Goal: Information Seeking & Learning: Learn about a topic

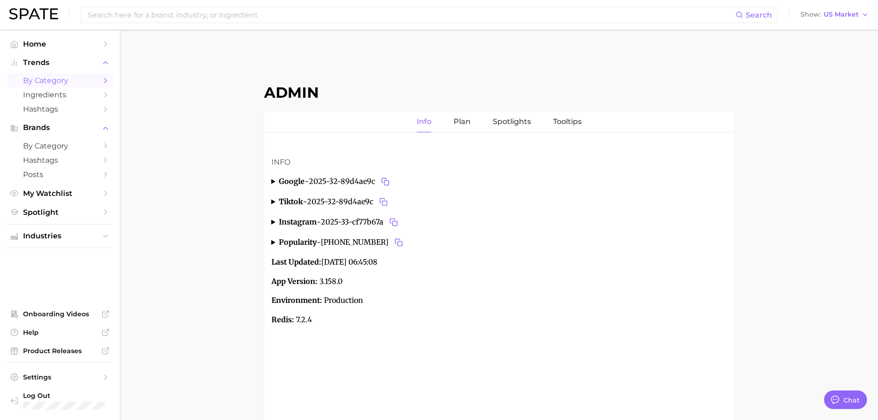
click at [47, 81] on span "by Category" at bounding box center [60, 80] width 74 height 9
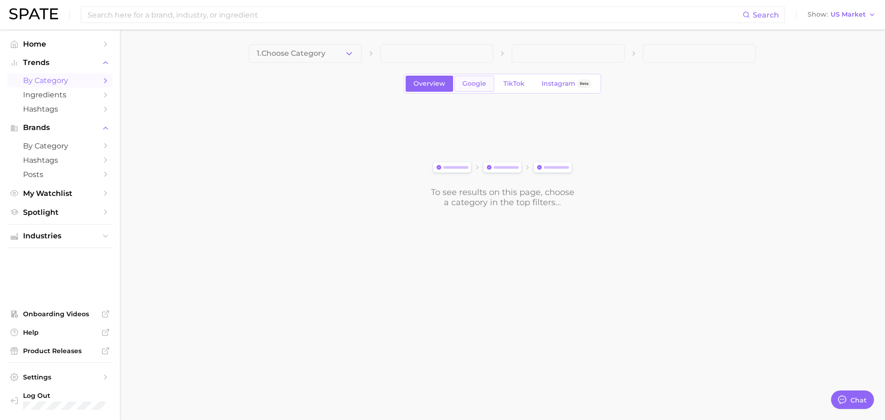
click at [470, 85] on span "Google" at bounding box center [474, 84] width 24 height 8
click at [345, 53] on icon "button" at bounding box center [349, 54] width 10 height 10
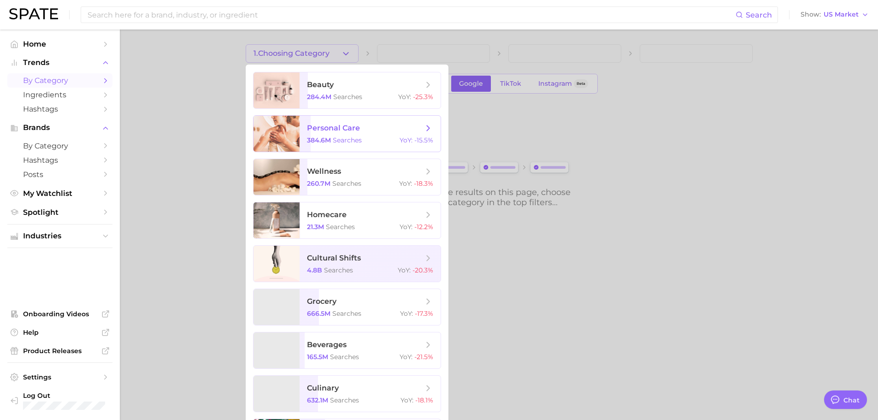
click at [342, 129] on span "personal care" at bounding box center [333, 128] width 53 height 9
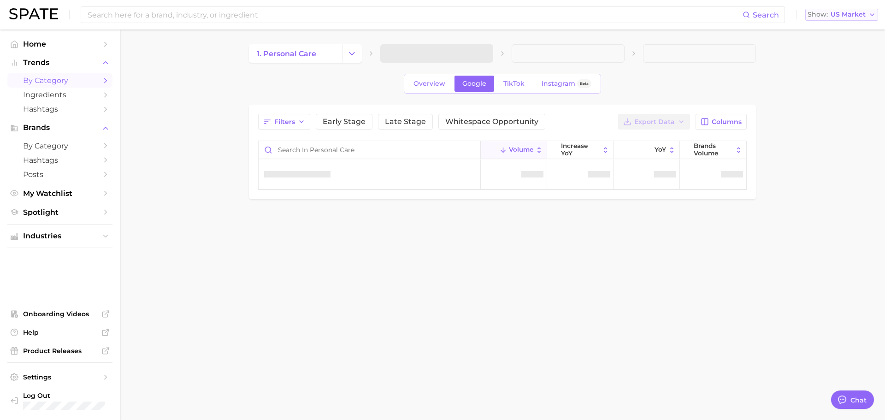
click at [861, 13] on span "US Market" at bounding box center [847, 14] width 35 height 5
click at [823, 117] on span "Global" at bounding box center [812, 113] width 21 height 8
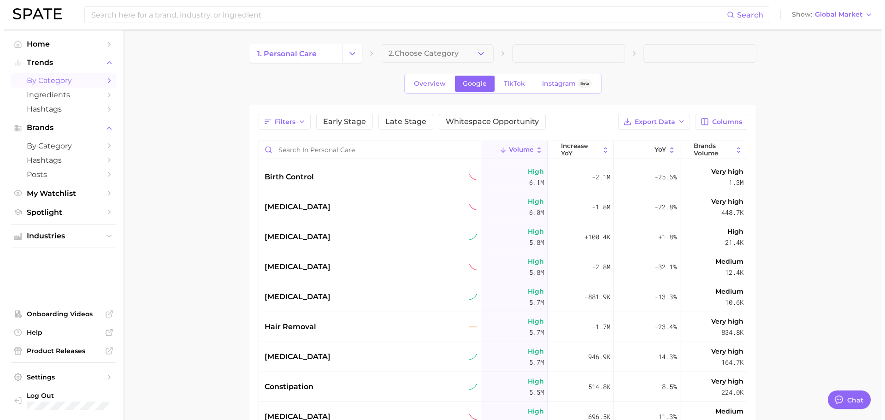
scroll to position [1435, 0]
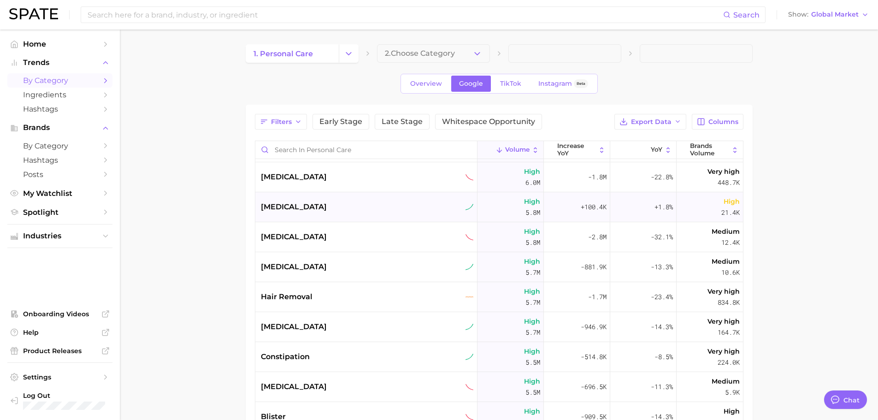
click at [387, 205] on div "[MEDICAL_DATA]" at bounding box center [367, 206] width 213 height 11
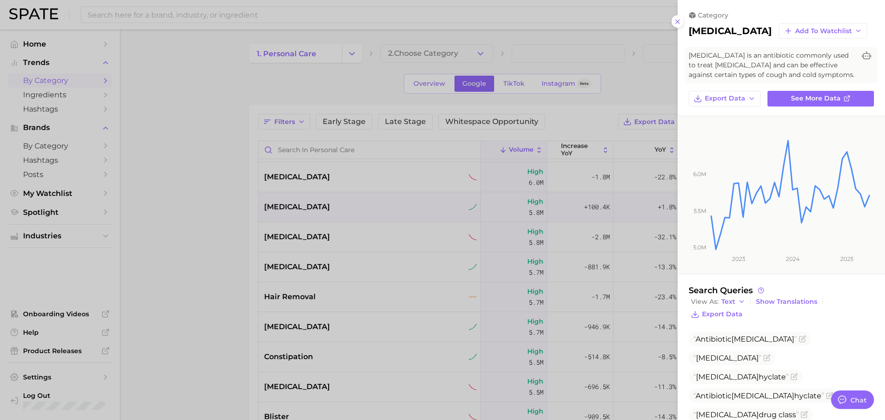
scroll to position [121, 0]
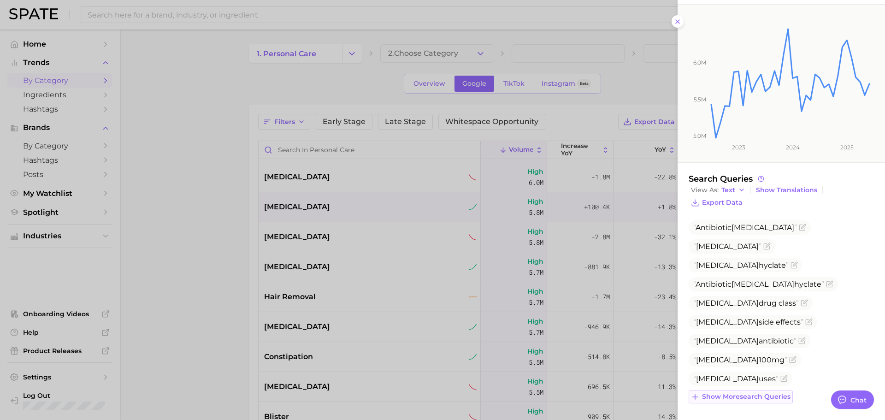
click at [746, 396] on span "Show more search queries" at bounding box center [746, 397] width 88 height 8
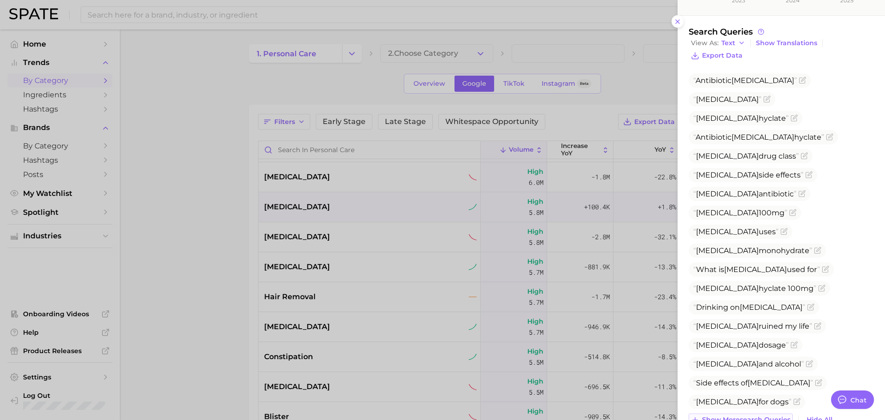
scroll to position [291, 0]
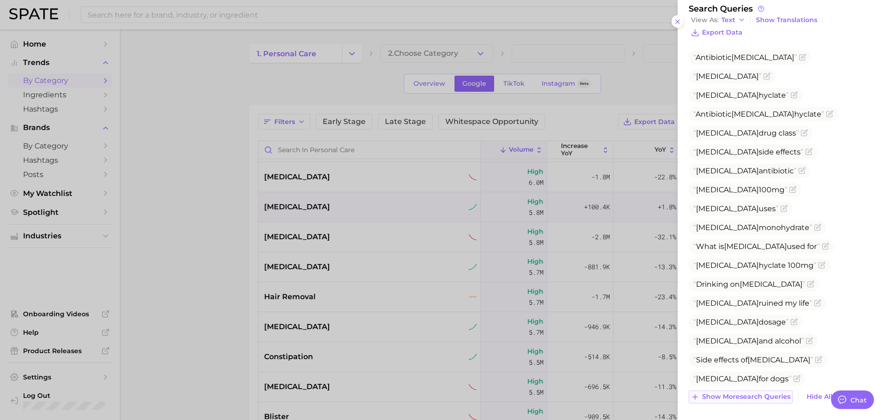
click at [746, 396] on span "Show more search queries" at bounding box center [746, 397] width 88 height 8
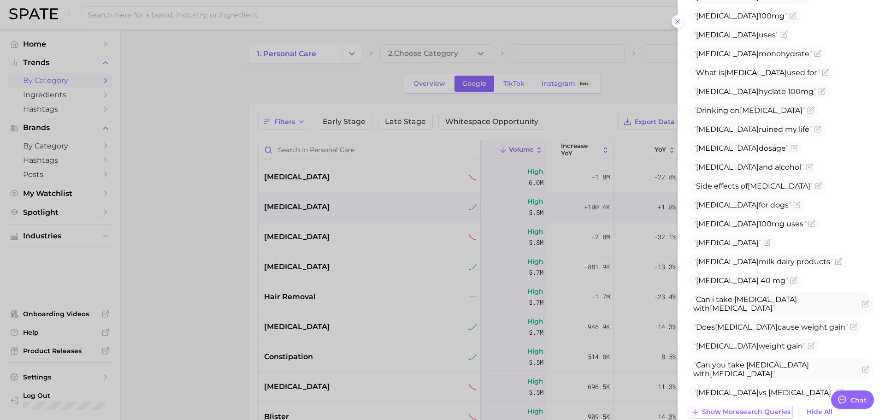
scroll to position [477, 0]
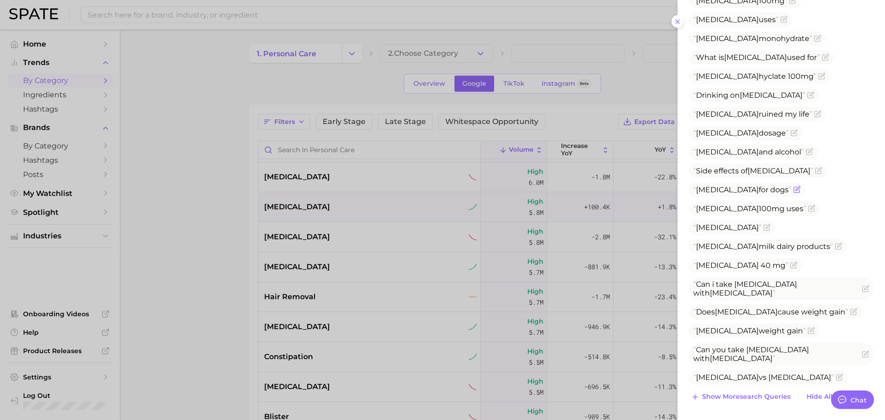
click at [793, 186] on icon "Flag as miscategorized or irrelevant" at bounding box center [796, 189] width 7 height 7
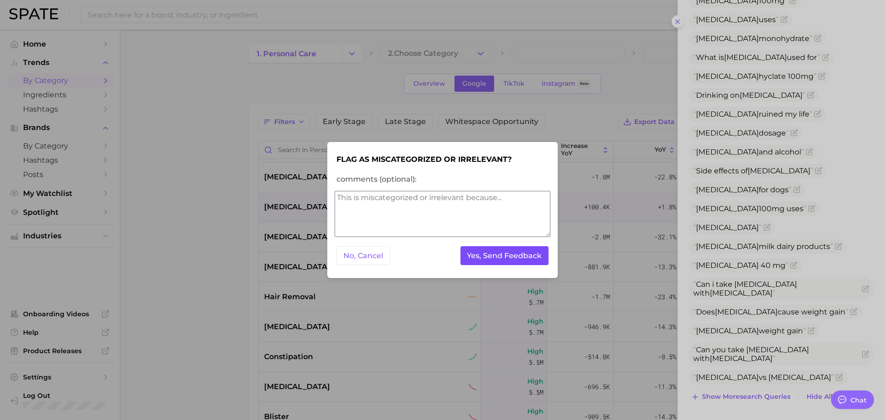
click at [491, 255] on button "Yes, Send Feedback" at bounding box center [504, 255] width 88 height 19
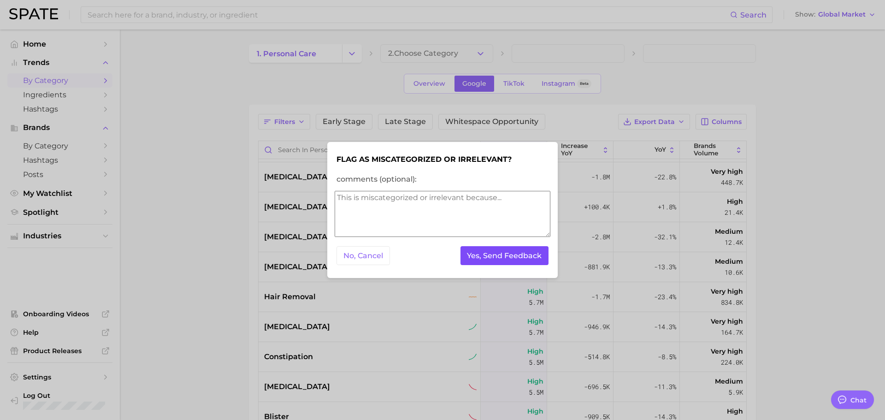
click at [491, 255] on button "Yes, Send Feedback" at bounding box center [504, 255] width 88 height 19
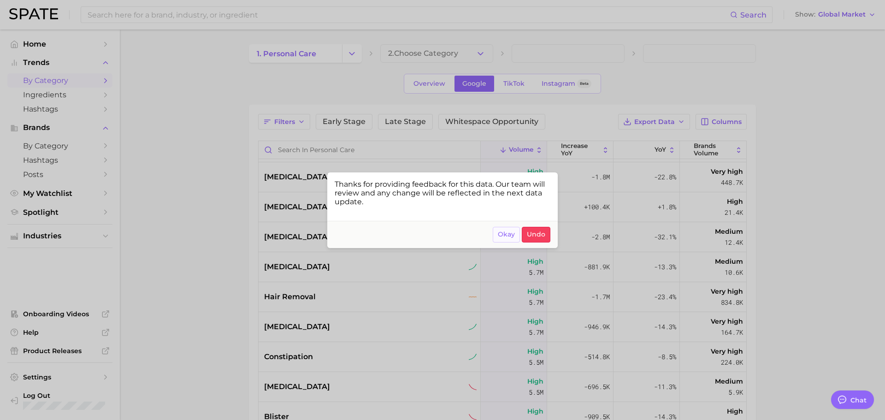
click at [500, 236] on span "Okay" at bounding box center [506, 234] width 17 height 8
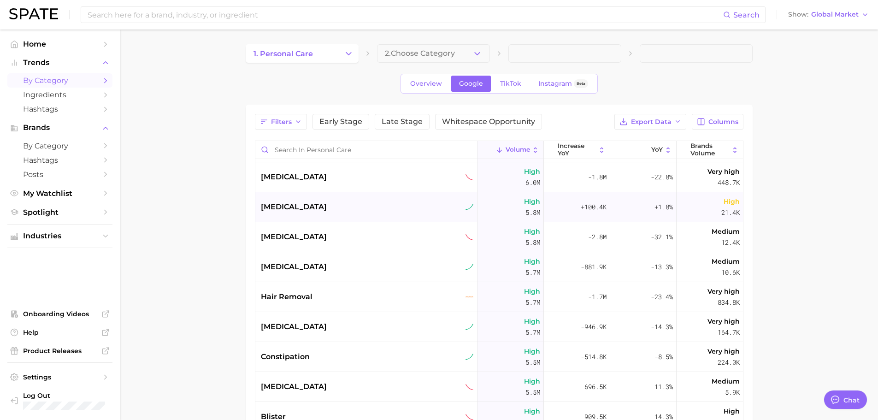
click at [385, 213] on div "[MEDICAL_DATA]" at bounding box center [366, 207] width 222 height 30
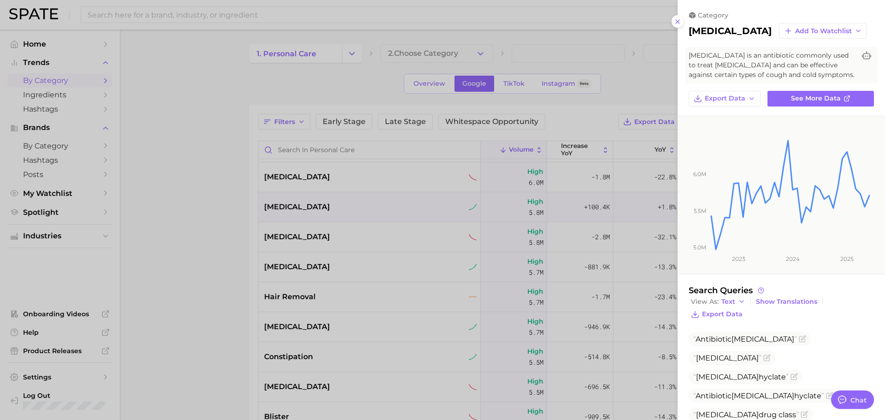
scroll to position [121, 0]
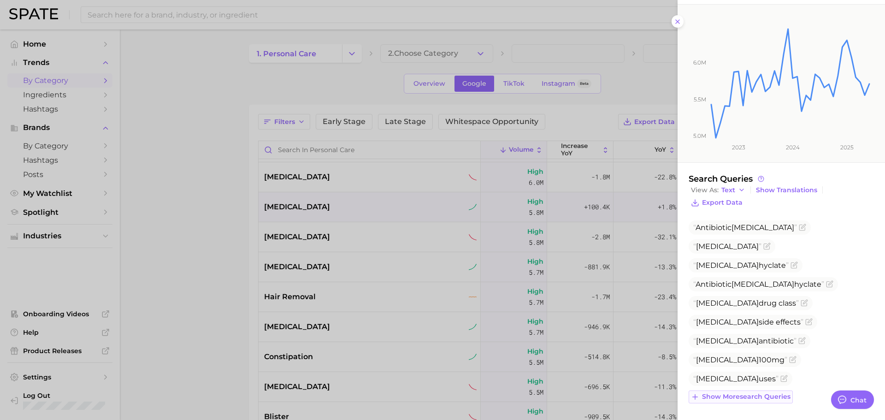
click at [770, 397] on span "Show more search queries" at bounding box center [746, 397] width 88 height 8
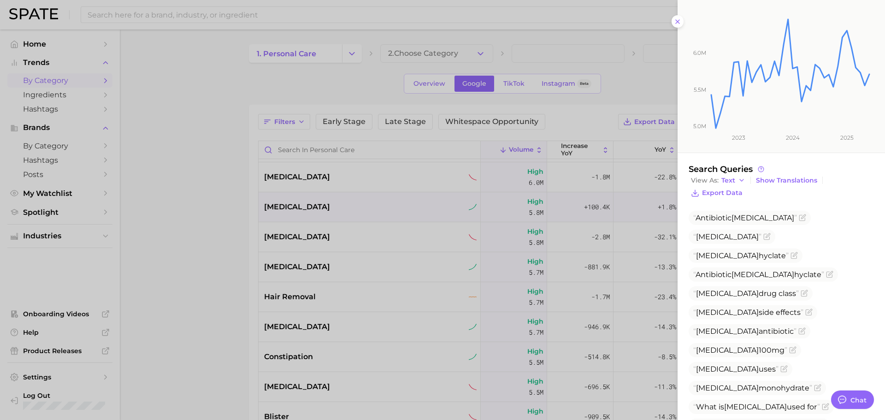
scroll to position [291, 0]
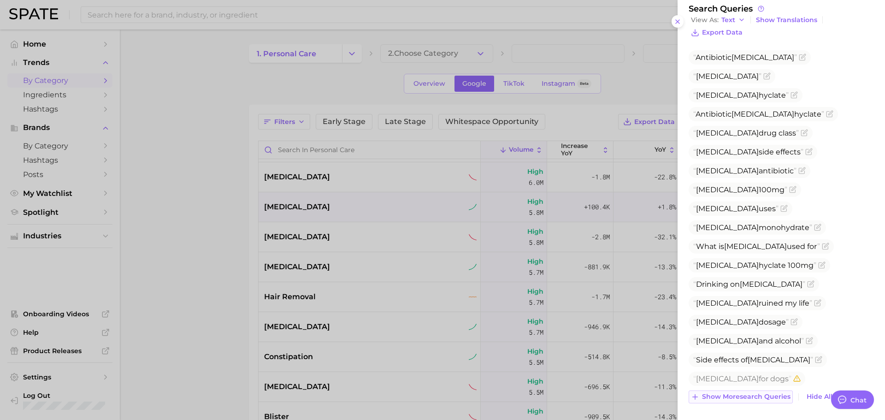
click at [760, 397] on span "Show more search queries" at bounding box center [746, 397] width 88 height 8
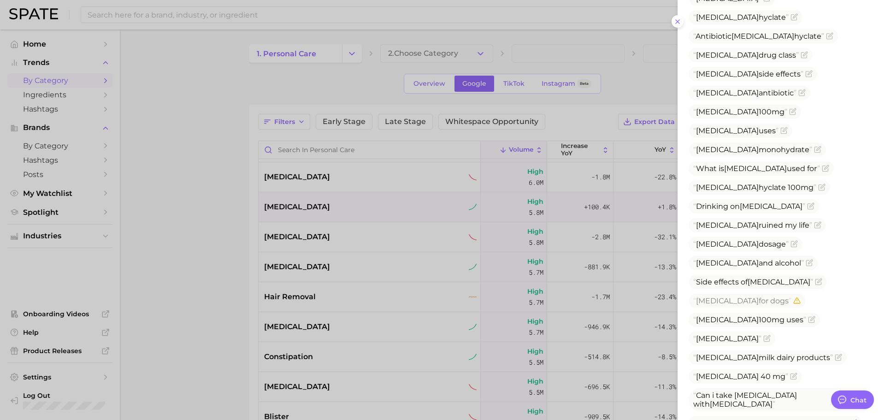
scroll to position [480, 0]
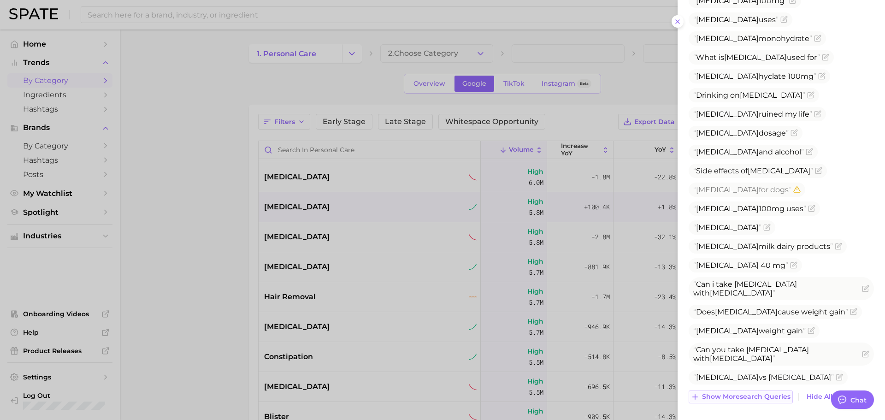
click at [759, 397] on span "Show more search queries" at bounding box center [746, 397] width 88 height 8
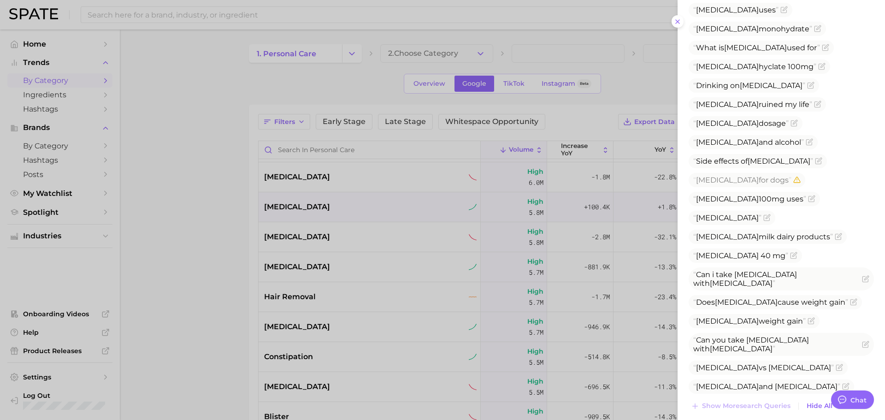
scroll to position [499, 0]
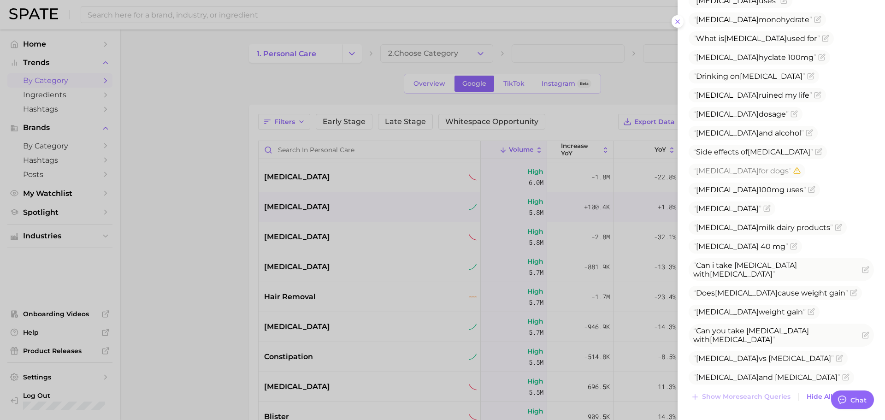
copy span "Oraceo"
click at [213, 210] on div at bounding box center [442, 210] width 885 height 420
click at [315, 235] on div at bounding box center [442, 210] width 885 height 420
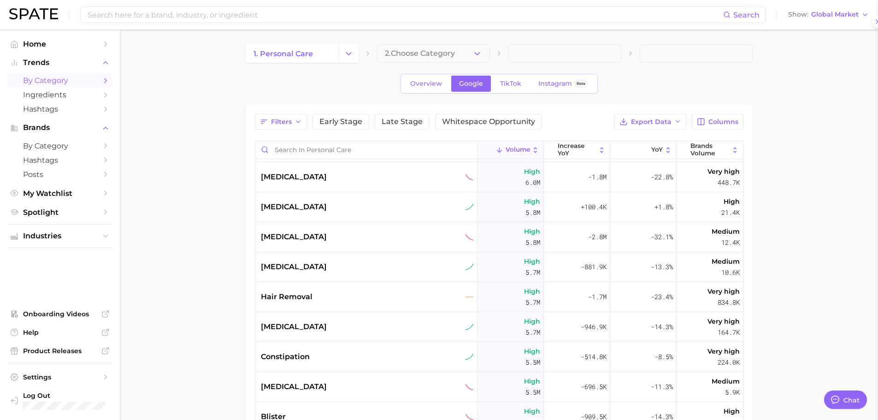
click at [301, 239] on div at bounding box center [439, 210] width 878 height 420
click at [301, 239] on div "[MEDICAL_DATA]" at bounding box center [367, 236] width 213 height 11
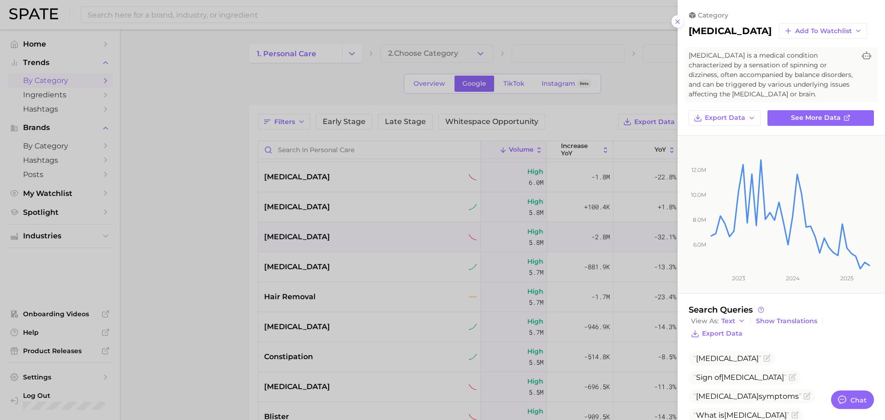
scroll to position [74, 0]
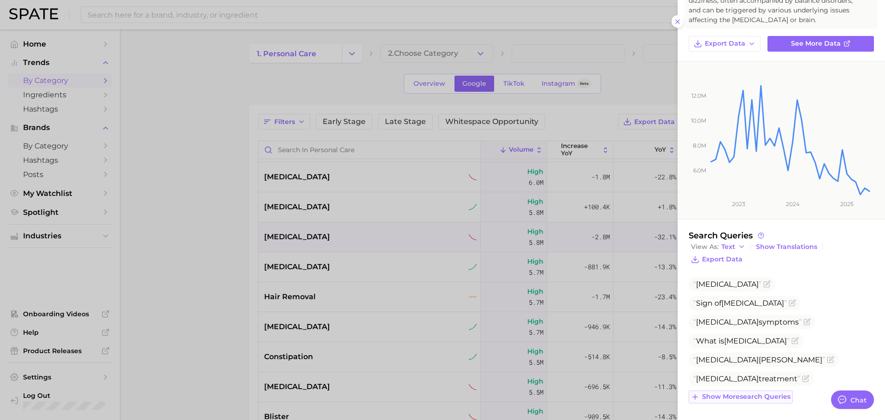
click at [759, 394] on span "Show more search queries" at bounding box center [746, 397] width 88 height 8
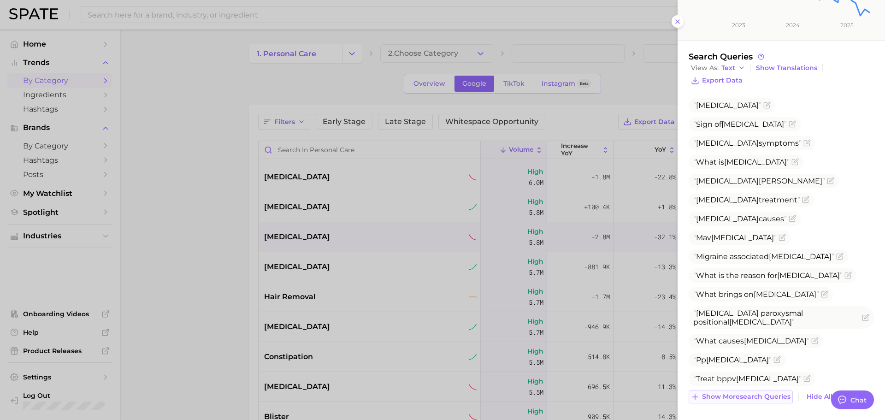
click at [755, 394] on span "Show more search queries" at bounding box center [746, 397] width 88 height 8
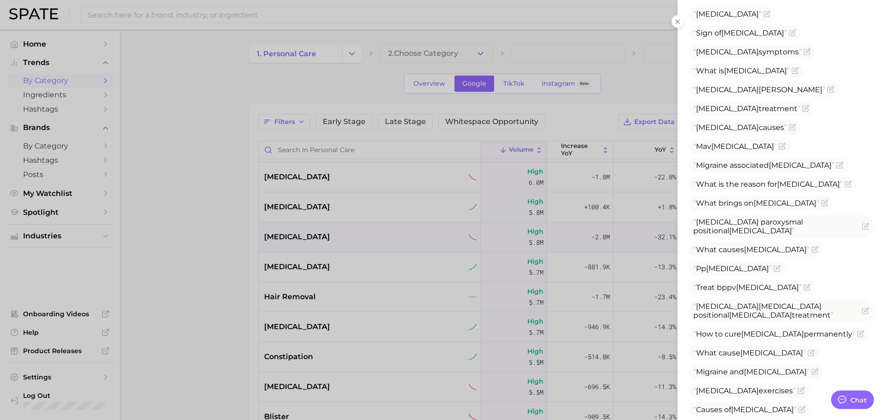
scroll to position [385, 0]
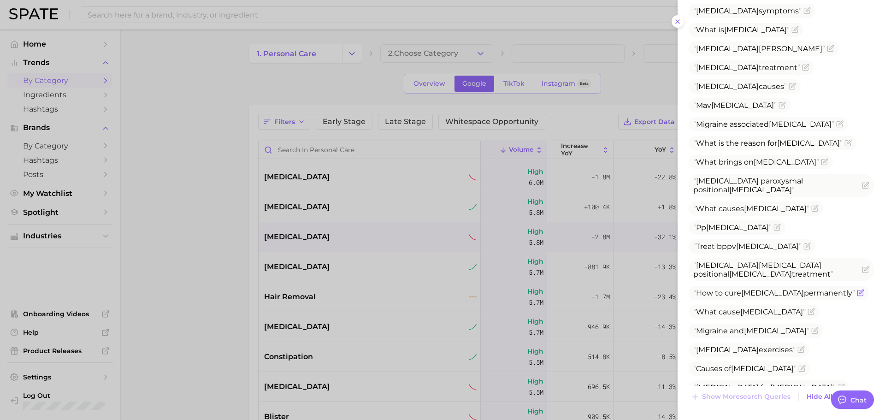
click at [859, 290] on icon "Flag as miscategorized or irrelevant" at bounding box center [861, 292] width 4 height 4
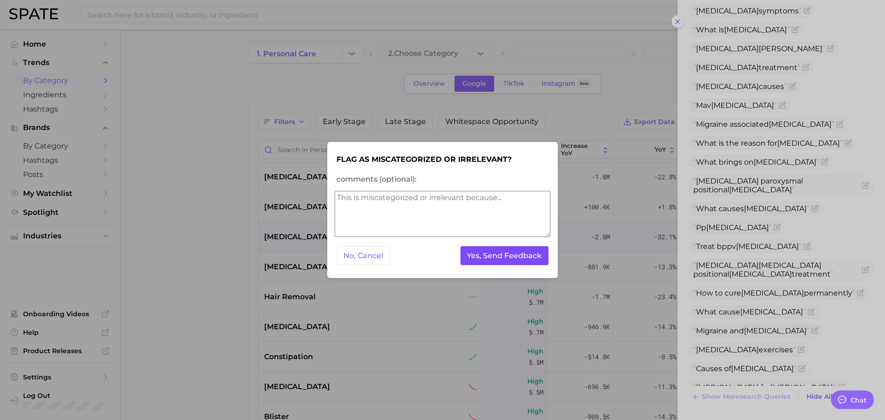
click at [491, 255] on button "Yes, Send Feedback" at bounding box center [504, 255] width 88 height 19
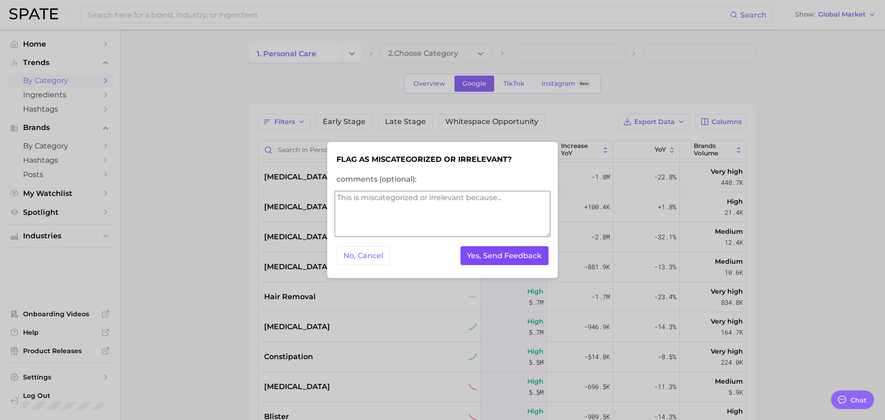
click at [491, 255] on button "Yes, Send Feedback" at bounding box center [504, 255] width 88 height 19
click at [207, 231] on div at bounding box center [442, 210] width 885 height 420
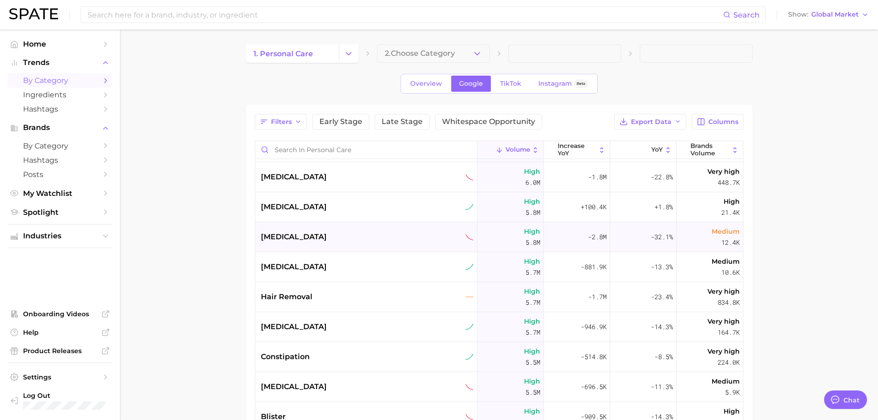
click at [283, 234] on span "[MEDICAL_DATA]" at bounding box center [294, 236] width 66 height 11
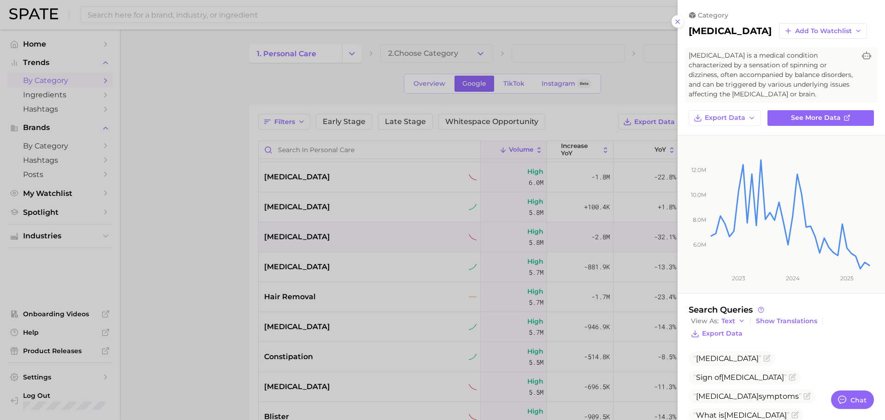
scroll to position [74, 0]
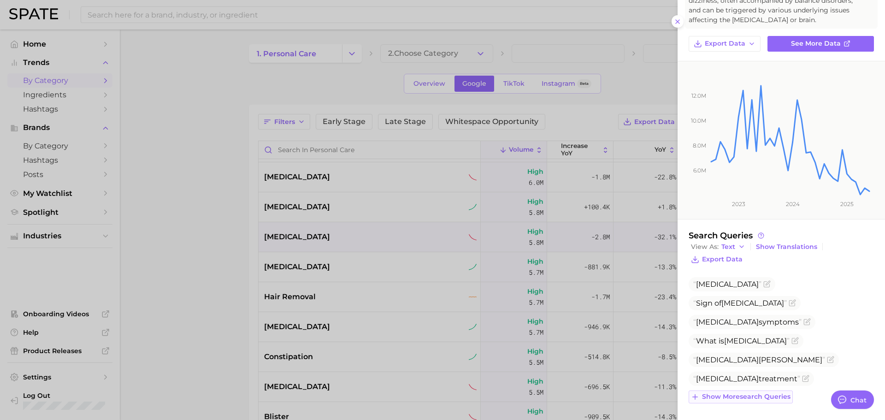
click at [771, 391] on button "Show more search queries" at bounding box center [740, 396] width 104 height 13
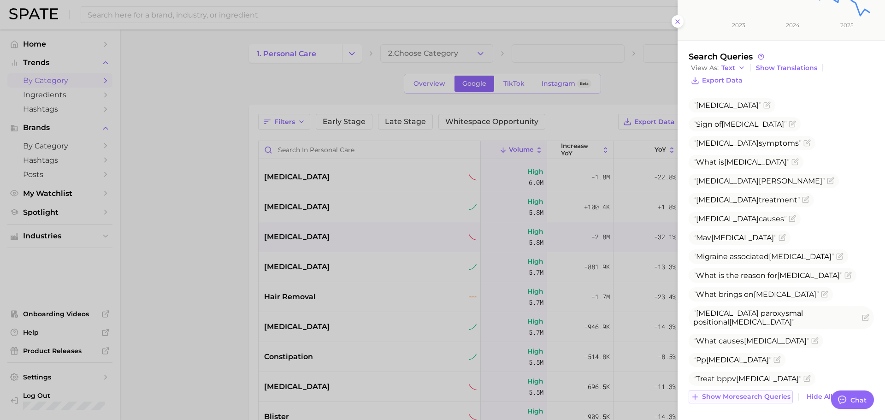
click at [757, 394] on span "Show more search queries" at bounding box center [746, 397] width 88 height 8
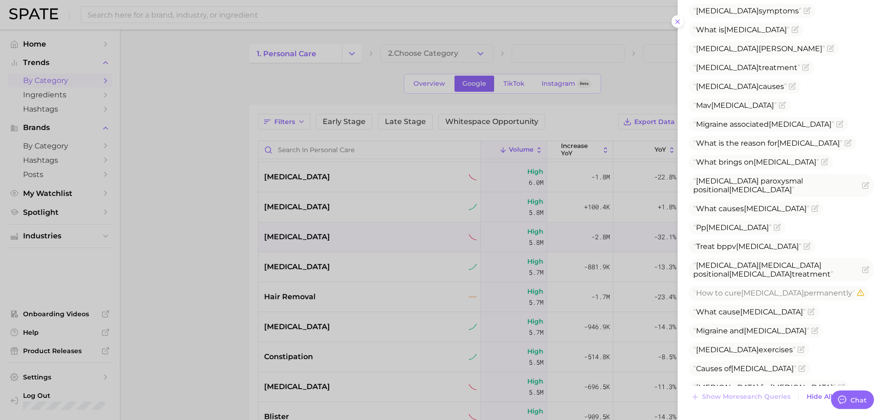
click at [292, 285] on div at bounding box center [442, 210] width 885 height 420
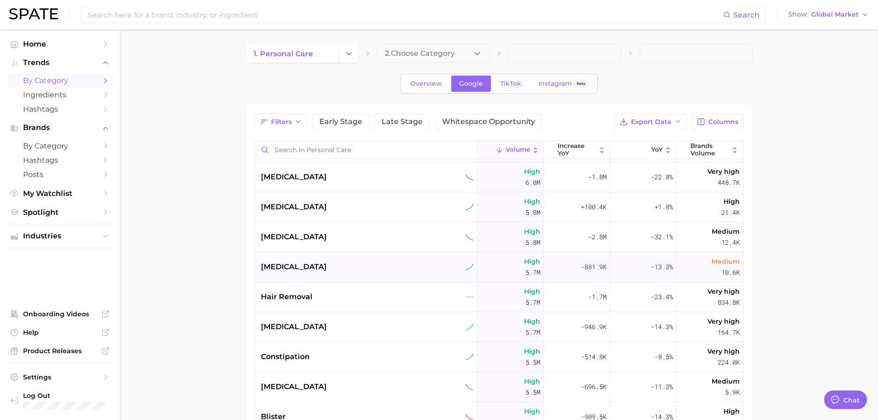
click at [289, 273] on div "[MEDICAL_DATA]" at bounding box center [366, 267] width 222 height 30
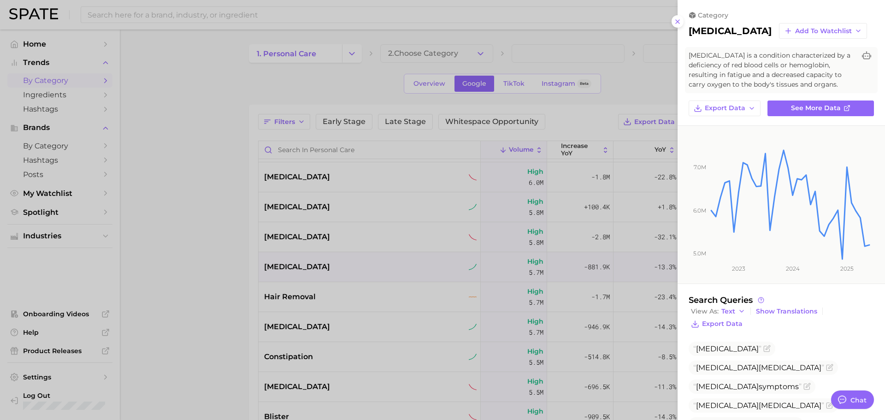
scroll to position [102, 0]
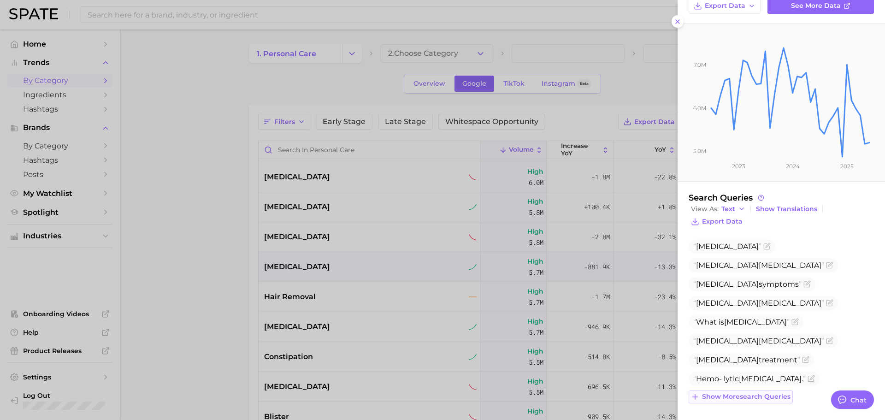
click at [739, 401] on button "Show more search queries" at bounding box center [740, 396] width 104 height 13
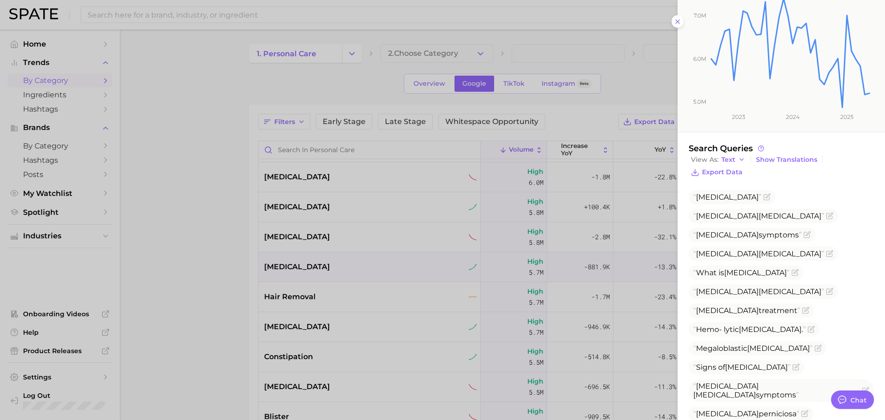
scroll to position [235, 0]
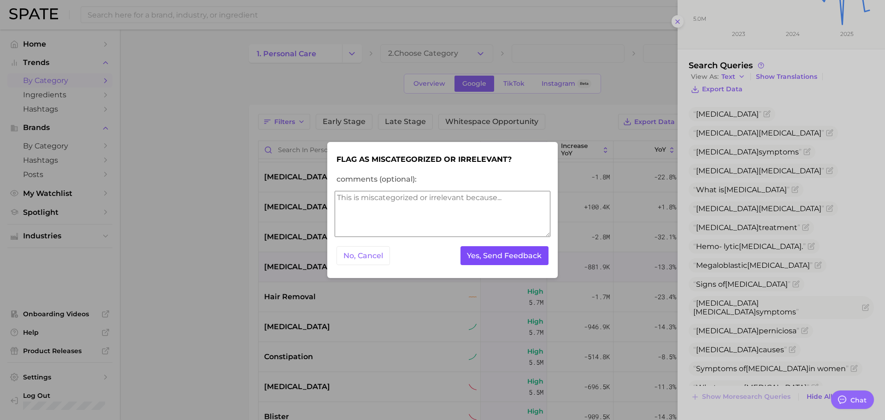
click at [506, 252] on button "Yes, Send Feedback" at bounding box center [504, 255] width 88 height 19
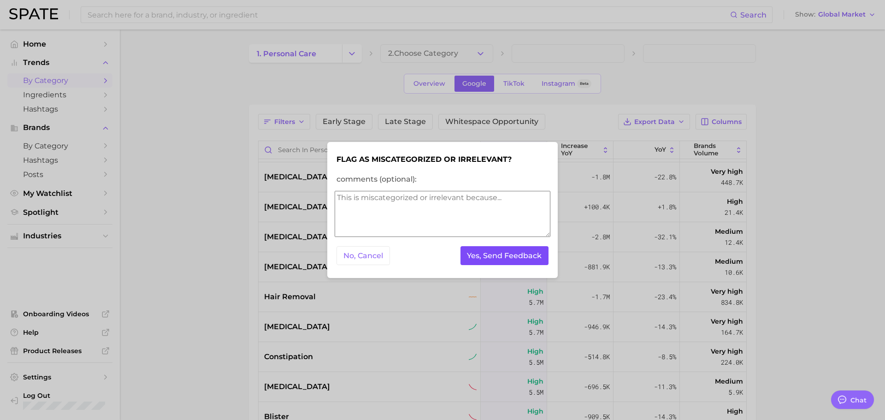
click at [506, 252] on button "Yes, Send Feedback" at bounding box center [504, 255] width 88 height 19
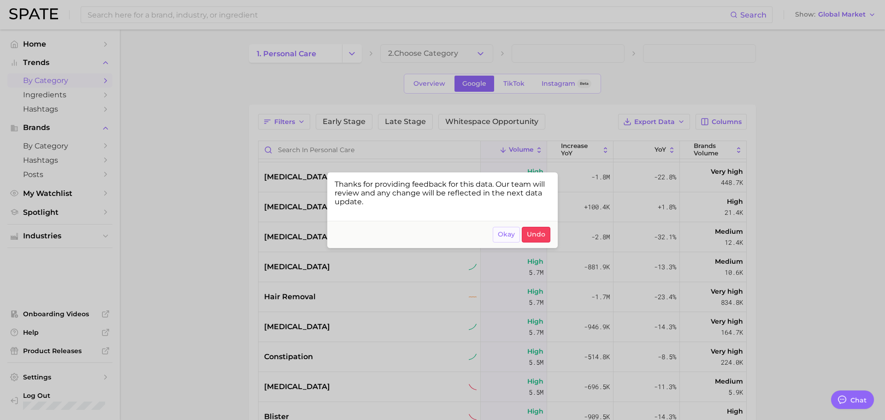
click at [504, 239] on button "Okay" at bounding box center [506, 235] width 27 height 16
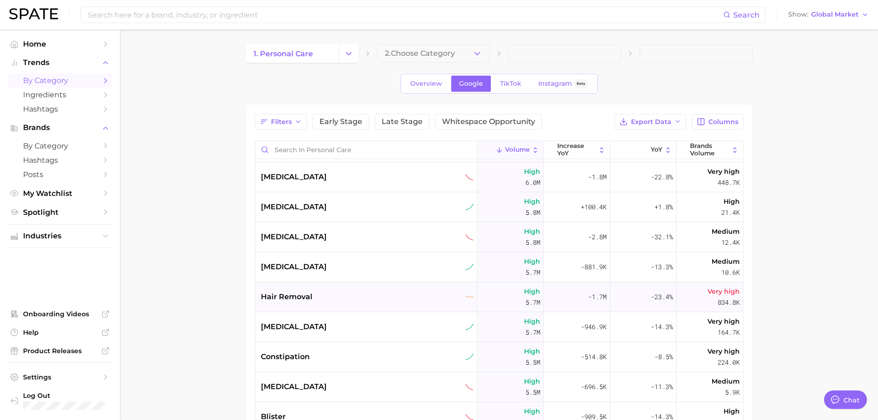
click at [333, 286] on div "hair removal" at bounding box center [366, 297] width 222 height 30
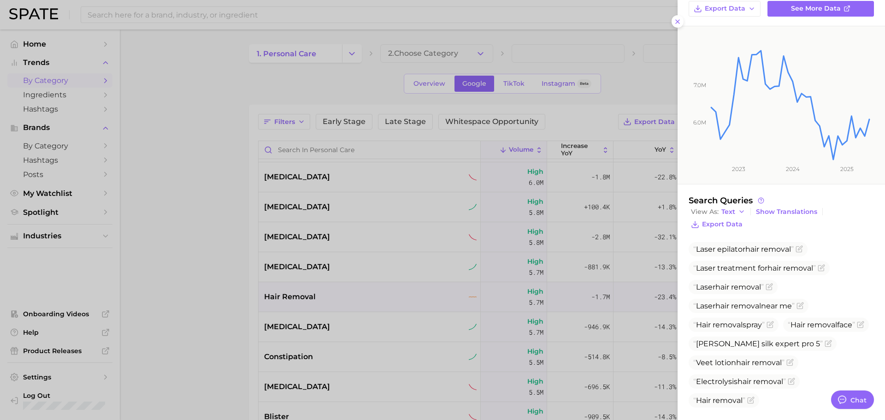
scroll to position [130, 0]
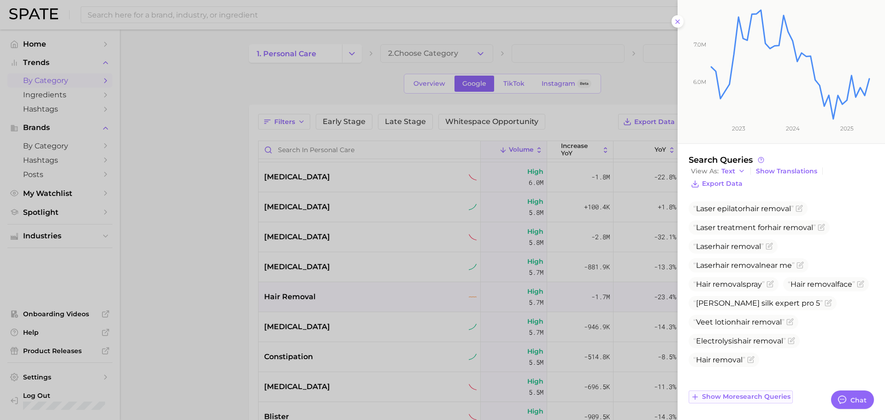
click at [743, 398] on span "Show more search queries" at bounding box center [746, 397] width 88 height 8
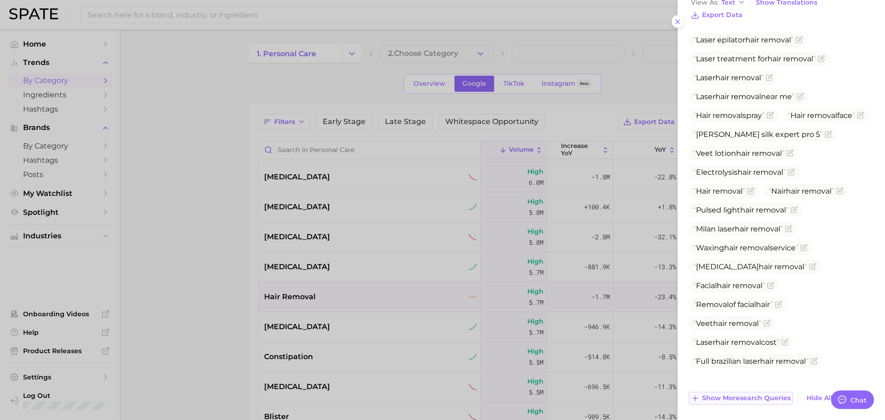
scroll to position [300, 0]
click at [745, 400] on span "Show more search queries" at bounding box center [746, 397] width 88 height 8
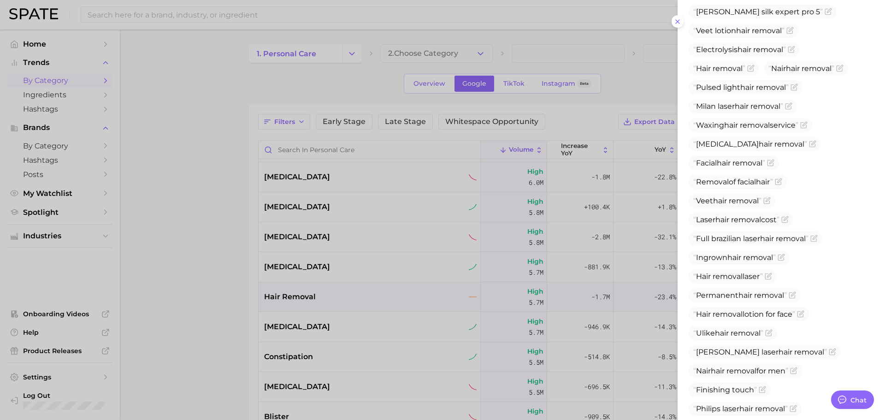
scroll to position [489, 0]
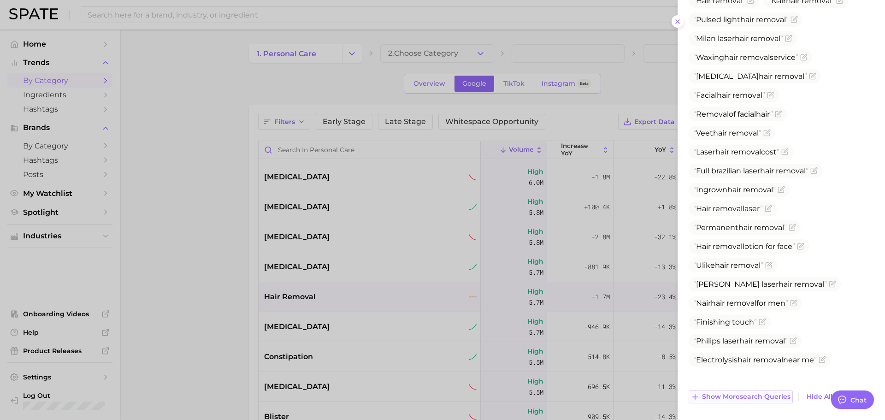
click at [745, 400] on span "Show more search queries" at bounding box center [746, 397] width 88 height 8
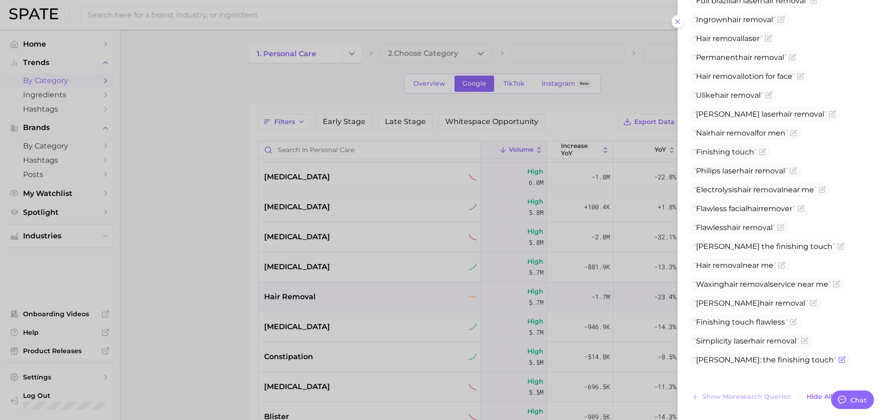
click at [838, 363] on icon "Flag as miscategorized or irrelevant" at bounding box center [841, 359] width 7 height 7
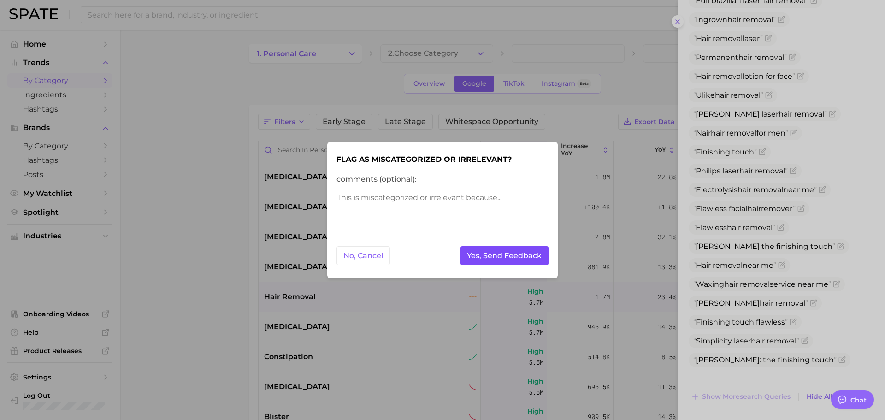
click at [498, 258] on button "Yes, Send Feedback" at bounding box center [504, 255] width 88 height 19
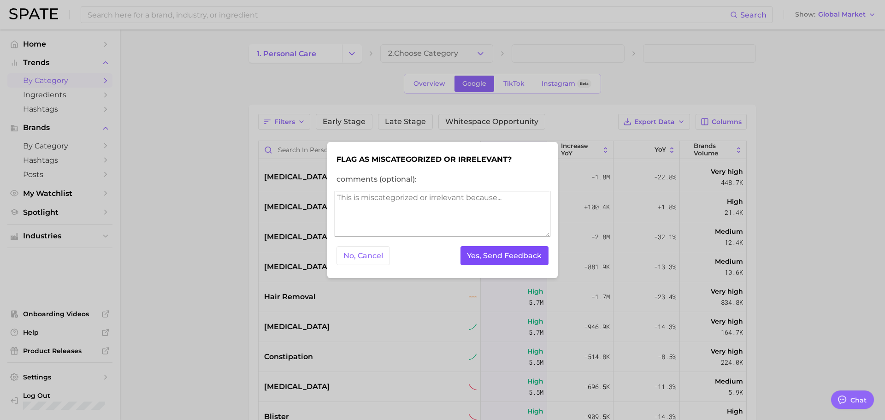
click at [498, 258] on button "Yes, Send Feedback" at bounding box center [504, 255] width 88 height 19
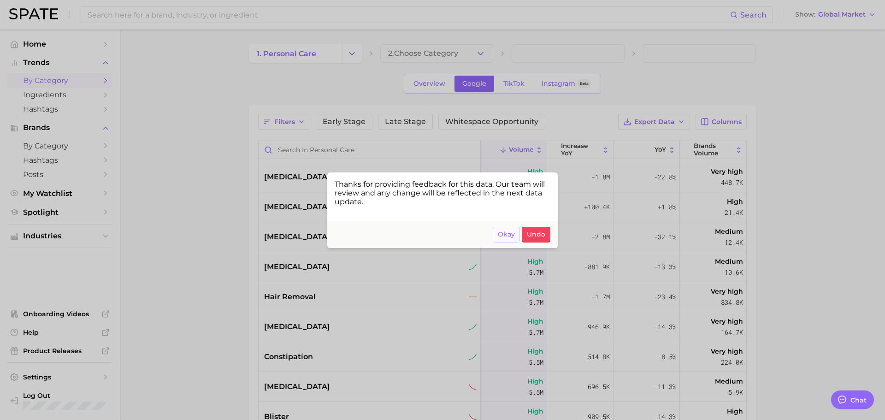
click at [501, 236] on span "Okay" at bounding box center [506, 234] width 17 height 8
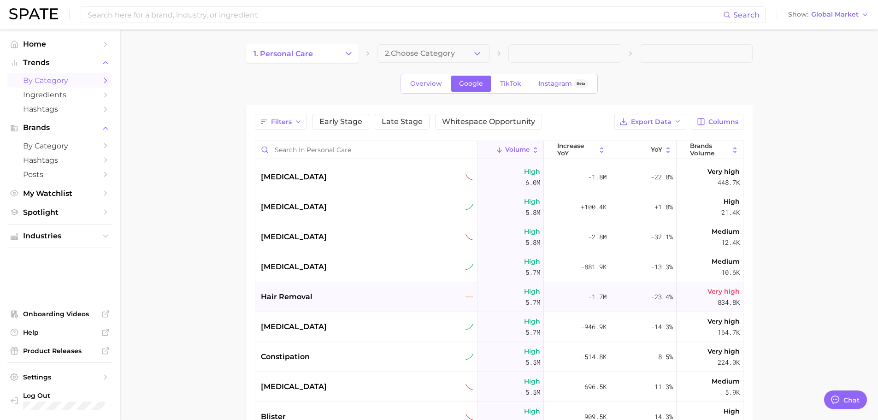
click at [319, 295] on div "hair removal" at bounding box center [367, 296] width 213 height 11
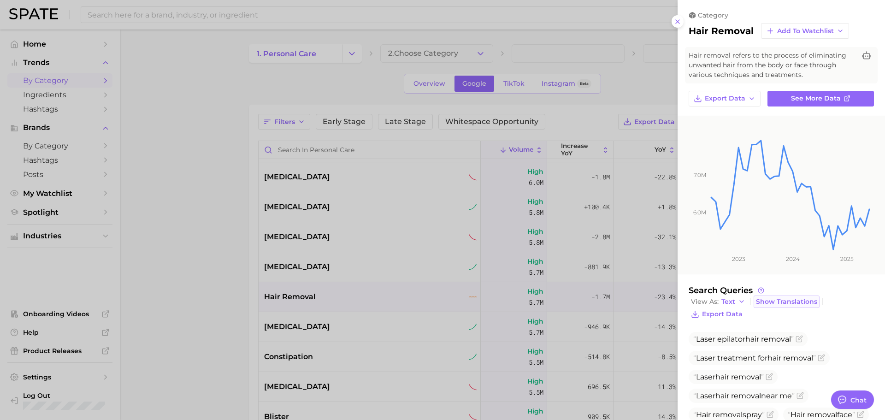
scroll to position [130, 0]
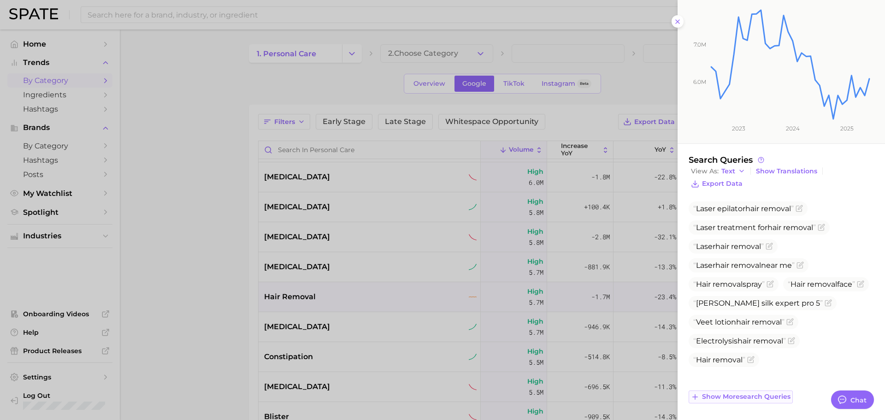
click at [745, 398] on span "Show more search queries" at bounding box center [746, 397] width 88 height 8
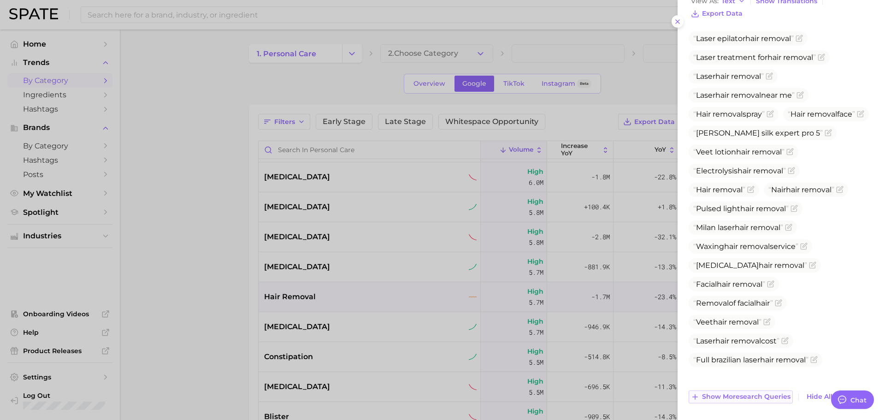
click at [741, 394] on span "Show more search queries" at bounding box center [746, 397] width 88 height 8
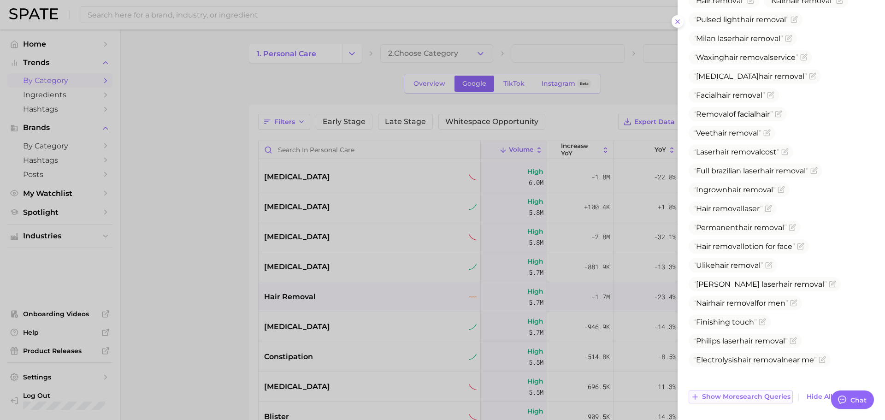
click at [736, 395] on span "Show more search queries" at bounding box center [746, 397] width 88 height 8
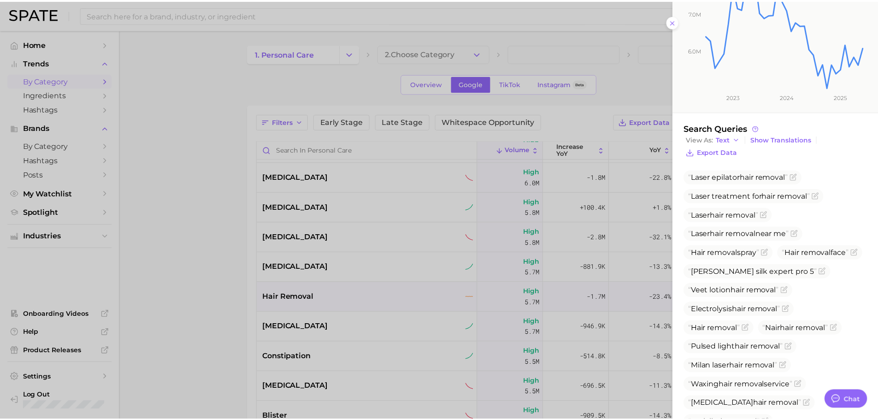
scroll to position [162, 0]
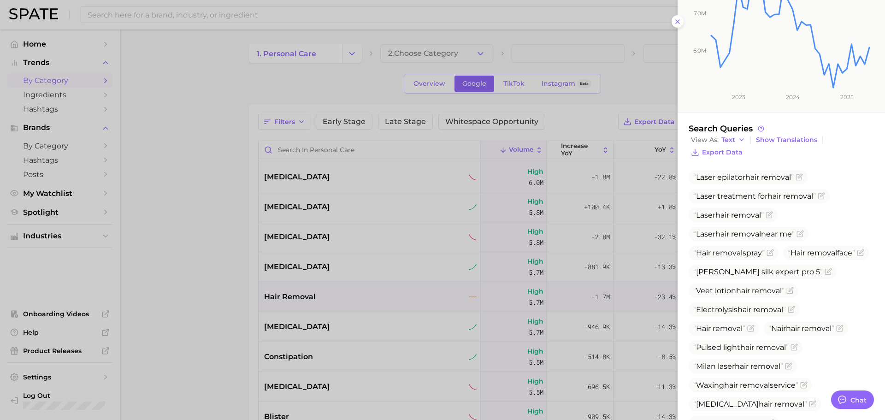
click at [400, 308] on div at bounding box center [442, 210] width 885 height 420
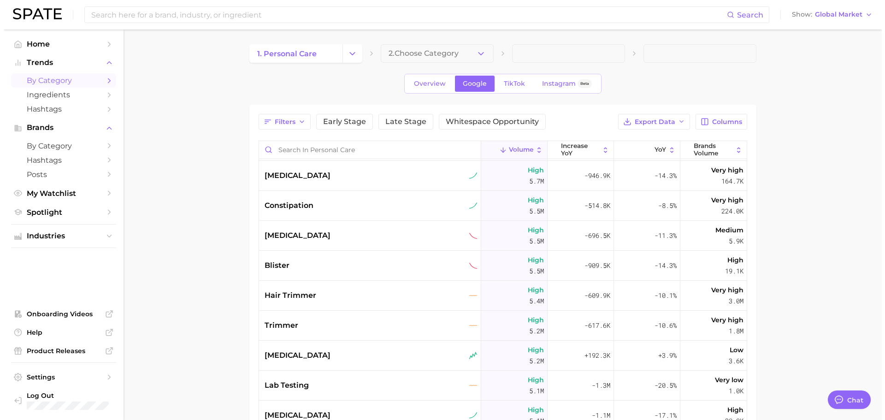
scroll to position [1586, 0]
click at [363, 176] on div "[MEDICAL_DATA]" at bounding box center [367, 175] width 213 height 11
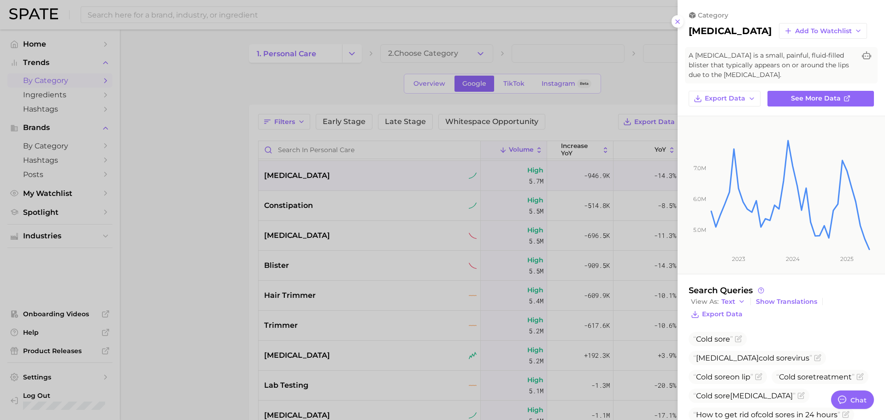
scroll to position [112, 0]
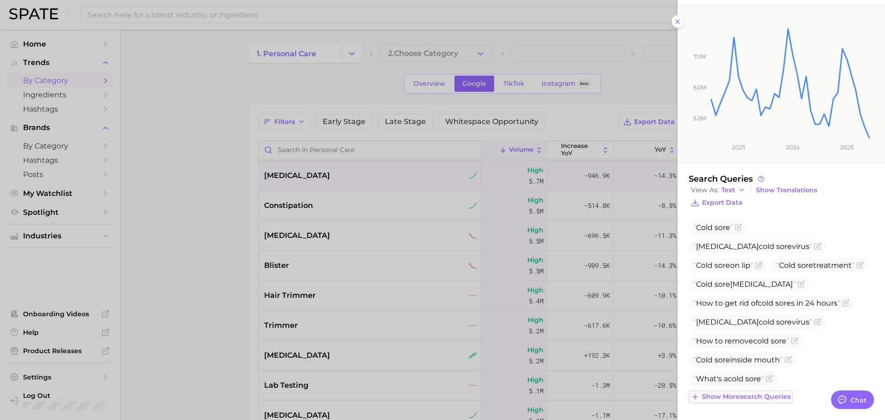
click at [748, 395] on span "Show more search queries" at bounding box center [746, 397] width 88 height 8
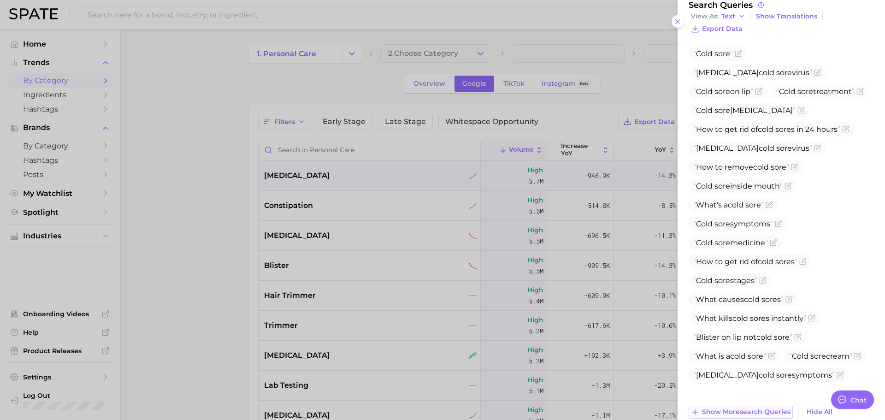
scroll to position [287, 0]
click at [859, 89] on icon "Flag as miscategorized or irrelevant" at bounding box center [861, 89] width 4 height 4
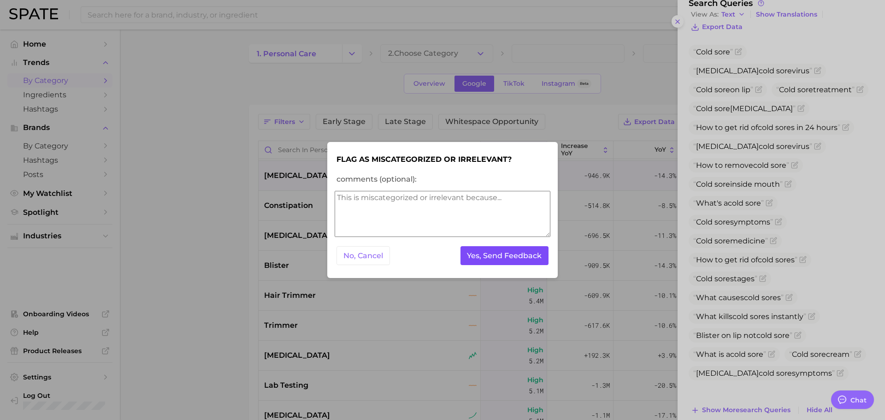
click at [512, 258] on button "Yes, Send Feedback" at bounding box center [504, 255] width 88 height 19
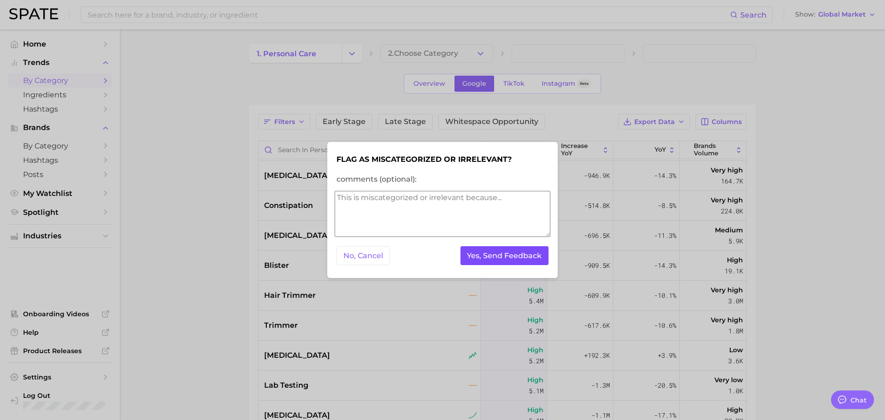
click at [512, 258] on button "Yes, Send Feedback" at bounding box center [504, 255] width 88 height 19
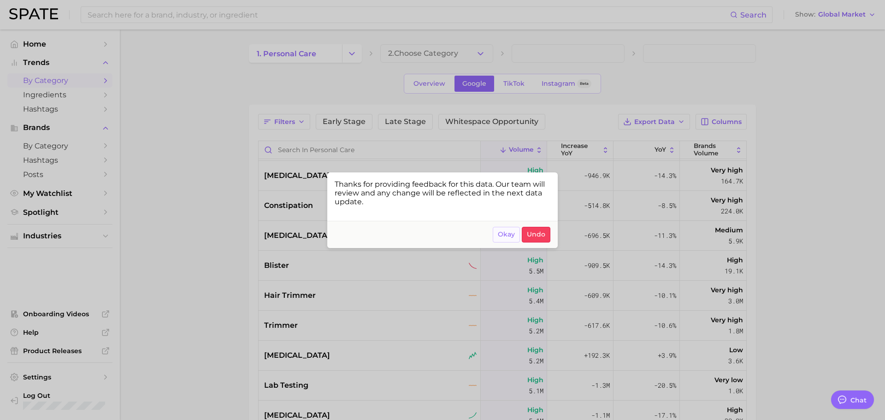
click at [501, 234] on span "Okay" at bounding box center [506, 234] width 17 height 8
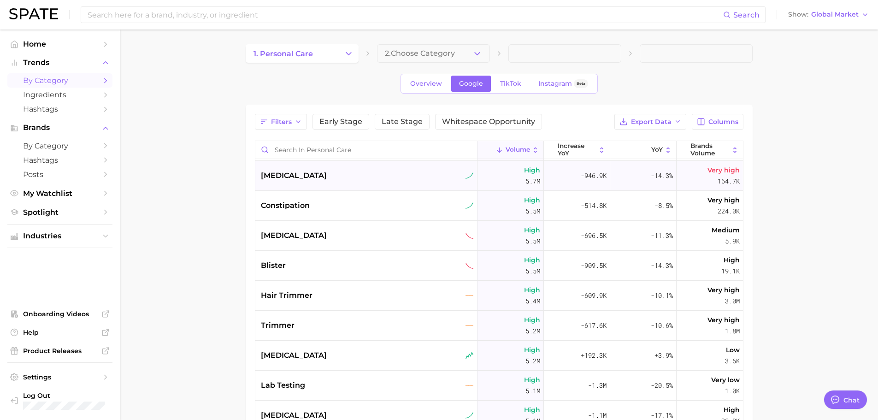
click at [310, 172] on div "[MEDICAL_DATA]" at bounding box center [367, 175] width 213 height 11
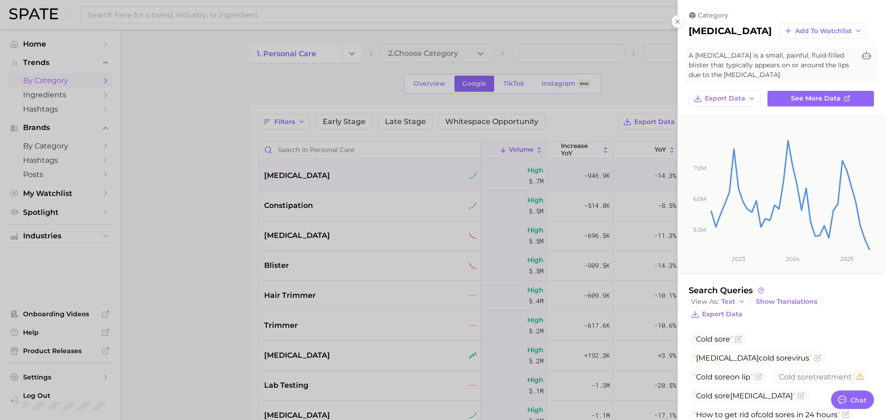
scroll to position [112, 0]
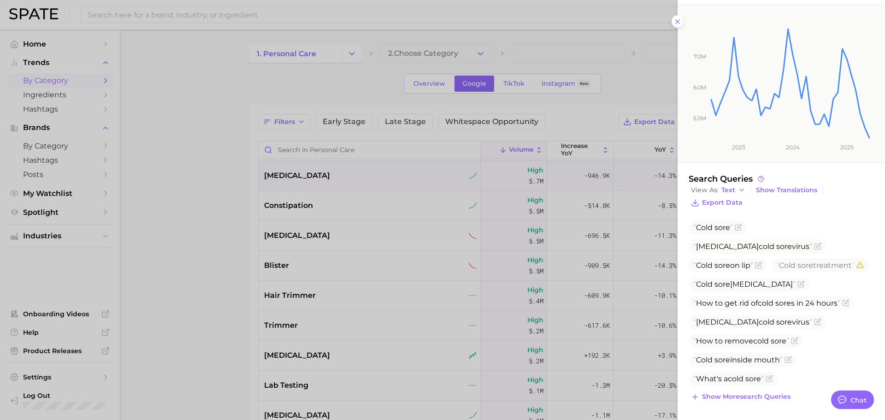
click at [752, 404] on div "category [MEDICAL_DATA] Add to Watchlist A [MEDICAL_DATA] is a small, painful, …" at bounding box center [780, 153] width 207 height 531
click at [750, 398] on span "Show more search queries" at bounding box center [746, 397] width 88 height 8
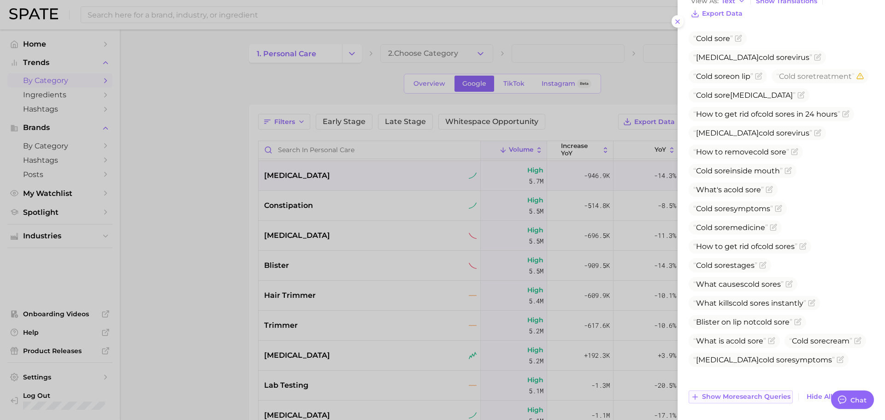
click at [744, 393] on span "Show more search queries" at bounding box center [746, 397] width 88 height 8
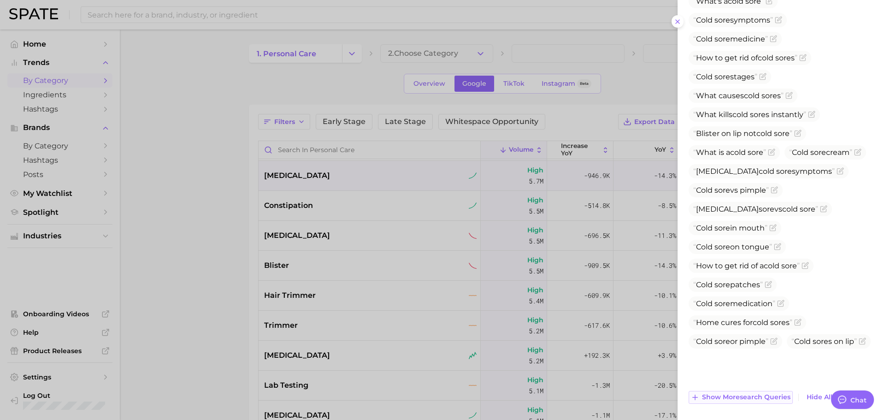
scroll to position [489, 0]
click at [744, 393] on span "Show more search queries" at bounding box center [746, 397] width 88 height 8
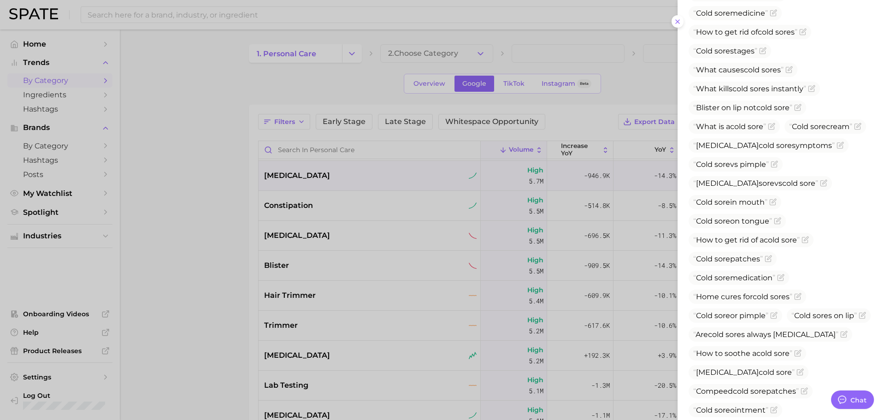
scroll to position [678, 0]
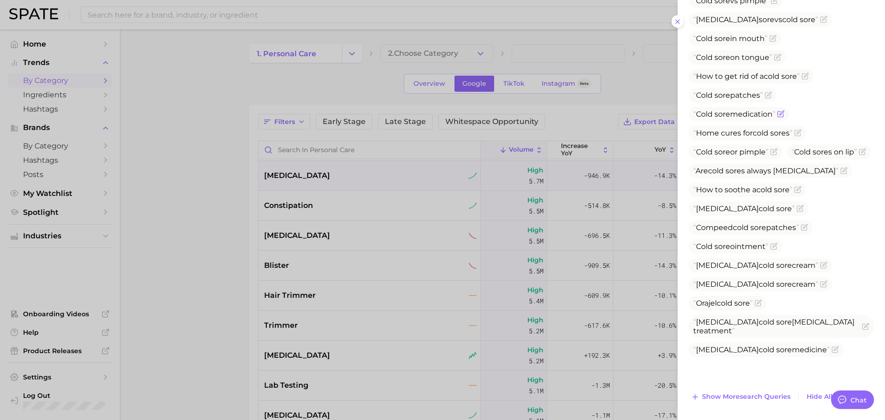
click at [780, 118] on icon "Flag as miscategorized or irrelevant" at bounding box center [780, 113] width 7 height 7
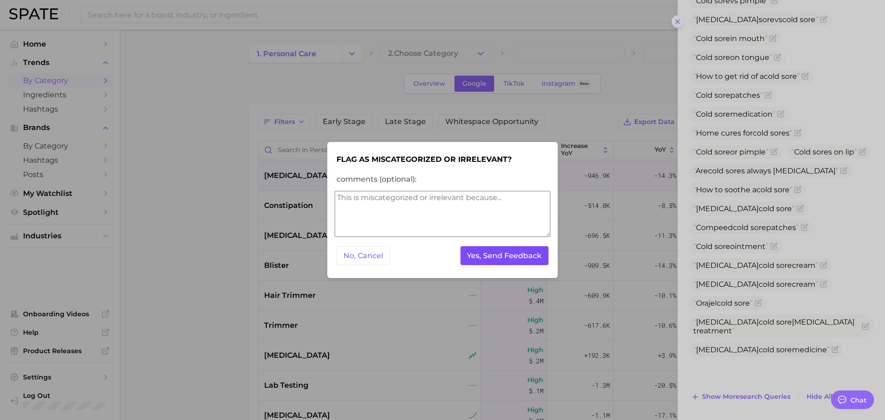
click at [503, 261] on button "Yes, Send Feedback" at bounding box center [504, 255] width 88 height 19
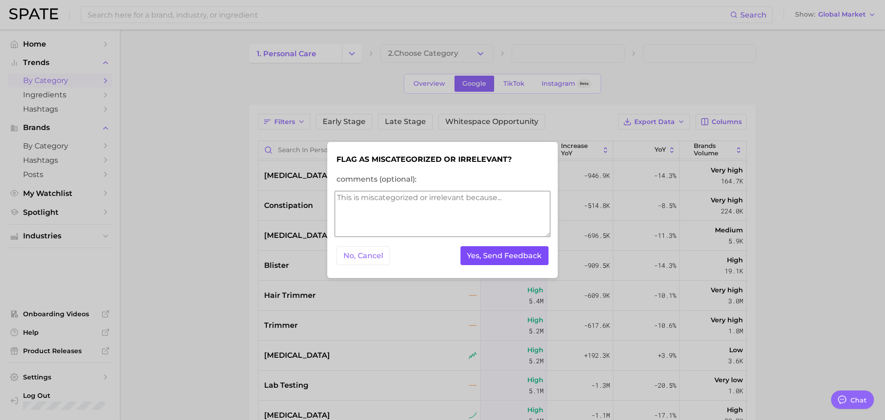
click at [503, 261] on button "Yes, Send Feedback" at bounding box center [504, 255] width 88 height 19
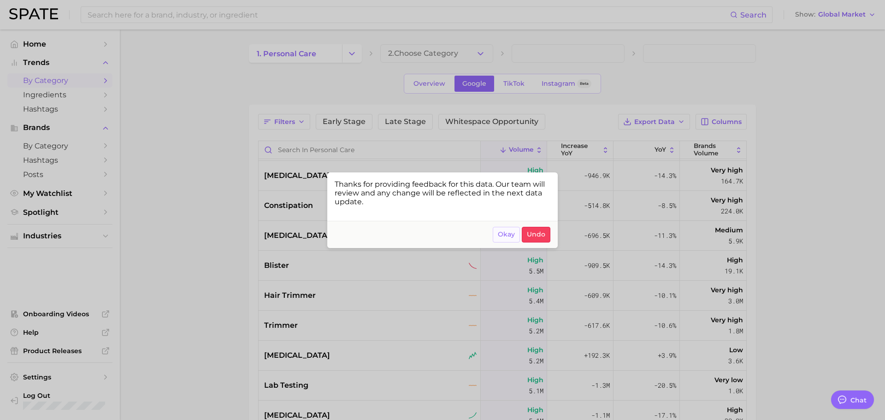
click at [499, 231] on span "Okay" at bounding box center [506, 234] width 17 height 8
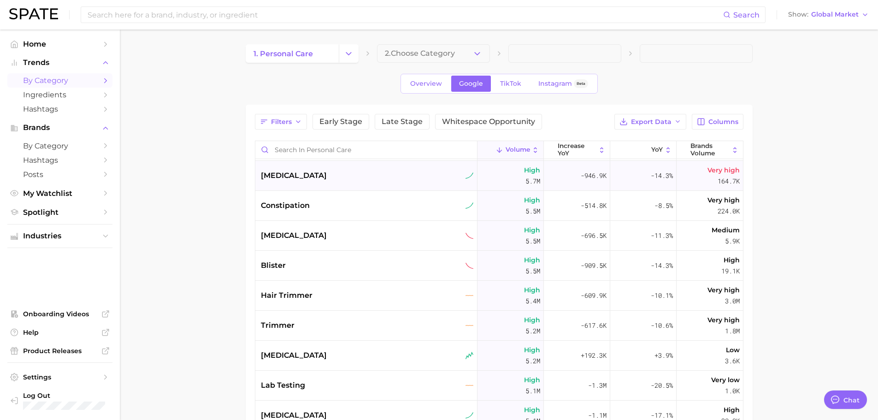
click at [315, 180] on div "[MEDICAL_DATA]" at bounding box center [367, 175] width 213 height 11
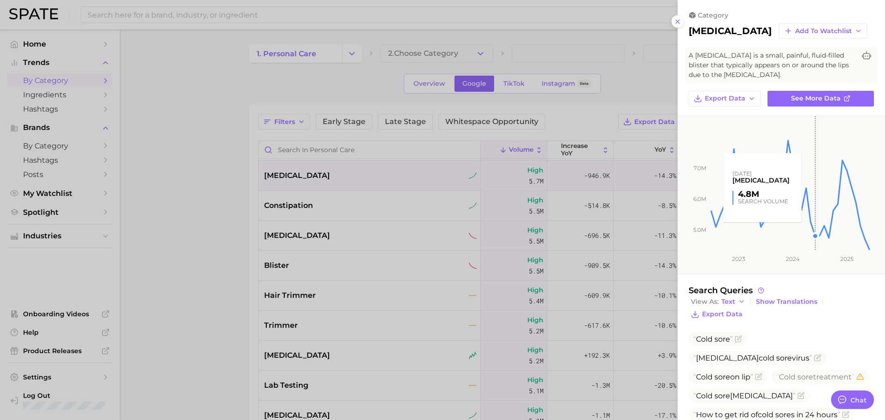
scroll to position [112, 0]
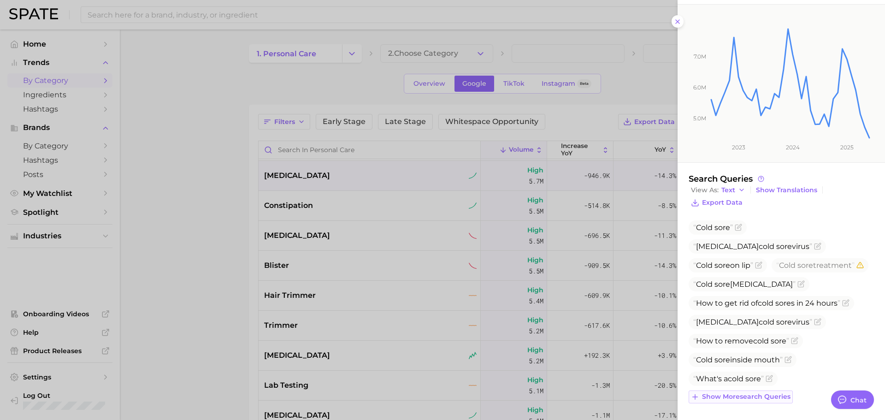
click at [754, 398] on span "Show more search queries" at bounding box center [746, 397] width 88 height 8
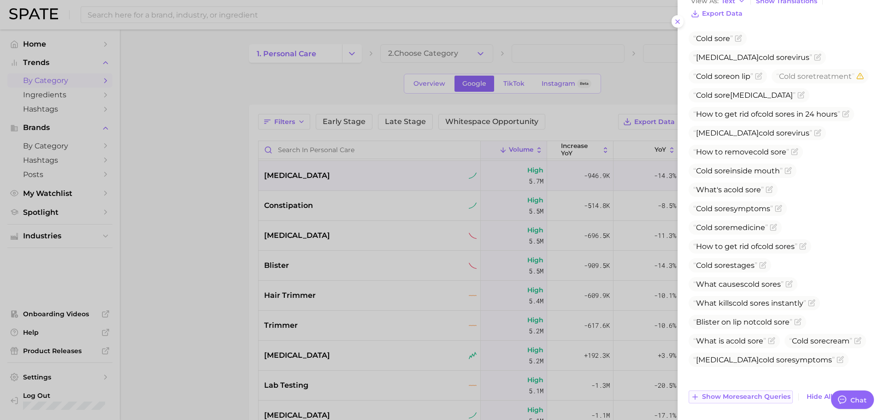
click at [738, 396] on span "Show more search queries" at bounding box center [746, 397] width 88 height 8
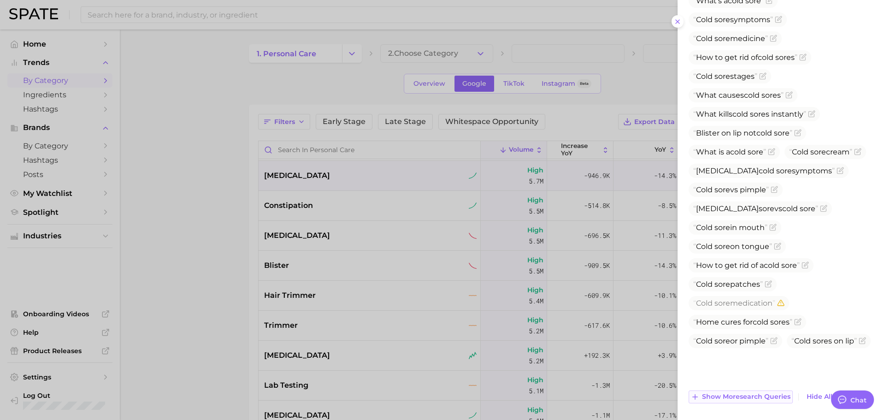
click at [723, 395] on span "Show more search queries" at bounding box center [746, 397] width 88 height 8
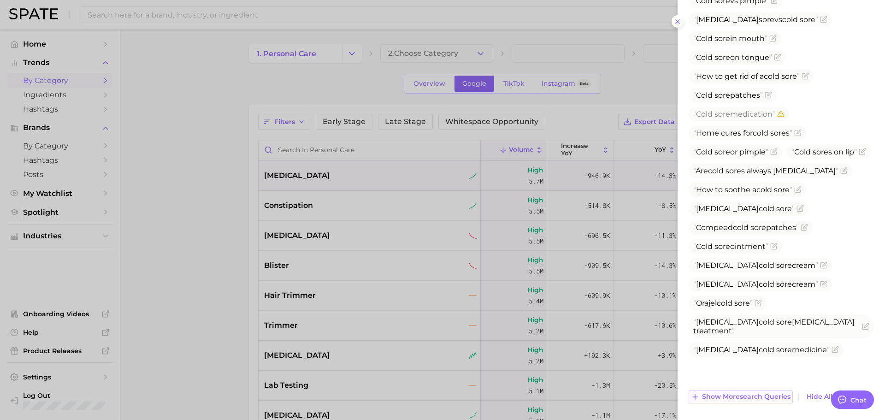
click at [722, 395] on span "Show more search queries" at bounding box center [746, 397] width 88 height 8
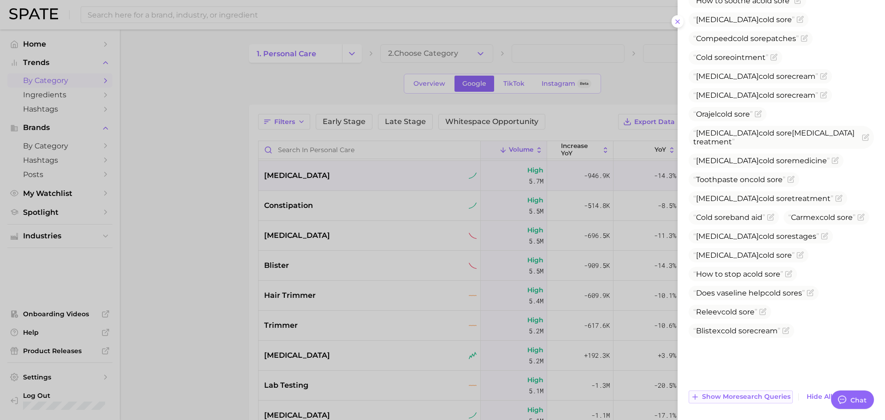
click at [722, 395] on span "Show more search queries" at bounding box center [746, 397] width 88 height 8
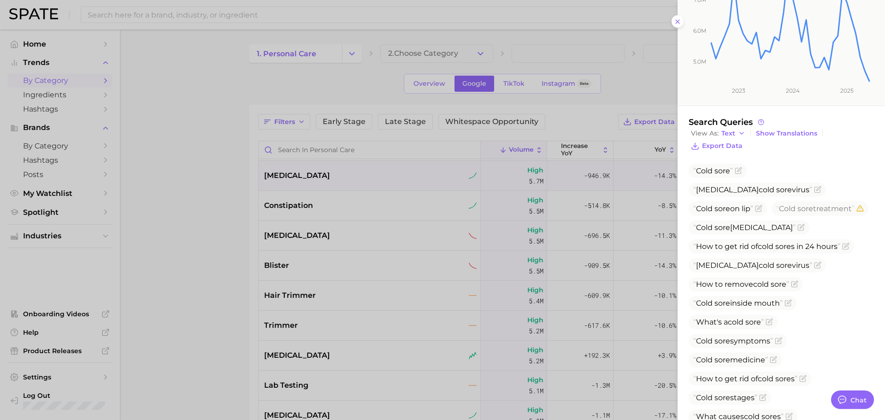
scroll to position [0, 0]
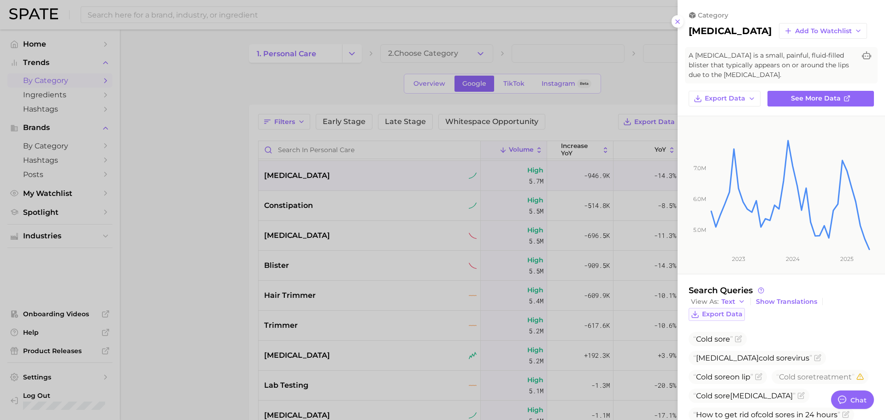
click at [720, 316] on span "Export Data" at bounding box center [722, 314] width 41 height 8
click at [359, 207] on div at bounding box center [442, 210] width 885 height 420
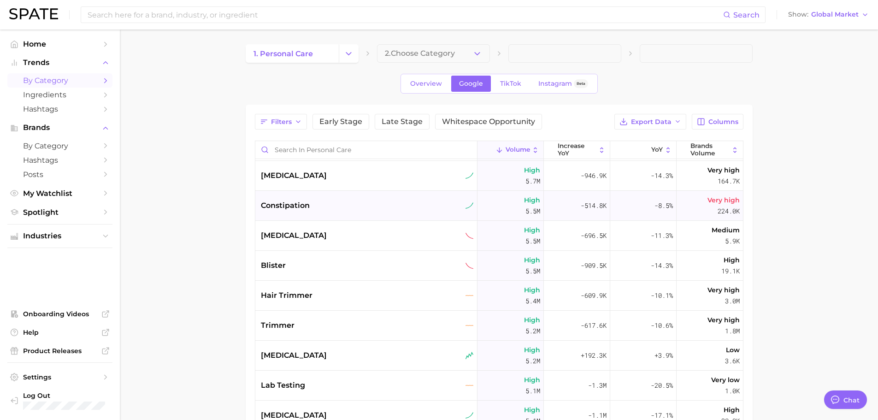
click at [328, 207] on div "constipation" at bounding box center [367, 205] width 213 height 11
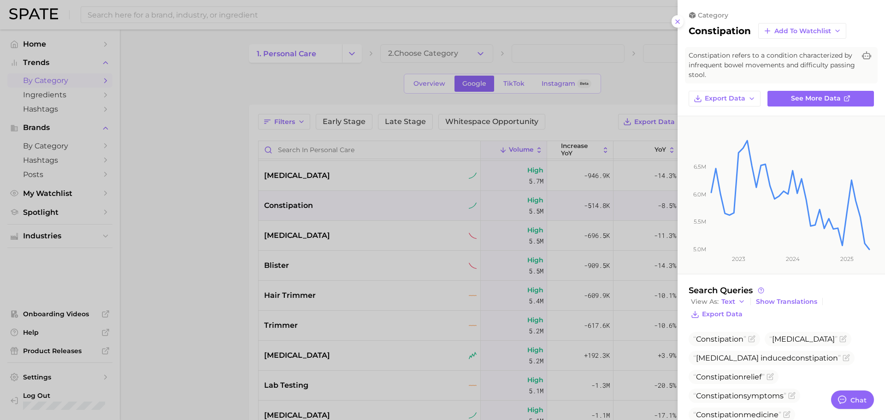
scroll to position [112, 0]
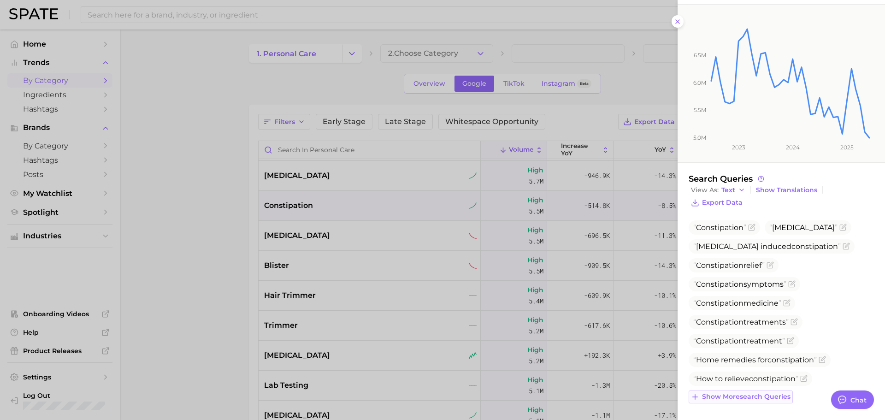
click at [759, 394] on span "Show more search queries" at bounding box center [746, 397] width 88 height 8
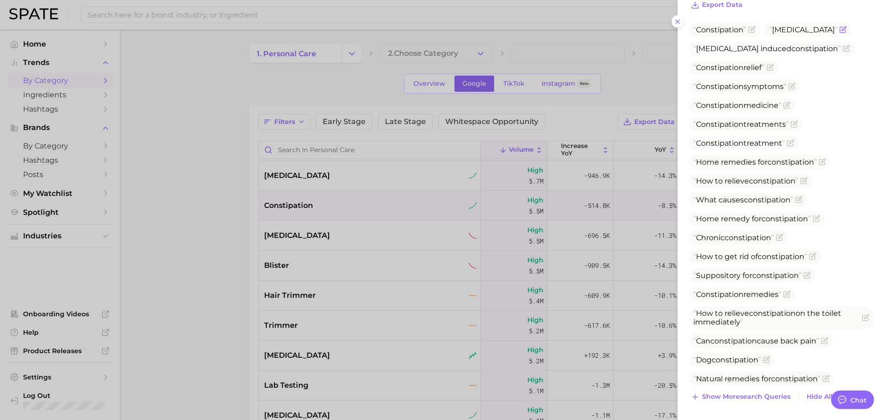
click at [786, 29] on span "[MEDICAL_DATA]" at bounding box center [803, 29] width 68 height 9
copy span "[MEDICAL_DATA]"
click at [839, 29] on icon "Flag as miscategorized or irrelevant" at bounding box center [842, 29] width 7 height 7
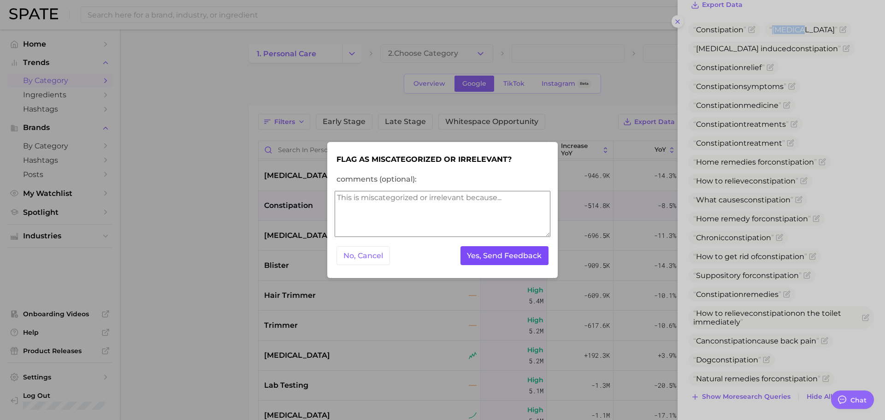
click at [495, 253] on button "Yes, Send Feedback" at bounding box center [504, 255] width 88 height 19
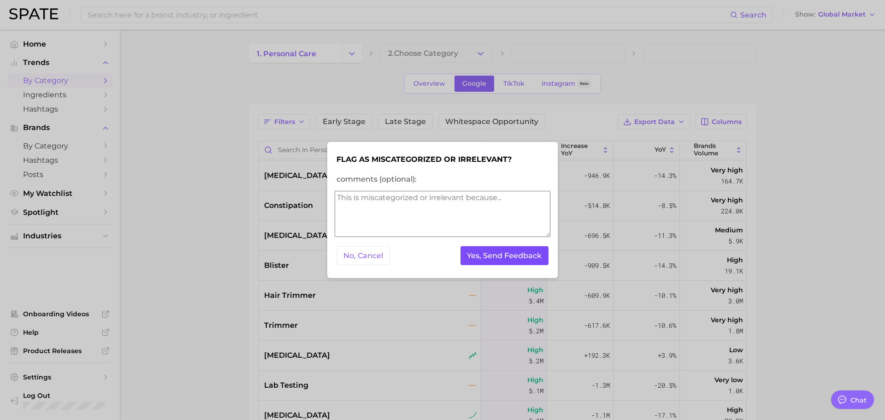
click at [495, 253] on button "Yes, Send Feedback" at bounding box center [504, 255] width 88 height 19
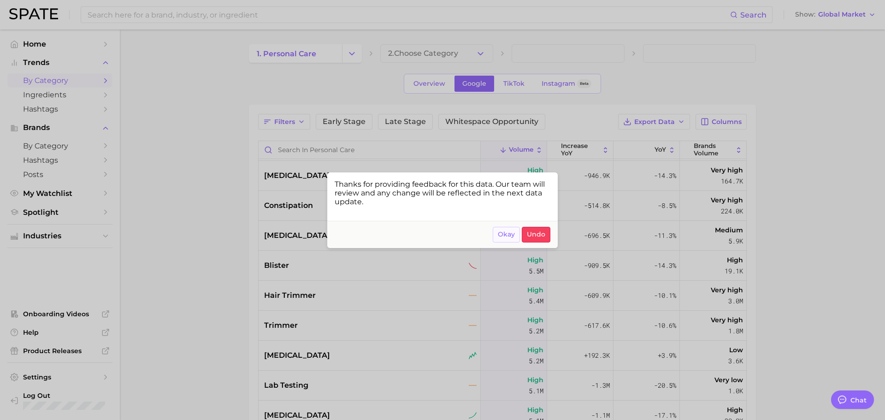
click at [510, 236] on span "Okay" at bounding box center [506, 234] width 17 height 8
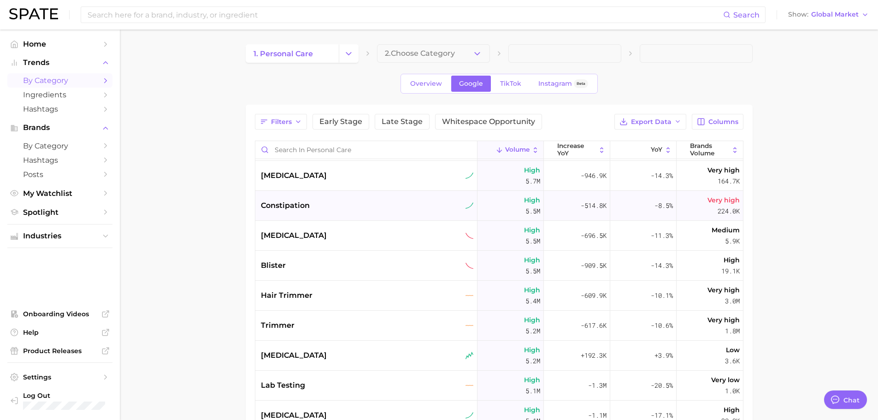
click at [336, 205] on div "constipation" at bounding box center [367, 205] width 213 height 11
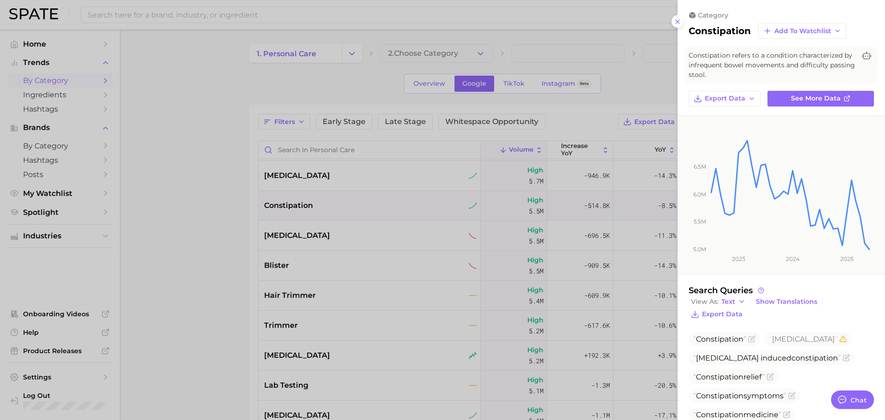
scroll to position [112, 0]
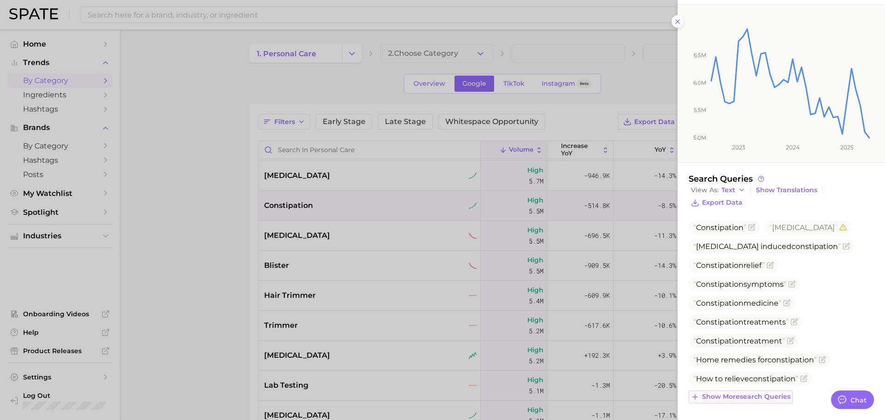
click at [760, 394] on span "Show more search queries" at bounding box center [746, 397] width 88 height 8
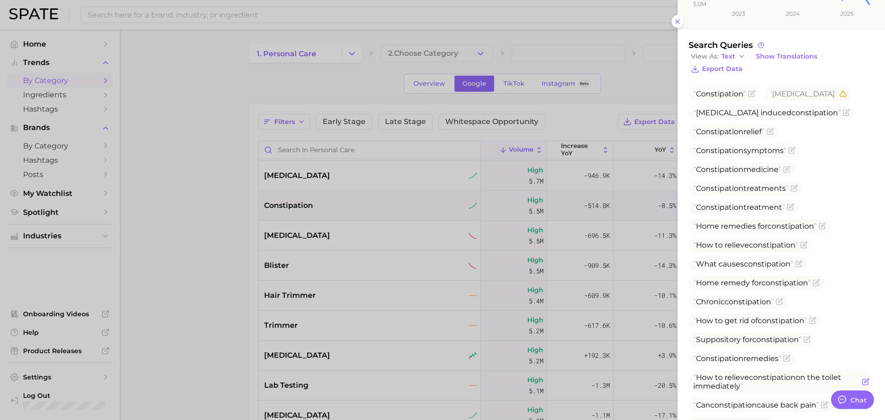
scroll to position [309, 0]
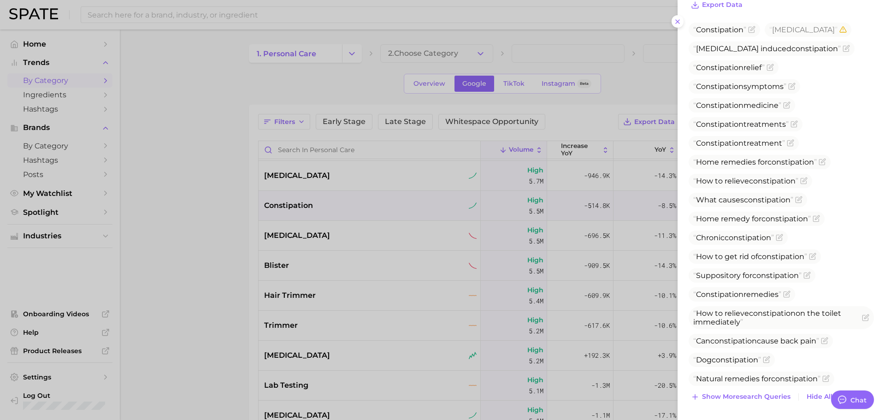
click at [839, 28] on icon "Remove this flag" at bounding box center [842, 29] width 7 height 7
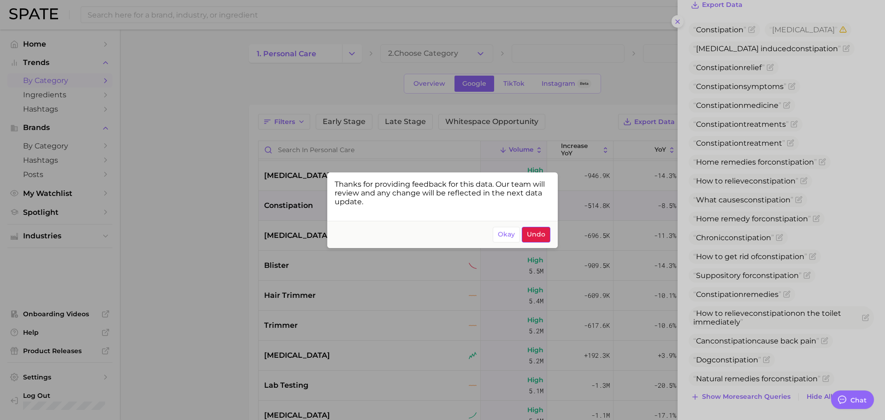
click at [529, 233] on span "Undo" at bounding box center [536, 234] width 18 height 8
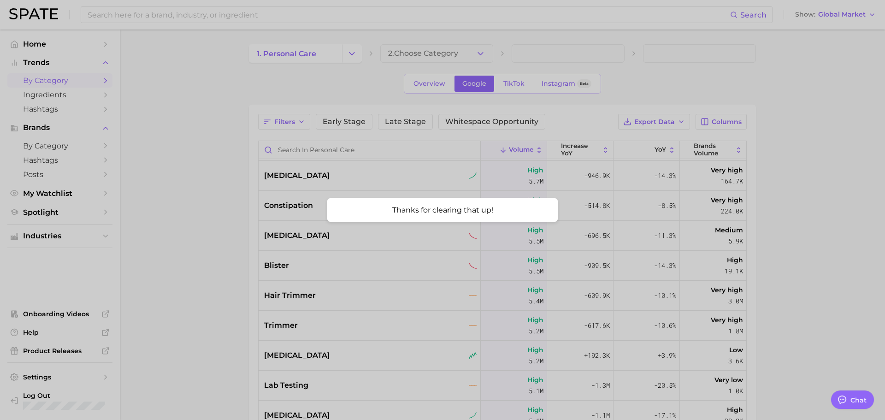
click at [310, 176] on div at bounding box center [442, 210] width 885 height 420
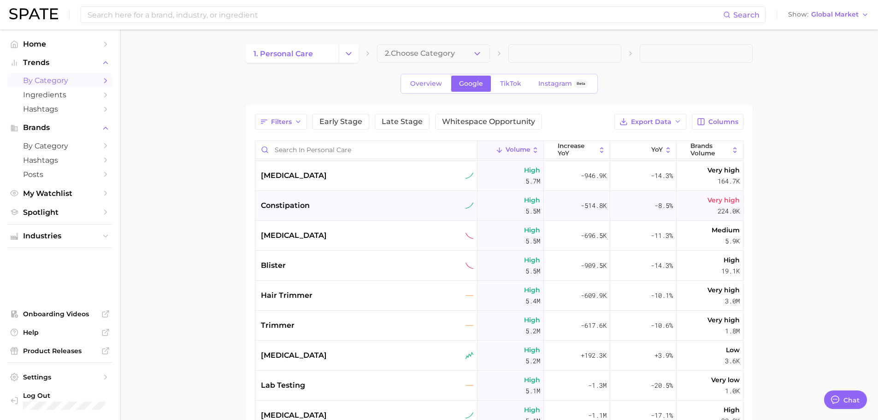
click at [304, 207] on span "constipation" at bounding box center [285, 205] width 49 height 11
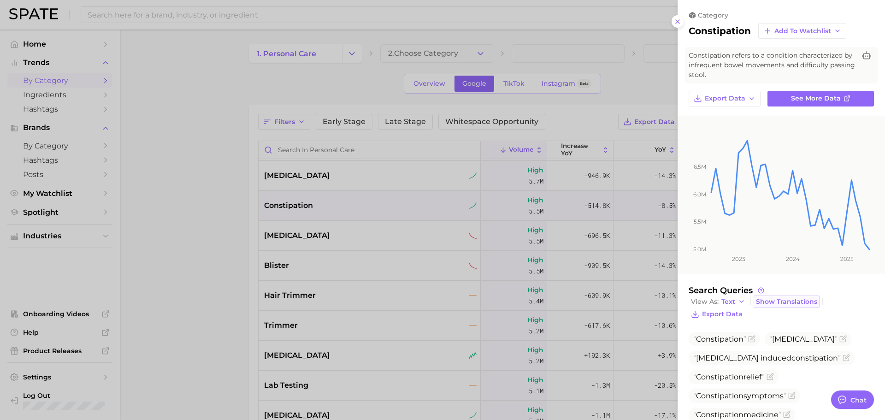
scroll to position [112, 0]
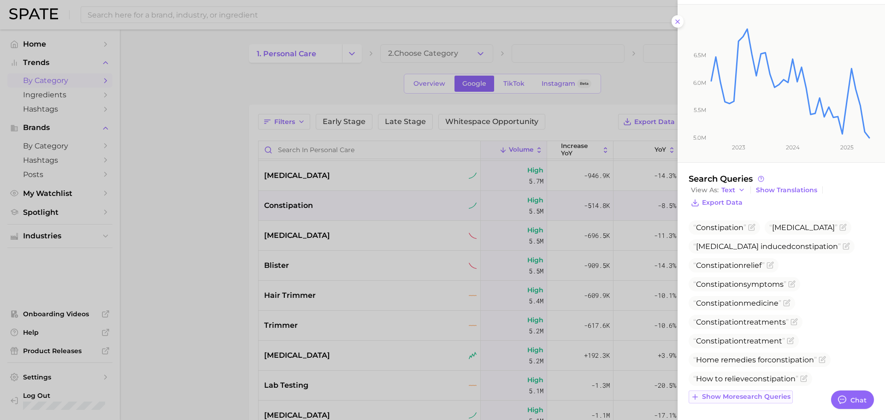
click at [764, 399] on span "Show more search queries" at bounding box center [746, 397] width 88 height 8
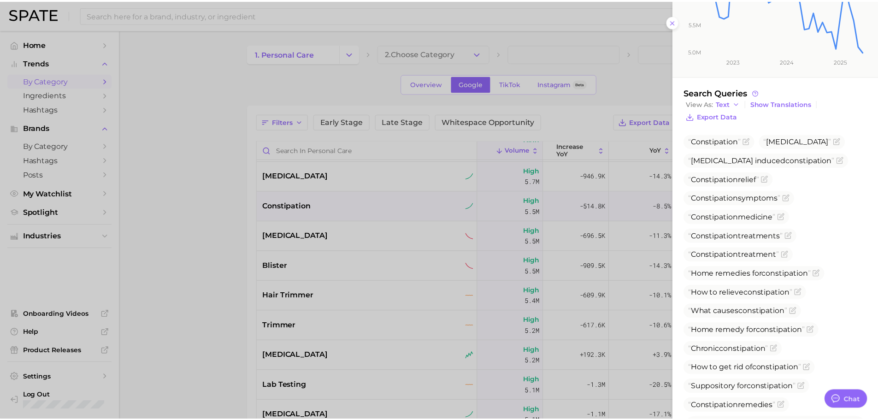
scroll to position [197, 0]
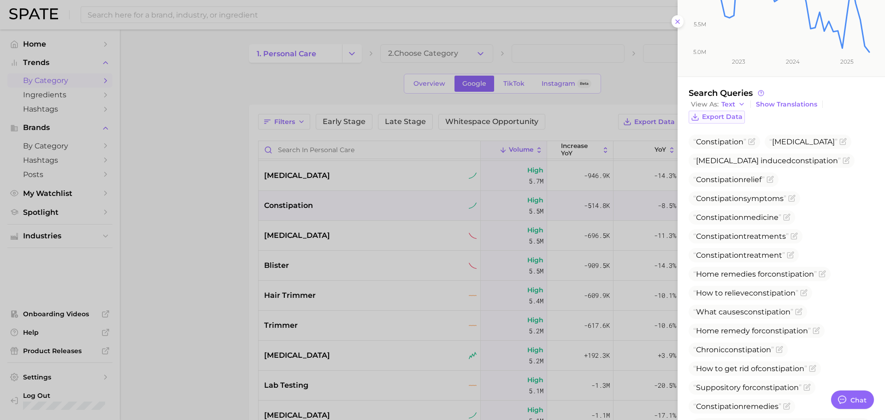
click at [707, 122] on button "Export Data" at bounding box center [716, 117] width 56 height 13
click at [313, 224] on div at bounding box center [442, 210] width 885 height 420
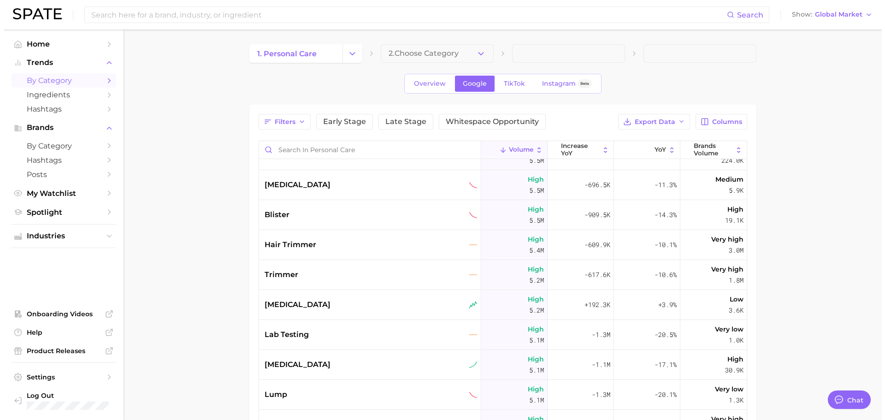
scroll to position [1637, 0]
click at [297, 186] on div "[MEDICAL_DATA]" at bounding box center [367, 184] width 213 height 11
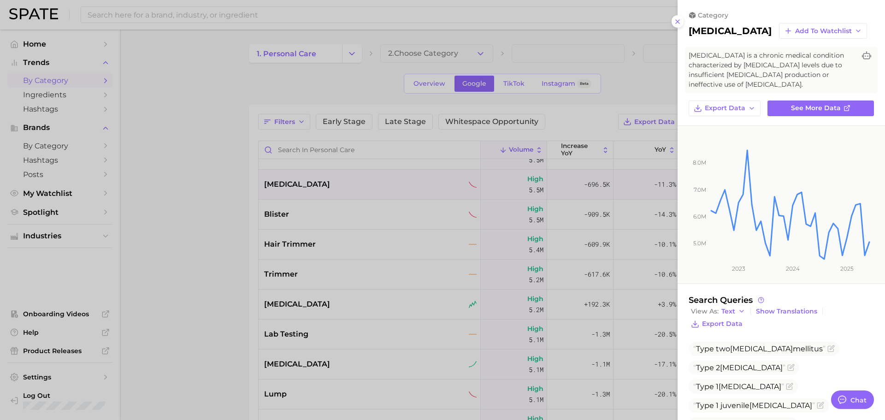
scroll to position [121, 0]
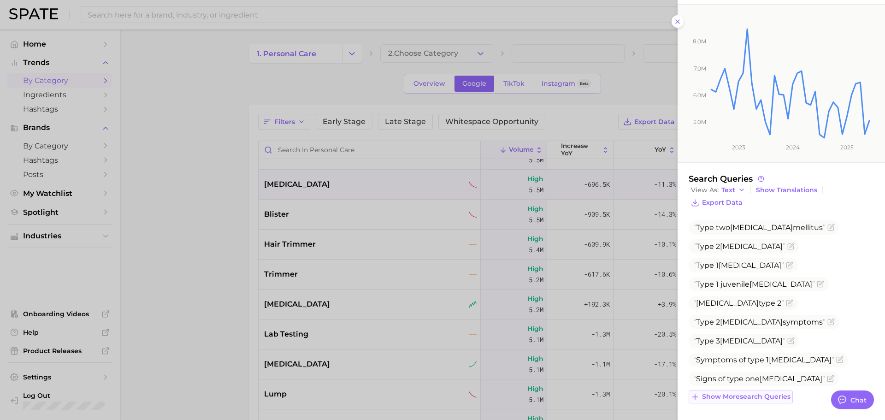
click at [744, 398] on span "Show more search queries" at bounding box center [746, 397] width 88 height 8
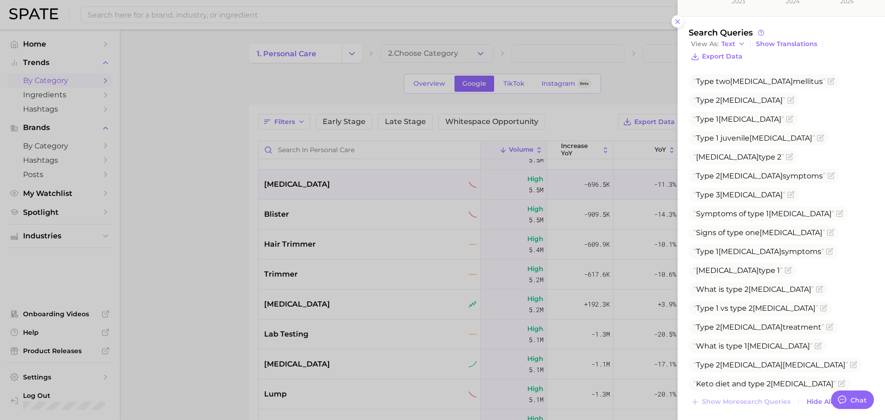
scroll to position [272, 0]
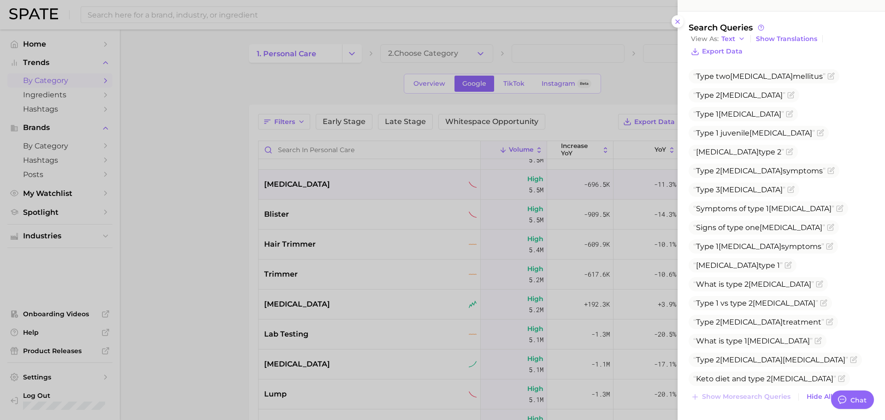
click at [359, 219] on div at bounding box center [442, 210] width 885 height 420
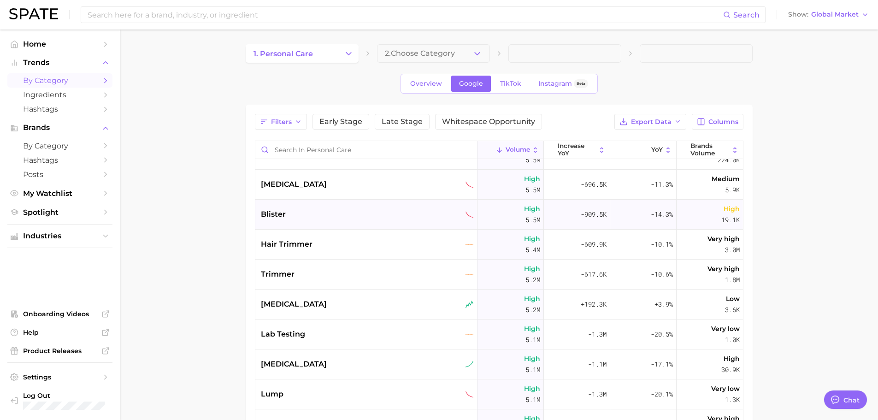
click at [329, 212] on div "blister" at bounding box center [367, 214] width 213 height 11
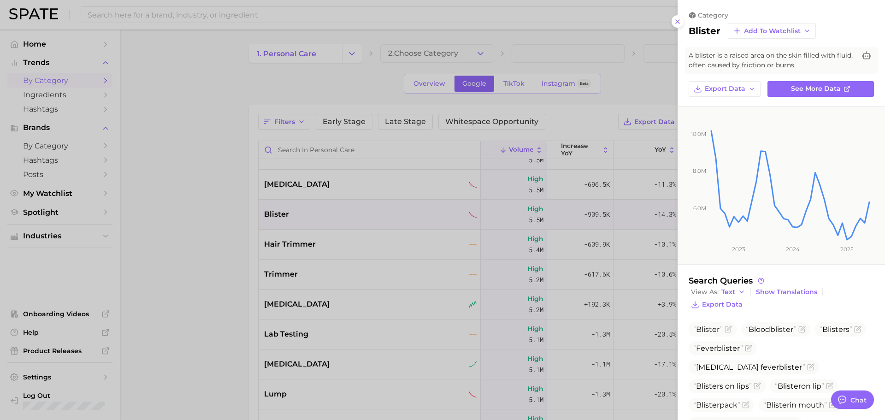
scroll to position [45, 0]
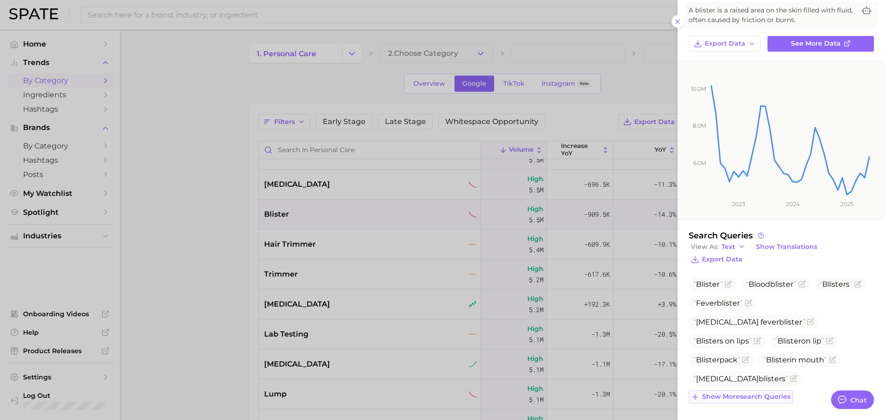
click at [741, 395] on span "Show more search queries" at bounding box center [746, 397] width 88 height 8
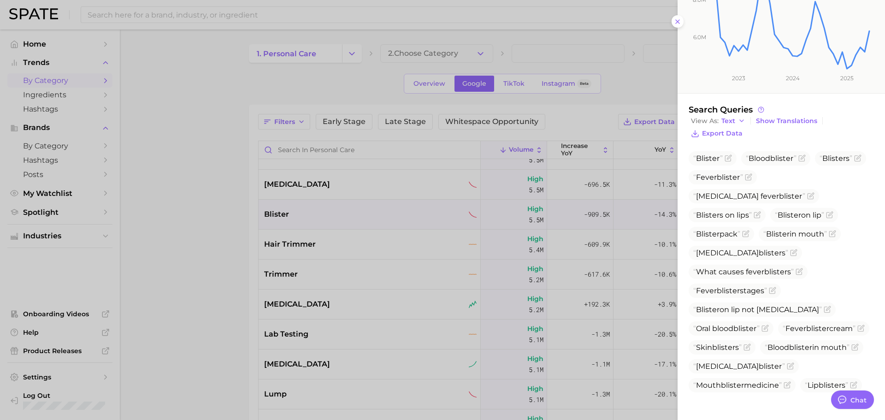
scroll to position [215, 0]
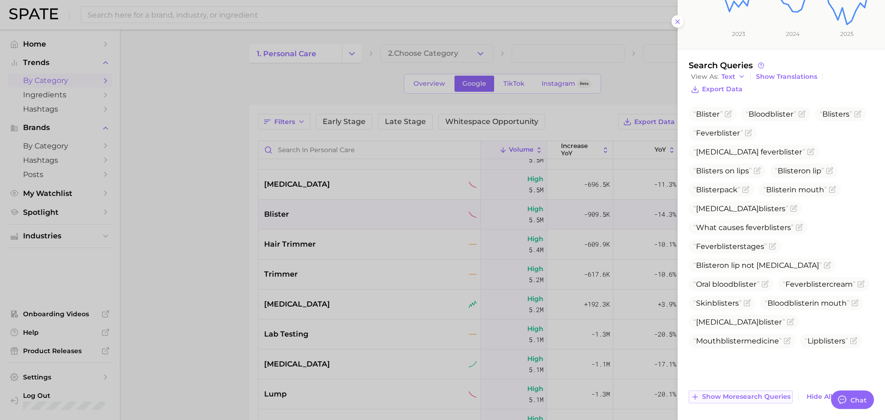
click at [741, 395] on span "Show more search queries" at bounding box center [746, 397] width 88 height 8
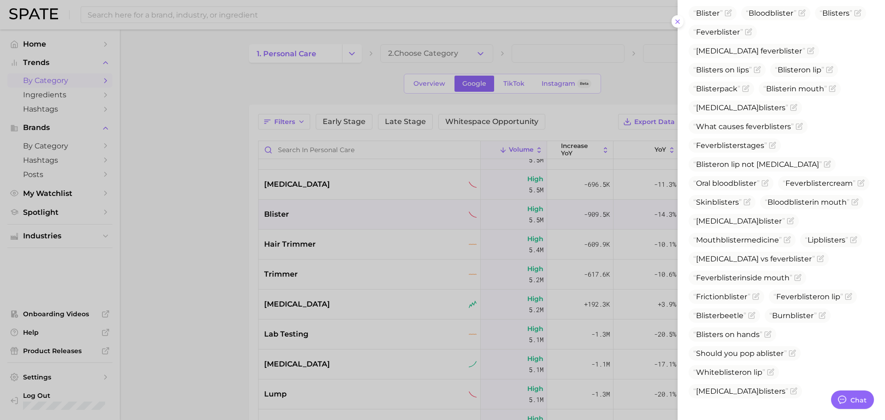
scroll to position [366, 0]
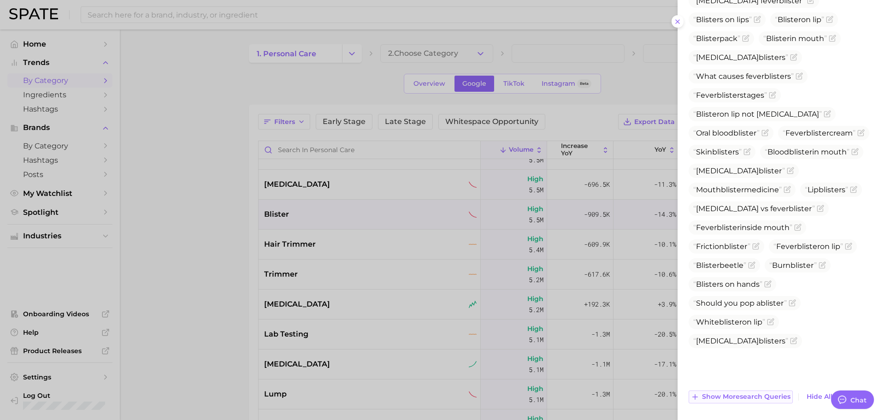
click at [752, 402] on button "Show more search queries" at bounding box center [740, 396] width 104 height 13
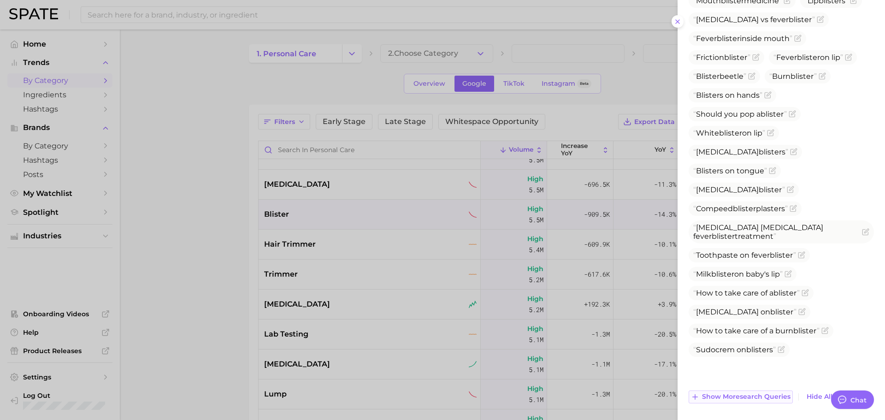
click at [746, 396] on span "Show more search queries" at bounding box center [746, 397] width 88 height 8
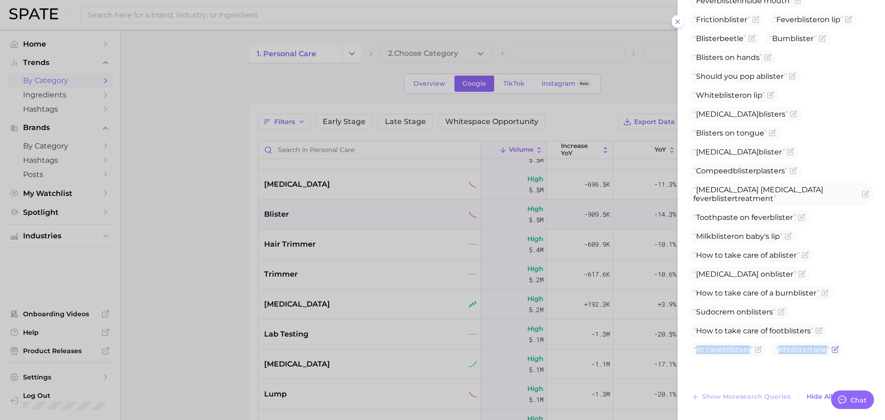
drag, startPoint x: 696, startPoint y: 377, endPoint x: 846, endPoint y: 377, distance: 149.8
click at [846, 357] on ul "Blister [MEDICAL_DATA] Blister s [MEDICAL_DATA] [MEDICAL_DATA] [MEDICAL_DATA] B…" at bounding box center [780, 43] width 185 height 628
copy div "Kt tape blister s Kt blister tape Show more search queries"
click at [737, 316] on span "Sudocrem on blister s" at bounding box center [734, 311] width 82 height 9
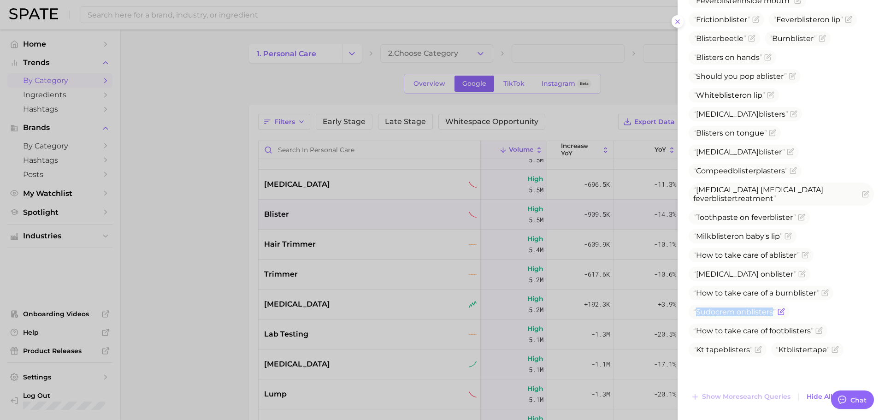
click at [737, 316] on span "Sudocrem on blister s" at bounding box center [734, 311] width 82 height 9
copy span "Sudocrem on blister s"
click at [750, 297] on span "How to take care of a burn blister" at bounding box center [756, 292] width 126 height 9
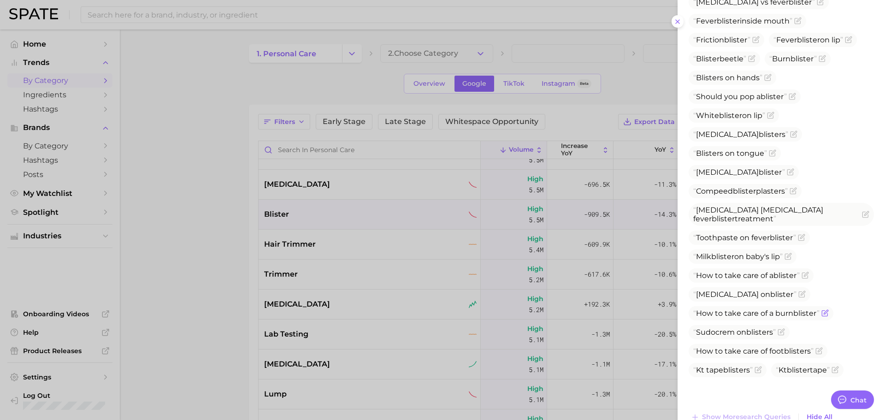
scroll to position [570, 0]
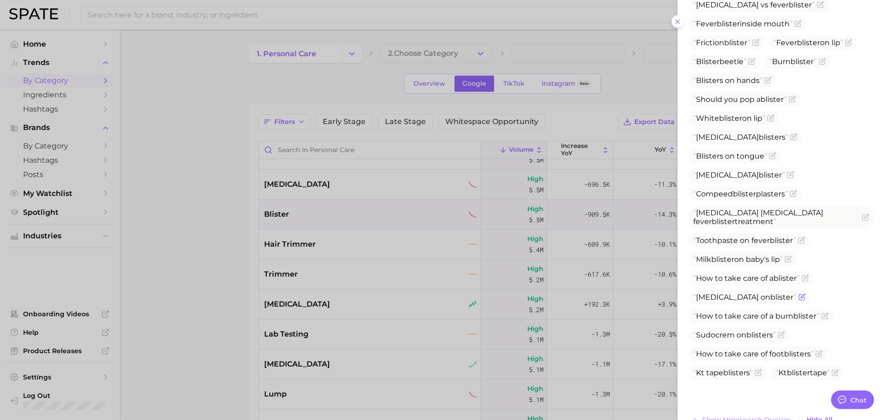
click at [731, 301] on span "[MEDICAL_DATA] on blister" at bounding box center [744, 297] width 103 height 9
copy span "[MEDICAL_DATA] on blister"
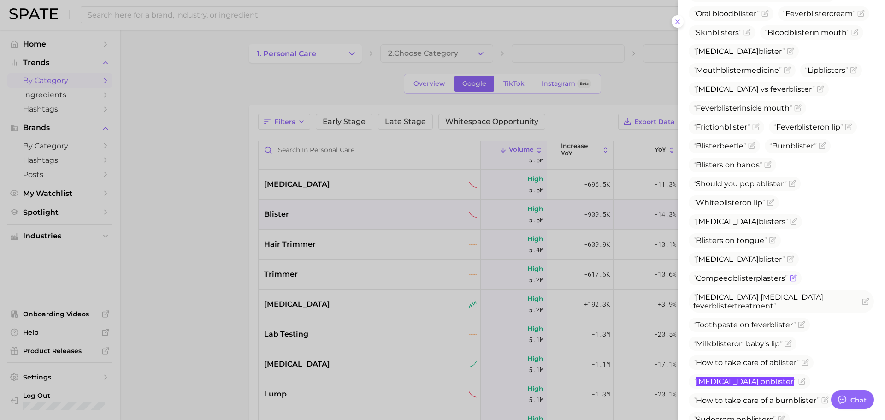
scroll to position [484, 0]
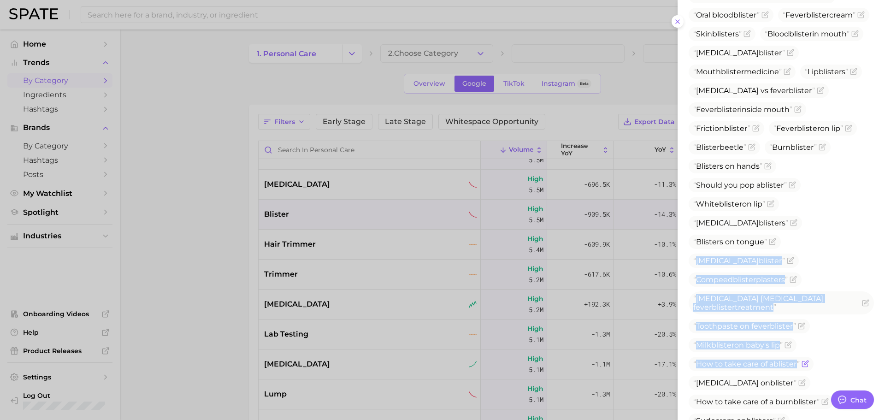
drag, startPoint x: 696, startPoint y: 297, endPoint x: 799, endPoint y: 392, distance: 139.9
click at [799, 392] on ul "Blister [MEDICAL_DATA] Blister s [MEDICAL_DATA] [MEDICAL_DATA] [MEDICAL_DATA] B…" at bounding box center [780, 152] width 185 height 628
copy ul "[MEDICAL_DATA] blister Compeed blister plasters [MEDICAL_DATA] [MEDICAL_DATA] […"
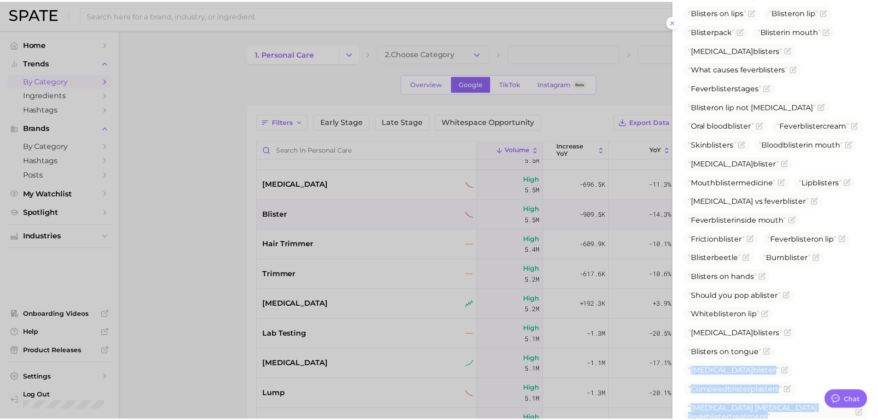
scroll to position [593, 0]
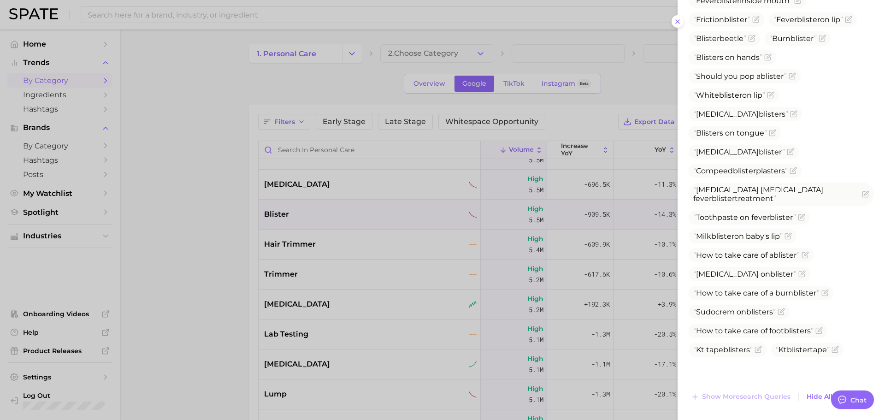
click at [446, 257] on div at bounding box center [442, 210] width 885 height 420
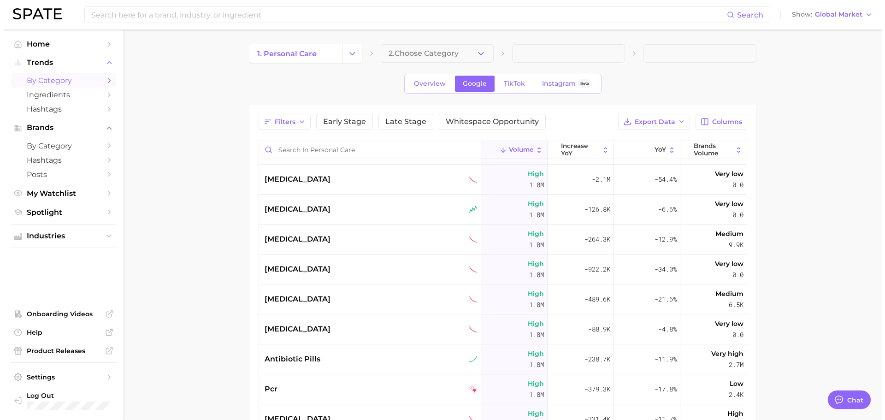
scroll to position [6555, 0]
click at [505, 84] on span "TikTok" at bounding box center [510, 84] width 21 height 8
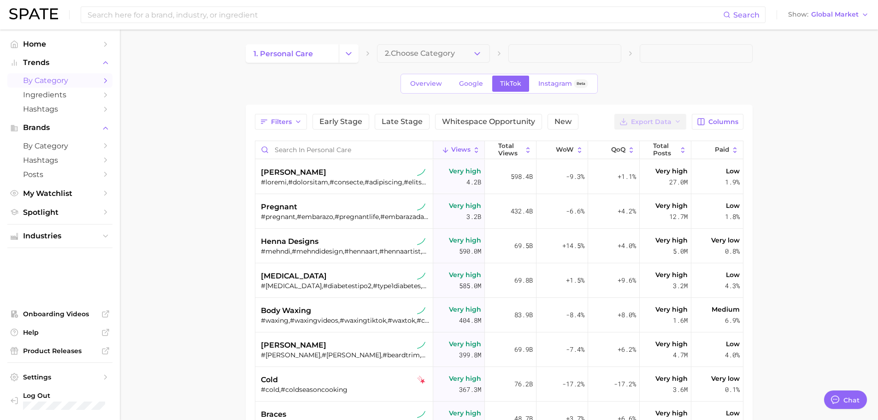
type textarea "x"
click at [313, 179] on div at bounding box center [345, 182] width 169 height 8
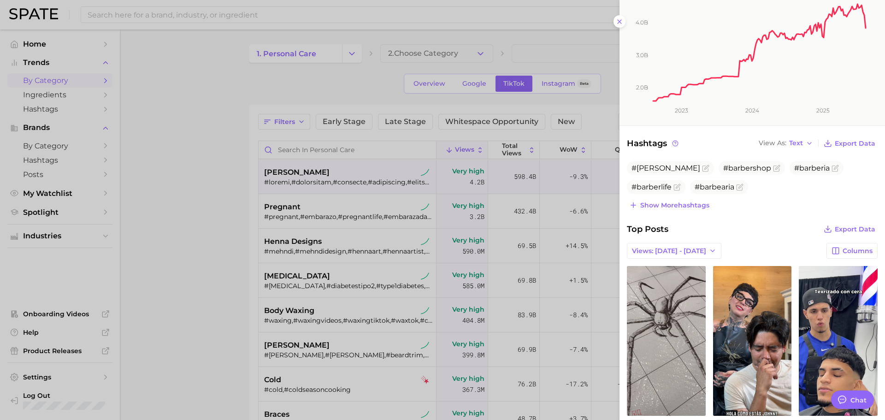
scroll to position [162, 0]
click at [671, 207] on span "Show more hashtags" at bounding box center [674, 206] width 69 height 8
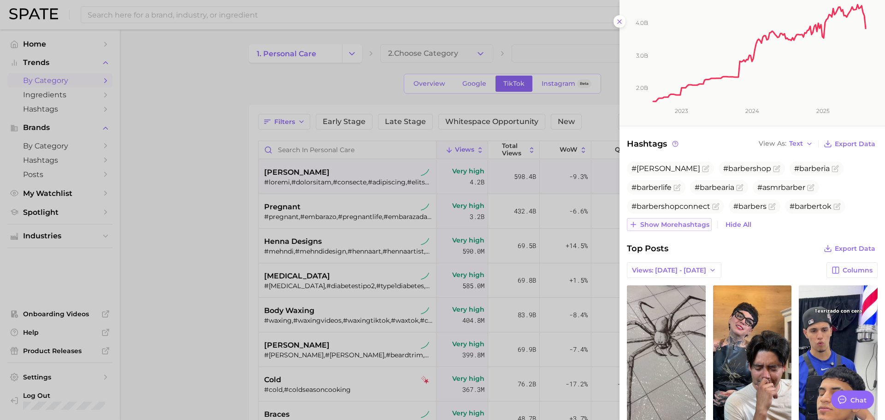
click at [669, 224] on span "Show more hashtags" at bounding box center [674, 225] width 69 height 8
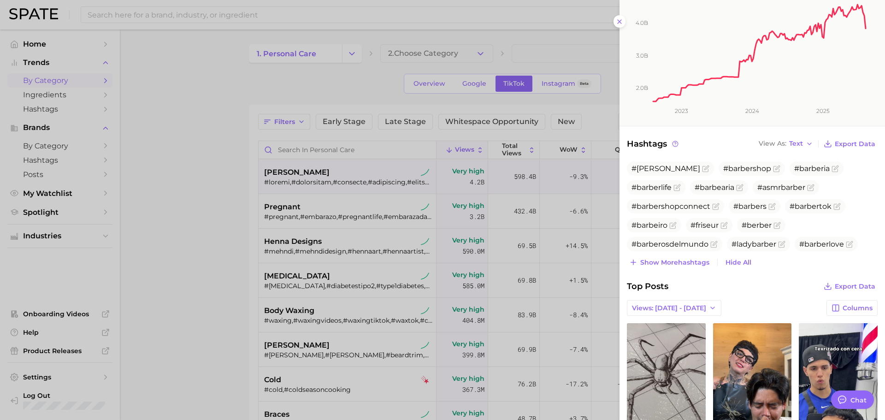
click at [673, 255] on div "#[PERSON_NAME] #barbershop #barberia #barberlife #barbearia #asmrbarber #barber…" at bounding box center [752, 214] width 251 height 107
click at [673, 263] on span "Show more hashtags" at bounding box center [674, 263] width 69 height 8
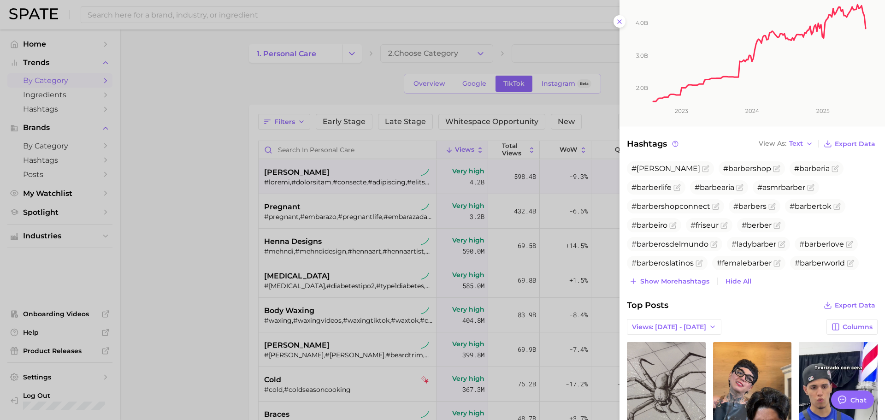
click at [676, 289] on div "category [PERSON_NAME] Add to Watchlist A [PERSON_NAME] is a professional who s…" at bounding box center [751, 299] width 265 height 923
click at [675, 283] on span "Show more hashtags" at bounding box center [674, 281] width 69 height 8
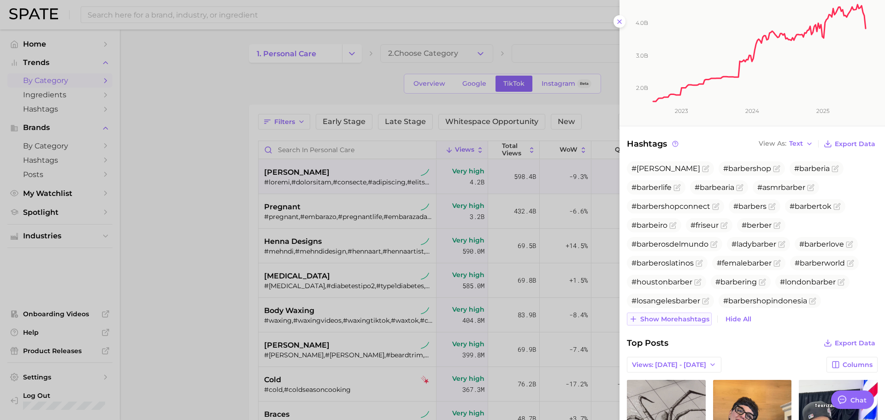
click at [676, 313] on button "Show more hashtags" at bounding box center [669, 318] width 85 height 13
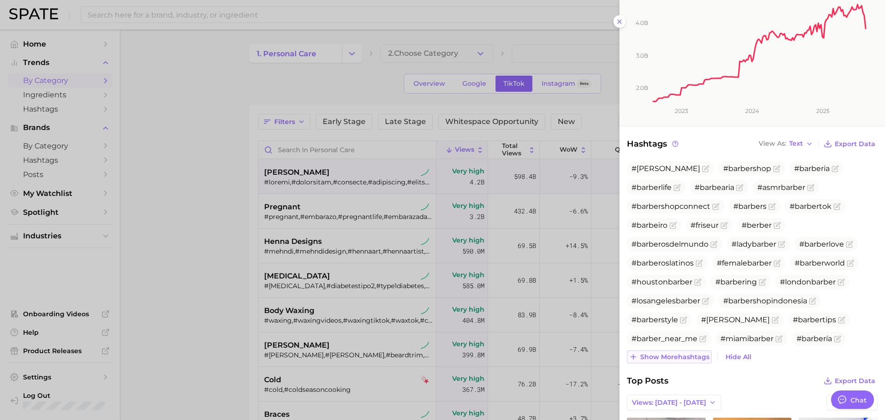
click at [682, 353] on span "Show more hashtags" at bounding box center [674, 357] width 69 height 8
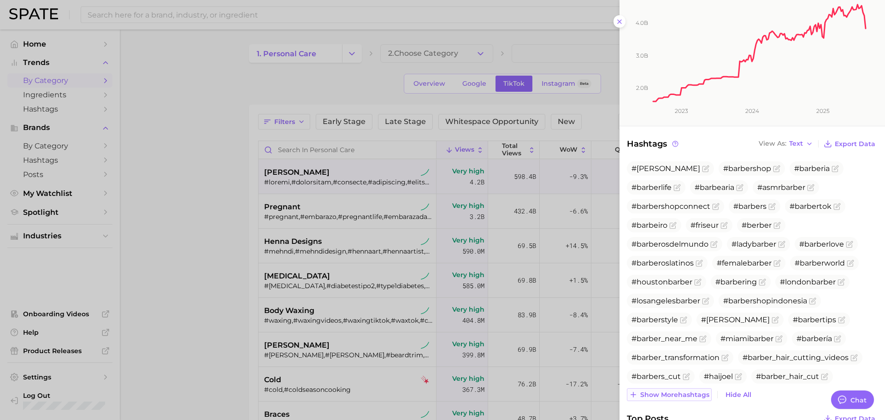
click at [683, 391] on span "Show more hashtags" at bounding box center [674, 395] width 69 height 8
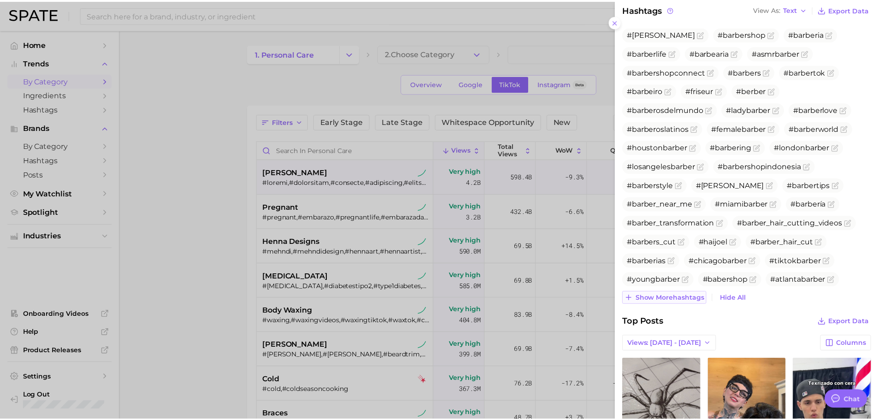
scroll to position [301, 0]
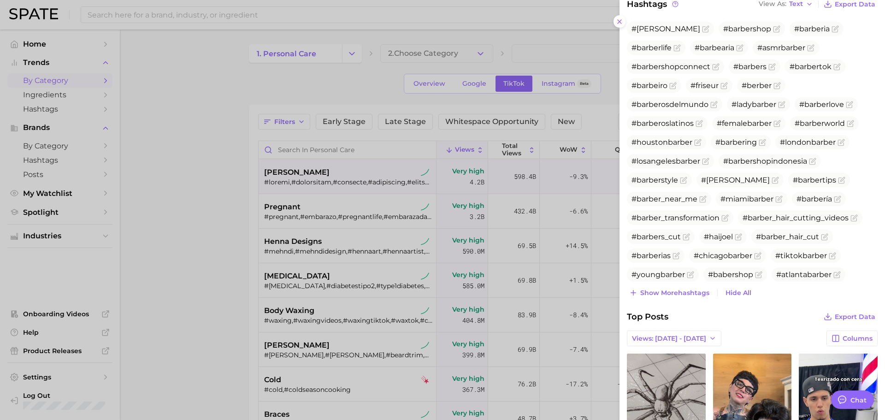
click at [340, 254] on div at bounding box center [442, 210] width 885 height 420
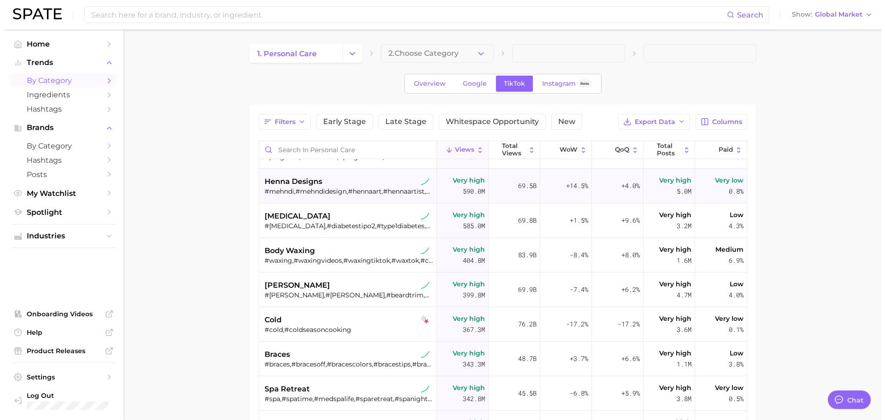
scroll to position [0, 0]
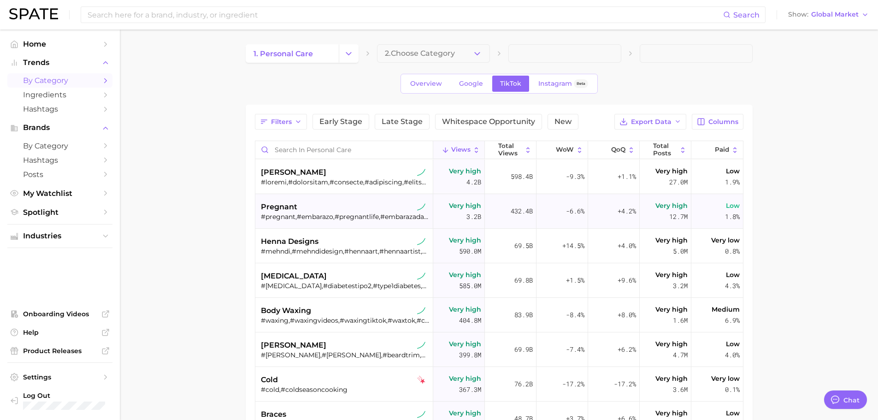
click at [300, 217] on div "#pregnant,#embarazo,#pregnantlife,#embarazada,#pregnanttiktok,#prego,#grossesse…" at bounding box center [345, 216] width 169 height 8
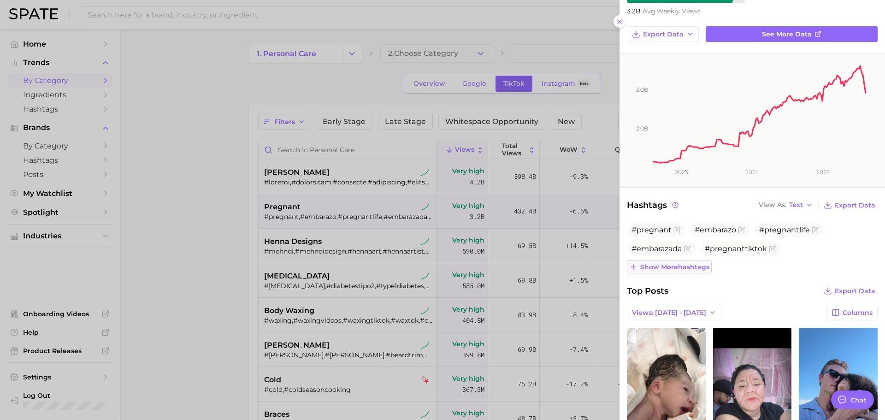
click at [659, 270] on span "Show more hashtags" at bounding box center [674, 267] width 69 height 8
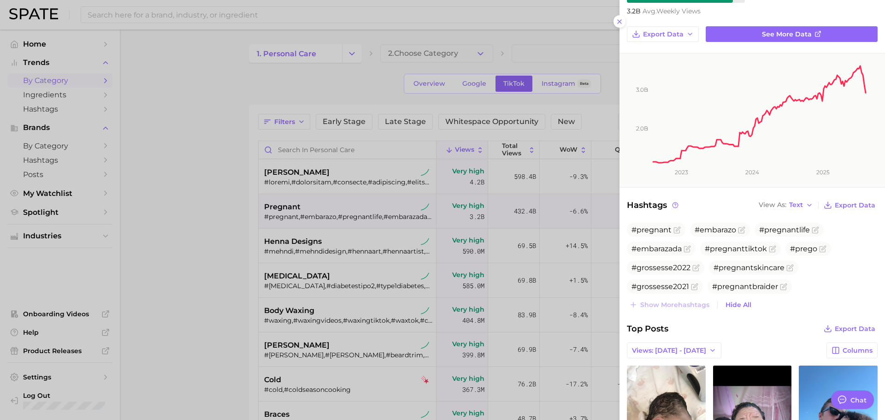
click at [277, 245] on div at bounding box center [442, 210] width 885 height 420
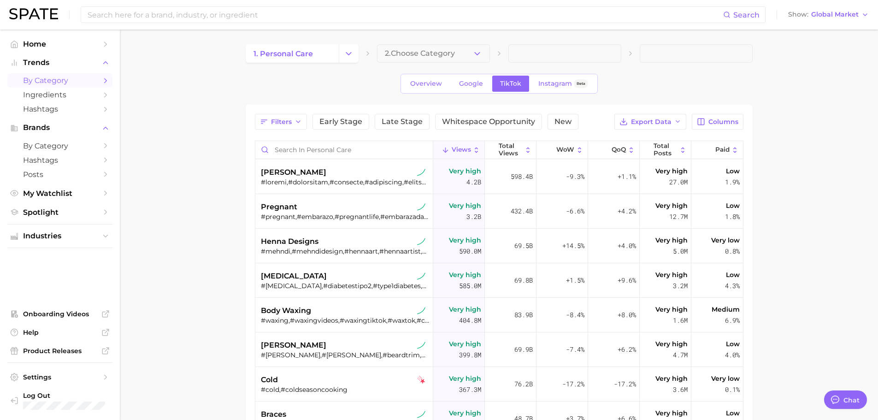
click at [277, 245] on span "henna designs" at bounding box center [290, 241] width 58 height 11
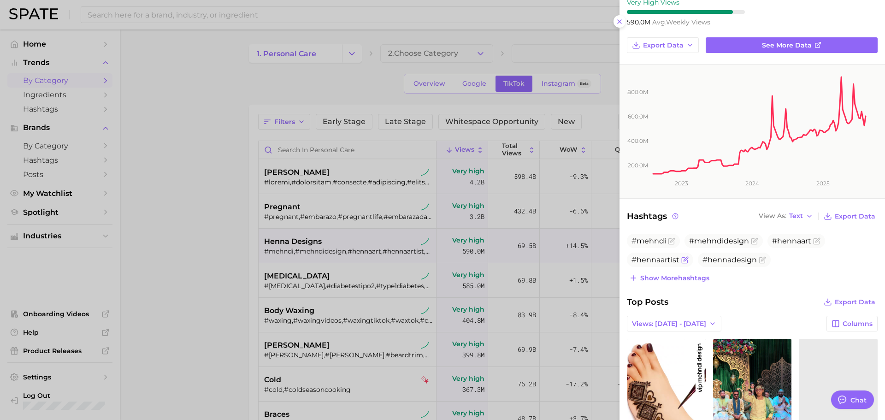
scroll to position [92, 0]
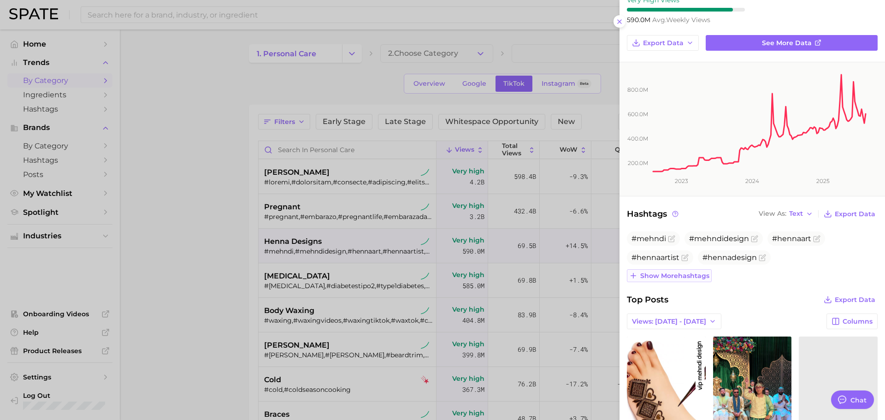
click at [671, 276] on span "Show more hashtags" at bounding box center [674, 276] width 69 height 8
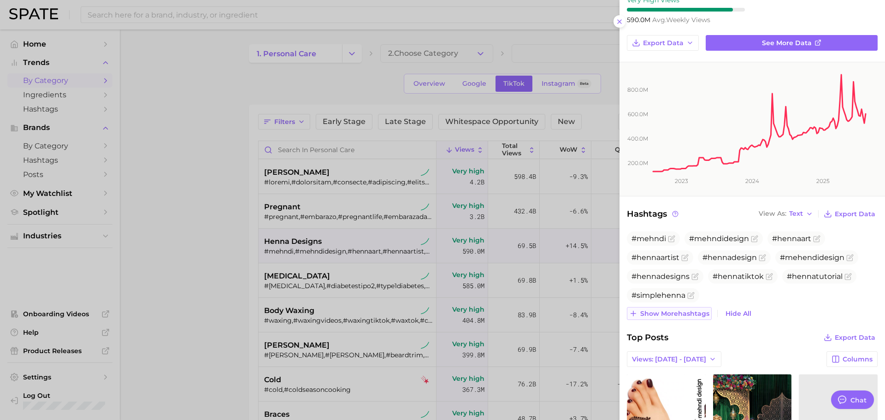
click at [672, 315] on span "Show more hashtags" at bounding box center [674, 314] width 69 height 8
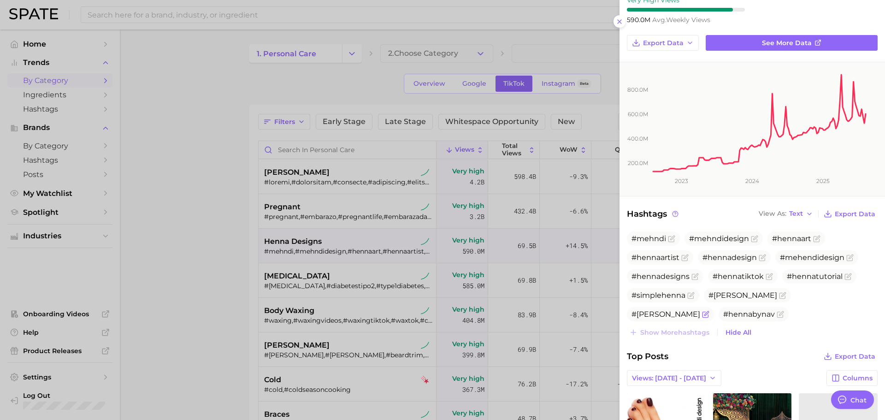
scroll to position [313, 0]
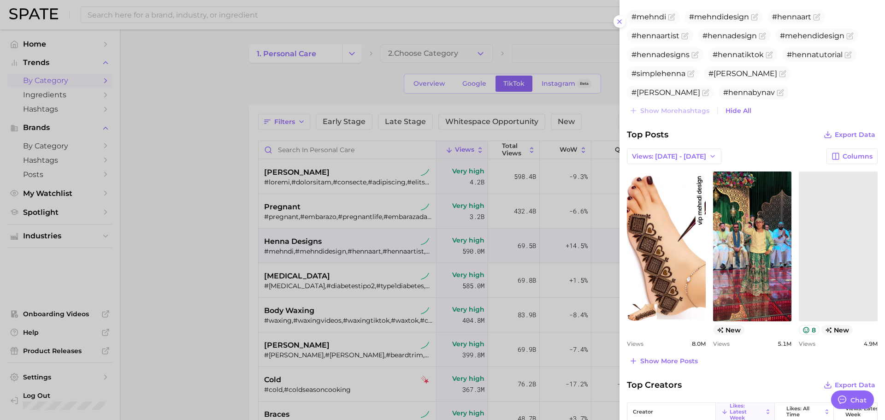
click at [321, 277] on div at bounding box center [442, 210] width 885 height 420
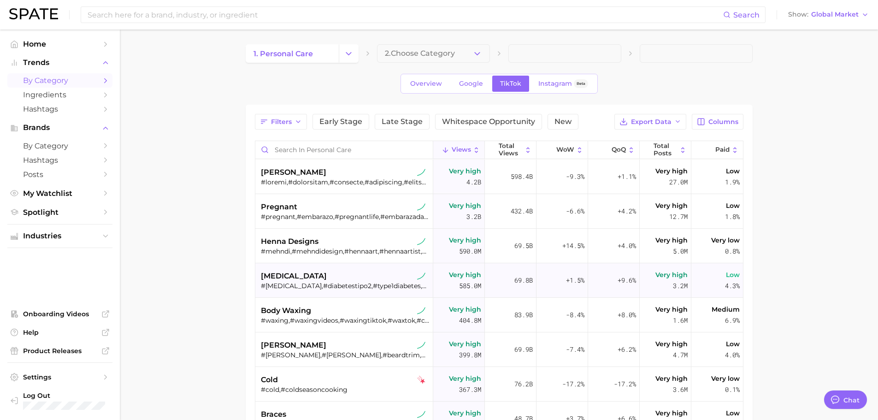
click at [312, 278] on div "[MEDICAL_DATA]" at bounding box center [345, 276] width 169 height 11
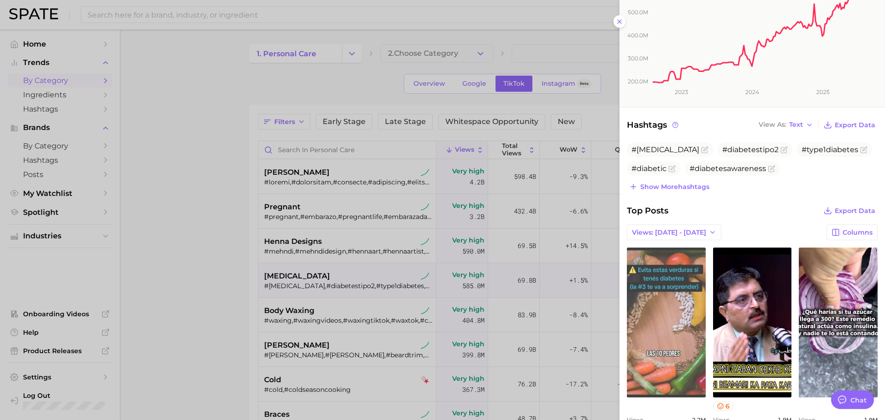
scroll to position [0, 0]
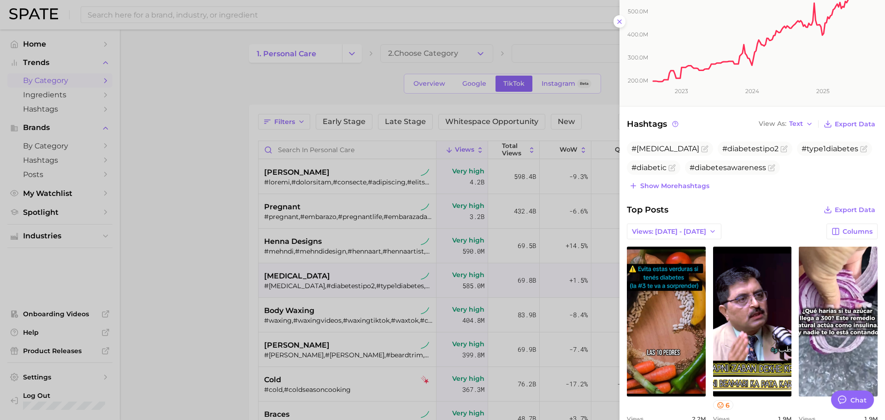
click at [302, 328] on div at bounding box center [442, 210] width 885 height 420
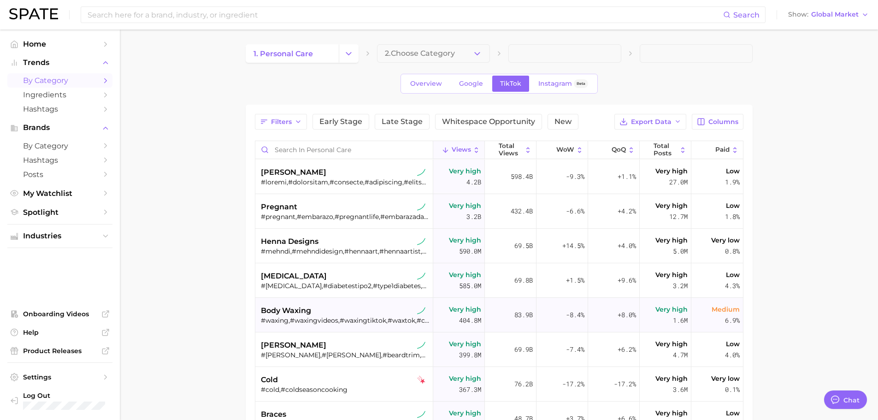
click at [301, 318] on div "#waxing,#waxingvideos,#waxingtiktok,#waxtok,#cera,#epilation,#waxvideos,#legwax…" at bounding box center [345, 320] width 169 height 8
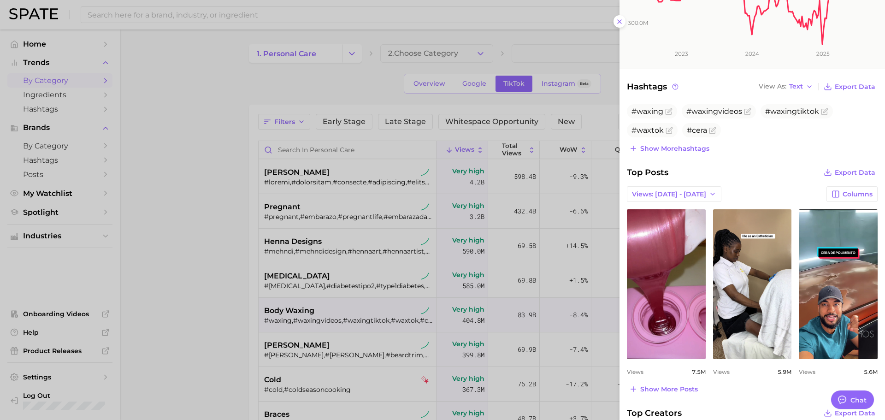
scroll to position [194, 0]
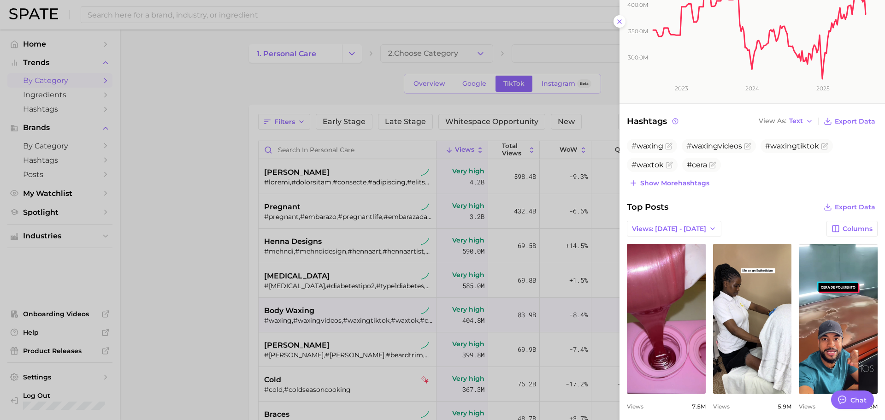
click at [299, 353] on div at bounding box center [442, 210] width 885 height 420
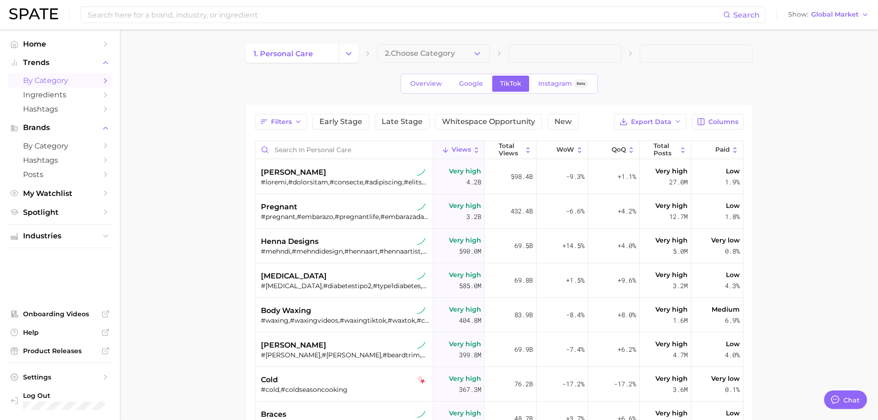
click at [299, 353] on div "#[PERSON_NAME],#[PERSON_NAME],#beardtrim,#barbas,#beards,#beardstyle,#bearded,#…" at bounding box center [345, 355] width 169 height 8
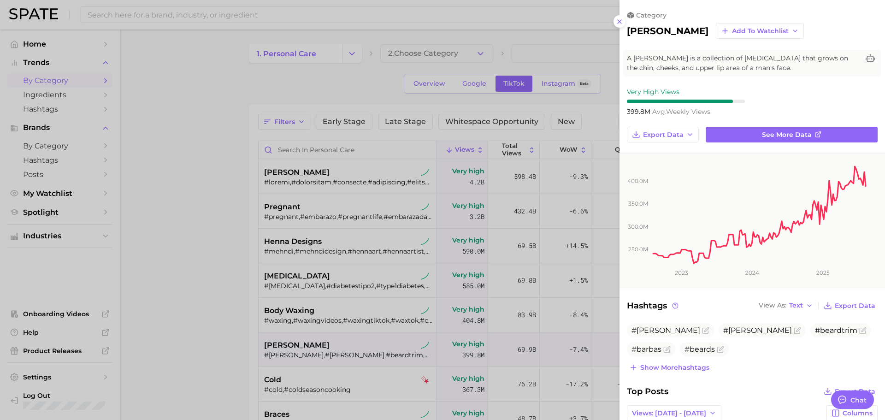
scroll to position [0, 0]
click at [313, 382] on div at bounding box center [442, 210] width 885 height 420
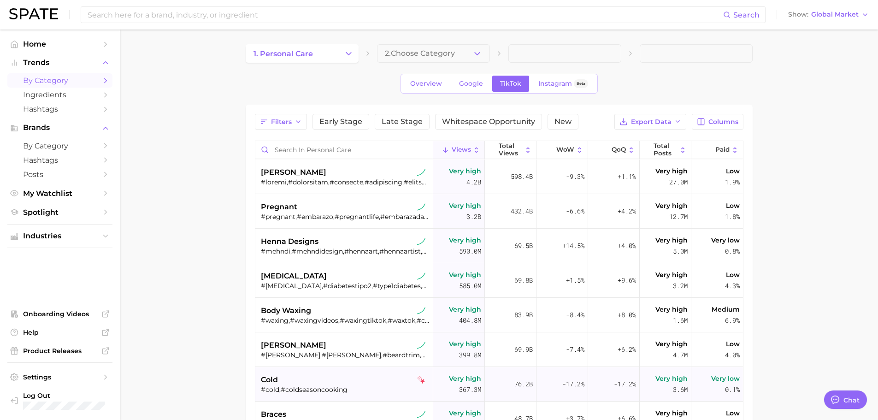
click at [298, 386] on div "#cold,#coldseasoncooking" at bounding box center [345, 389] width 169 height 8
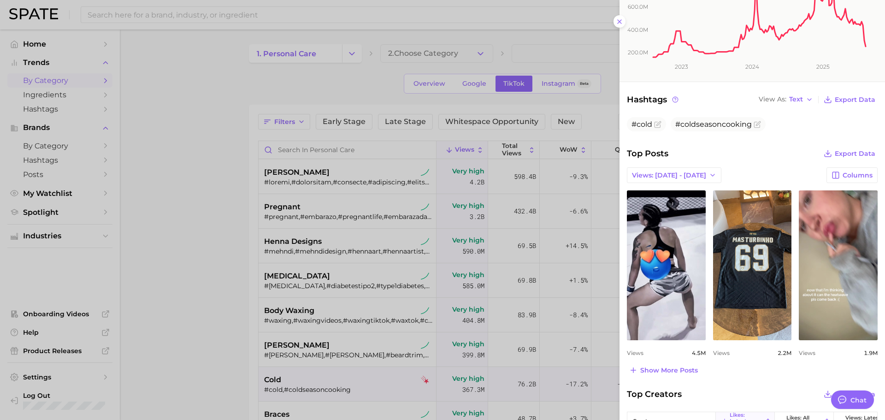
scroll to position [289, 0]
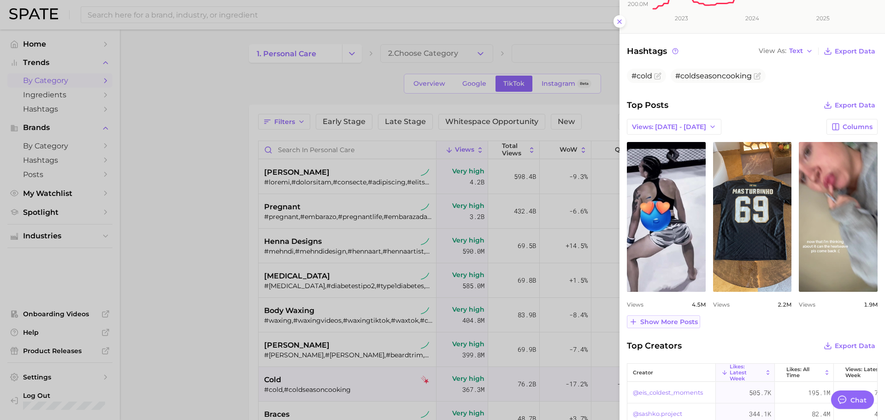
click at [661, 326] on button "Show more posts" at bounding box center [663, 321] width 73 height 13
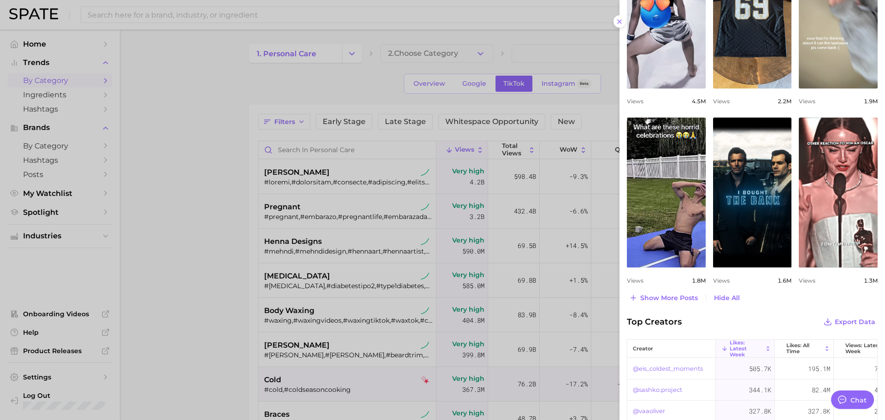
click at [660, 321] on span "Top Creators" at bounding box center [654, 321] width 55 height 13
click at [655, 296] on span "Show more posts" at bounding box center [669, 298] width 58 height 8
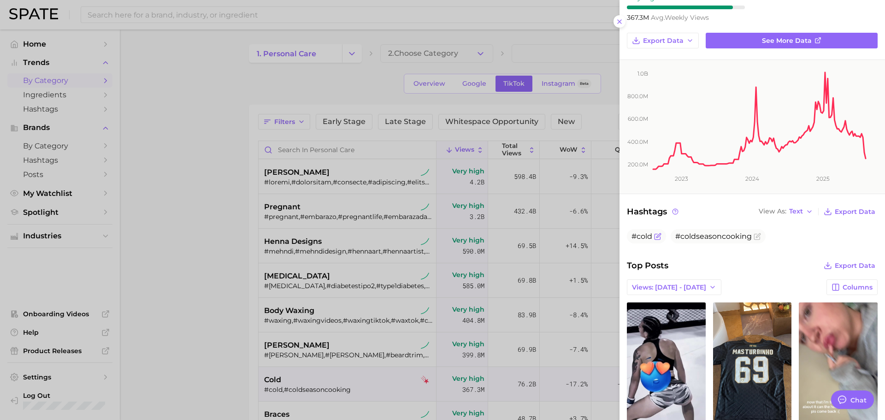
click at [657, 238] on icon "Flag as miscategorized or irrelevant" at bounding box center [657, 236] width 7 height 7
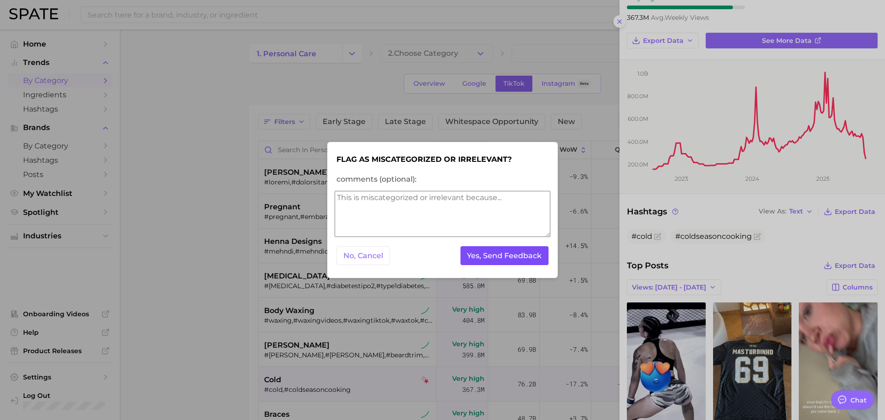
click at [521, 254] on button "Yes, Send Feedback" at bounding box center [504, 255] width 88 height 19
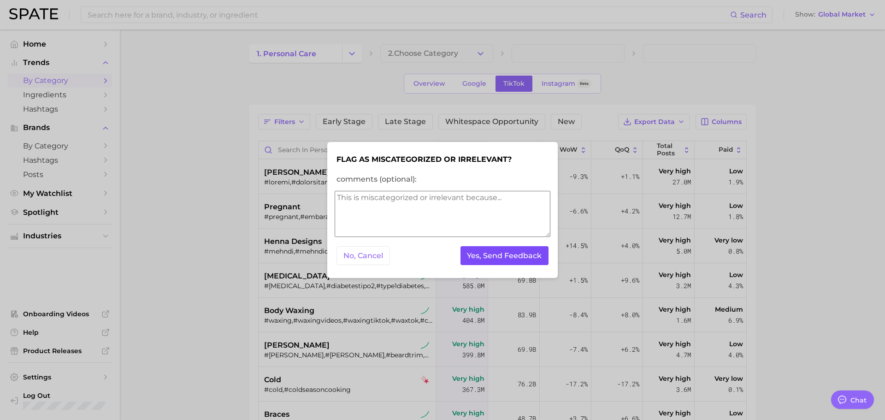
click at [521, 254] on button "Yes, Send Feedback" at bounding box center [504, 255] width 88 height 19
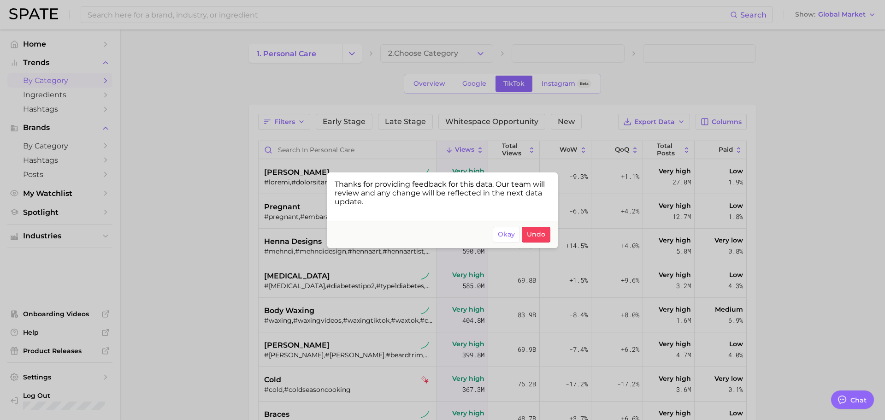
click at [196, 270] on div at bounding box center [442, 210] width 885 height 420
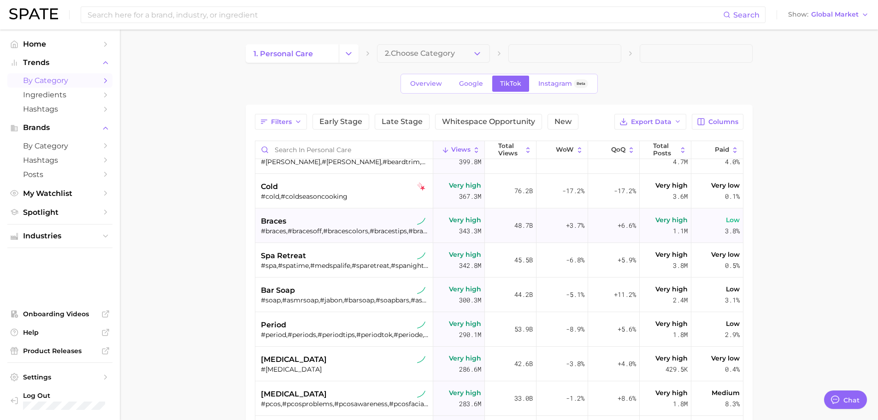
click at [303, 214] on div "braces #braces,#bracesoff,#bracescolors,#bracestips,#bracescheck,#braceson,#bra…" at bounding box center [345, 225] width 169 height 35
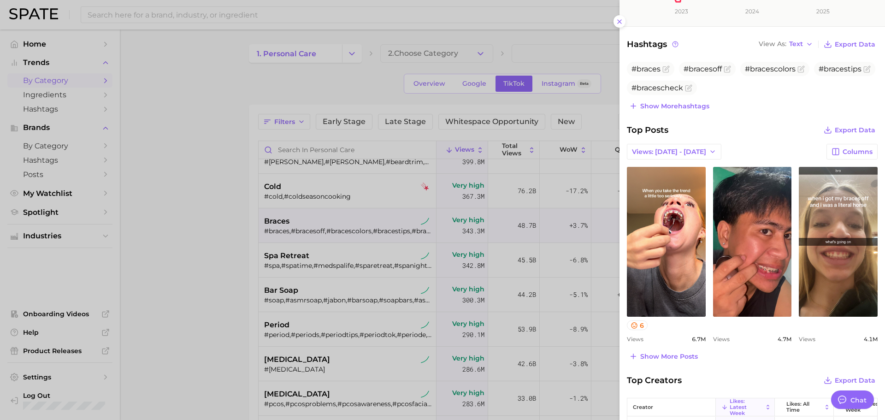
click at [312, 272] on div at bounding box center [442, 210] width 885 height 420
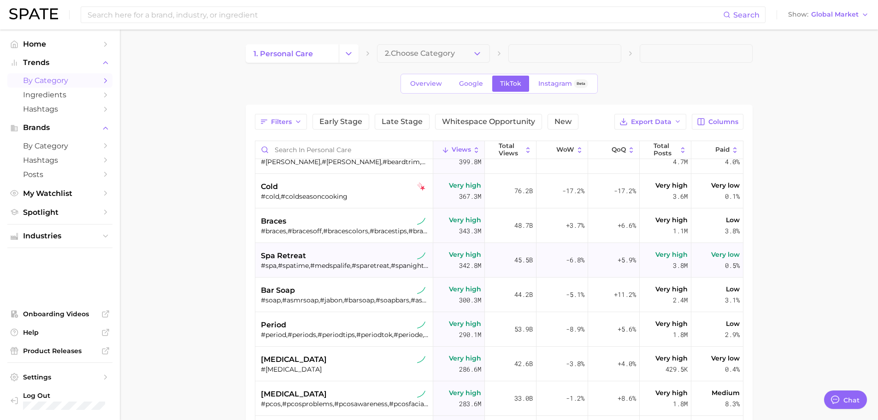
click at [303, 274] on div "spa retreat #spa,#spatime,#medspalife,#sparetreat,#spanight,#spamiami" at bounding box center [345, 260] width 169 height 35
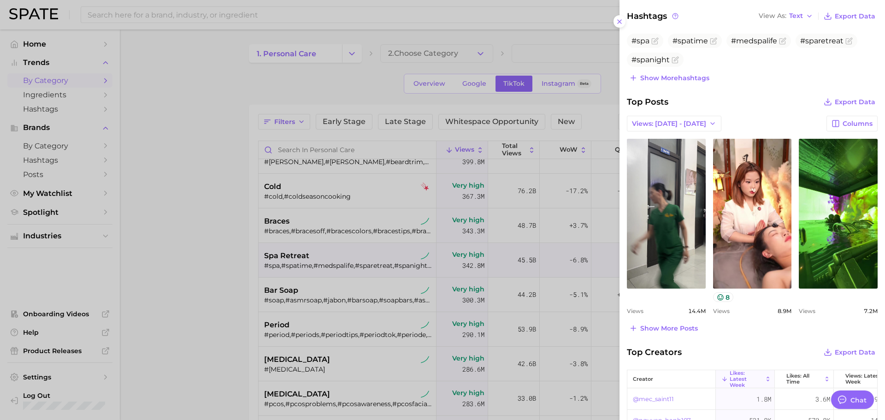
click at [317, 294] on div at bounding box center [442, 210] width 885 height 420
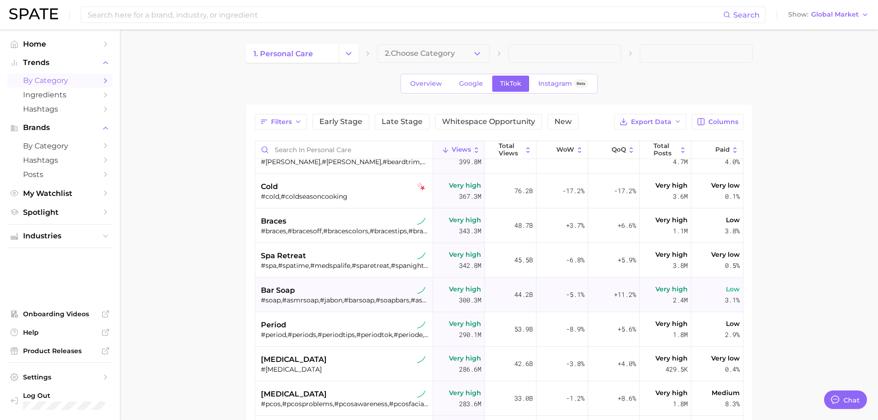
click at [298, 294] on div "bar soap" at bounding box center [345, 290] width 169 height 11
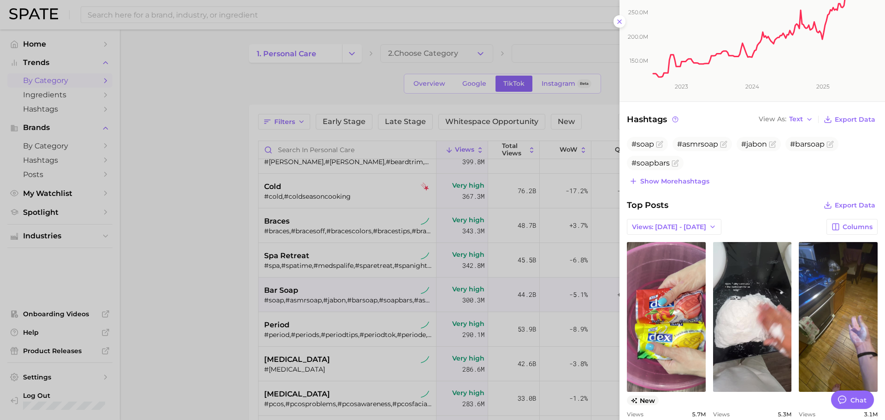
scroll to position [183, 0]
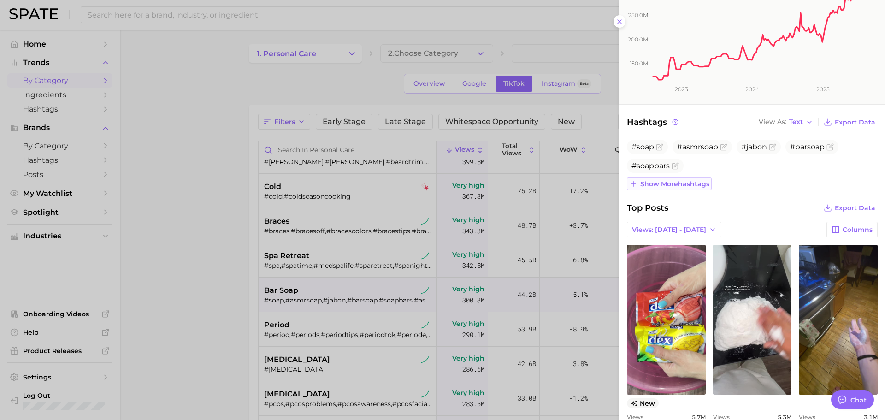
click at [679, 188] on button "Show more hashtags" at bounding box center [669, 183] width 85 height 13
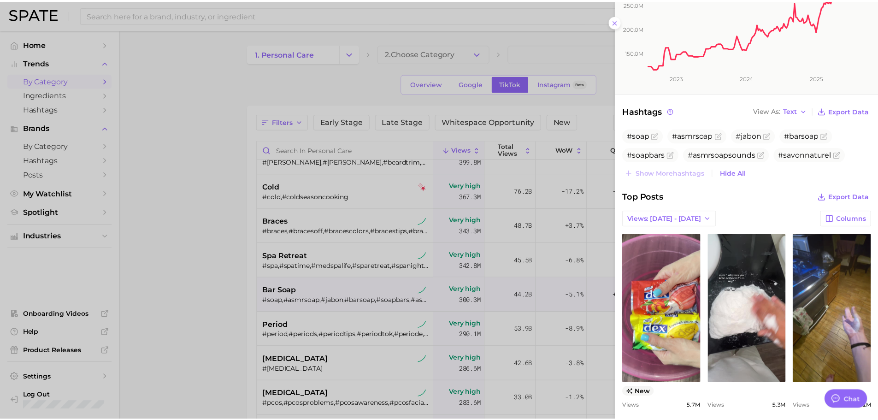
scroll to position [194, 0]
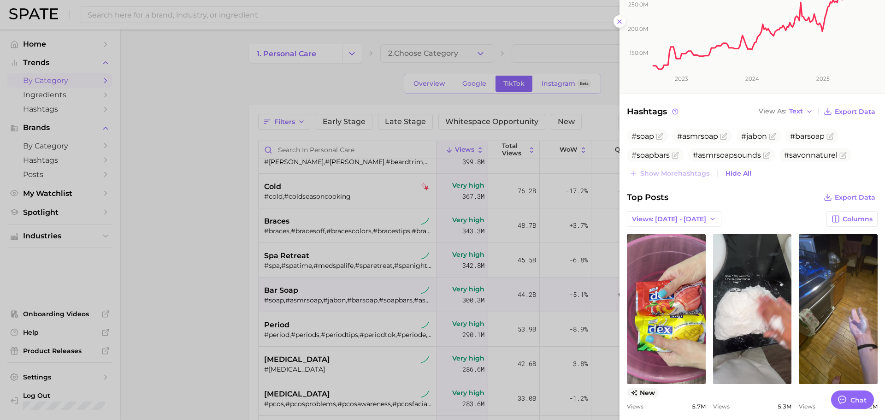
click at [340, 298] on div at bounding box center [442, 210] width 885 height 420
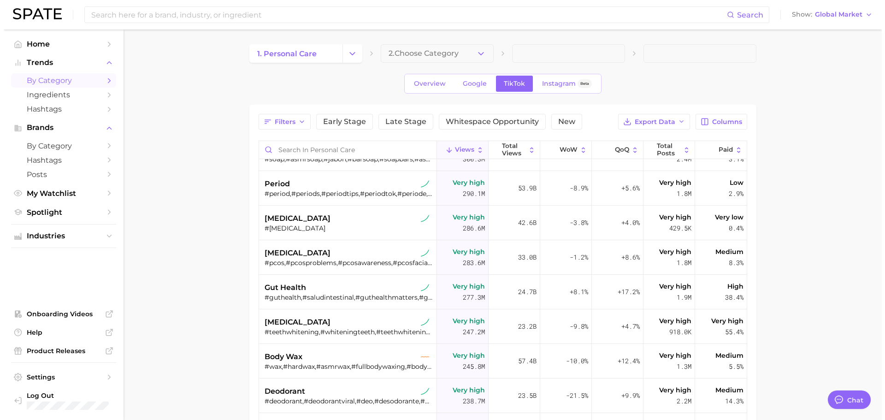
scroll to position [335, 0]
click at [313, 193] on div "#period,#periods,#periodtips,#periodtok,#periode,#periodproblems" at bounding box center [345, 193] width 169 height 8
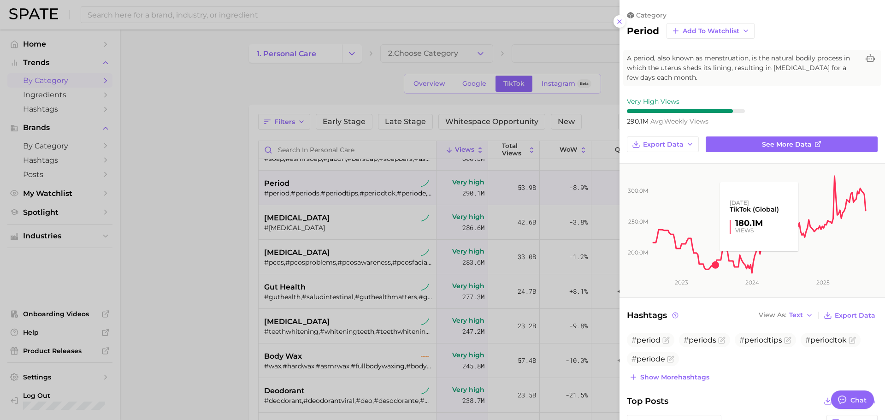
scroll to position [0, 0]
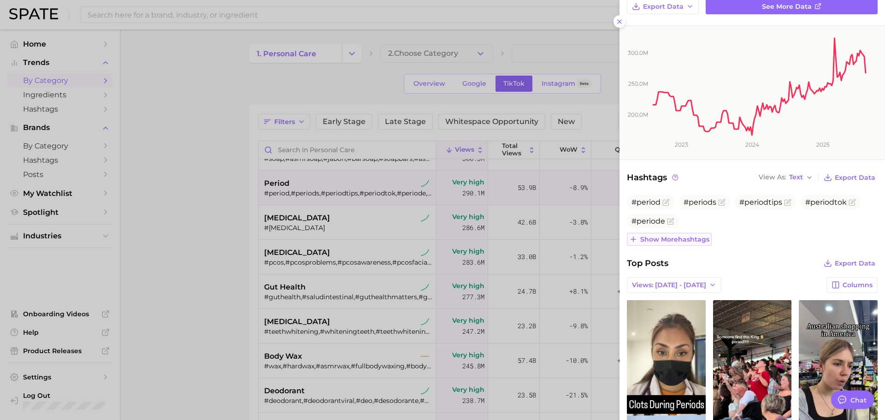
click at [666, 235] on span "Show more hashtags" at bounding box center [674, 239] width 69 height 8
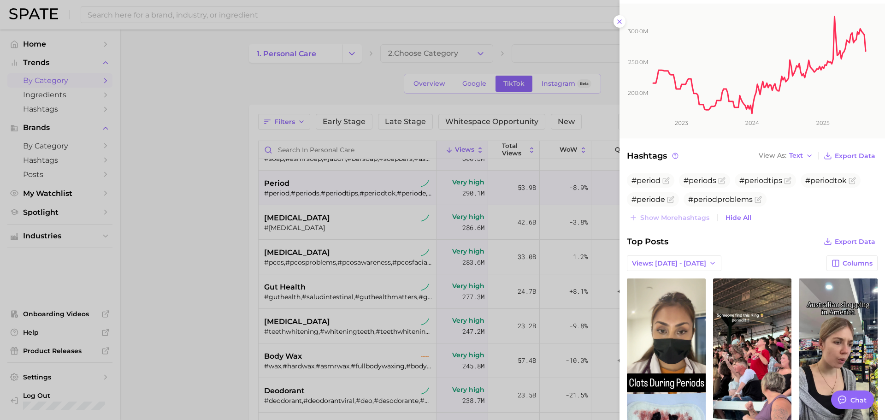
scroll to position [178, 0]
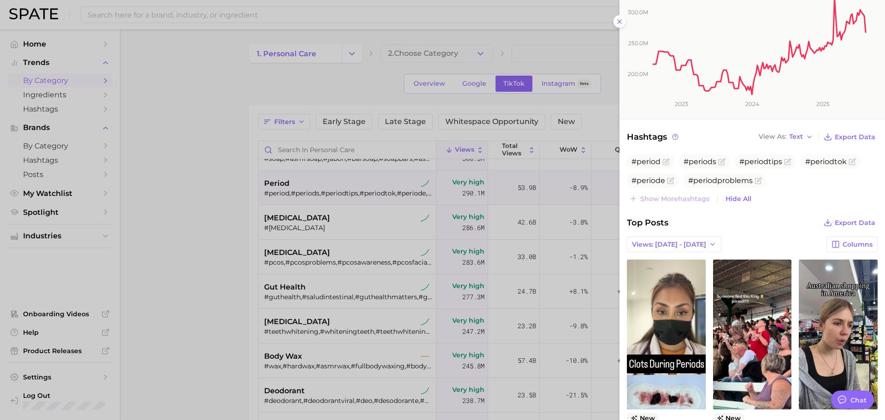
click at [307, 224] on div at bounding box center [442, 210] width 885 height 420
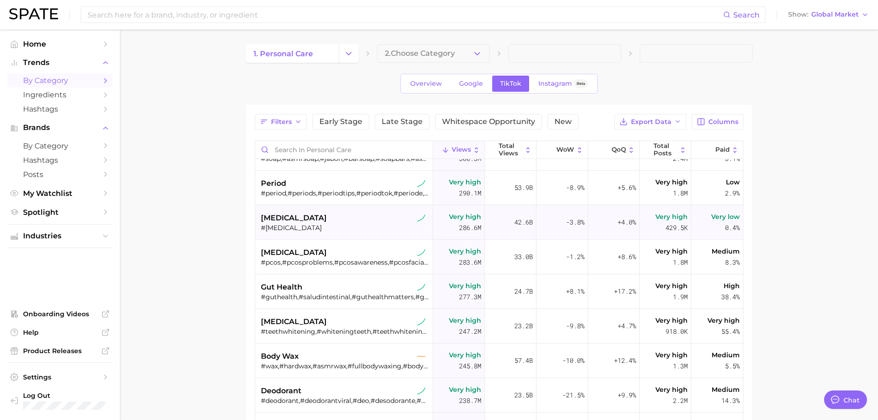
click at [286, 224] on div "#[MEDICAL_DATA]" at bounding box center [345, 228] width 169 height 8
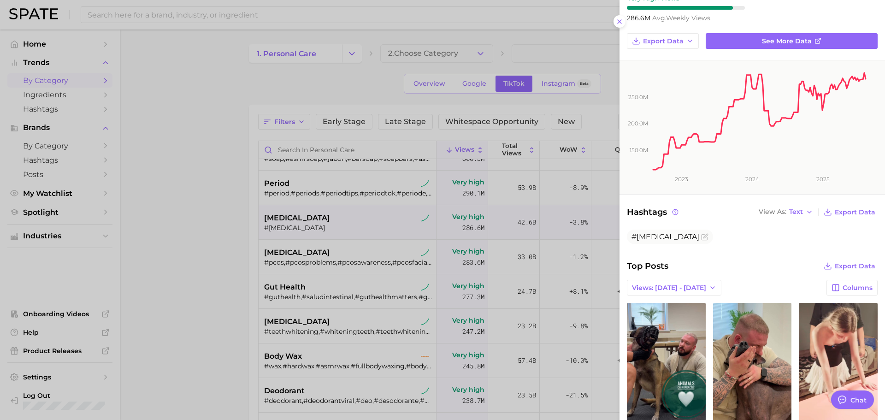
scroll to position [104, 0]
click at [274, 244] on div at bounding box center [442, 210] width 885 height 420
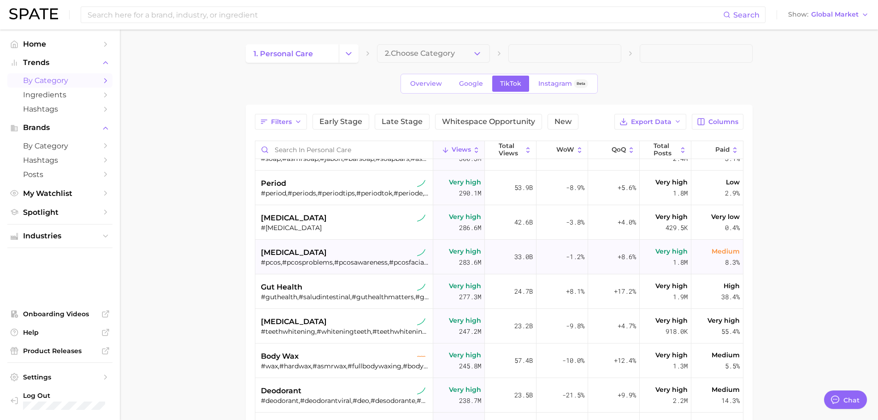
click at [284, 262] on div "#pcos,#pcosproblems,#pcosawareness,#pcosfacialhair,#pcosnutrition,#pcoslifestyl…" at bounding box center [345, 262] width 169 height 8
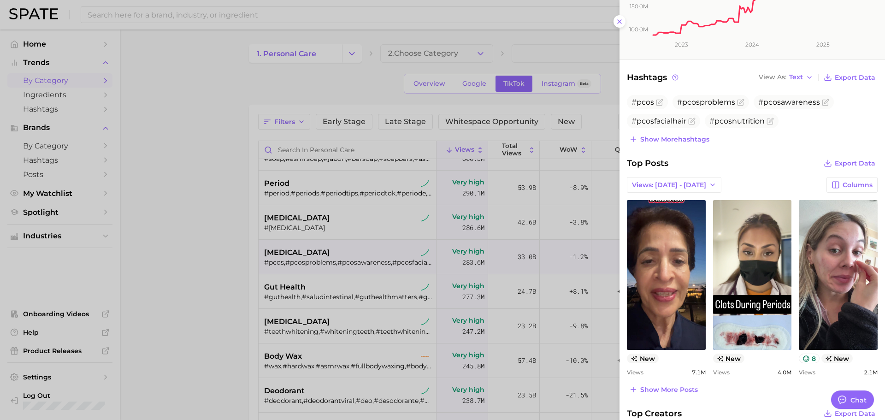
scroll to position [238, 0]
click at [677, 142] on span "Show more hashtags" at bounding box center [674, 139] width 69 height 8
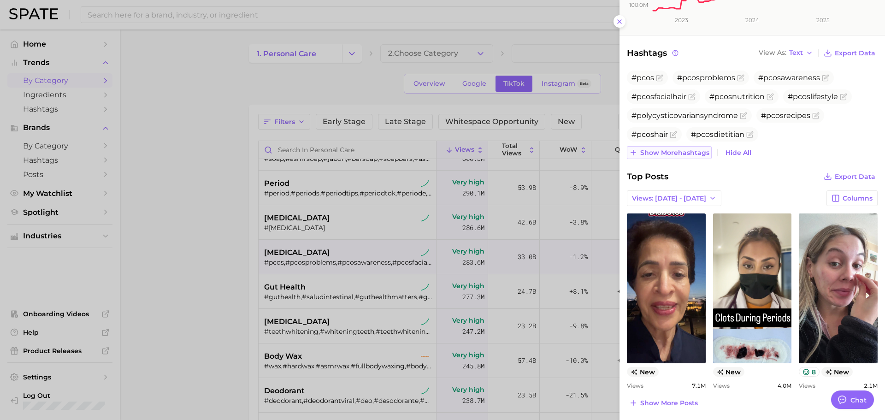
scroll to position [263, 0]
click at [677, 149] on span "Show more hashtags" at bounding box center [674, 152] width 69 height 8
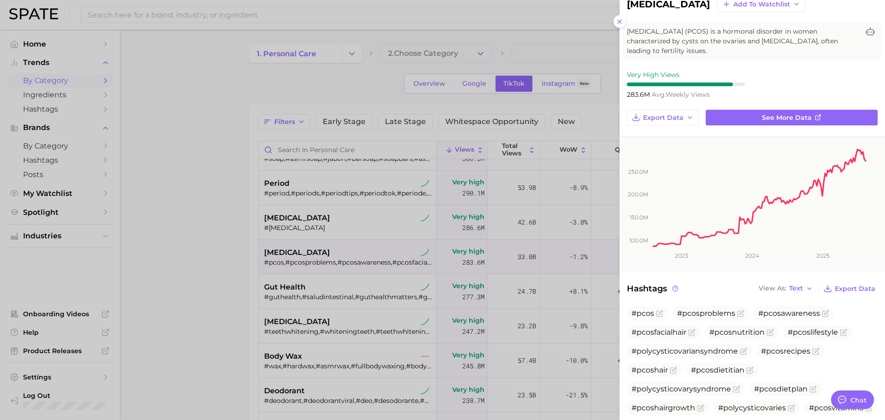
scroll to position [6, 0]
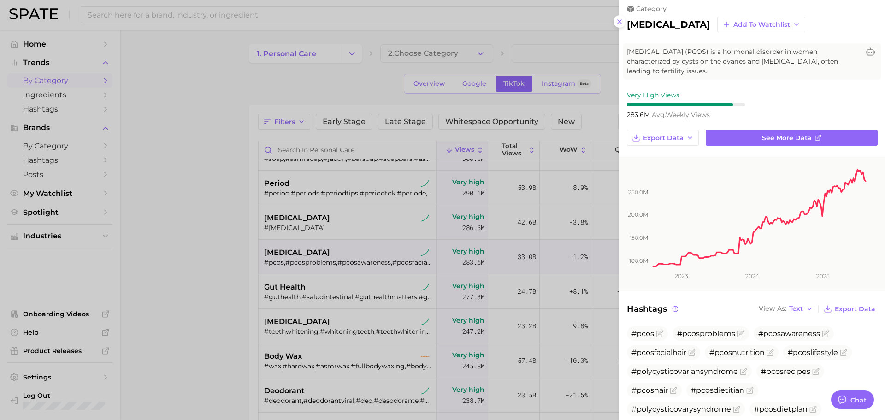
click at [296, 290] on div at bounding box center [442, 210] width 885 height 420
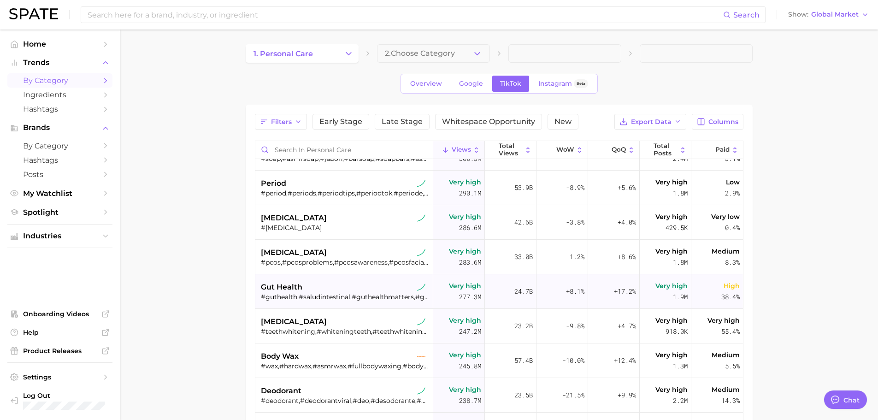
click at [286, 290] on span "gut health" at bounding box center [281, 287] width 41 height 11
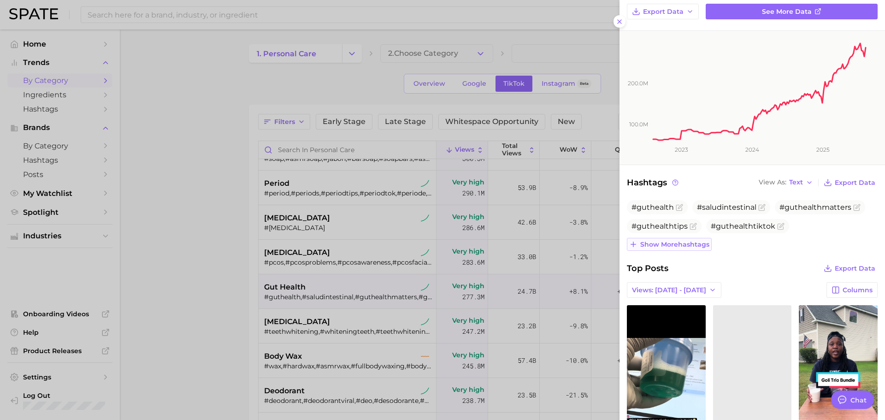
scroll to position [0, 0]
click at [673, 244] on span "Show more hashtags" at bounding box center [674, 245] width 69 height 8
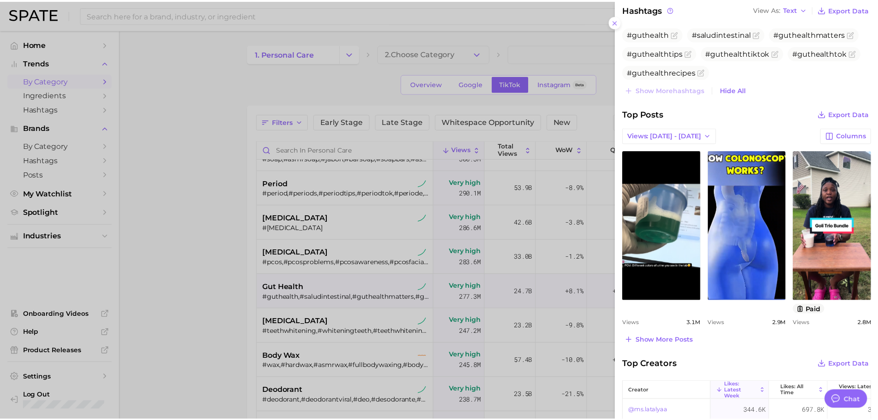
scroll to position [306, 0]
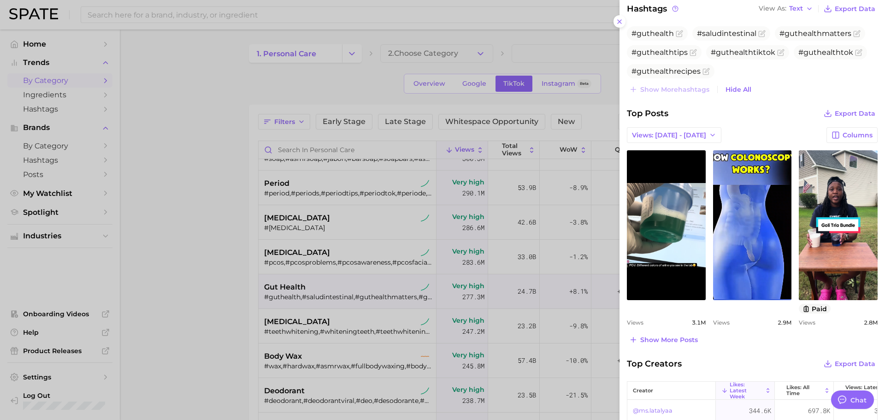
click at [309, 301] on div at bounding box center [442, 210] width 885 height 420
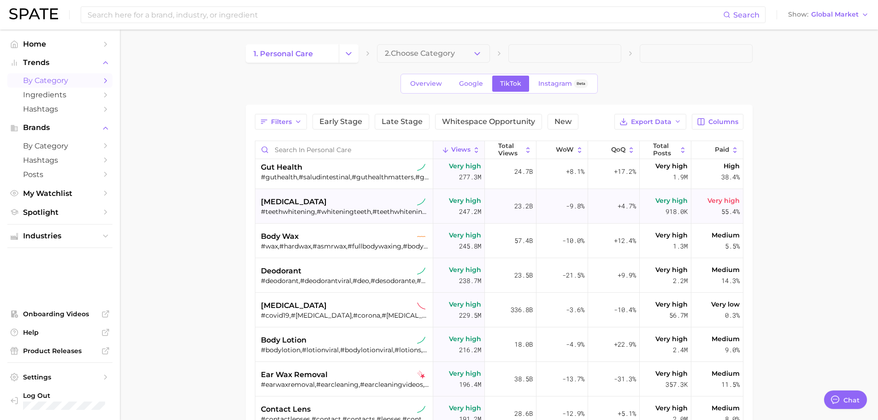
click at [315, 208] on div "#teethwhitening,#whiteningteeth,#teethwhiteninghack,#zahnbleaching,#austinteeth…" at bounding box center [345, 211] width 169 height 8
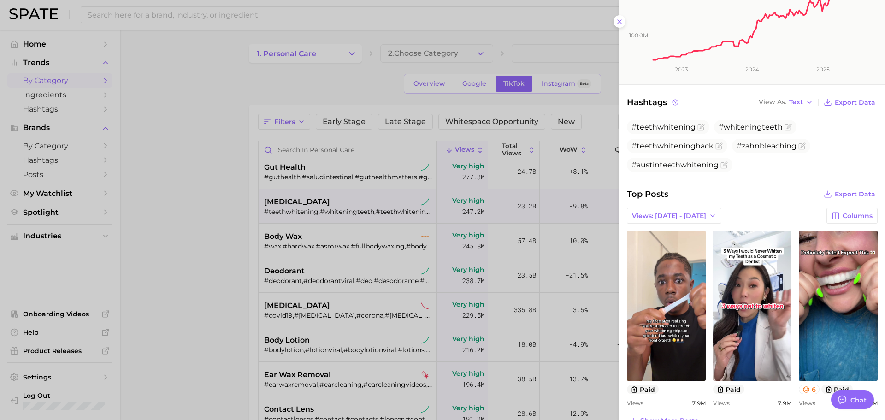
click at [317, 258] on div at bounding box center [442, 210] width 885 height 420
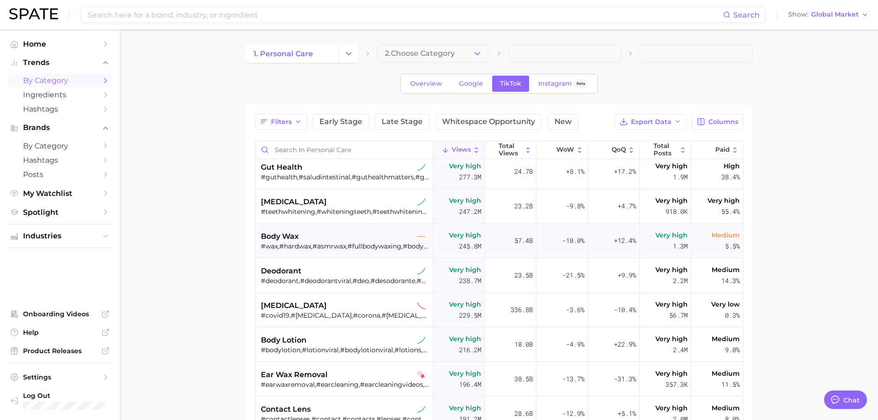
click at [298, 243] on div "#wax,#hardwax,#asmrwax,#fullbodywaxing,#bodywaxing,#ağda,#waxvideo,#bodywax,#ha…" at bounding box center [345, 246] width 169 height 8
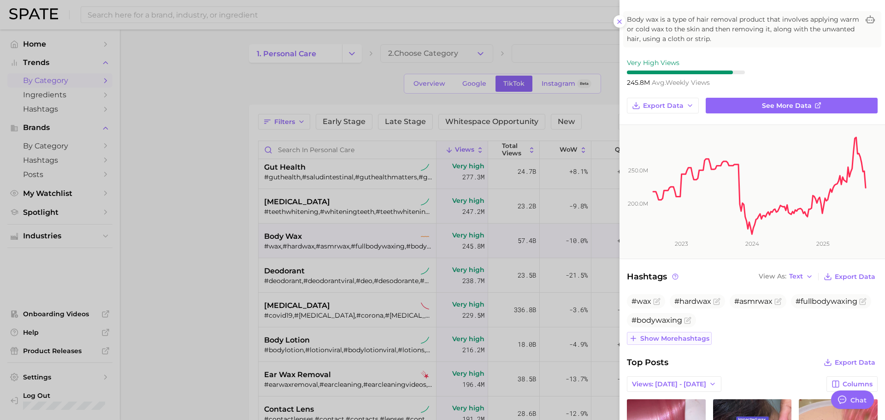
click at [674, 337] on span "Show more hashtags" at bounding box center [674, 339] width 69 height 8
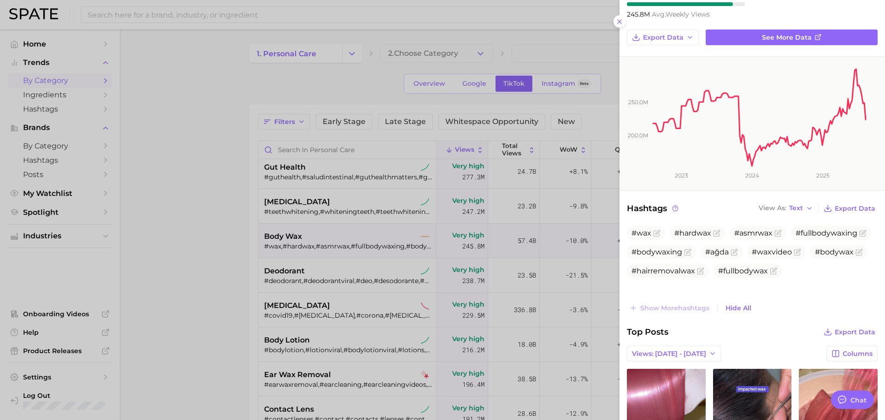
click at [305, 277] on div at bounding box center [442, 210] width 885 height 420
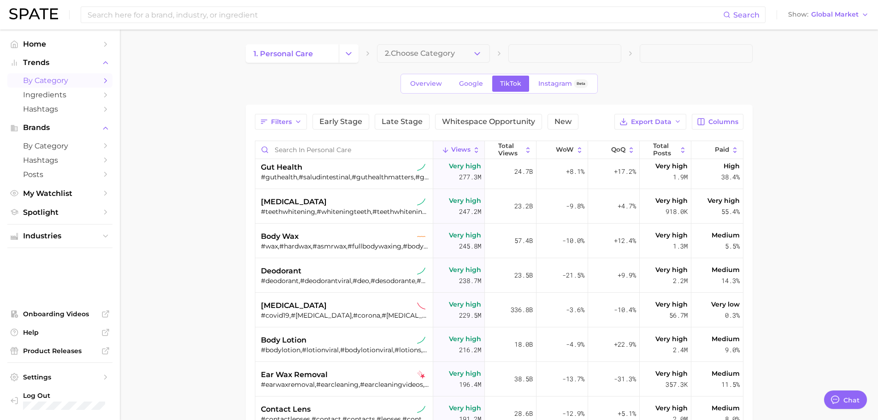
click at [305, 277] on div "#deodorant,#deodorantviral,#deo,#desodorante,#deodrant,#deodorantrecommendation…" at bounding box center [345, 281] width 169 height 8
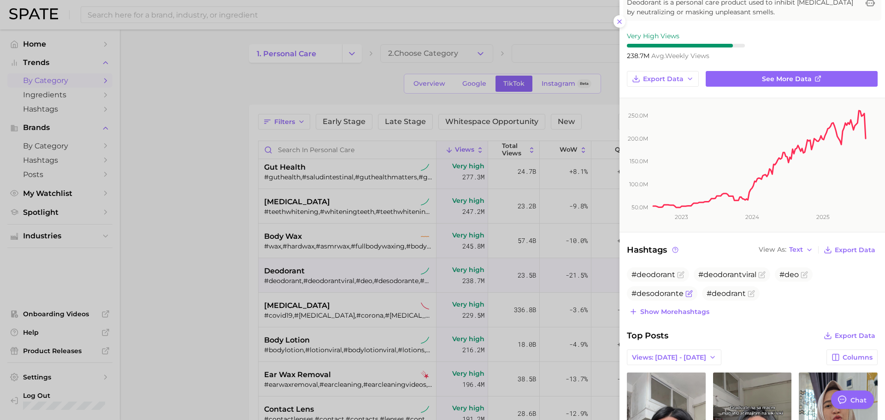
scroll to position [62, 0]
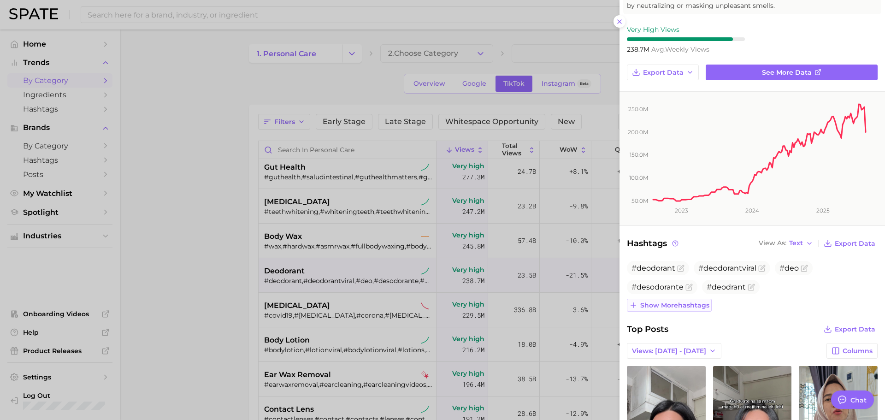
click at [667, 305] on span "Show more hashtags" at bounding box center [674, 305] width 69 height 8
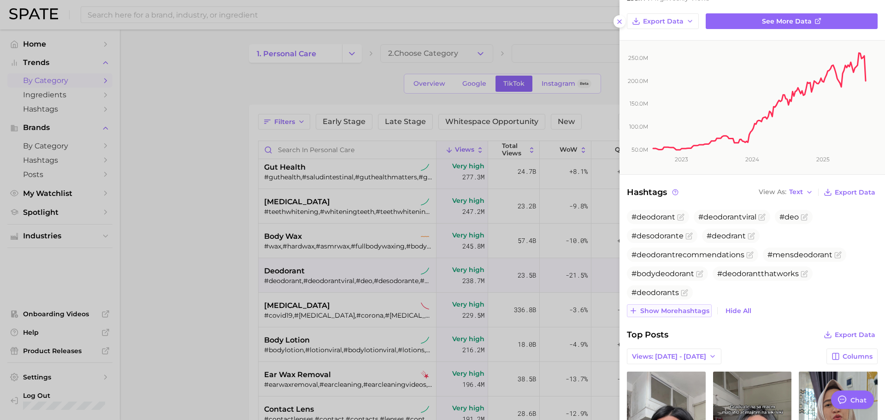
scroll to position [113, 0]
click at [669, 312] on span "Show more hashtags" at bounding box center [674, 311] width 69 height 8
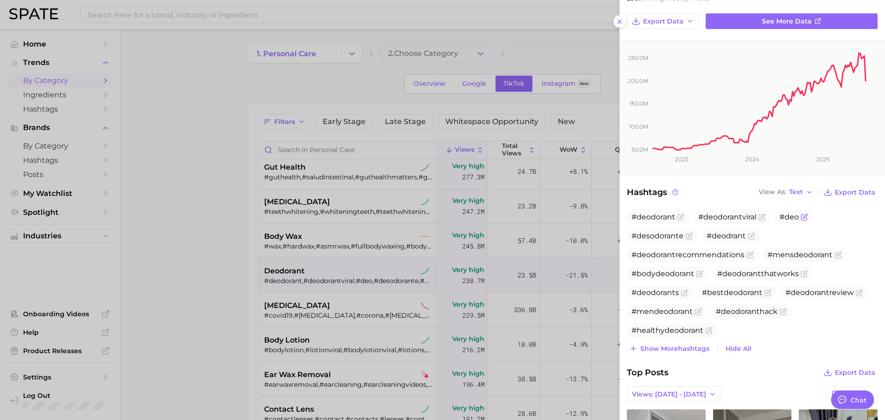
click at [788, 220] on span "#deo" at bounding box center [788, 216] width 19 height 9
click at [685, 346] on span "Show more hashtags" at bounding box center [674, 349] width 69 height 8
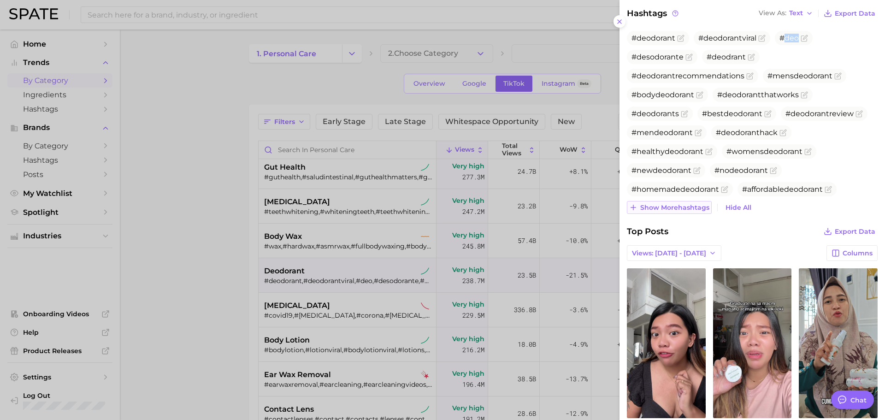
scroll to position [271, 0]
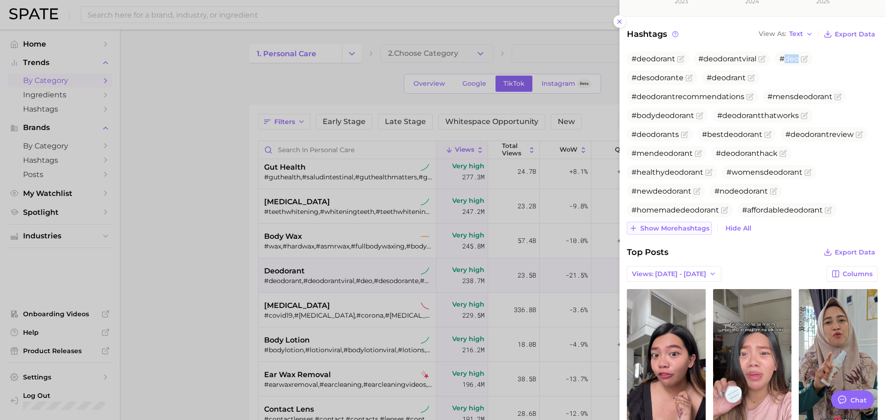
click at [687, 229] on span "Show more hashtags" at bounding box center [674, 228] width 69 height 8
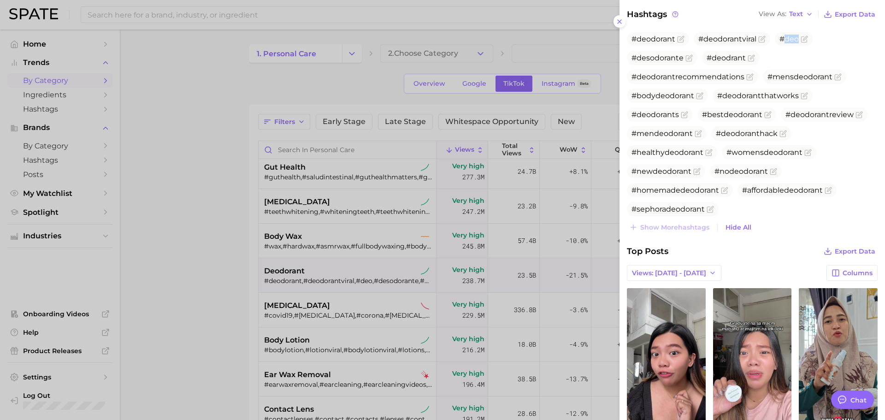
scroll to position [292, 0]
click at [325, 306] on div at bounding box center [442, 210] width 885 height 420
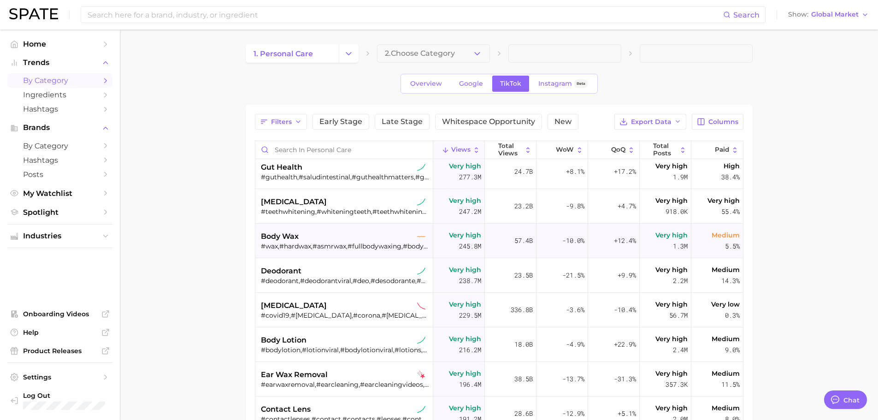
click at [318, 239] on div "body wax" at bounding box center [345, 236] width 169 height 11
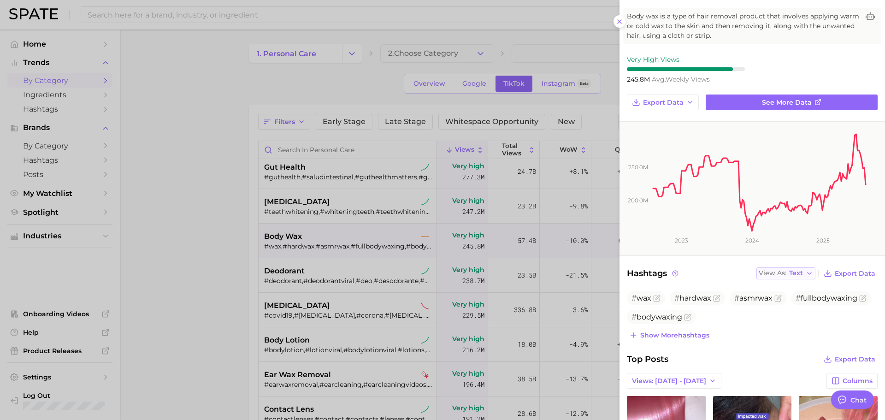
scroll to position [42, 0]
click at [686, 334] on span "Show more hashtags" at bounding box center [674, 335] width 69 height 8
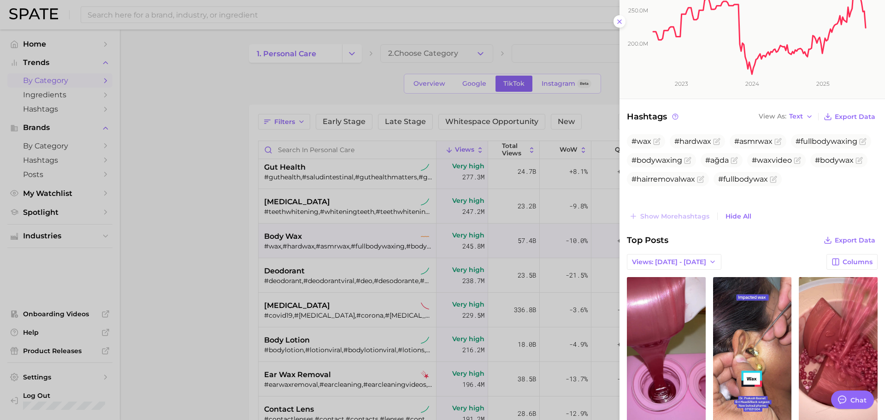
scroll to position [200, 0]
click at [319, 268] on div at bounding box center [442, 210] width 885 height 420
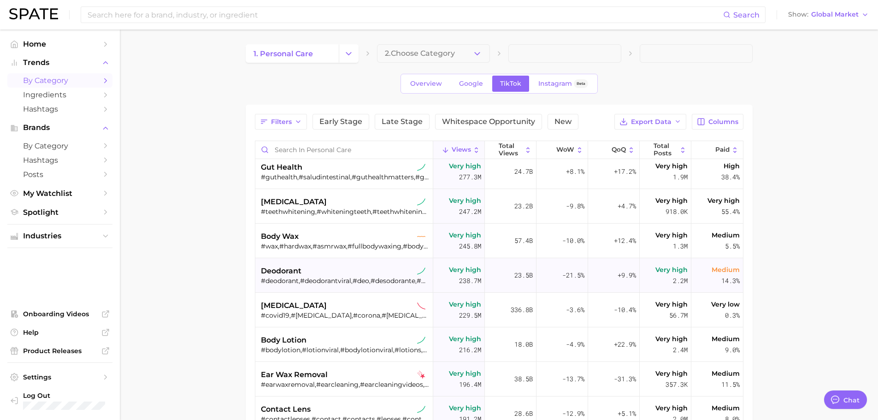
click at [314, 272] on div "deodorant" at bounding box center [345, 270] width 169 height 11
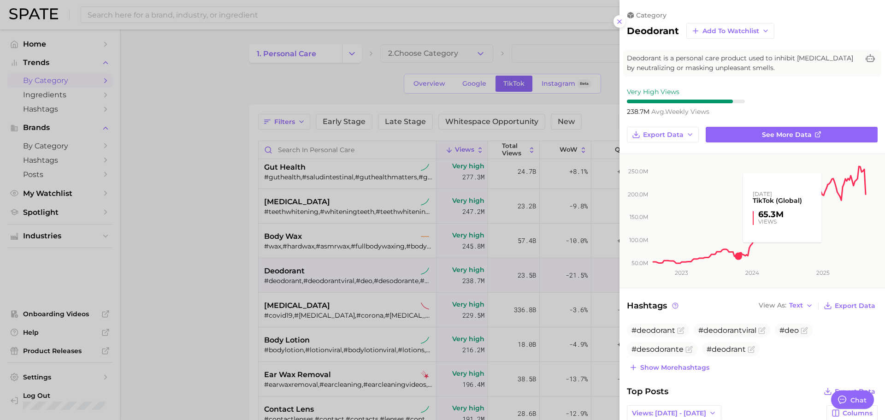
scroll to position [53, 0]
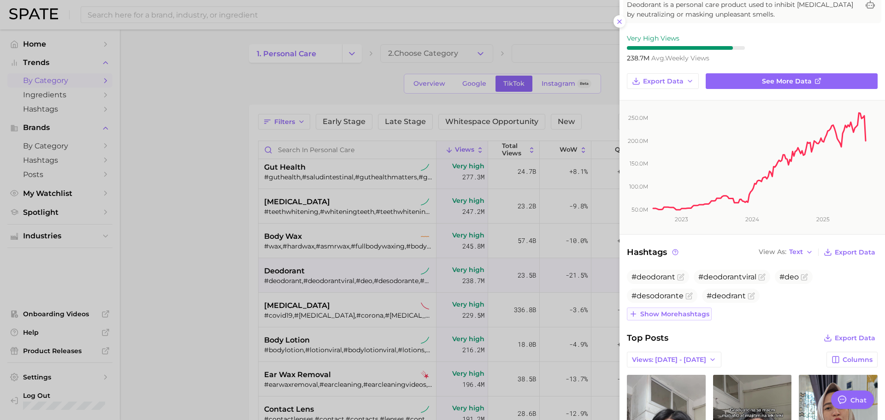
click at [696, 314] on span "Show more hashtags" at bounding box center [674, 314] width 69 height 8
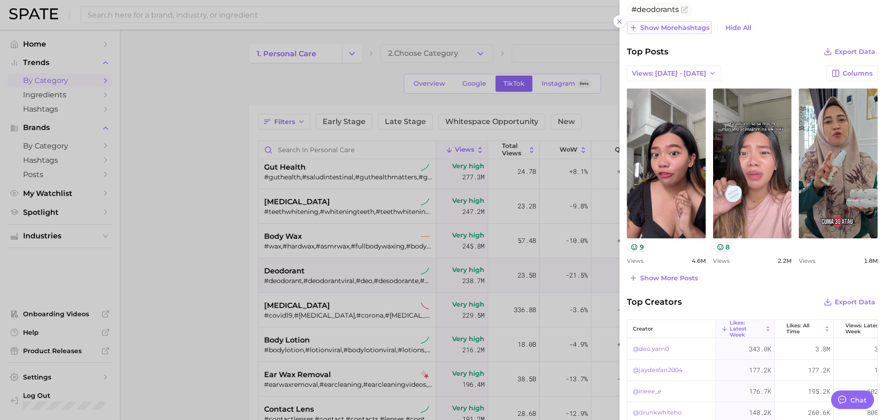
scroll to position [405, 0]
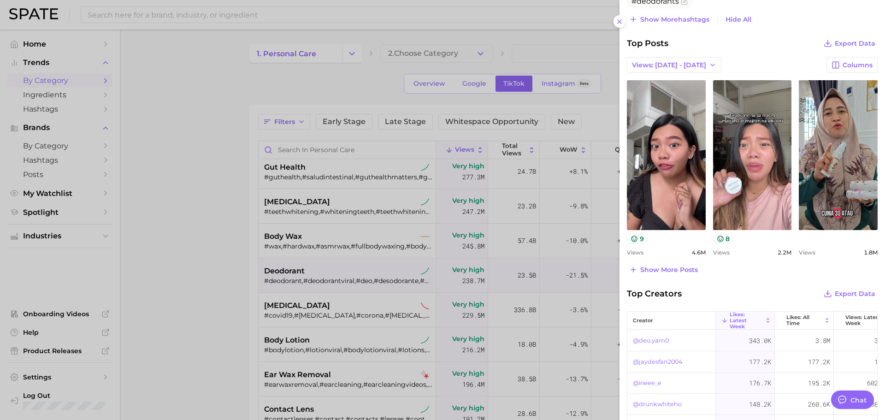
click at [318, 293] on div at bounding box center [442, 210] width 885 height 420
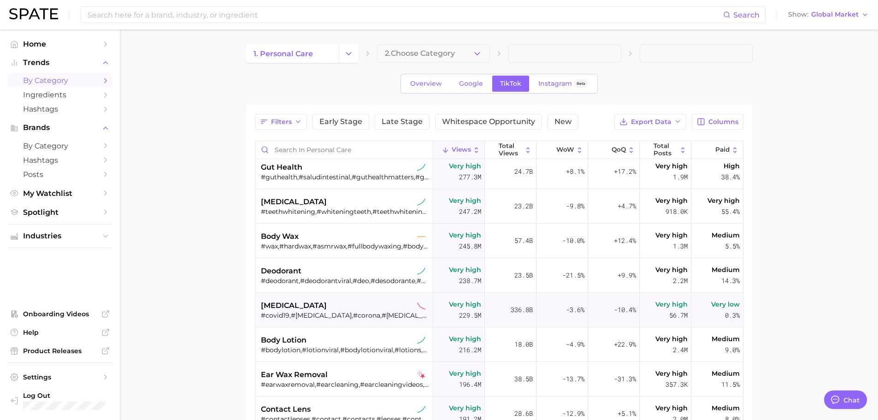
click at [316, 309] on div "[MEDICAL_DATA]" at bounding box center [345, 305] width 169 height 11
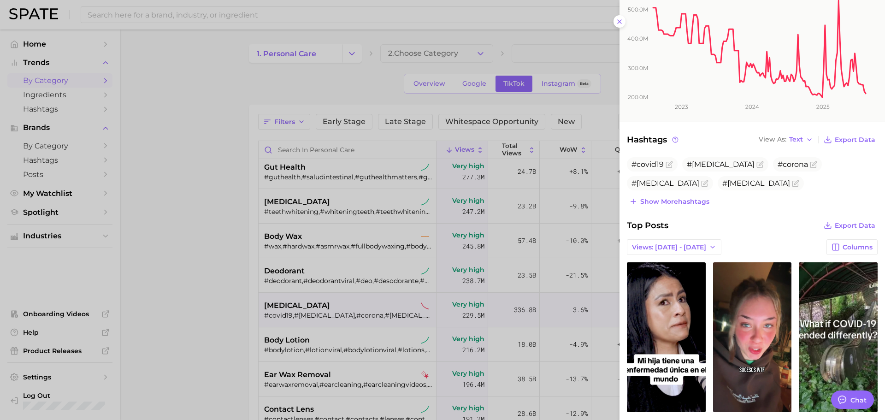
scroll to position [186, 0]
click at [677, 202] on span "Show more hashtags" at bounding box center [674, 201] width 69 height 8
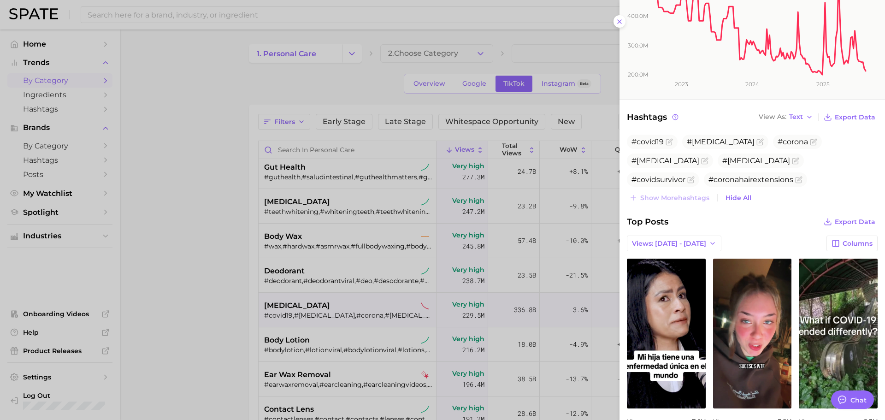
scroll to position [208, 0]
click at [335, 330] on div at bounding box center [442, 210] width 885 height 420
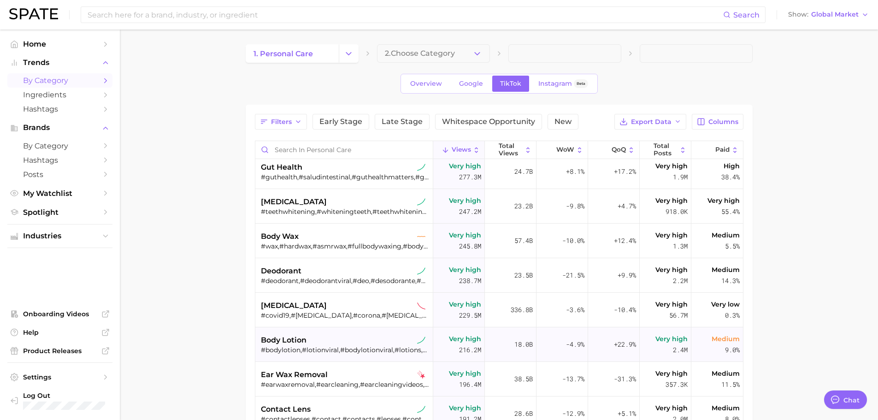
click at [308, 343] on div "body lotion" at bounding box center [345, 340] width 169 height 11
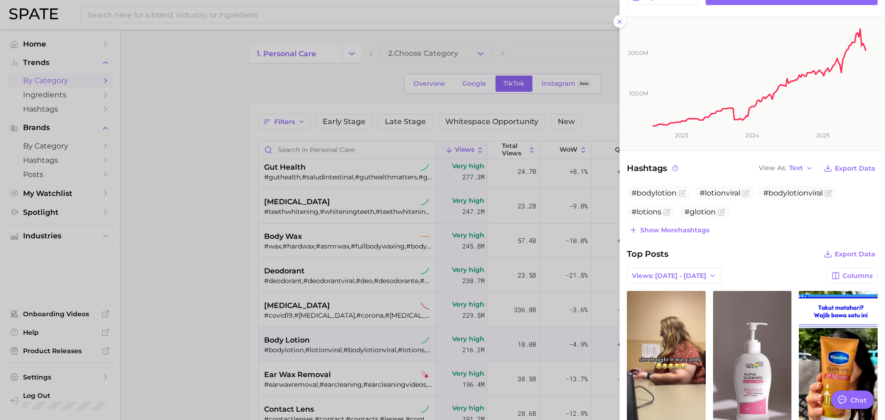
scroll to position [125, 0]
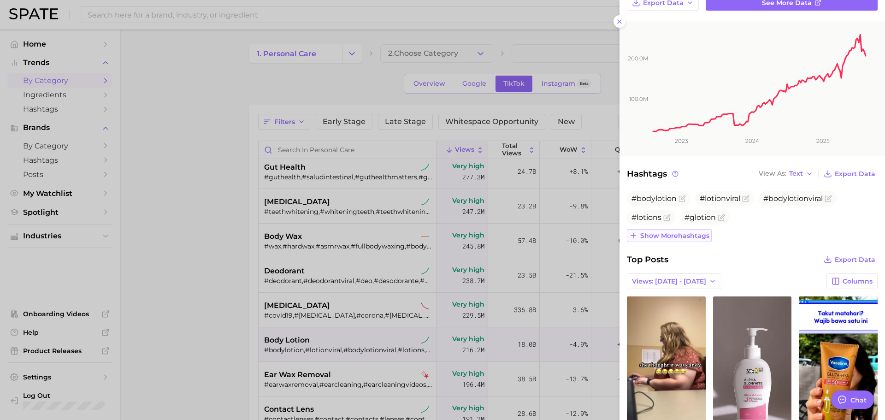
click at [684, 233] on span "Show more hashtags" at bounding box center [674, 236] width 69 height 8
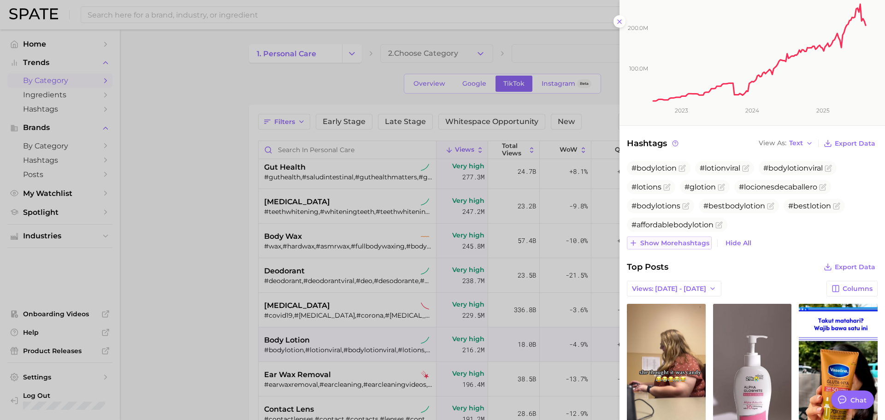
scroll to position [156, 0]
click at [680, 246] on span "Show more hashtags" at bounding box center [674, 243] width 69 height 8
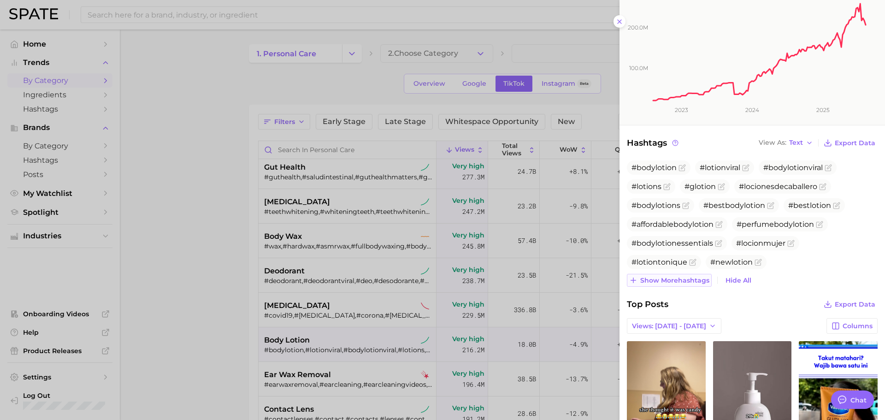
scroll to position [374, 0]
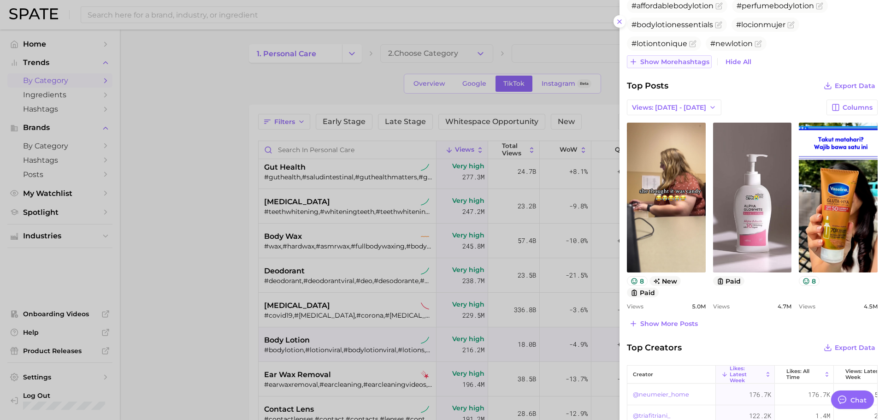
click at [681, 64] on span "Show more hashtags" at bounding box center [674, 62] width 69 height 8
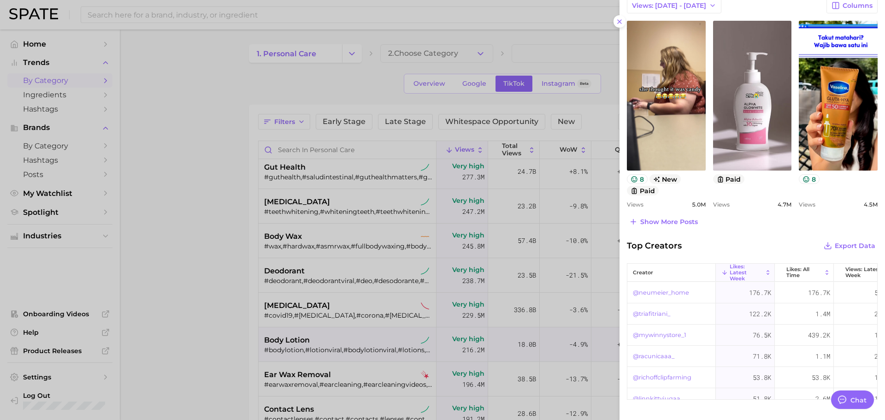
scroll to position [477, 0]
click at [665, 220] on span "Show more posts" at bounding box center [669, 222] width 58 height 8
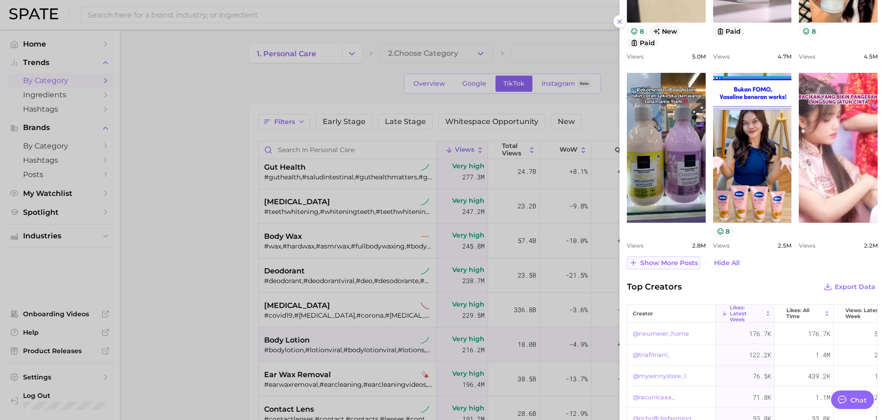
scroll to position [627, 0]
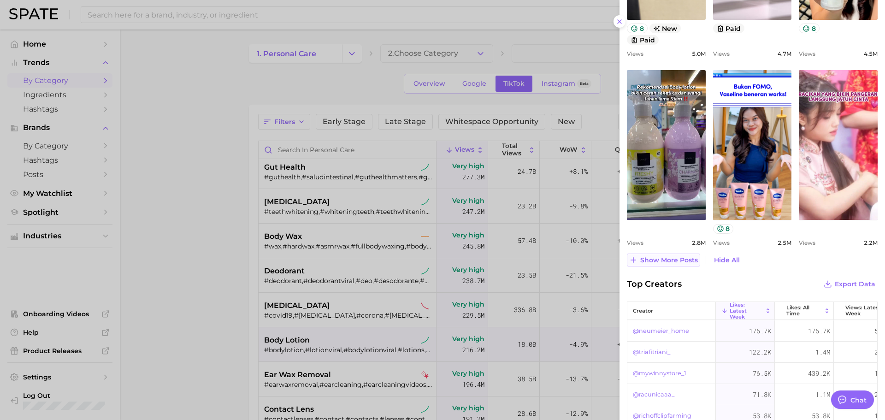
click at [661, 261] on span "Show more posts" at bounding box center [669, 260] width 58 height 8
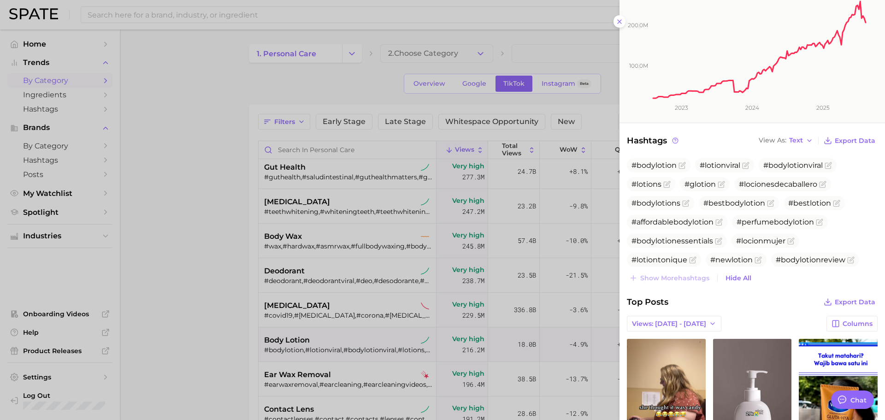
click at [300, 367] on div at bounding box center [442, 210] width 885 height 420
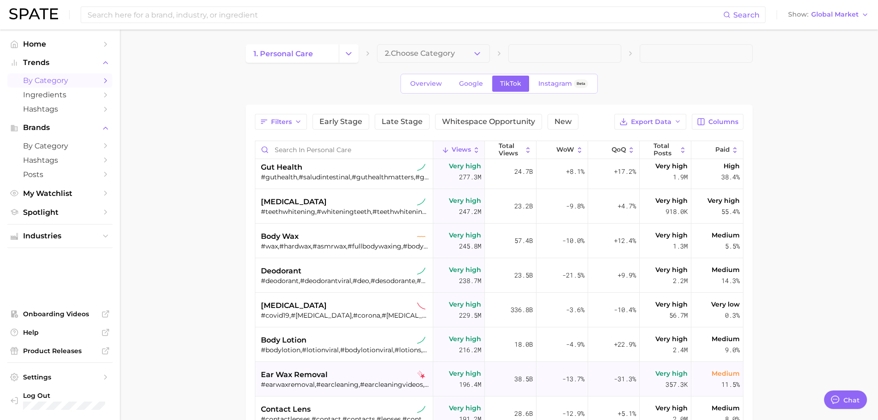
click at [295, 378] on span "ear wax removal" at bounding box center [294, 374] width 67 height 11
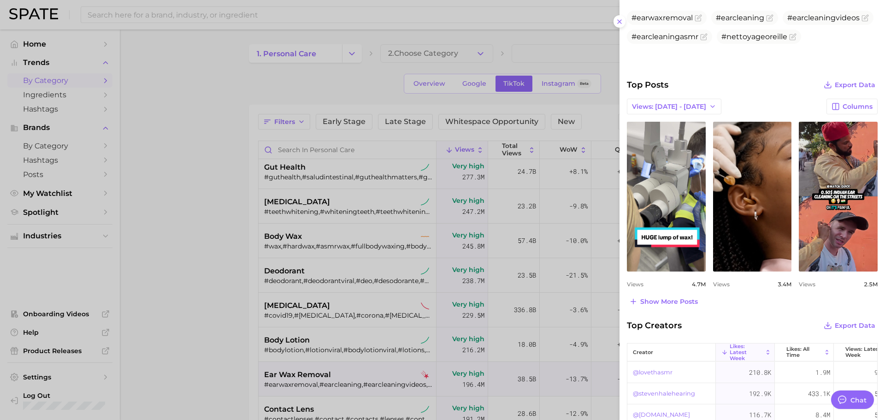
click at [255, 290] on div at bounding box center [442, 210] width 885 height 420
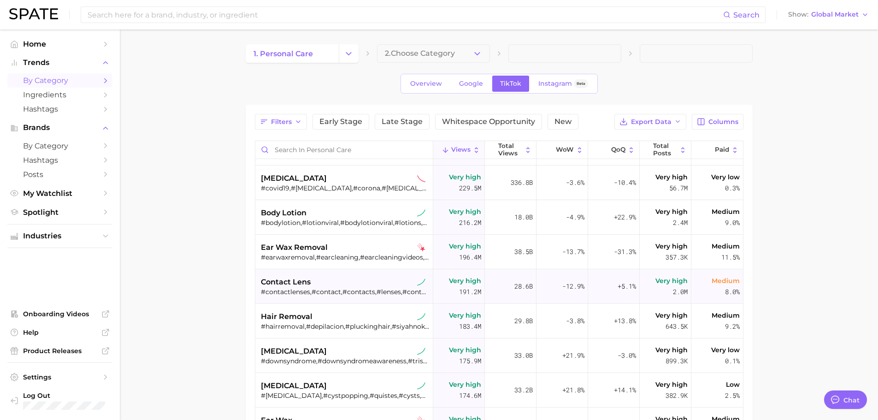
click at [282, 289] on div "#contactlenses,#contact,#contacts,#lenses,#contactlens,#lentesdecontacto,#pupil…" at bounding box center [345, 292] width 169 height 8
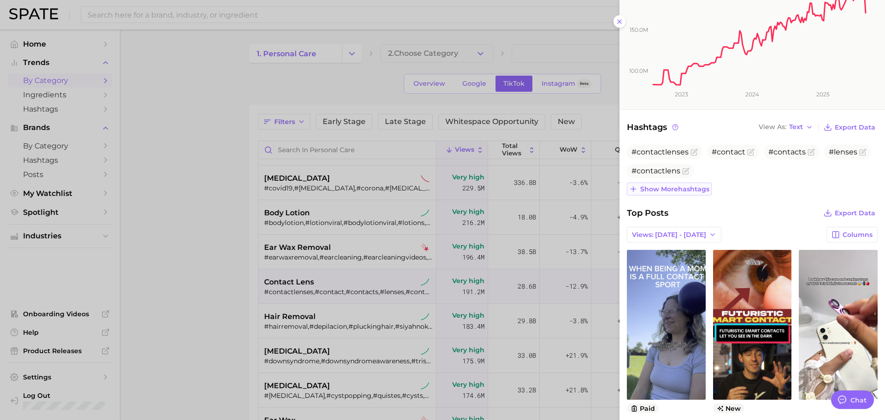
click at [678, 189] on span "Show more hashtags" at bounding box center [674, 189] width 69 height 8
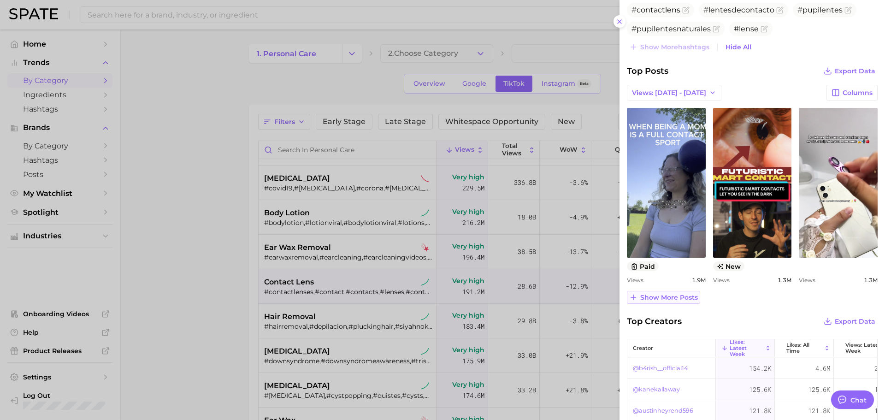
click at [663, 300] on span "Show more posts" at bounding box center [669, 298] width 58 height 8
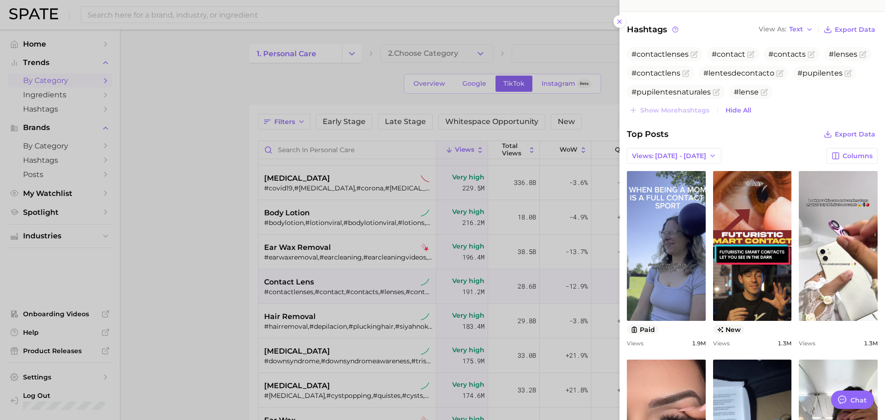
click at [296, 319] on div at bounding box center [442, 210] width 885 height 420
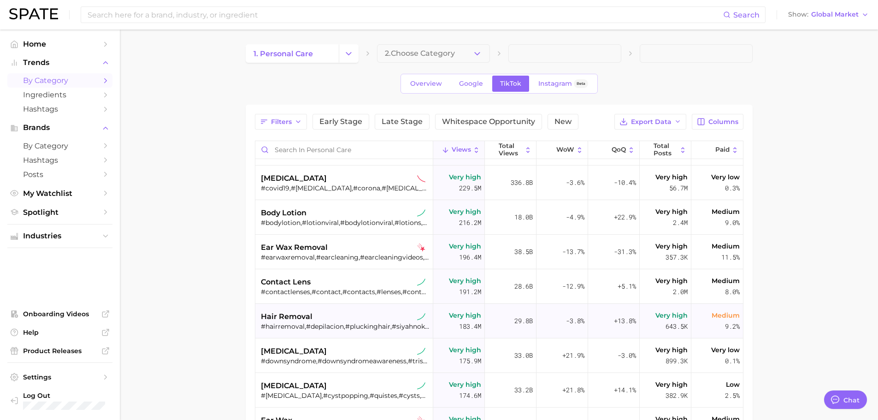
click at [287, 317] on span "hair removal" at bounding box center [287, 316] width 52 height 11
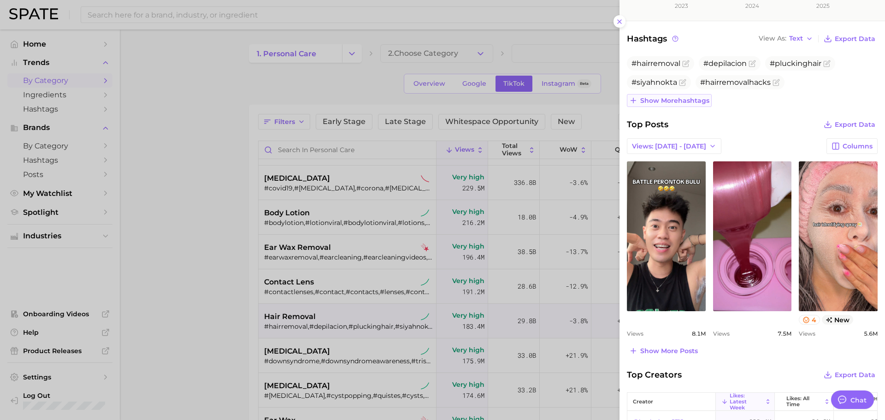
click at [688, 101] on span "Show more hashtags" at bounding box center [674, 101] width 69 height 8
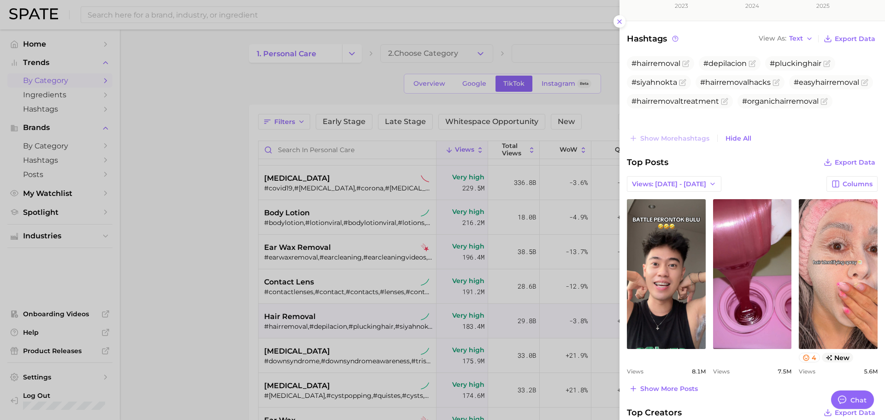
click at [292, 359] on div at bounding box center [442, 210] width 885 height 420
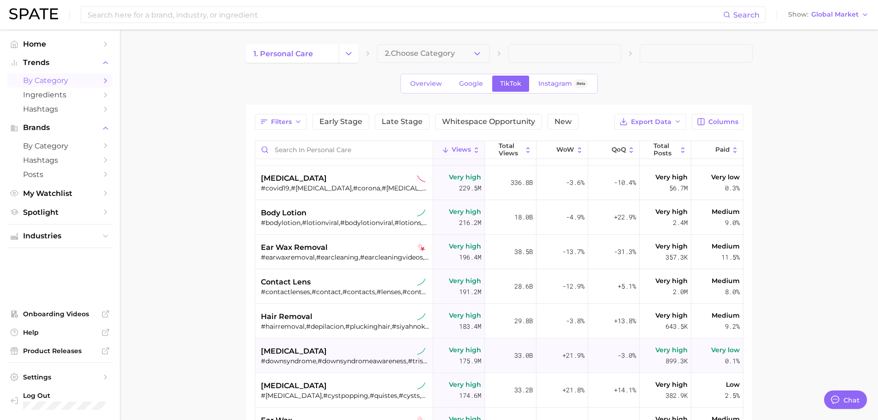
click at [284, 356] on span "[MEDICAL_DATA]" at bounding box center [294, 351] width 66 height 11
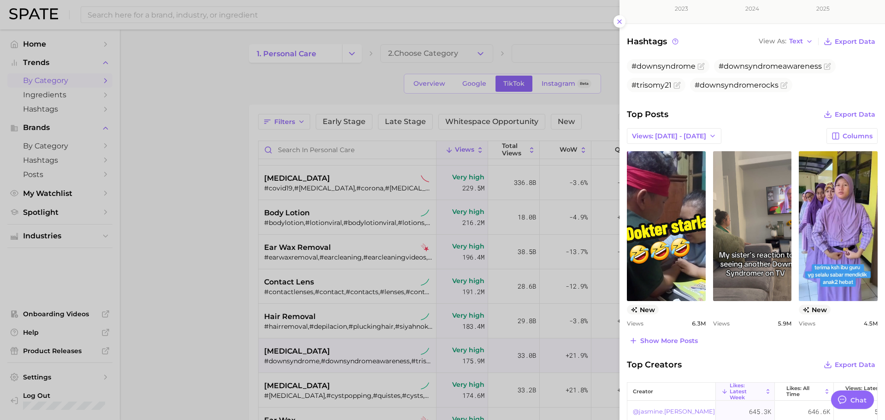
click at [257, 278] on div at bounding box center [442, 210] width 885 height 420
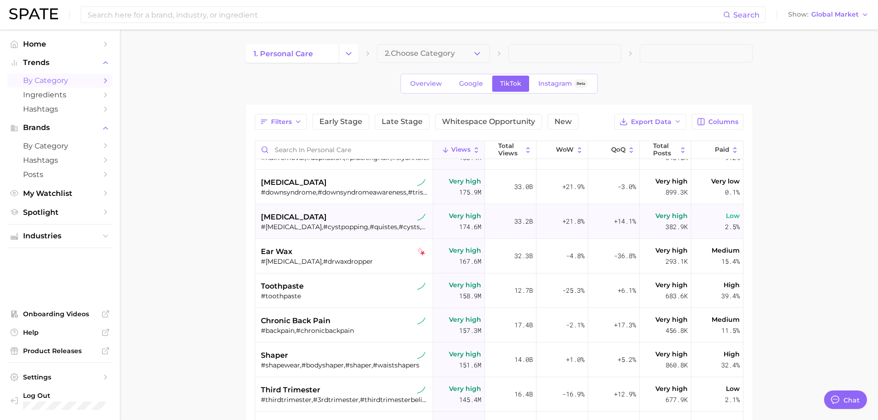
click at [301, 225] on div "#[MEDICAL_DATA],#cystpopping,#quistes,#cysts,#quiste,#kyste,#ovariancysts,#cist…" at bounding box center [345, 227] width 169 height 8
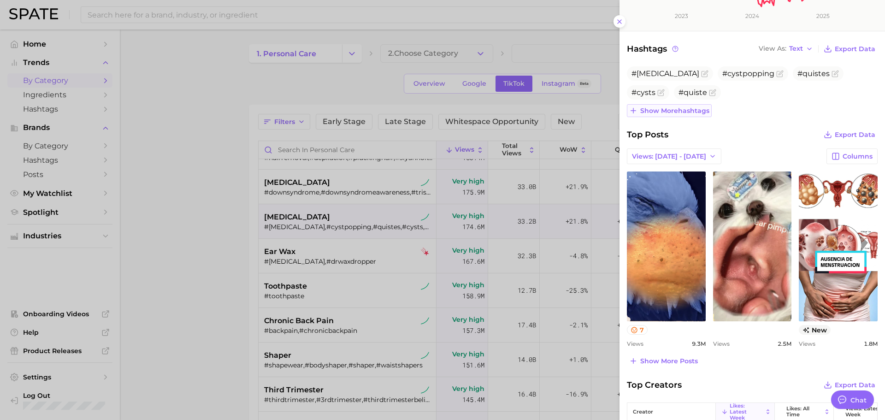
click at [669, 110] on span "Show more hashtags" at bounding box center [674, 111] width 69 height 8
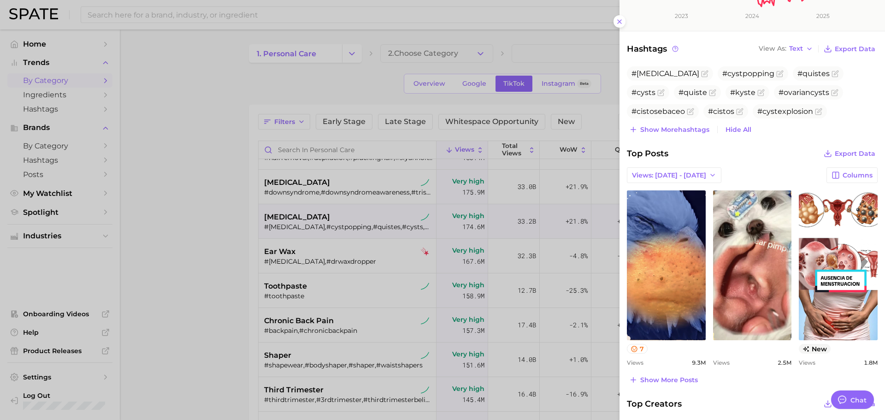
click at [322, 258] on div at bounding box center [442, 210] width 885 height 420
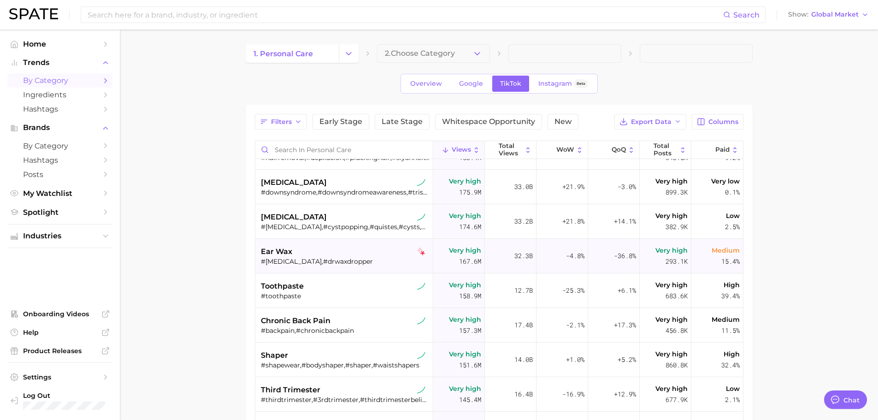
click at [310, 258] on div "#[MEDICAL_DATA],#drwaxdropper" at bounding box center [345, 261] width 169 height 8
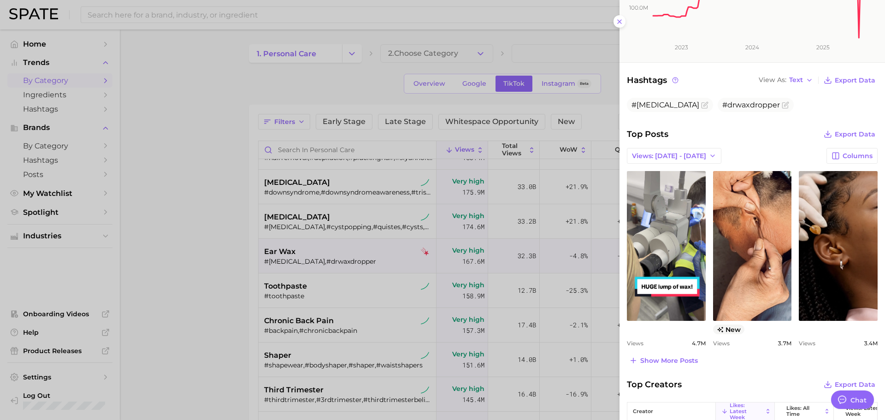
click at [297, 280] on div at bounding box center [442, 210] width 885 height 420
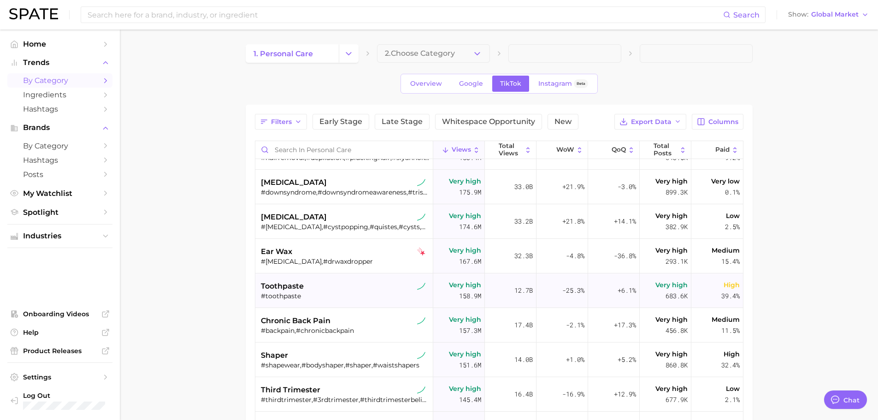
click at [298, 289] on span "toothpaste" at bounding box center [282, 286] width 43 height 11
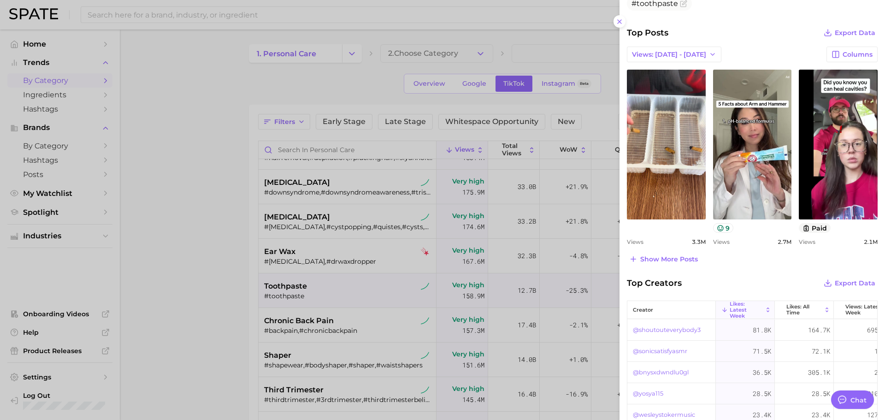
click at [243, 264] on div at bounding box center [442, 210] width 885 height 420
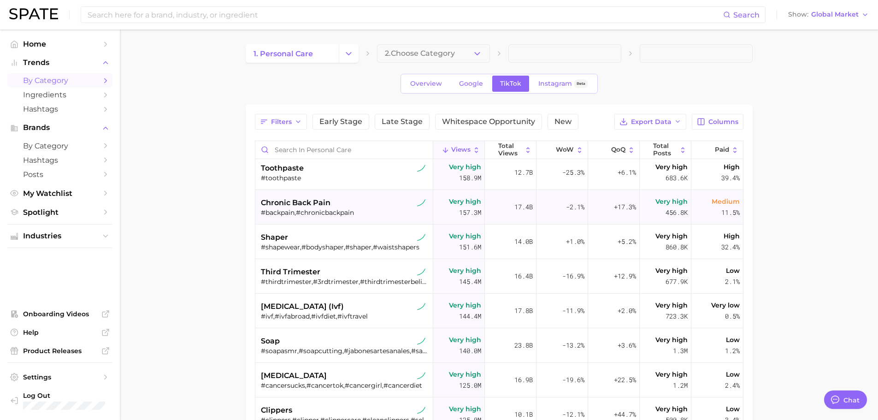
click at [348, 207] on div "chronic back pain" at bounding box center [345, 202] width 169 height 11
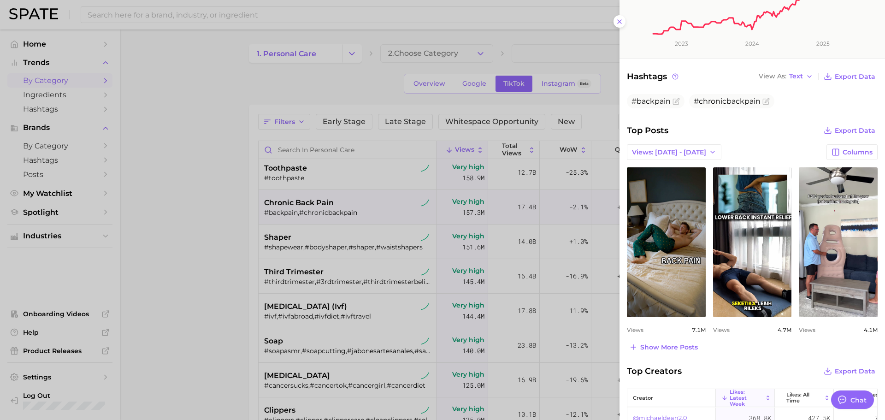
click at [299, 300] on div at bounding box center [442, 210] width 885 height 420
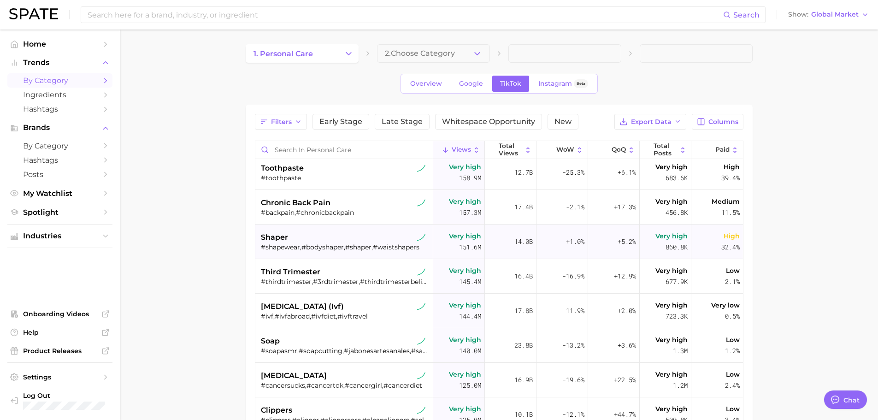
click at [296, 251] on div "shaper #shapewear,#bodyshaper,#shaper,#waistshapers" at bounding box center [345, 241] width 169 height 35
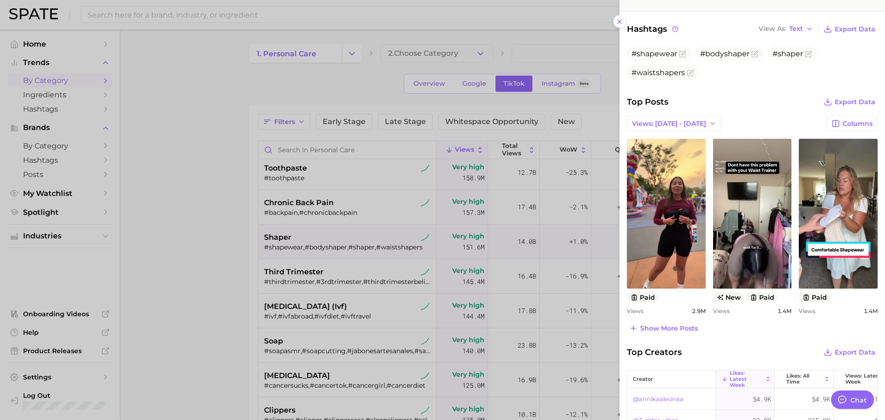
click at [319, 287] on div at bounding box center [442, 210] width 885 height 420
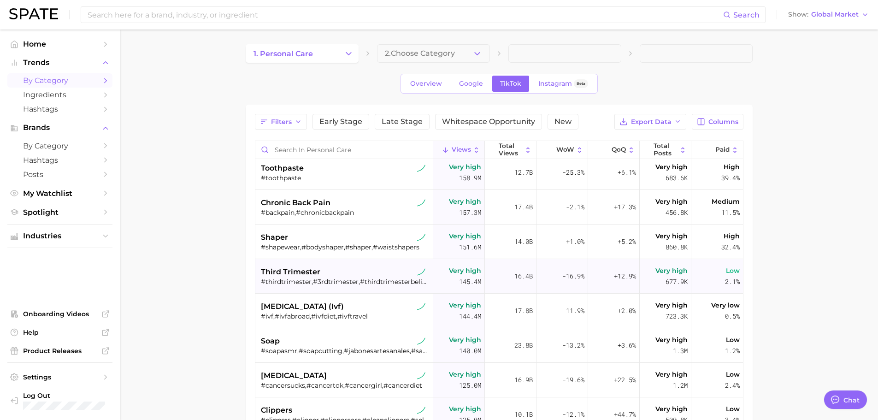
click at [306, 282] on div "#thirdtrimester,#3rdtrimester,#thirdtrimesterbelike" at bounding box center [345, 281] width 169 height 8
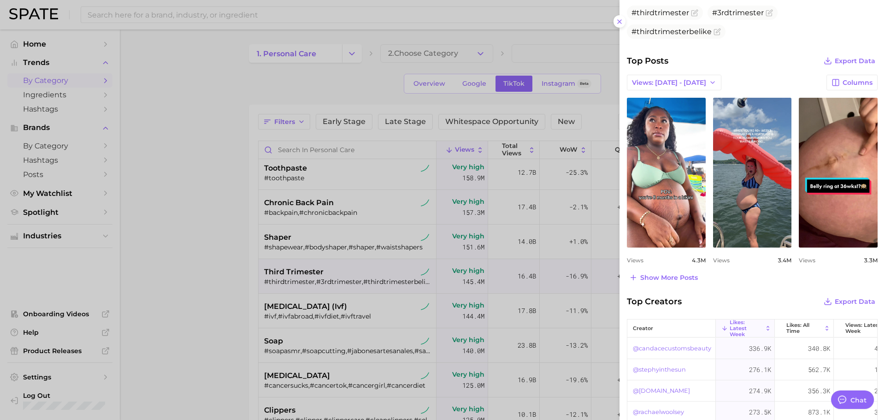
click at [298, 303] on div at bounding box center [442, 210] width 885 height 420
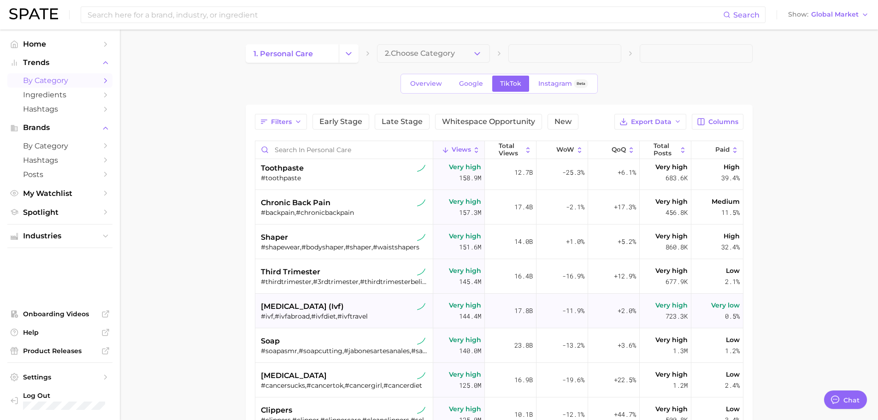
click at [276, 309] on span "[MEDICAL_DATA] (ivf)" at bounding box center [302, 306] width 83 height 11
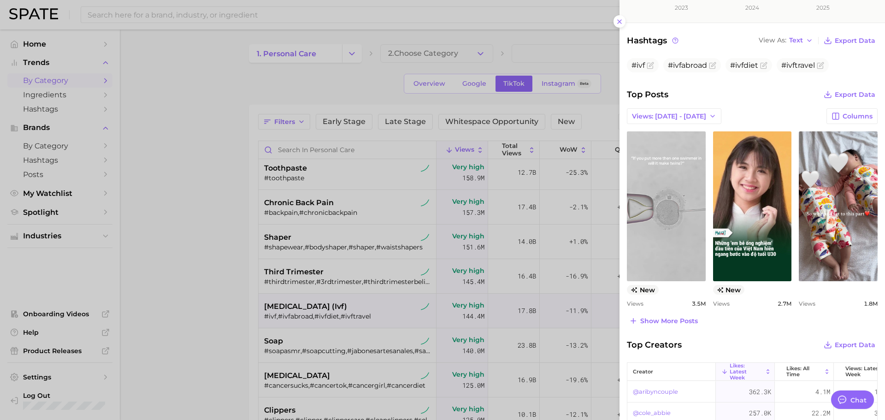
click at [365, 351] on div at bounding box center [442, 210] width 885 height 420
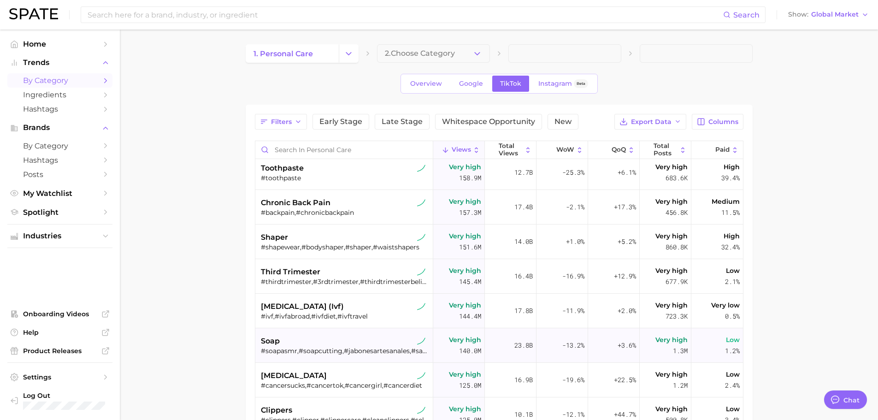
click at [329, 343] on div "soap" at bounding box center [345, 340] width 169 height 11
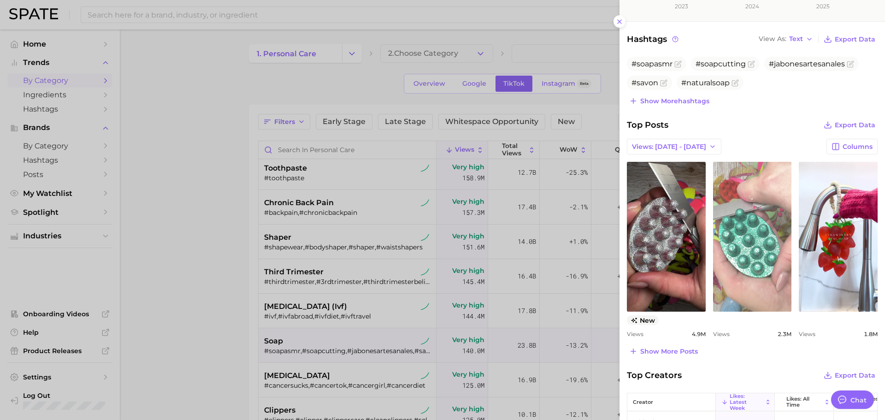
scroll to position [263, 0]
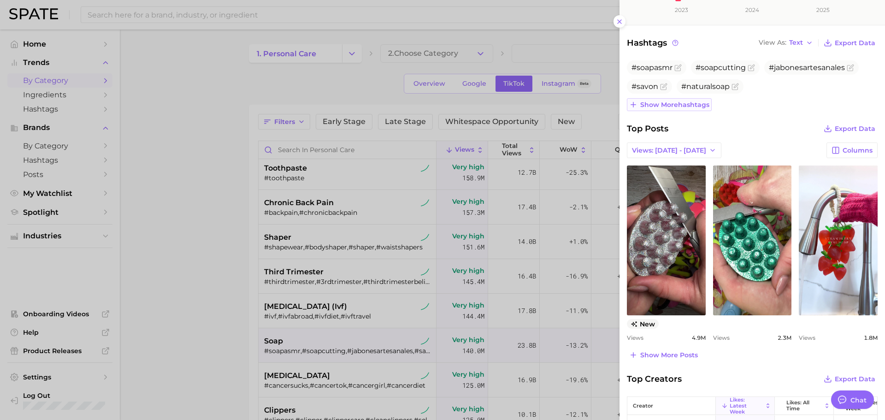
click at [691, 102] on span "Show more hashtags" at bounding box center [674, 105] width 69 height 8
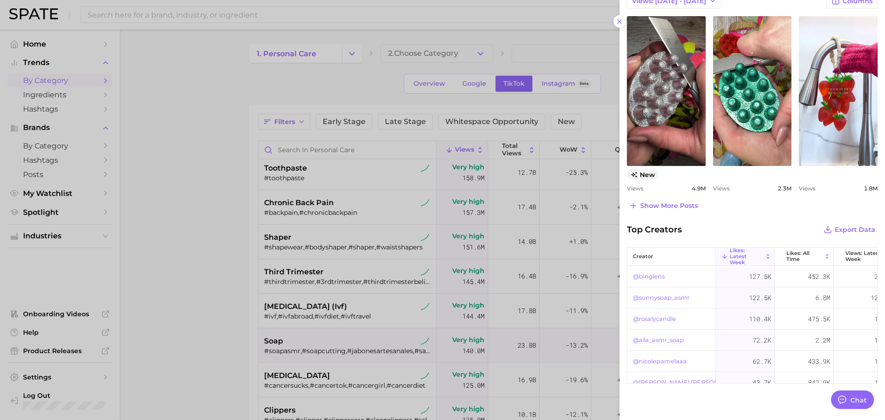
scroll to position [450, 0]
click at [668, 200] on button "Show more posts" at bounding box center [663, 205] width 73 height 13
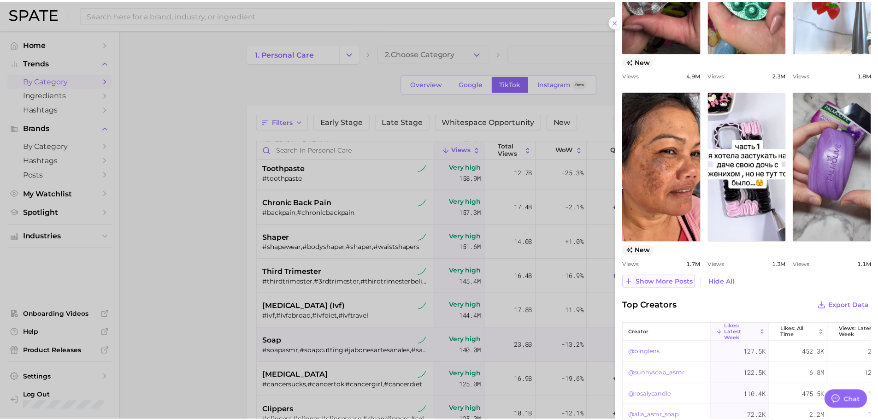
scroll to position [564, 0]
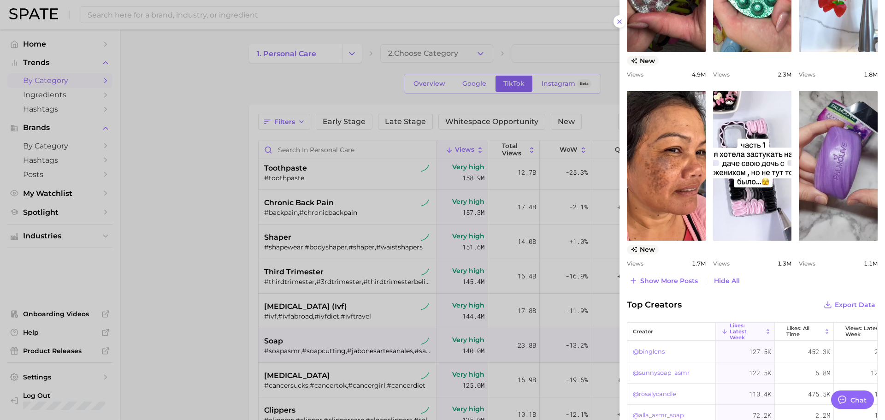
click at [244, 320] on div at bounding box center [442, 210] width 885 height 420
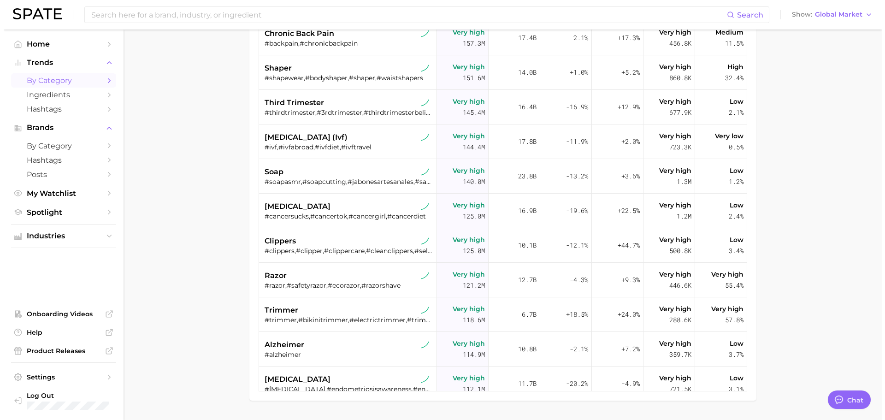
scroll to position [171, 0]
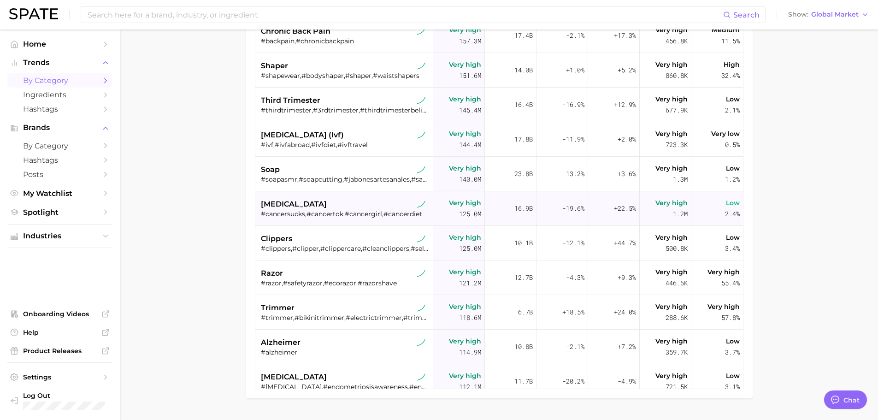
click at [345, 208] on div "[MEDICAL_DATA]" at bounding box center [345, 204] width 169 height 11
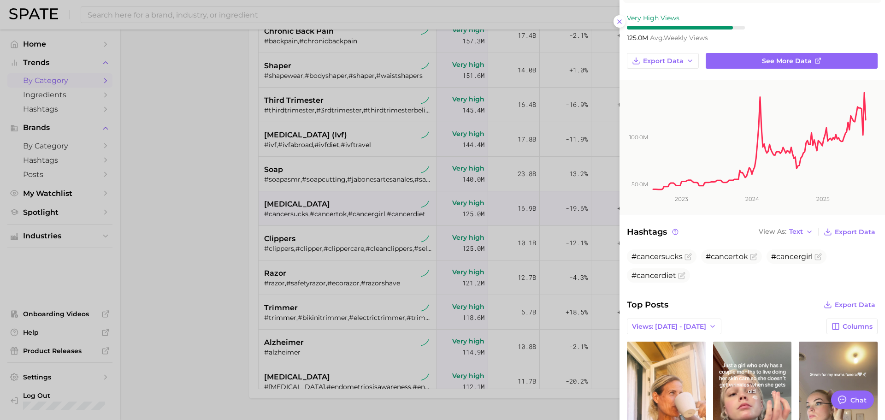
scroll to position [275, 0]
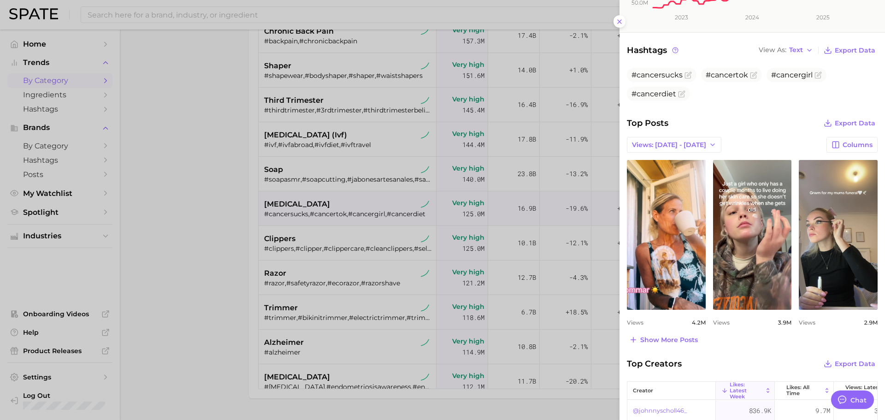
click at [335, 245] on div at bounding box center [442, 210] width 885 height 420
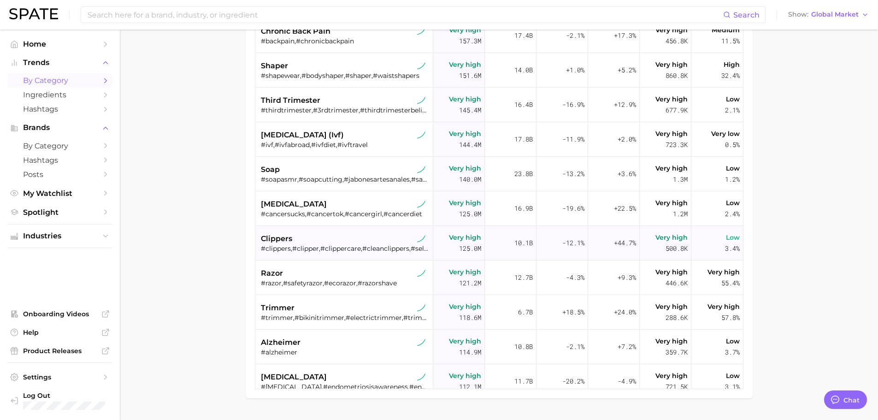
click at [306, 243] on div "clippers" at bounding box center [345, 238] width 169 height 11
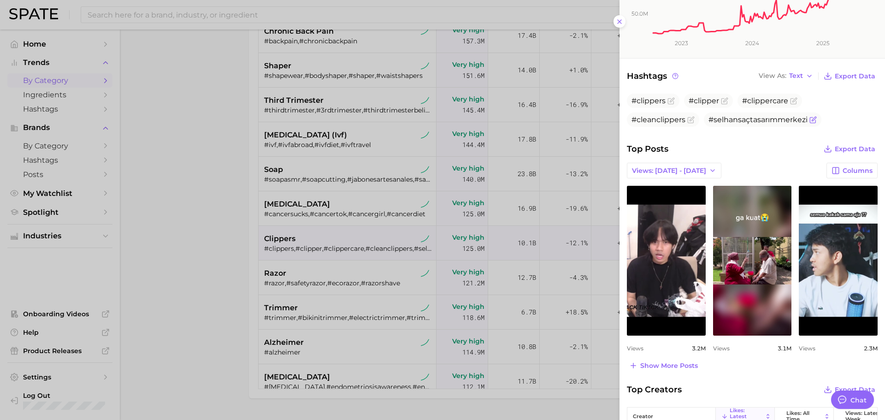
scroll to position [212, 0]
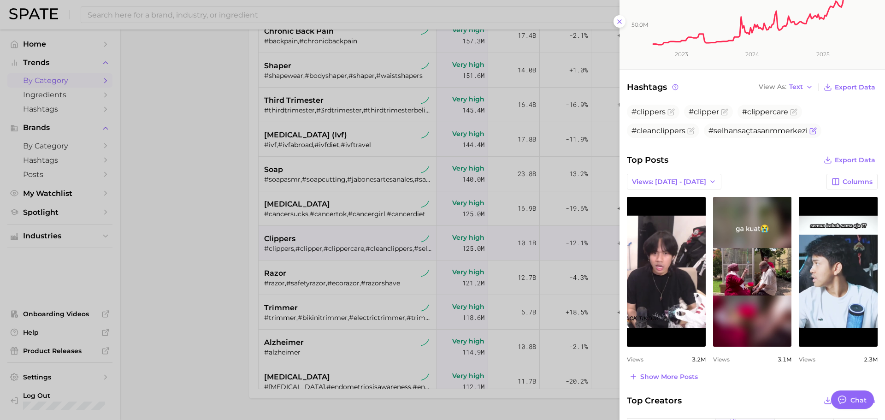
click at [757, 129] on span "#selhansaçtasarımmerkezi" at bounding box center [757, 130] width 99 height 9
click at [813, 131] on icon "Flag as miscategorized or irrelevant" at bounding box center [814, 130] width 4 height 4
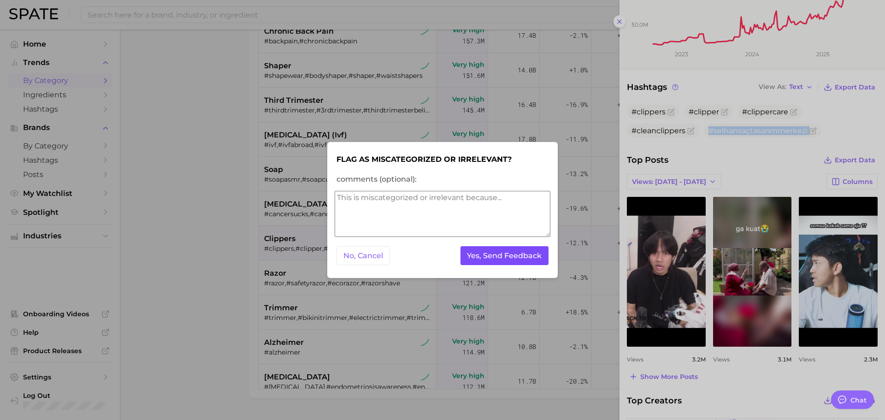
click at [483, 253] on button "Yes, Send Feedback" at bounding box center [504, 255] width 88 height 19
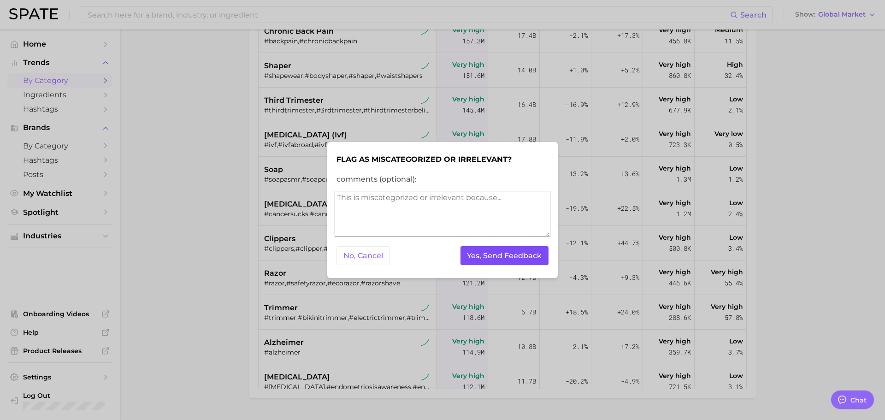
click at [483, 253] on button "Yes, Send Feedback" at bounding box center [504, 255] width 88 height 19
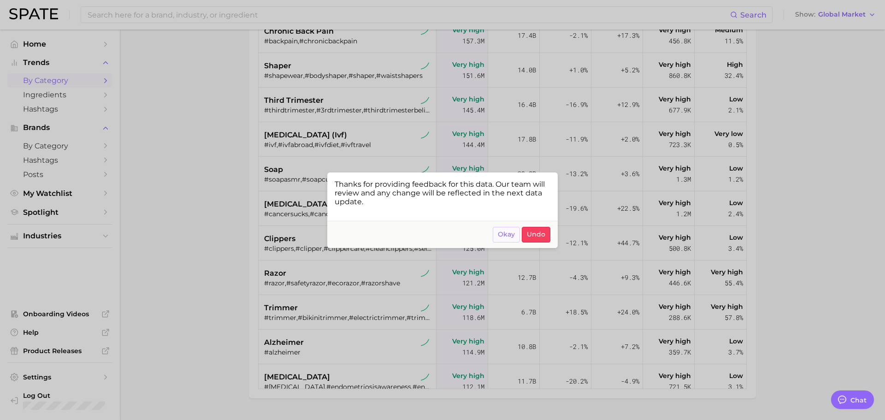
click at [512, 236] on span "Okay" at bounding box center [506, 234] width 17 height 8
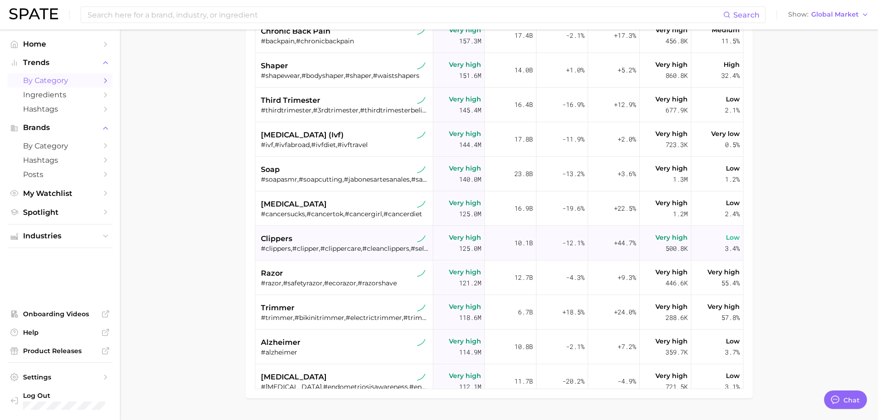
click at [314, 247] on div "#clippers,#clipper,#clippercare,#cleanclippers,#selhansaçtasarımmerkezi" at bounding box center [345, 248] width 169 height 8
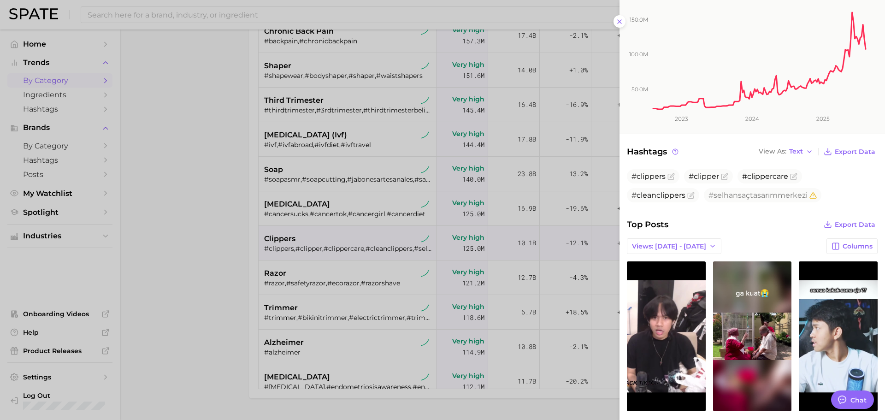
scroll to position [147, 0]
click at [322, 276] on div at bounding box center [442, 210] width 885 height 420
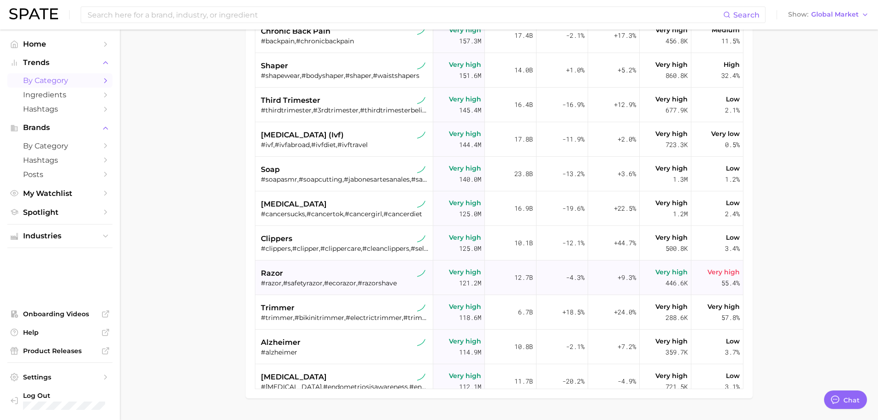
click at [291, 284] on div "#razor,#safetyrazor,#ecorazor,#razorshave" at bounding box center [345, 283] width 169 height 8
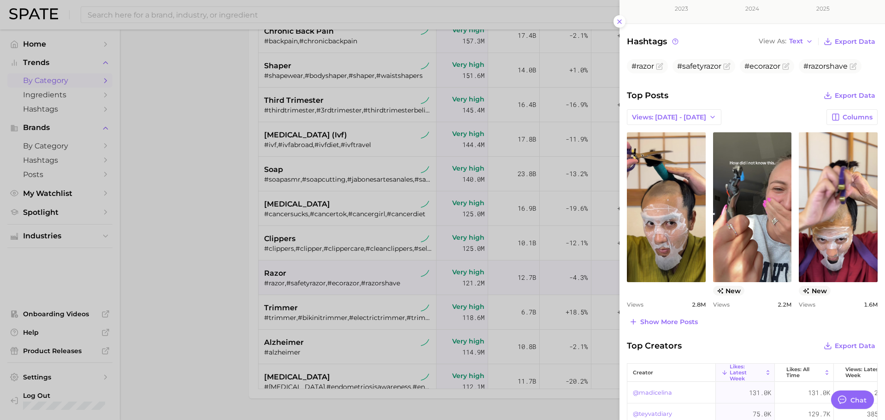
scroll to position [0, 0]
click at [318, 330] on div at bounding box center [442, 210] width 885 height 420
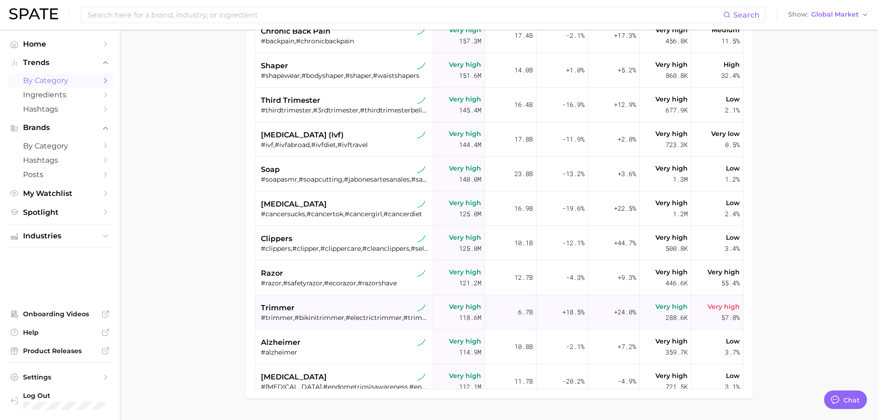
click at [302, 317] on div "#trimmer,#bikinitrimmer,#electrictrimmer,#trimmers" at bounding box center [345, 317] width 169 height 8
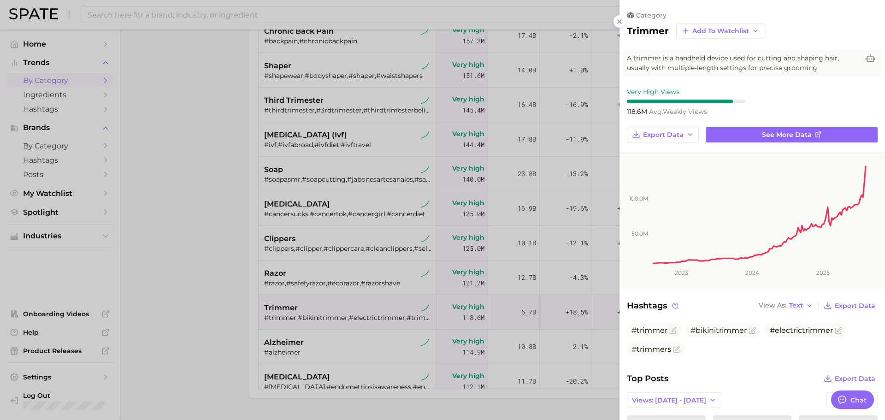
scroll to position [218, 0]
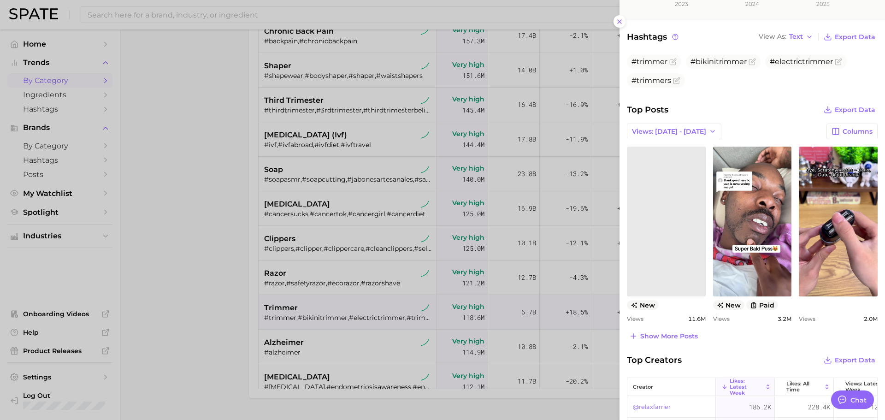
click at [299, 271] on div at bounding box center [442, 210] width 885 height 420
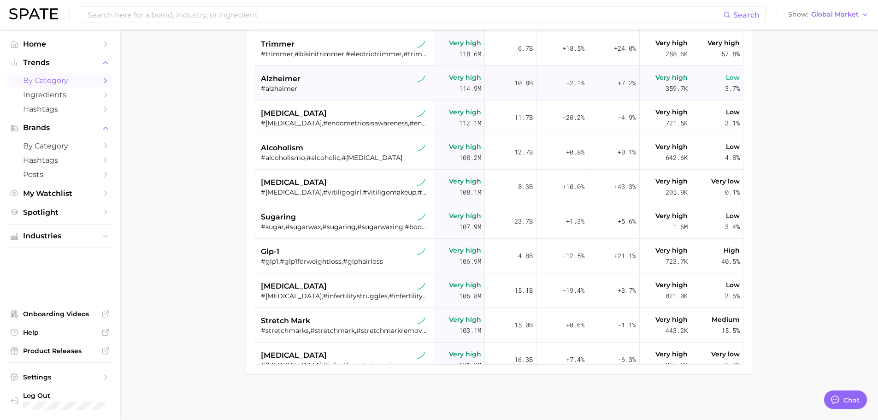
click at [337, 78] on div "alzheimer" at bounding box center [345, 78] width 169 height 11
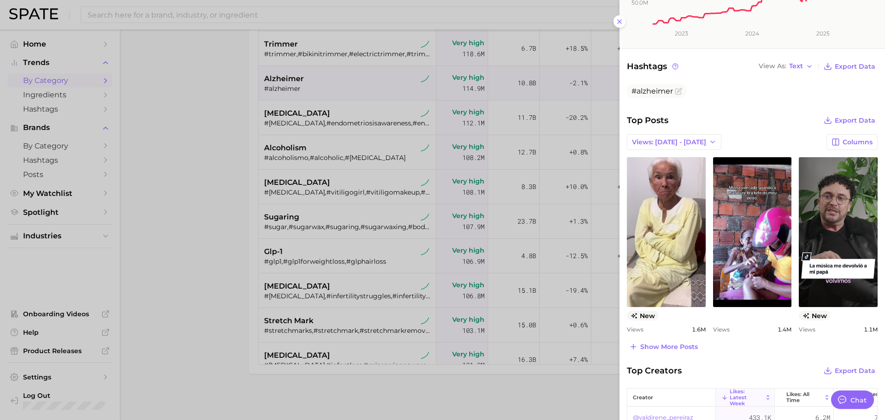
click at [300, 126] on div at bounding box center [442, 210] width 885 height 420
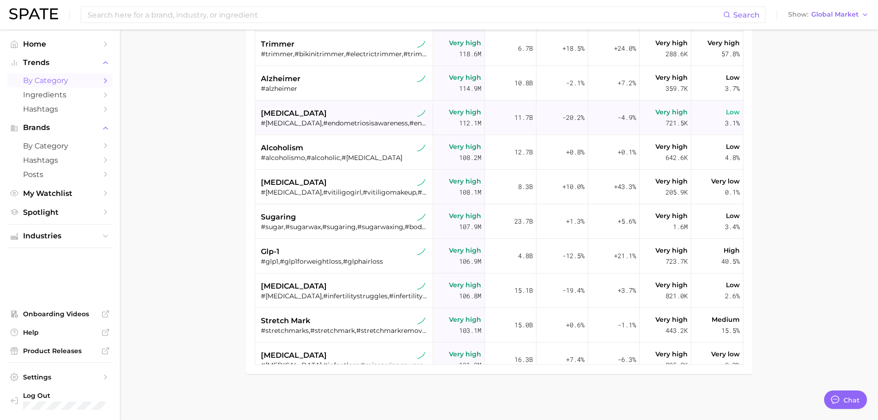
click at [282, 122] on div "#[MEDICAL_DATA],#endometriosisawareness,#endometriosiswarrior,#endometriosische…" at bounding box center [345, 123] width 169 height 8
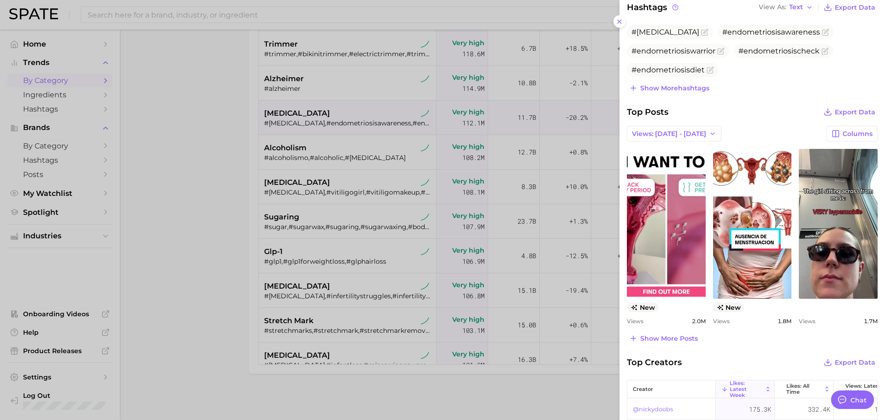
click at [303, 149] on div at bounding box center [442, 210] width 885 height 420
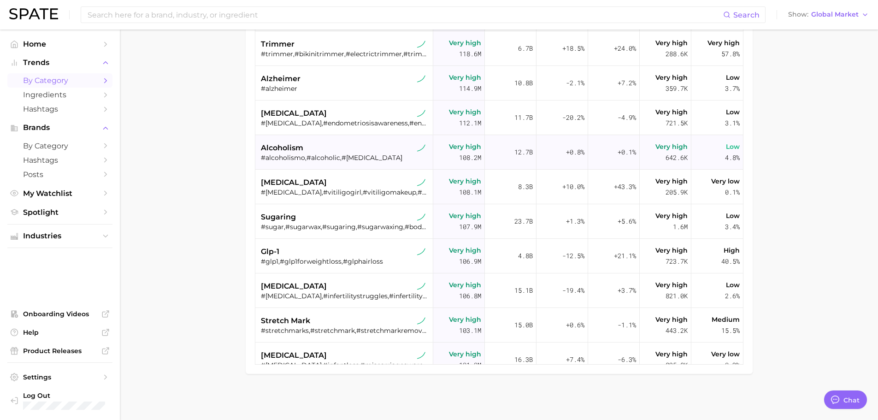
click at [283, 151] on span "alcoholism" at bounding box center [282, 147] width 42 height 11
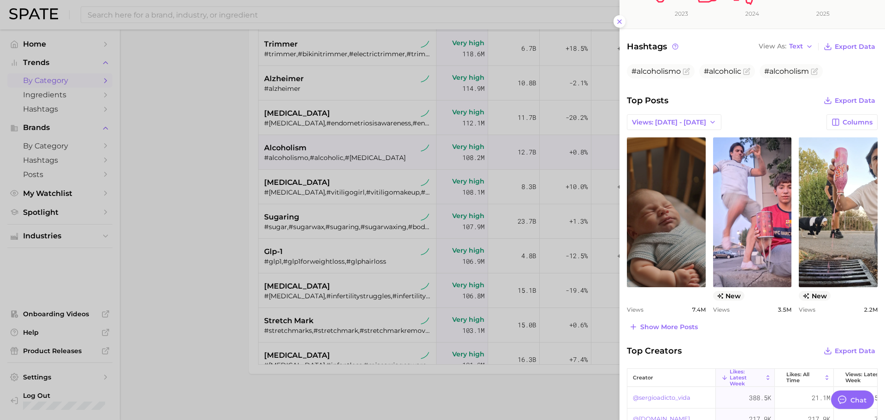
scroll to position [259, 0]
click at [314, 182] on div at bounding box center [442, 210] width 885 height 420
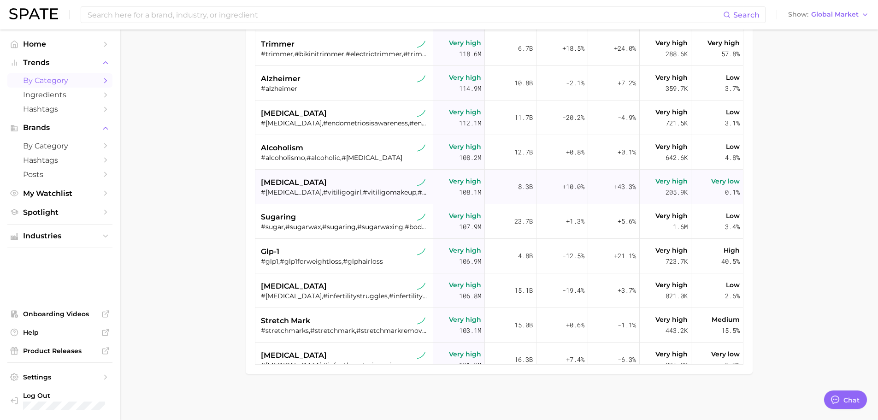
click at [311, 184] on div "[MEDICAL_DATA]" at bounding box center [345, 182] width 169 height 11
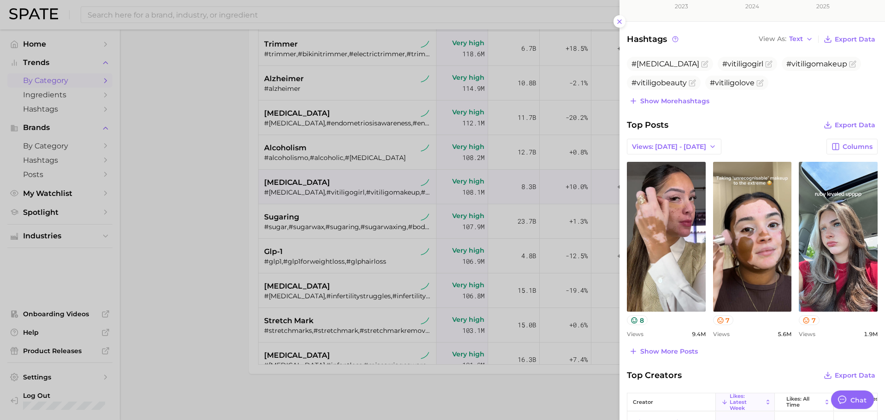
scroll to position [268, 0]
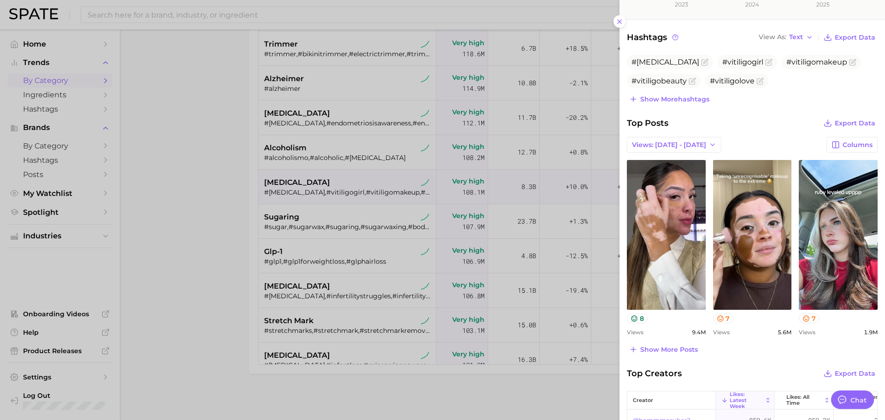
click at [308, 232] on div at bounding box center [442, 210] width 885 height 420
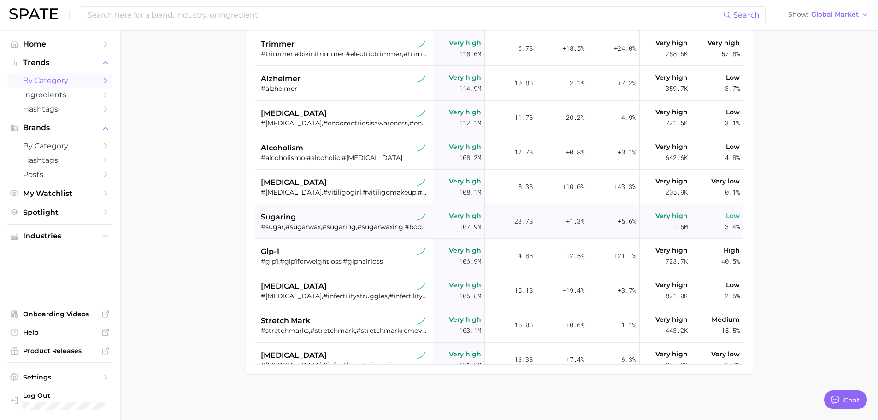
click at [294, 218] on span "sugaring" at bounding box center [278, 217] width 35 height 11
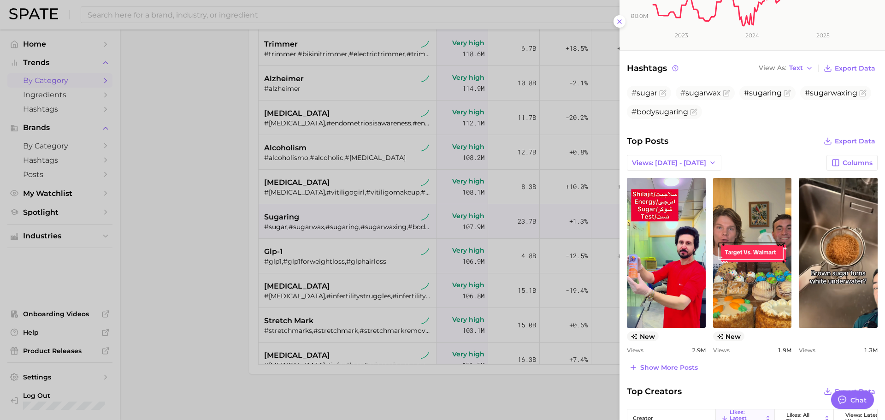
scroll to position [243, 0]
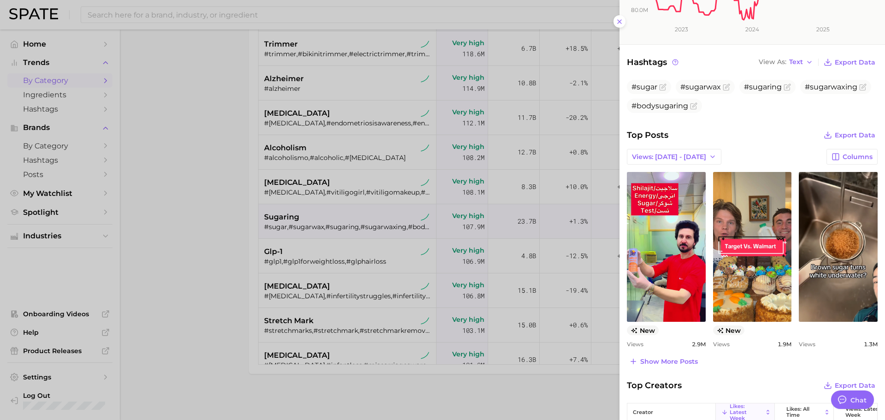
click at [326, 239] on div at bounding box center [442, 210] width 885 height 420
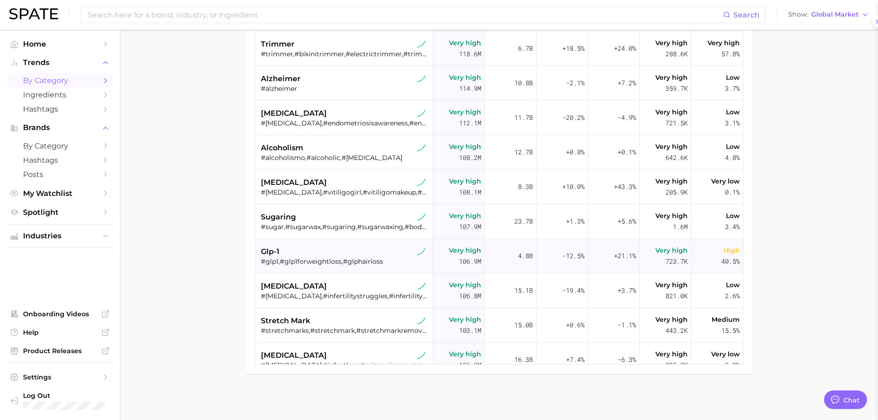
click at [315, 259] on div "#glp1,#glp1forweightloss,#glphairloss" at bounding box center [345, 261] width 169 height 8
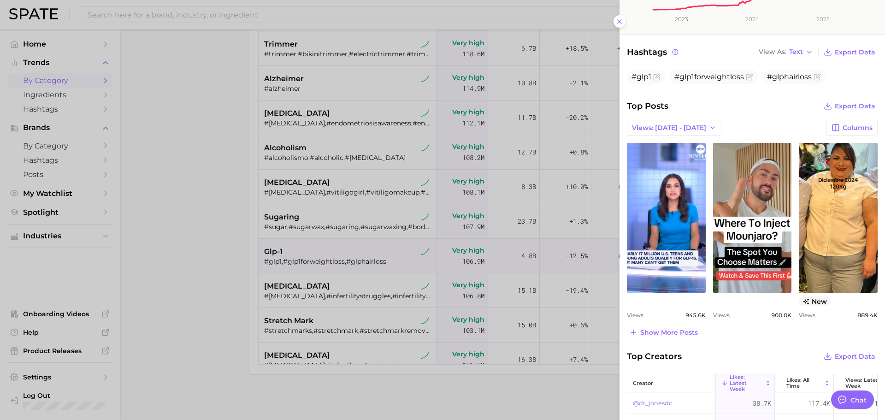
scroll to position [255, 0]
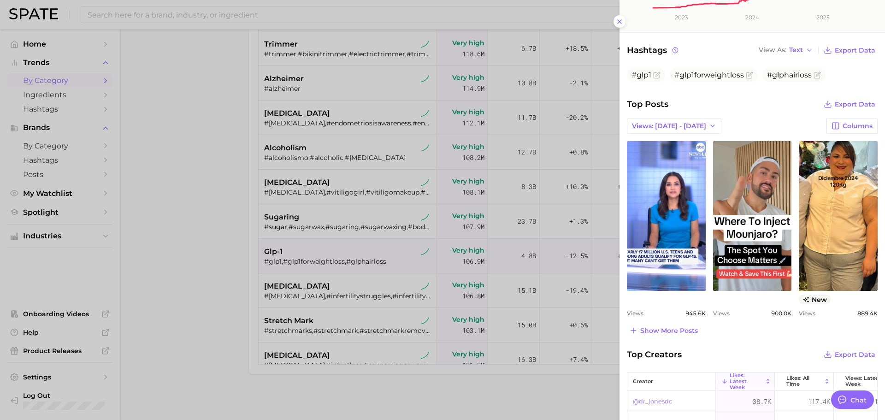
click at [337, 284] on div at bounding box center [442, 210] width 885 height 420
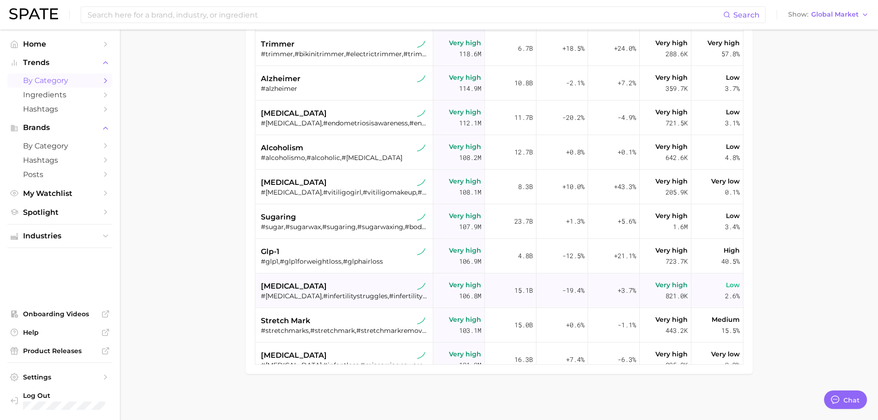
click at [312, 290] on div "[MEDICAL_DATA]" at bounding box center [345, 286] width 169 height 11
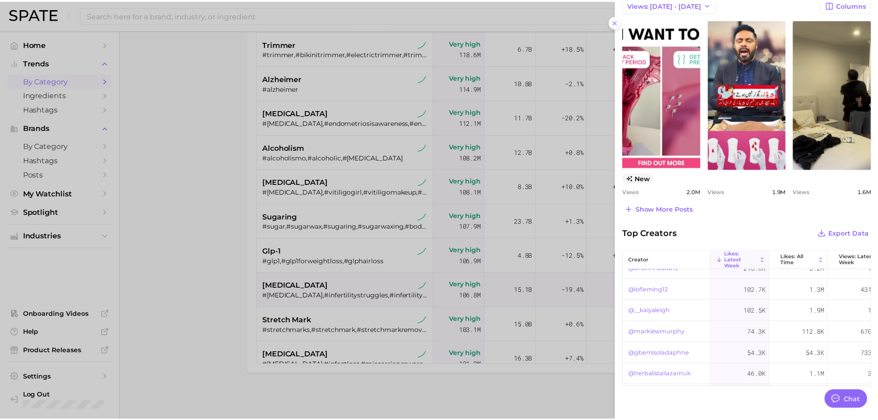
scroll to position [43, 0]
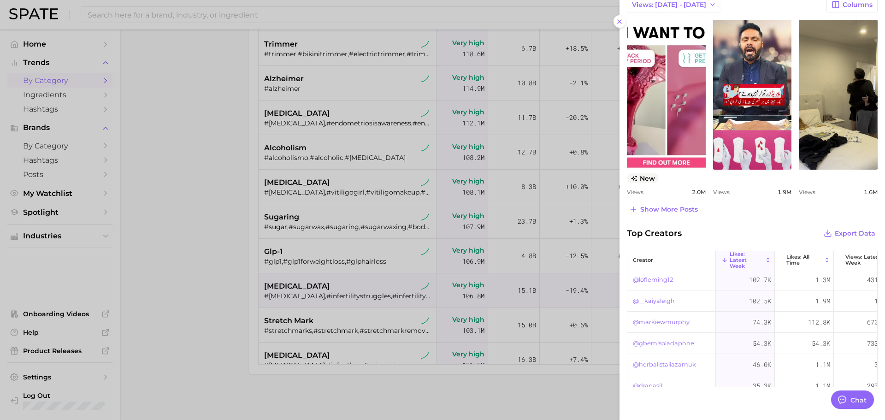
click at [346, 269] on div at bounding box center [442, 210] width 885 height 420
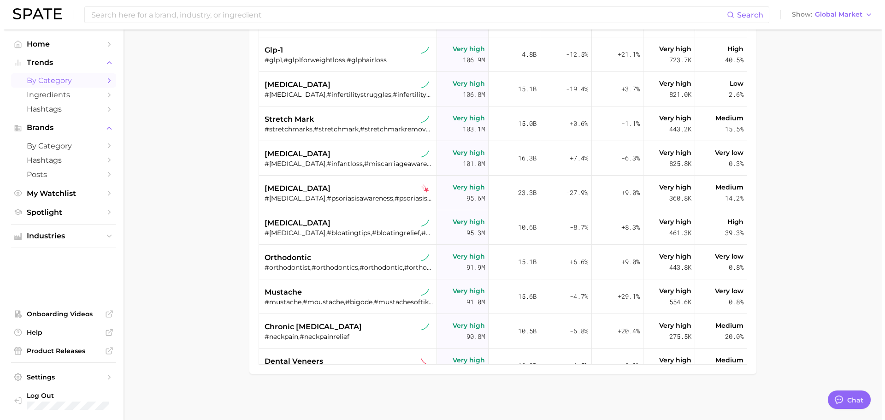
scroll to position [1312, 0]
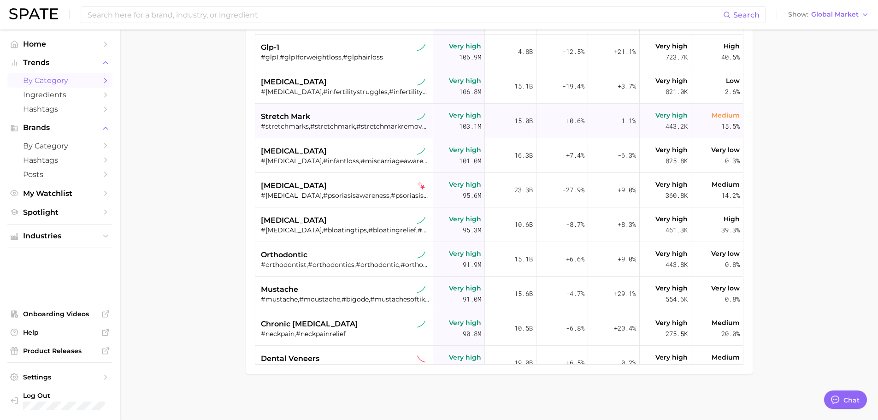
click at [307, 115] on span "stretch mark" at bounding box center [285, 116] width 49 height 11
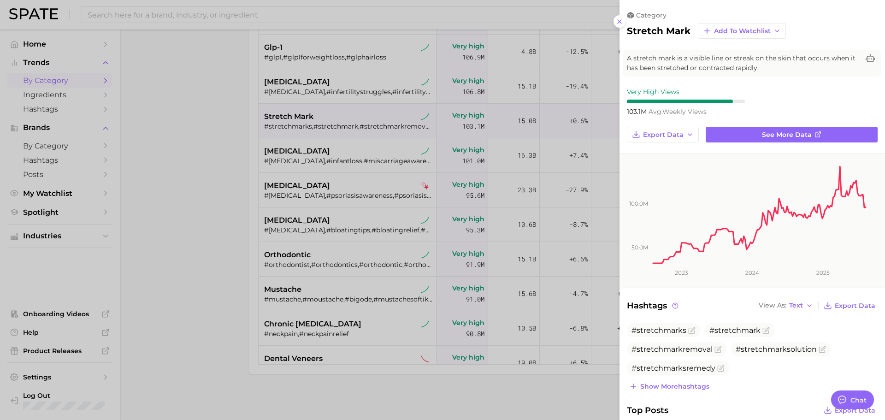
scroll to position [0, 0]
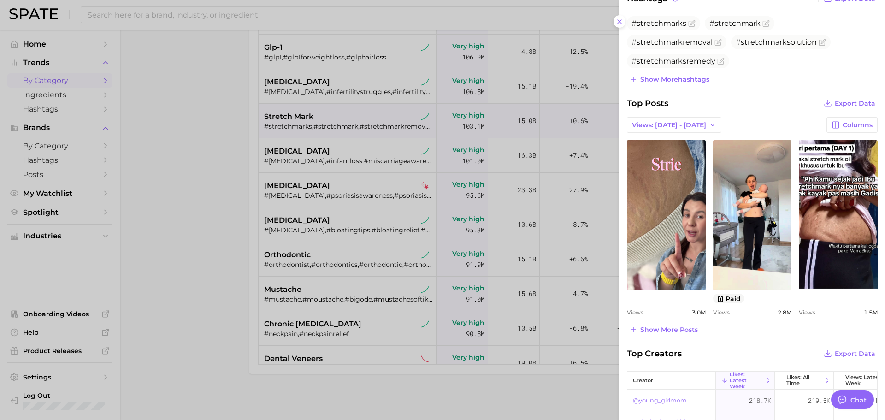
click at [315, 212] on div at bounding box center [442, 210] width 885 height 420
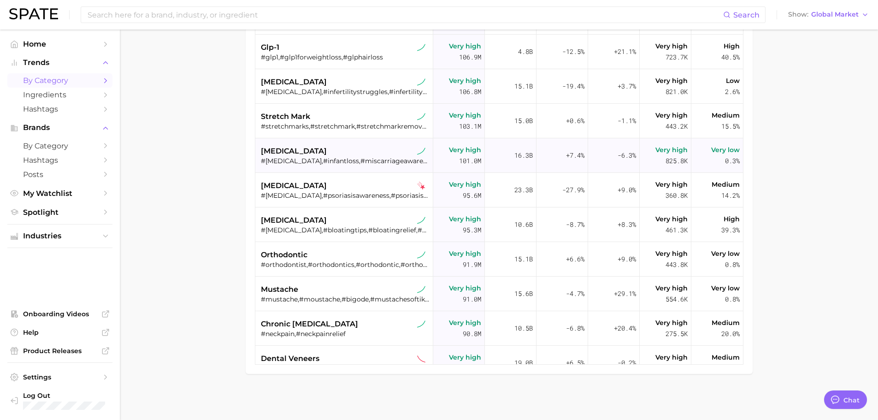
click at [295, 149] on span "[MEDICAL_DATA]" at bounding box center [294, 151] width 66 height 11
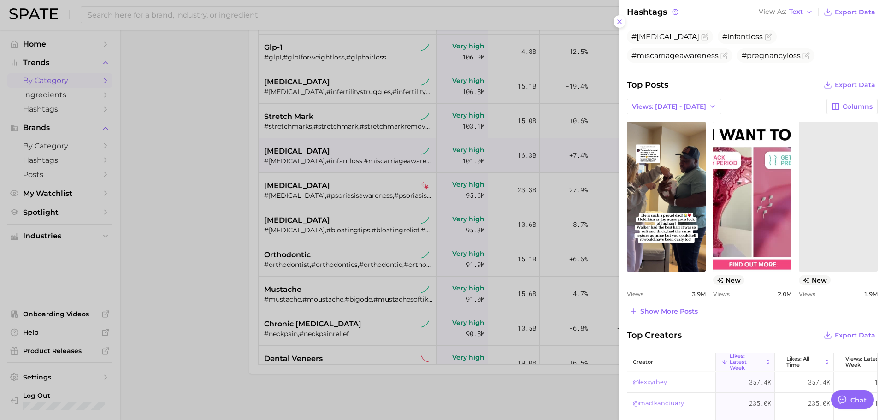
click at [332, 193] on div at bounding box center [442, 210] width 885 height 420
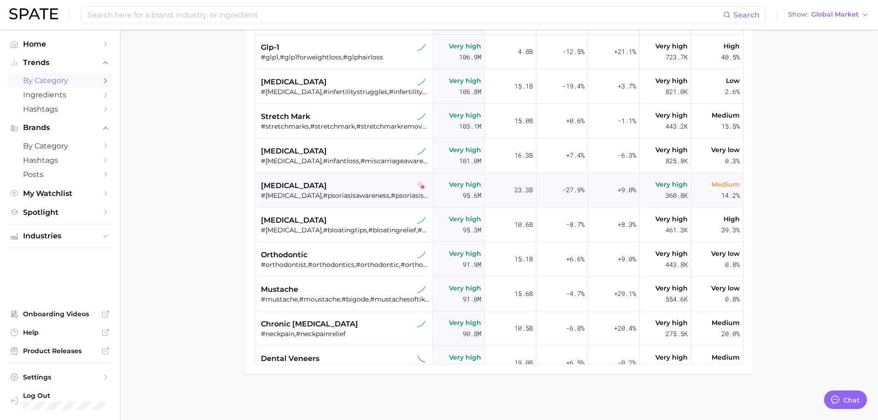
click at [313, 190] on div "[MEDICAL_DATA]" at bounding box center [345, 185] width 169 height 11
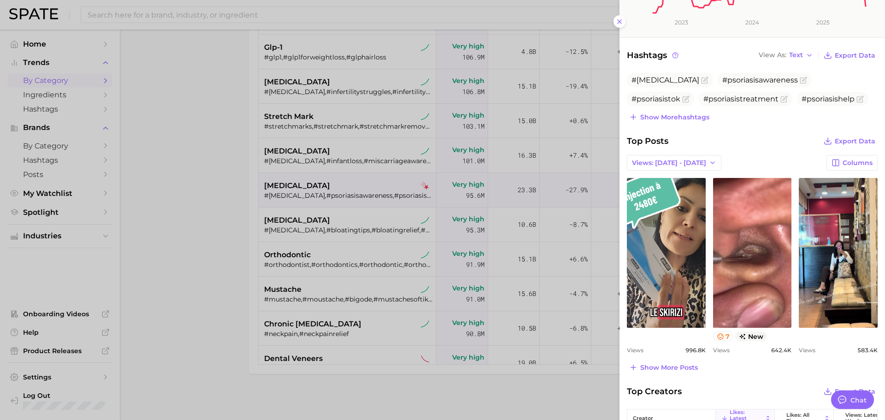
click at [253, 230] on div at bounding box center [442, 210] width 885 height 420
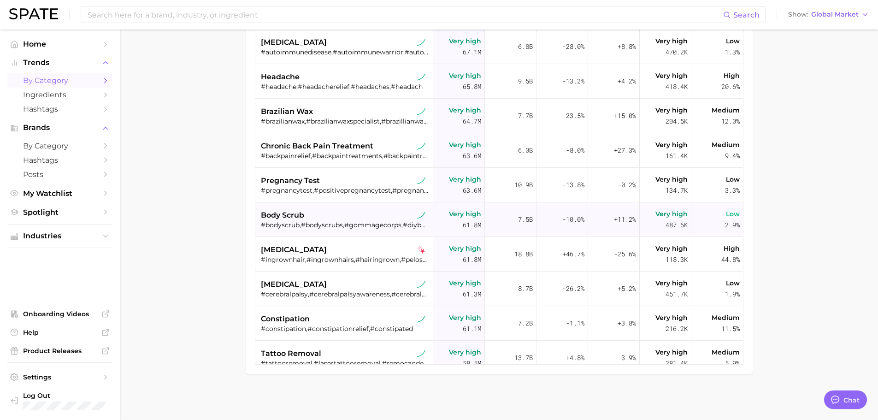
click at [310, 206] on div "body scrub #bodyscrub,#bodyscrubs,#gommagecorps,#diybodyscrub,#brighteningscrub…" at bounding box center [345, 219] width 169 height 35
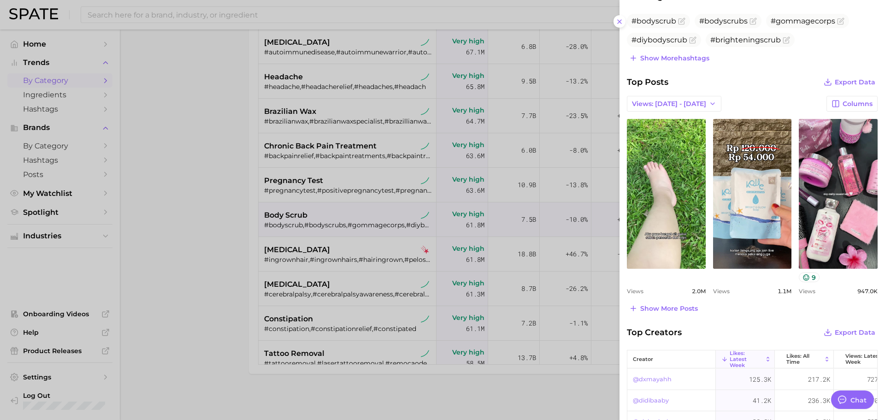
click at [394, 300] on div at bounding box center [442, 210] width 885 height 420
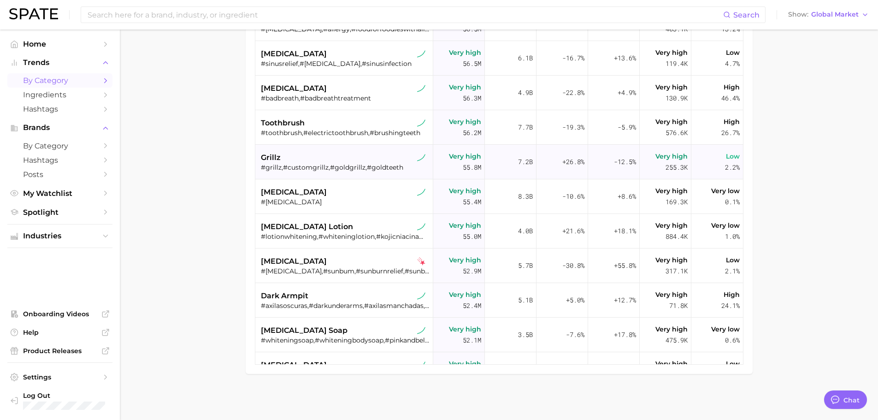
click at [320, 156] on div "grillz" at bounding box center [345, 157] width 169 height 11
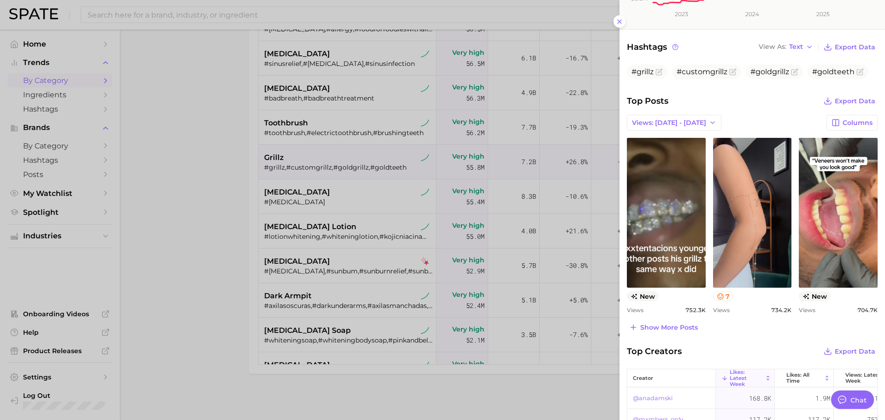
click at [319, 253] on div at bounding box center [442, 210] width 885 height 420
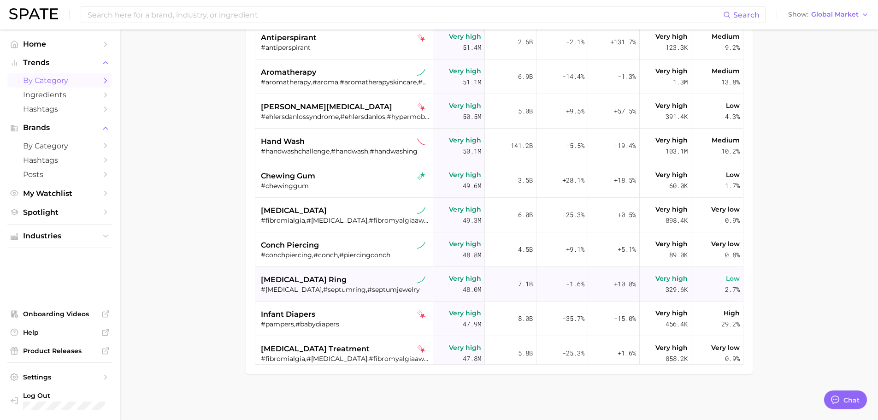
click at [305, 287] on div "#[MEDICAL_DATA],#septumring,#septumjewelry" at bounding box center [345, 289] width 169 height 8
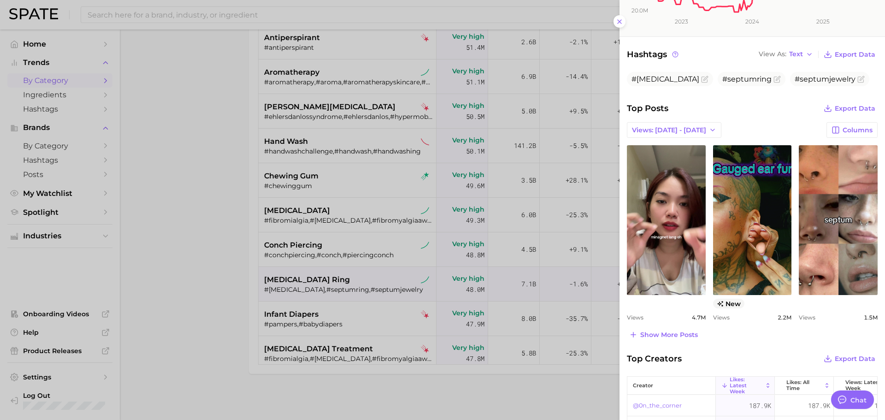
click at [324, 250] on div at bounding box center [442, 210] width 885 height 420
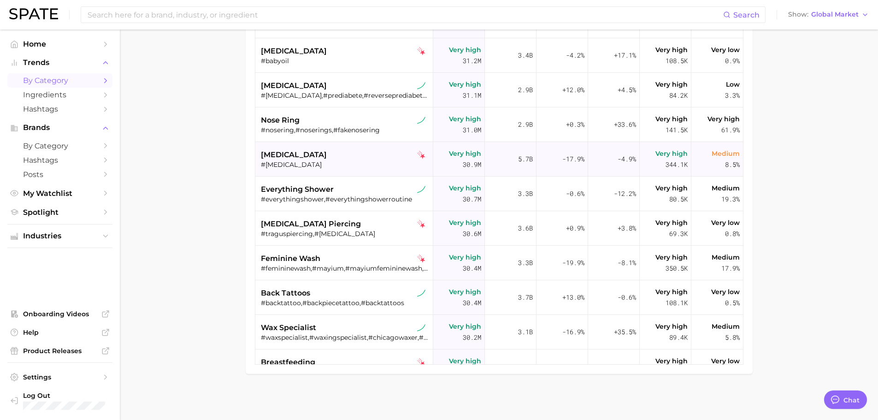
click at [294, 164] on div "#[MEDICAL_DATA]" at bounding box center [345, 164] width 169 height 8
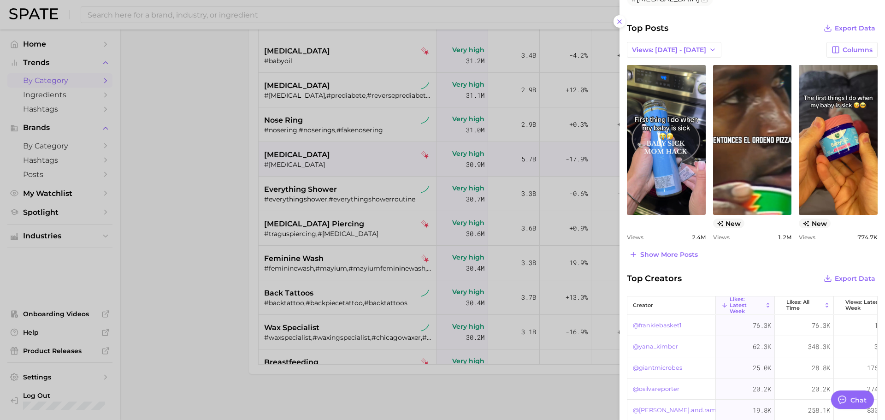
click at [297, 309] on div at bounding box center [442, 210] width 885 height 420
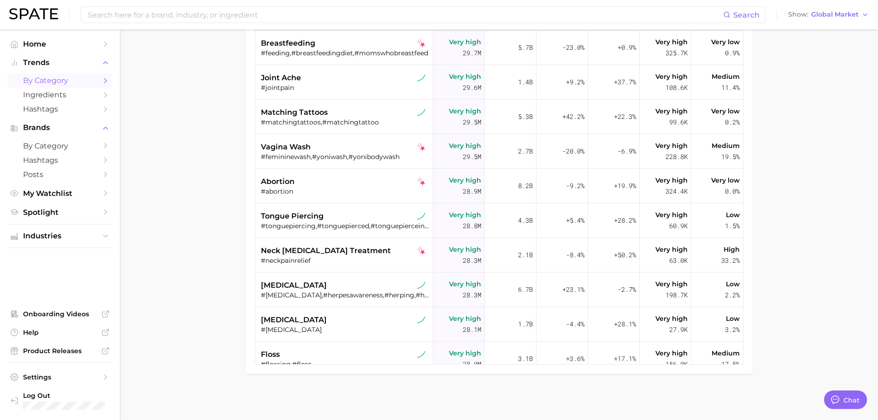
click at [297, 309] on div "[MEDICAL_DATA] #[MEDICAL_DATA]" at bounding box center [345, 324] width 169 height 35
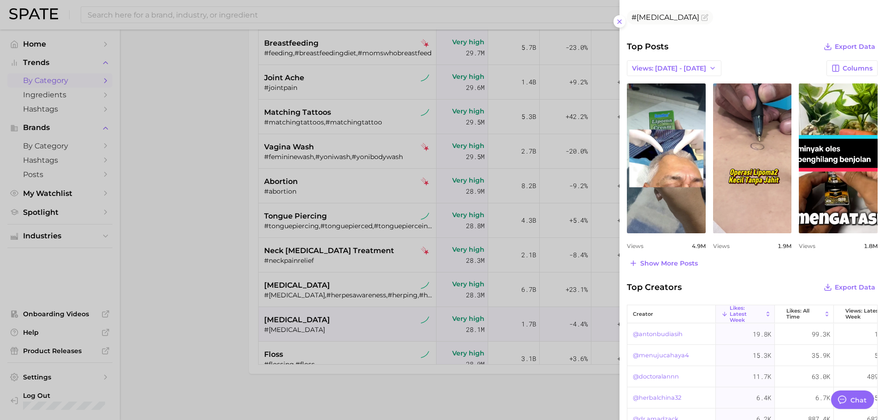
click at [398, 219] on div at bounding box center [442, 210] width 885 height 420
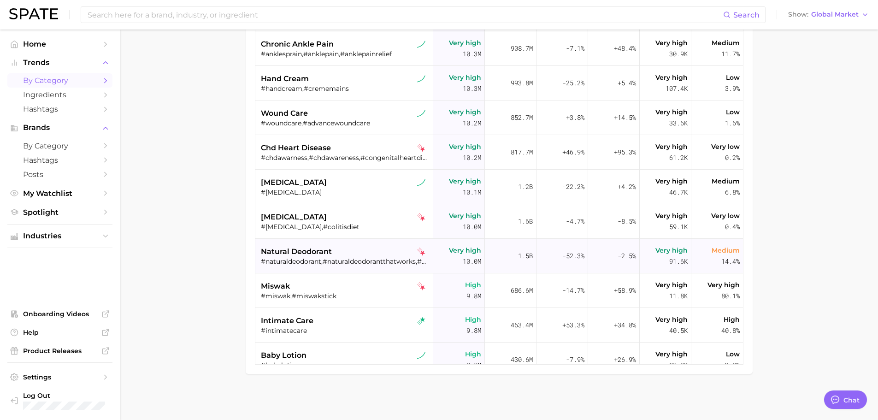
click at [342, 253] on div "natural deodorant" at bounding box center [345, 251] width 169 height 11
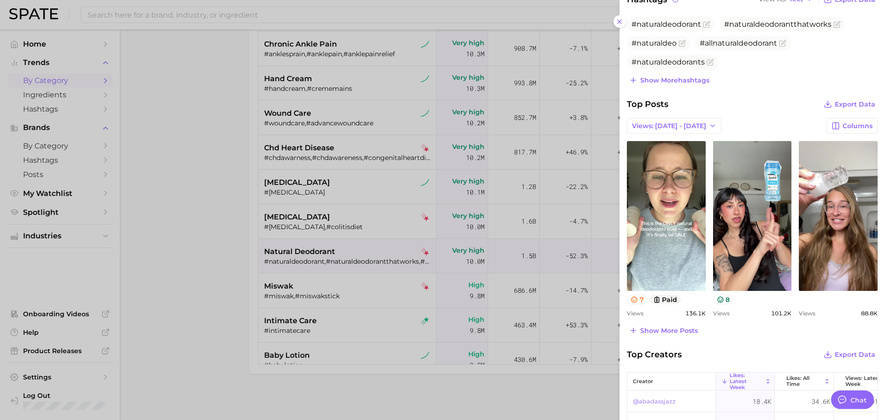
click at [344, 215] on div at bounding box center [442, 210] width 885 height 420
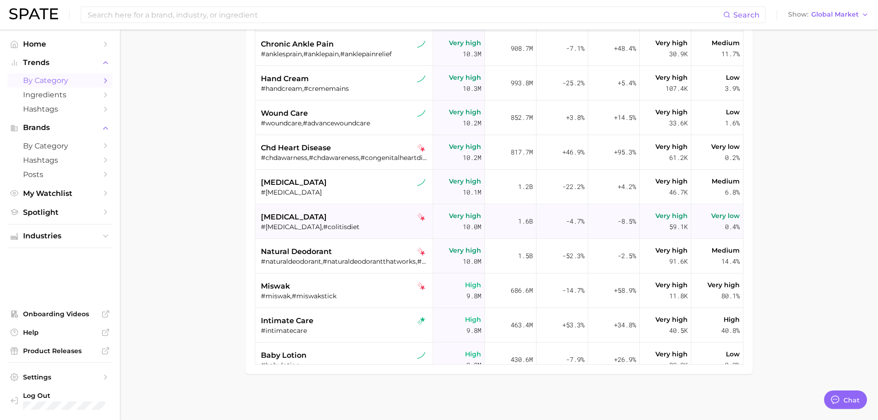
click at [315, 224] on div "#[MEDICAL_DATA],#colitisdiet" at bounding box center [345, 227] width 169 height 8
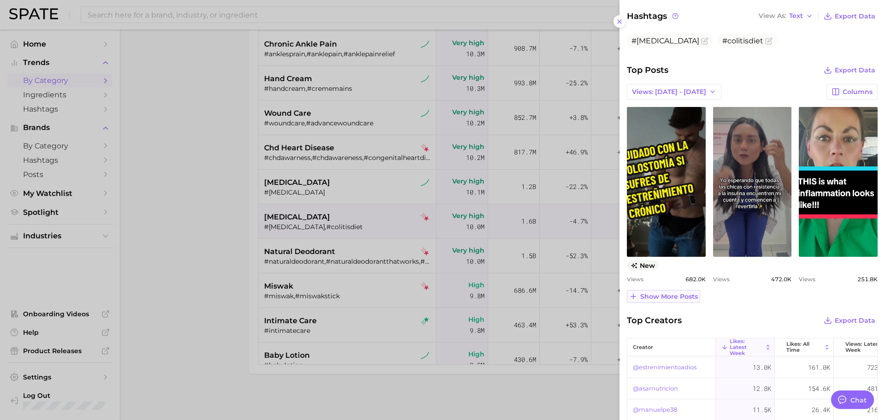
click at [660, 294] on span "Show more posts" at bounding box center [669, 297] width 58 height 8
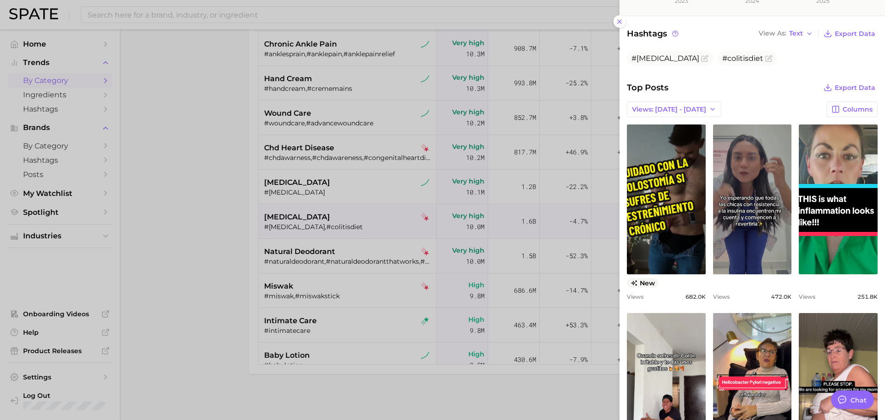
click at [292, 256] on div at bounding box center [442, 210] width 885 height 420
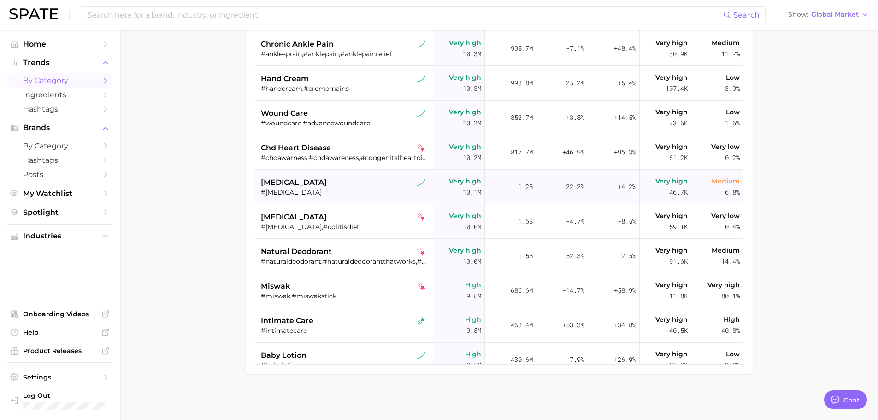
click at [293, 193] on div "#[MEDICAL_DATA]" at bounding box center [345, 192] width 169 height 8
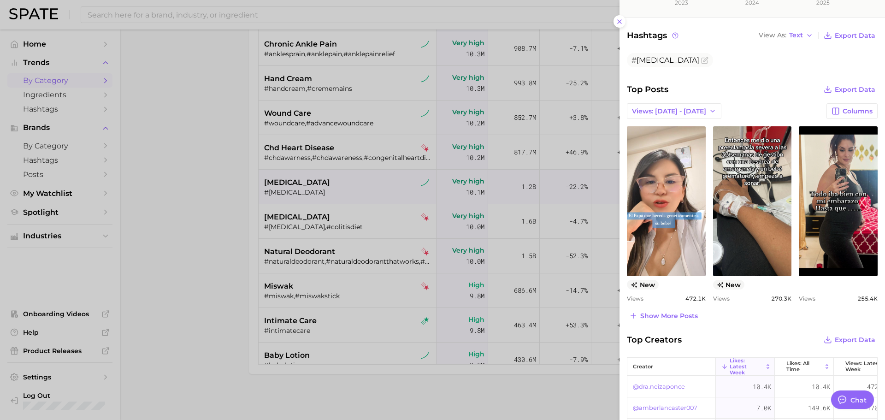
click at [299, 153] on div at bounding box center [442, 210] width 885 height 420
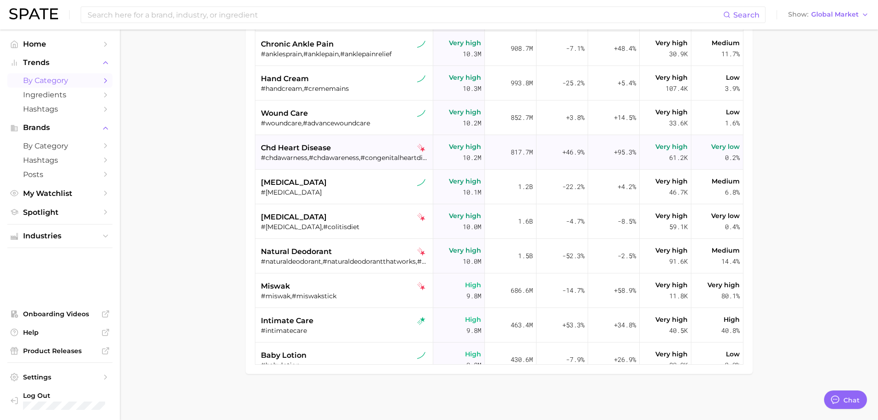
click at [295, 153] on span "chd heart disease" at bounding box center [296, 147] width 70 height 11
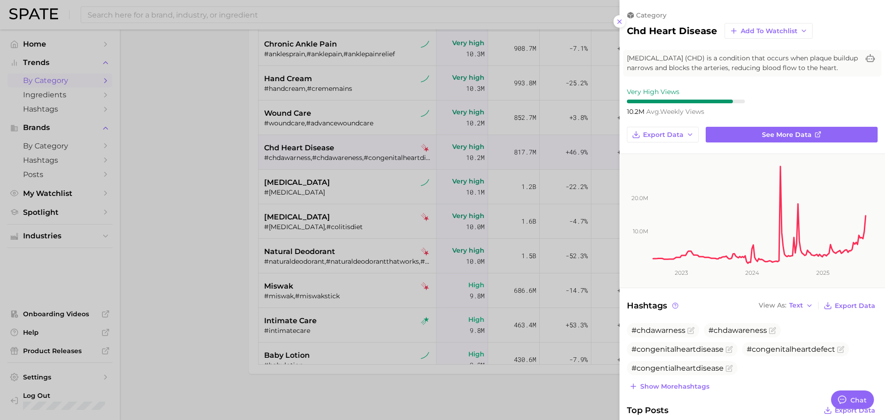
click at [323, 116] on div at bounding box center [442, 210] width 885 height 420
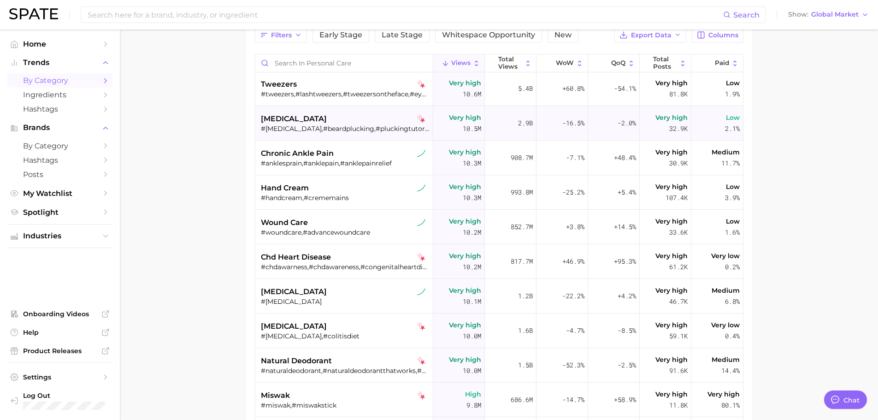
click at [312, 124] on div "[MEDICAL_DATA]" at bounding box center [345, 118] width 169 height 11
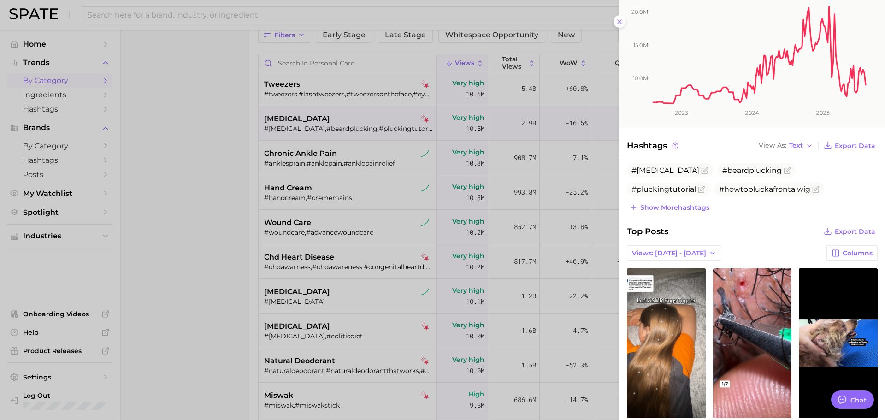
click at [317, 163] on div at bounding box center [442, 210] width 885 height 420
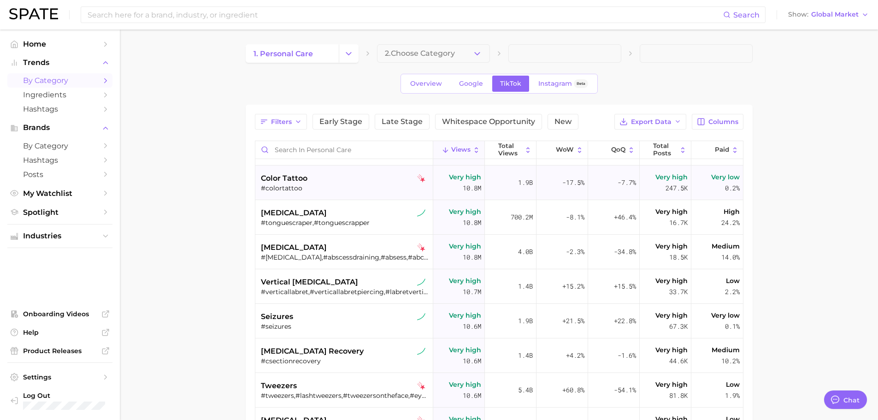
click at [305, 194] on div "color tattoo #colortattoo" at bounding box center [345, 182] width 169 height 35
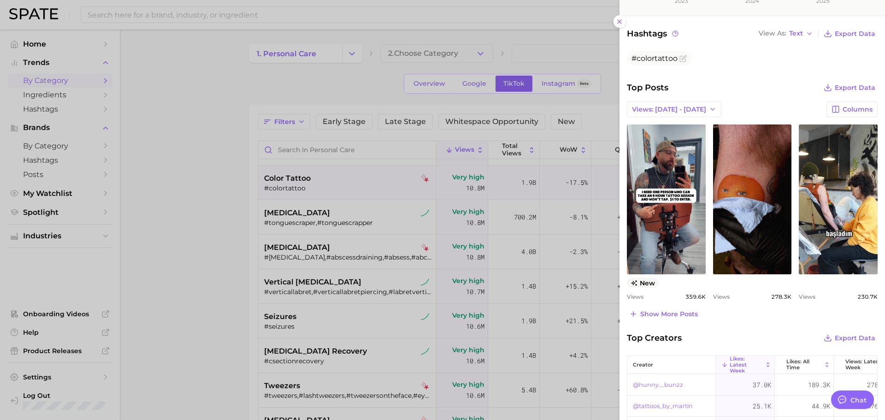
click at [374, 210] on div at bounding box center [442, 210] width 885 height 420
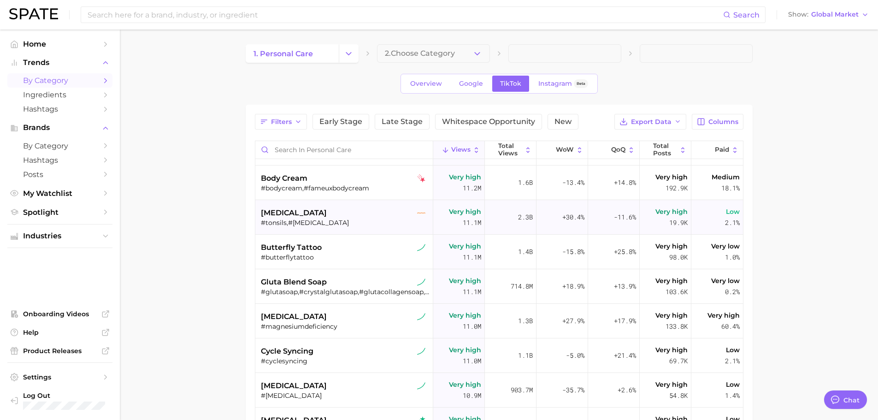
click at [339, 212] on div "[MEDICAL_DATA]" at bounding box center [345, 212] width 169 height 11
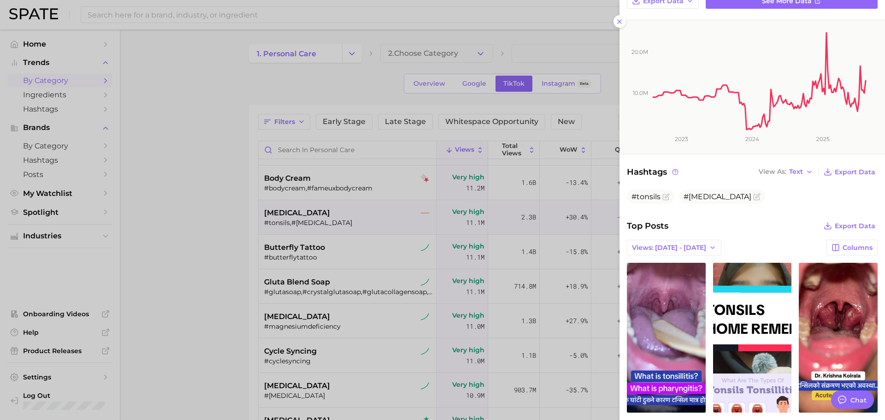
click at [334, 243] on div at bounding box center [442, 210] width 885 height 420
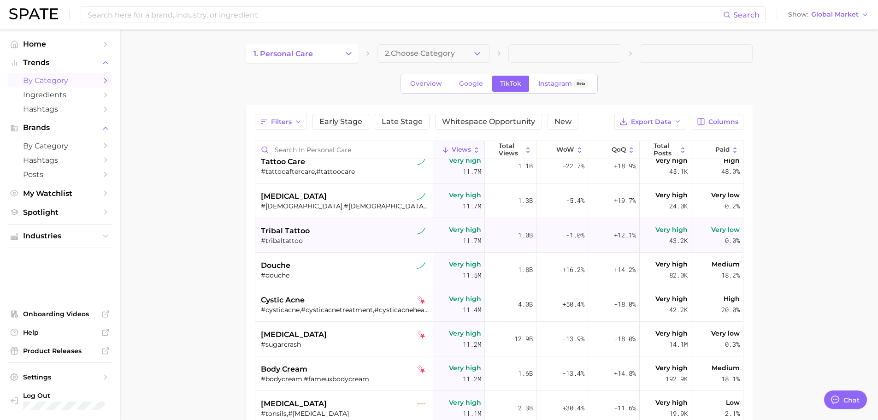
click at [315, 236] on div "tribal tattoo" at bounding box center [345, 230] width 169 height 11
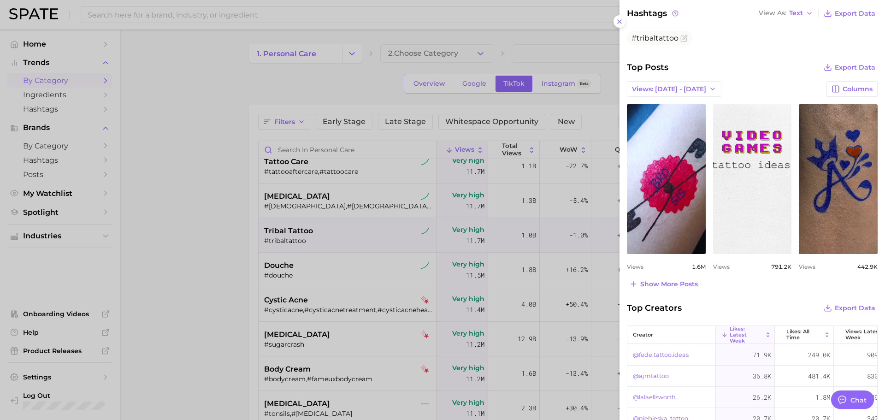
click at [277, 231] on div at bounding box center [442, 210] width 885 height 420
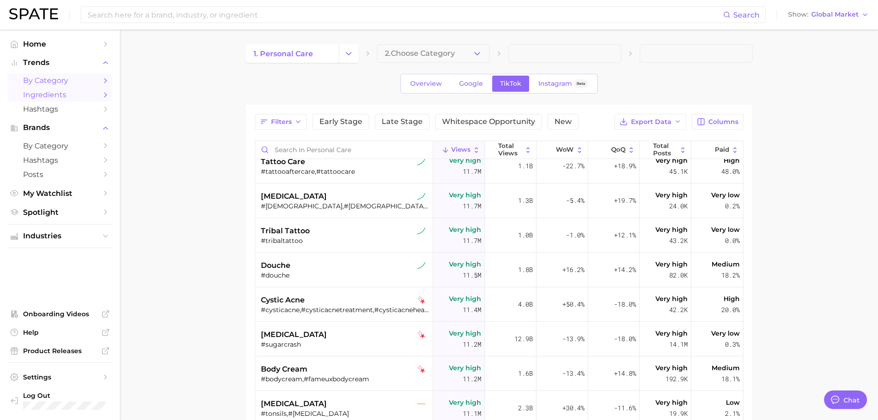
click at [52, 91] on span "Ingredients" at bounding box center [60, 94] width 74 height 9
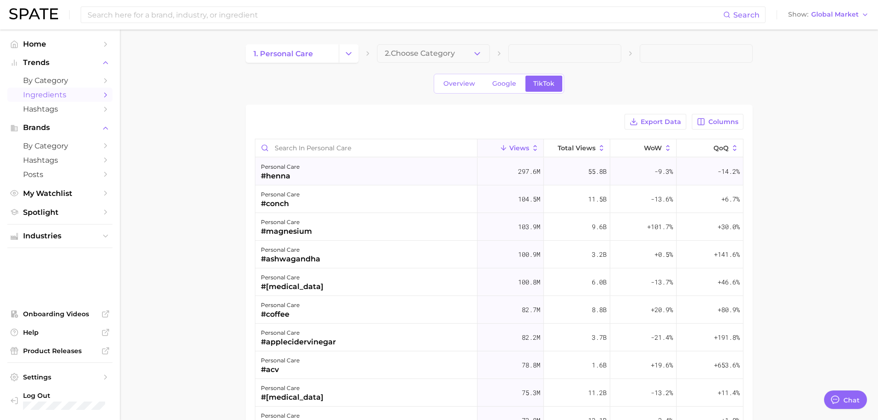
click at [379, 172] on div "personal care #henna" at bounding box center [366, 172] width 222 height 28
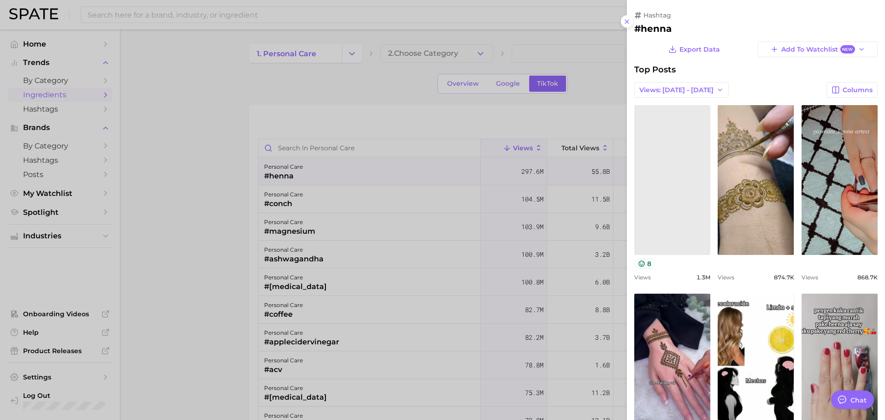
click at [353, 224] on div at bounding box center [442, 210] width 885 height 420
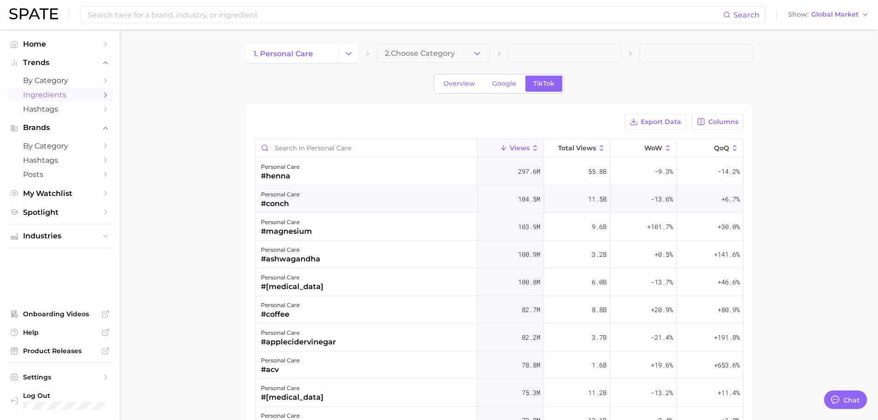
click at [327, 200] on div "personal care #conch" at bounding box center [366, 199] width 222 height 28
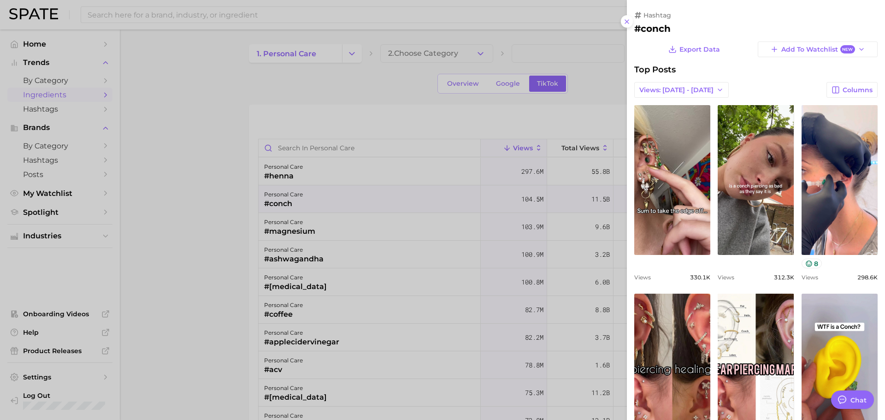
click at [307, 227] on div at bounding box center [442, 210] width 885 height 420
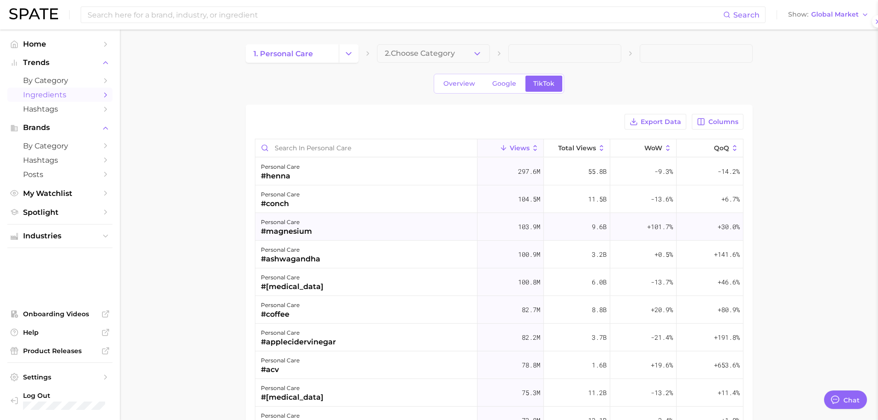
click at [300, 228] on div "#magnesium" at bounding box center [286, 231] width 51 height 11
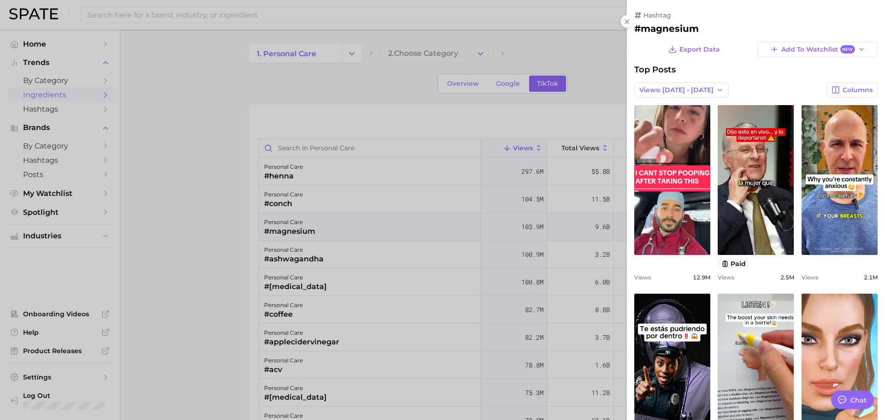
click at [301, 259] on div at bounding box center [442, 210] width 885 height 420
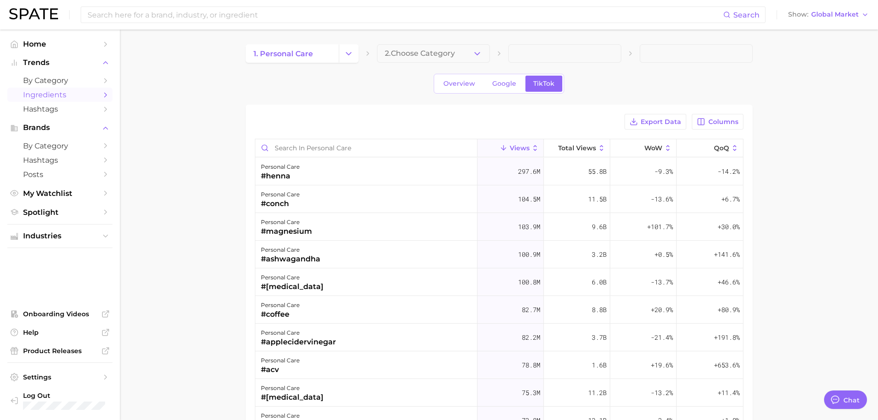
click at [301, 259] on div "#ashwagandha" at bounding box center [290, 258] width 59 height 11
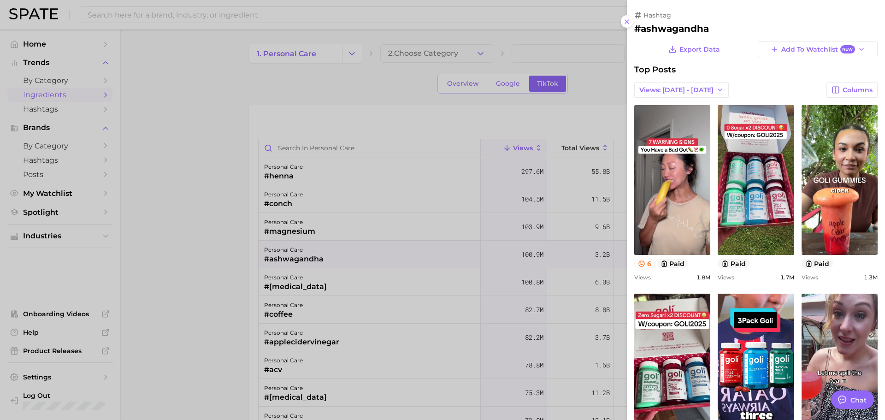
click at [13, 148] on div at bounding box center [442, 210] width 885 height 420
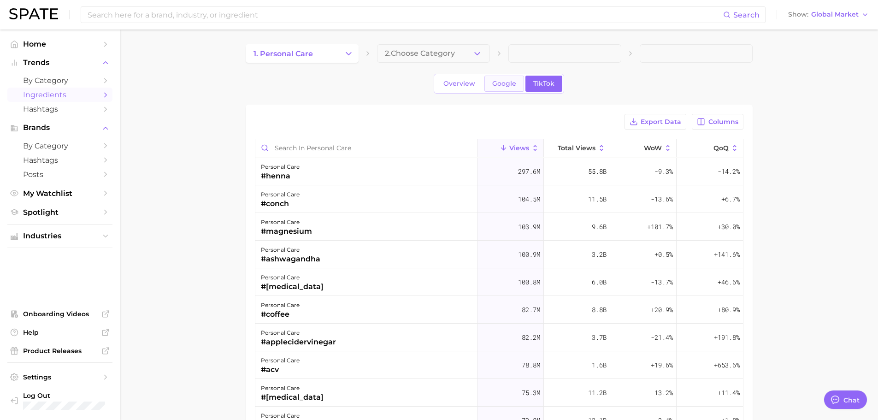
click at [498, 91] on link "Google" at bounding box center [504, 84] width 40 height 16
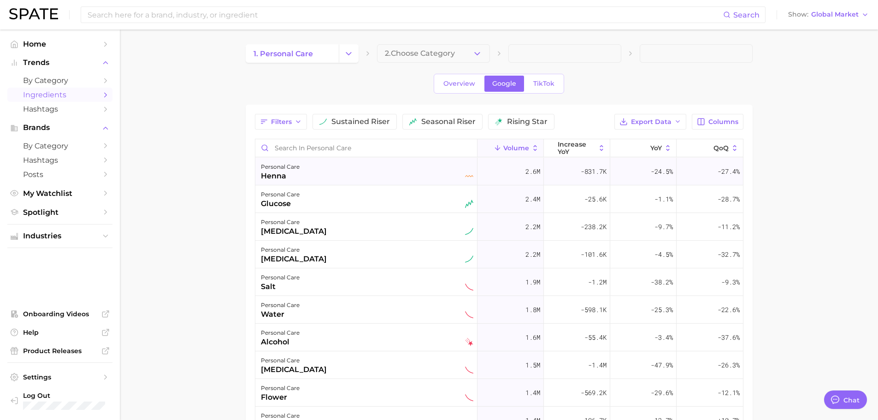
click at [359, 169] on div "personal care henna" at bounding box center [367, 171] width 212 height 20
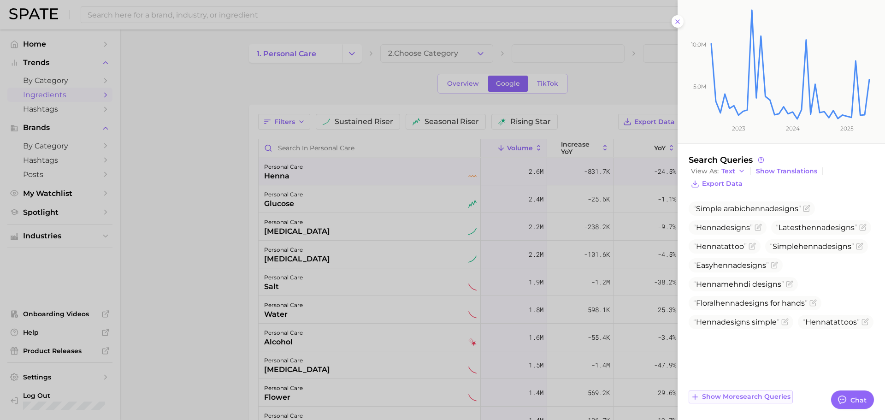
click at [740, 400] on span "Show more search queries" at bounding box center [746, 397] width 88 height 8
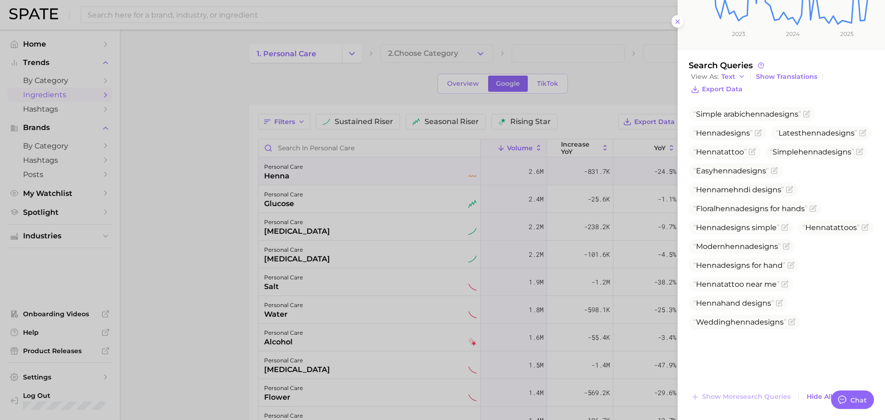
click at [318, 218] on div at bounding box center [442, 210] width 885 height 420
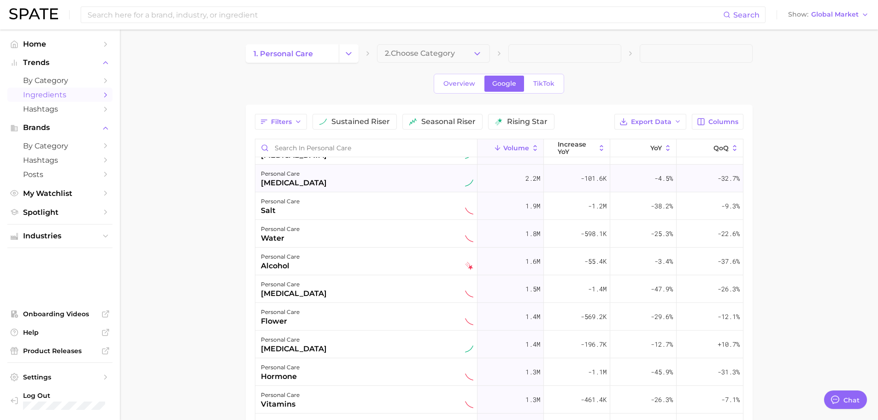
click at [302, 184] on div "personal care [MEDICAL_DATA]" at bounding box center [367, 178] width 212 height 20
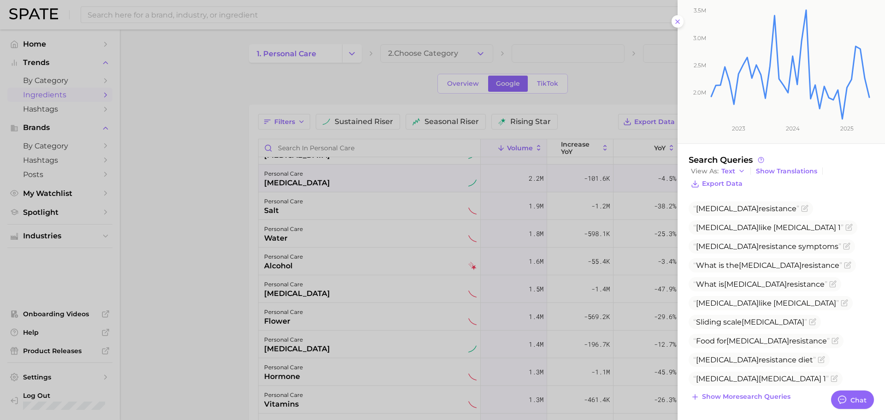
click at [725, 403] on div "related search [MEDICAL_DATA] Add to Watchlist [MEDICAL_DATA] is a hormone that…" at bounding box center [780, 145] width 207 height 550
click at [725, 400] on span "Show more search queries" at bounding box center [746, 397] width 88 height 8
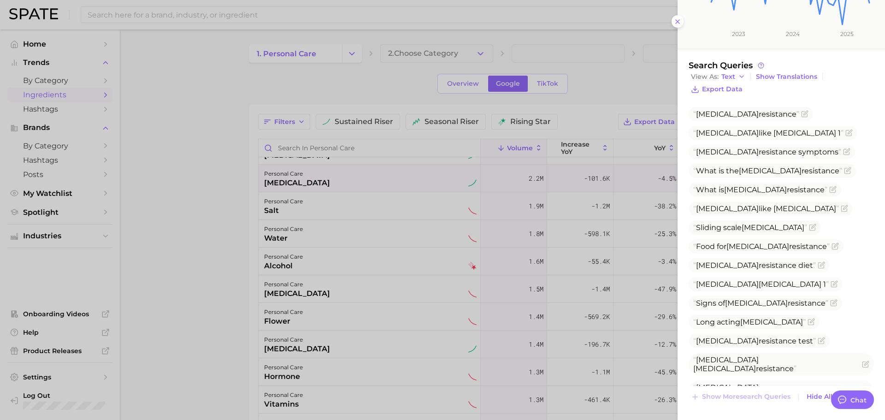
click at [365, 174] on div at bounding box center [442, 210] width 885 height 420
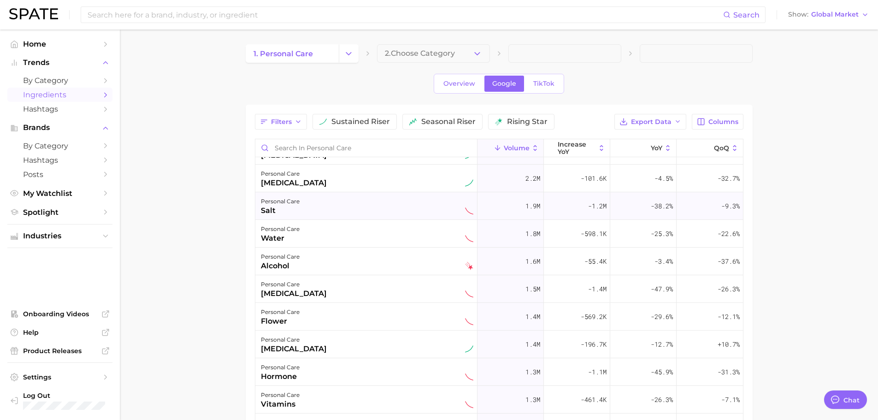
click at [342, 200] on div "personal care salt" at bounding box center [367, 206] width 212 height 20
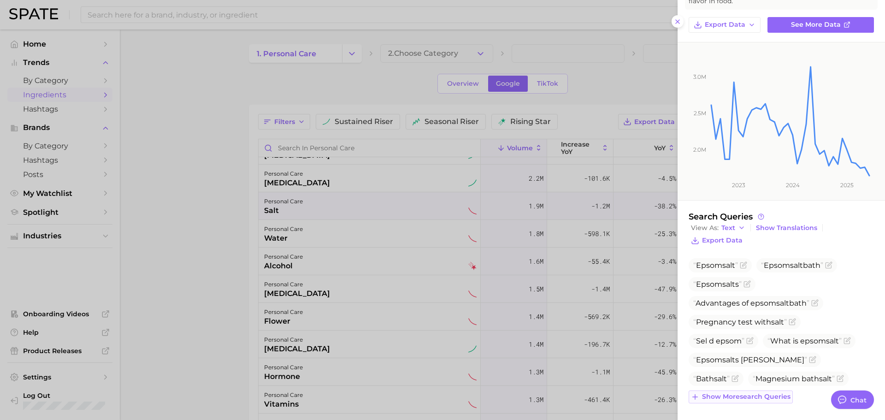
click at [750, 399] on span "Show more search queries" at bounding box center [746, 397] width 88 height 8
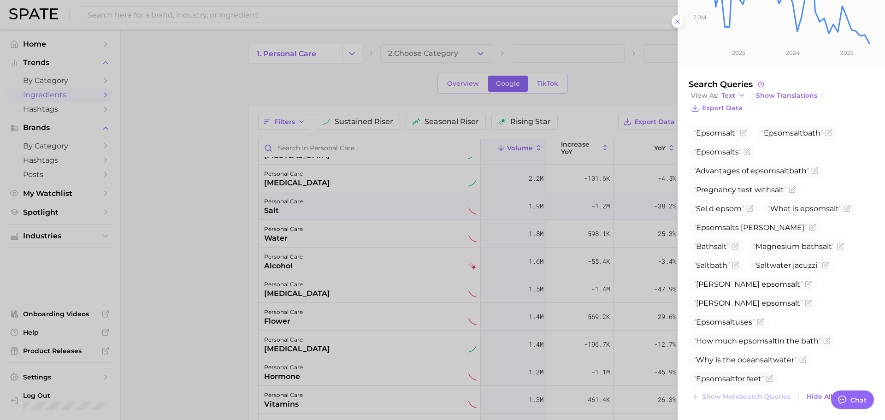
drag, startPoint x: 351, startPoint y: 261, endPoint x: 115, endPoint y: 241, distance: 236.8
click at [115, 241] on div at bounding box center [442, 210] width 885 height 420
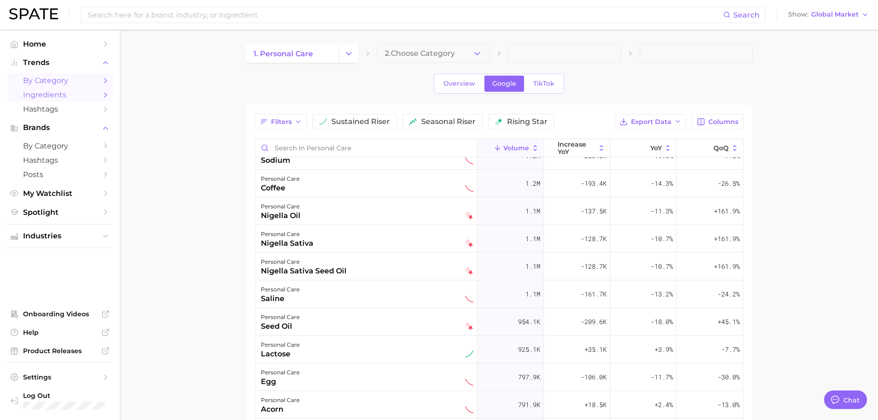
click at [46, 79] on span "by Category" at bounding box center [60, 80] width 74 height 9
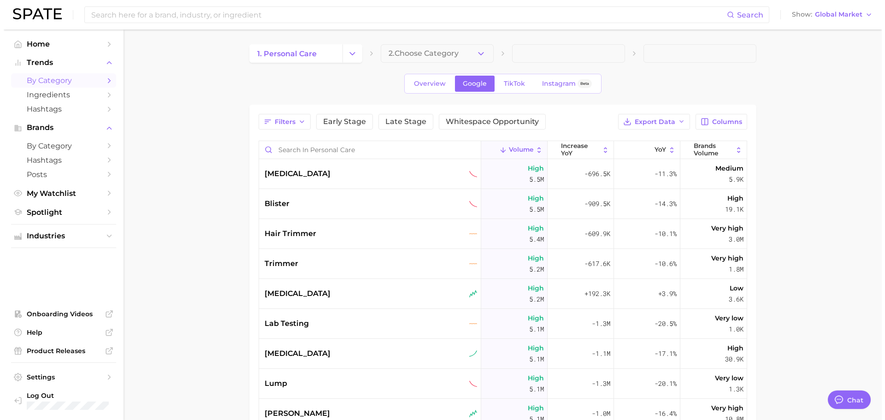
scroll to position [1648, 0]
click at [329, 232] on div "hair trimmer" at bounding box center [367, 233] width 213 height 11
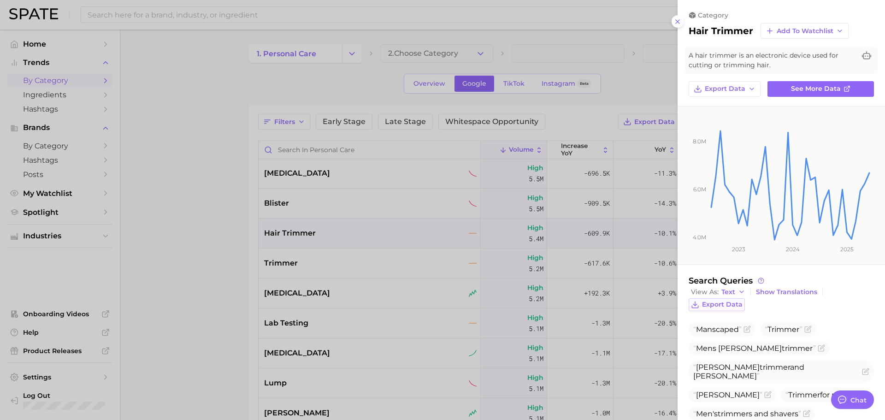
scroll to position [64, 0]
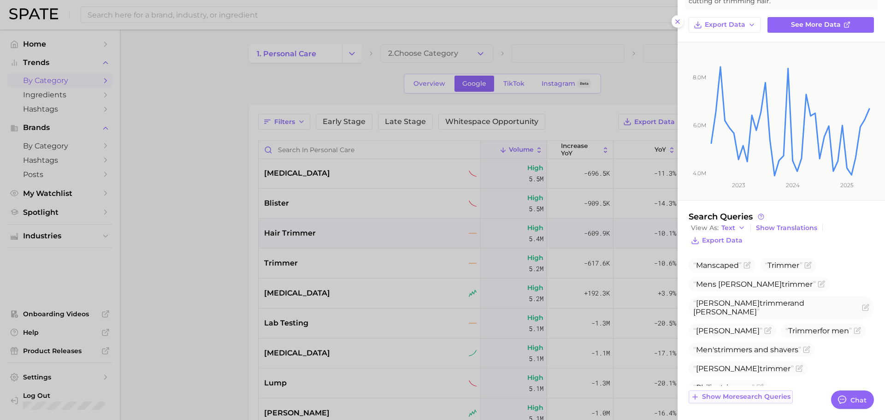
click at [736, 394] on span "Show more search queries" at bounding box center [746, 397] width 88 height 8
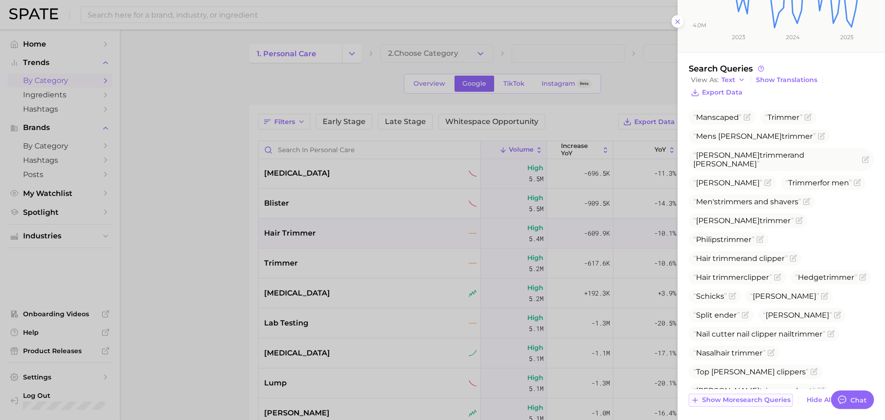
scroll to position [215, 0]
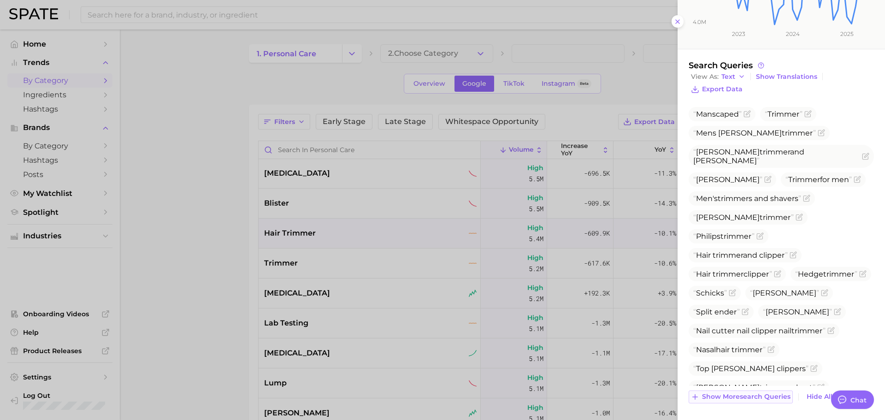
click at [736, 394] on span "Show more search queries" at bounding box center [746, 397] width 88 height 8
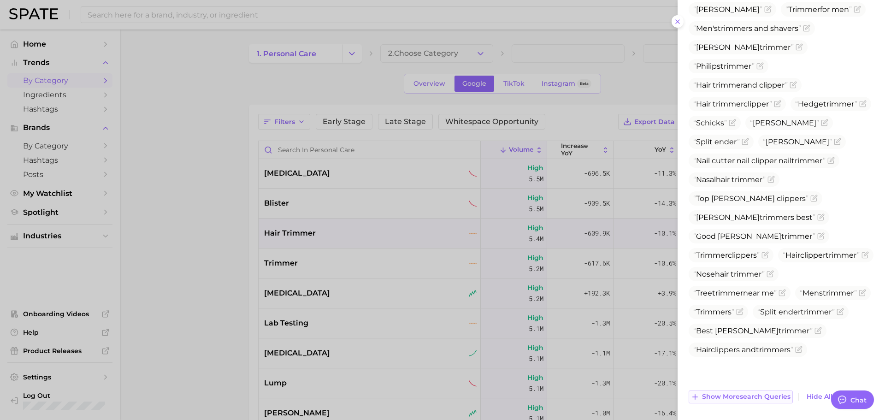
click at [733, 395] on span "Show more search queries" at bounding box center [746, 397] width 88 height 8
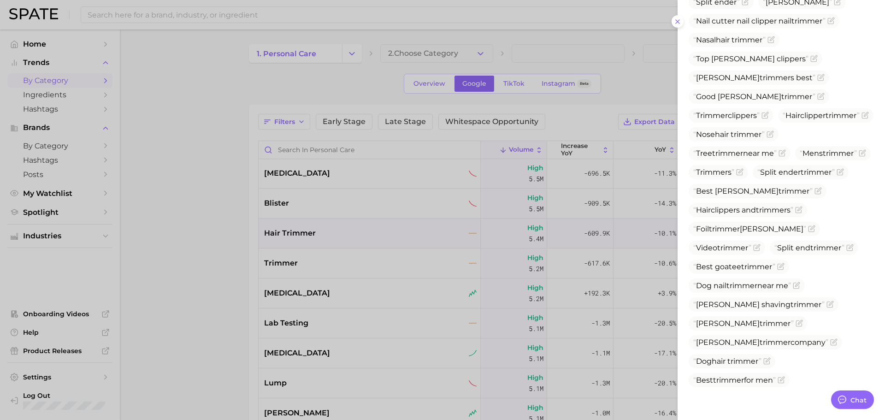
scroll to position [555, 0]
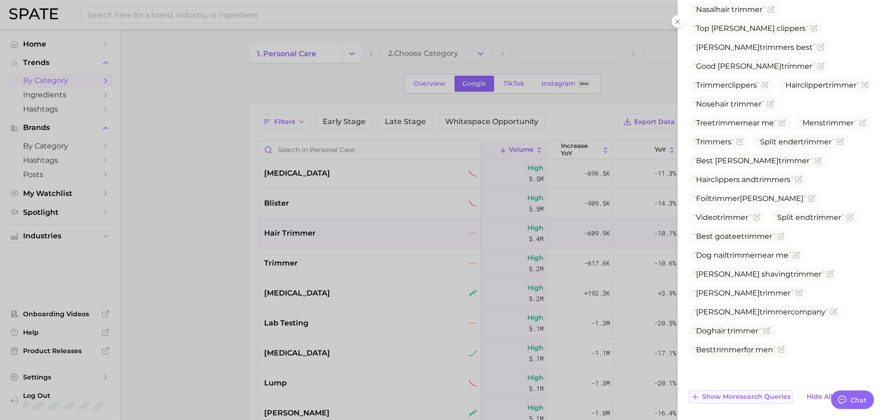
click at [731, 396] on span "Show more search queries" at bounding box center [746, 397] width 88 height 8
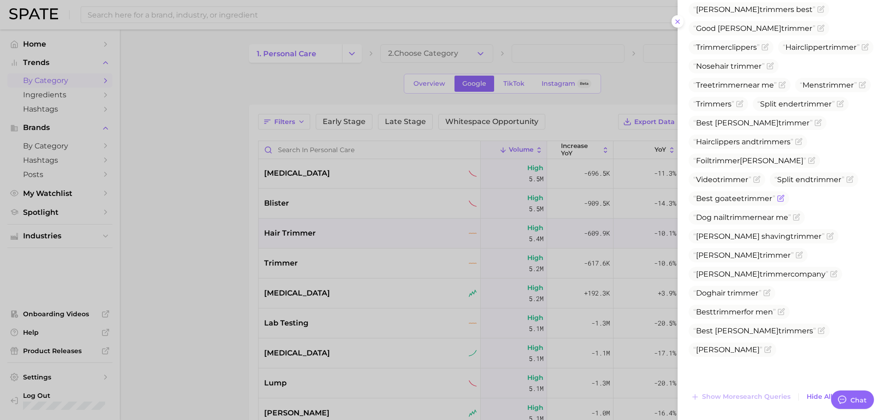
scroll to position [593, 0]
click at [368, 273] on div at bounding box center [442, 210] width 885 height 420
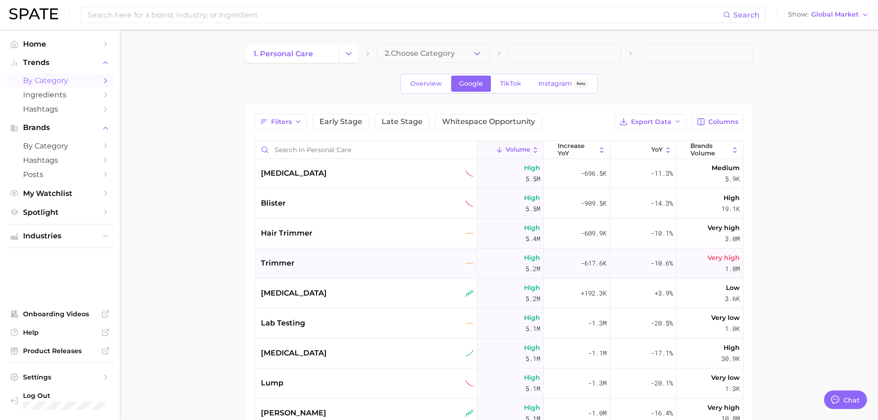
click at [329, 267] on div "trimmer" at bounding box center [367, 263] width 213 height 11
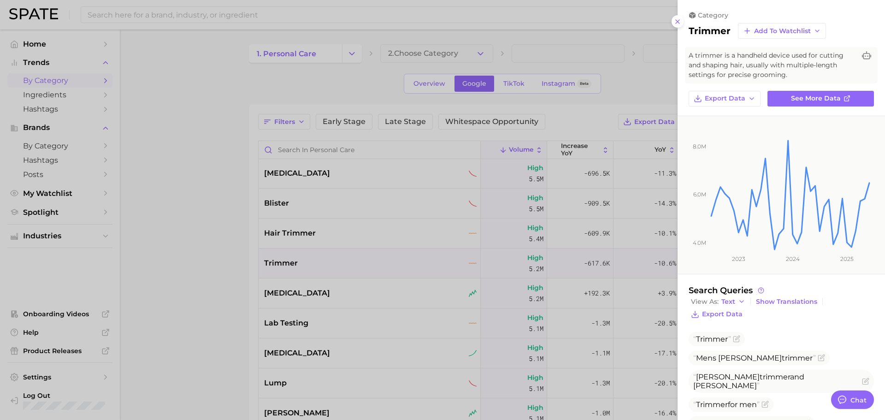
scroll to position [93, 0]
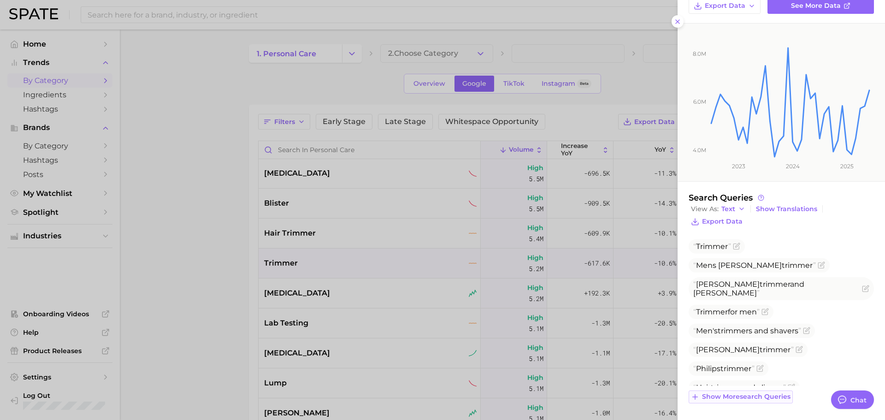
click at [741, 400] on span "Show more search queries" at bounding box center [746, 397] width 88 height 8
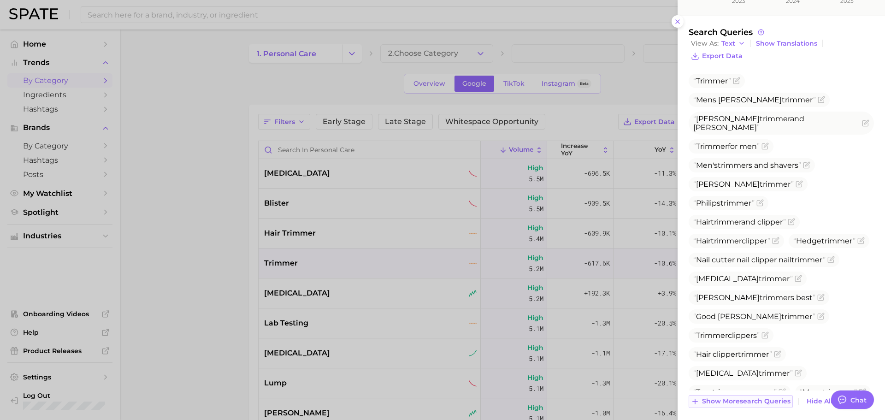
scroll to position [263, 0]
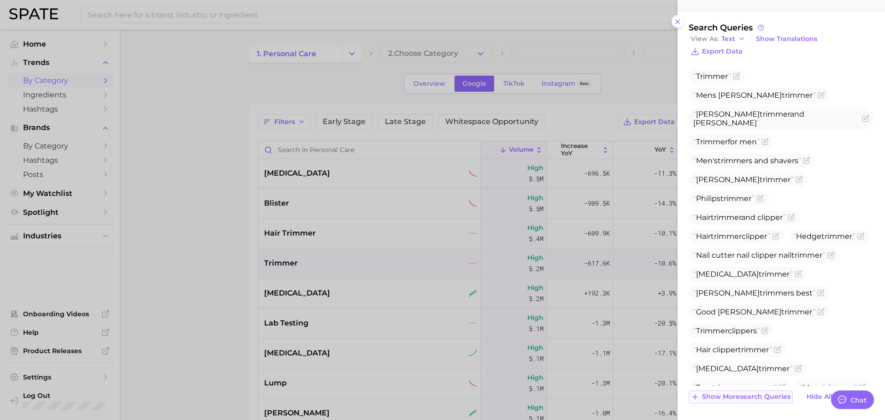
click at [740, 398] on span "Show more search queries" at bounding box center [746, 397] width 88 height 8
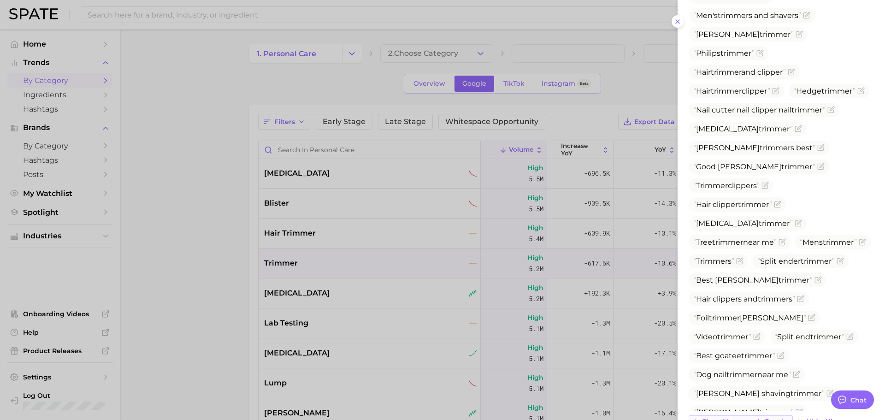
scroll to position [433, 0]
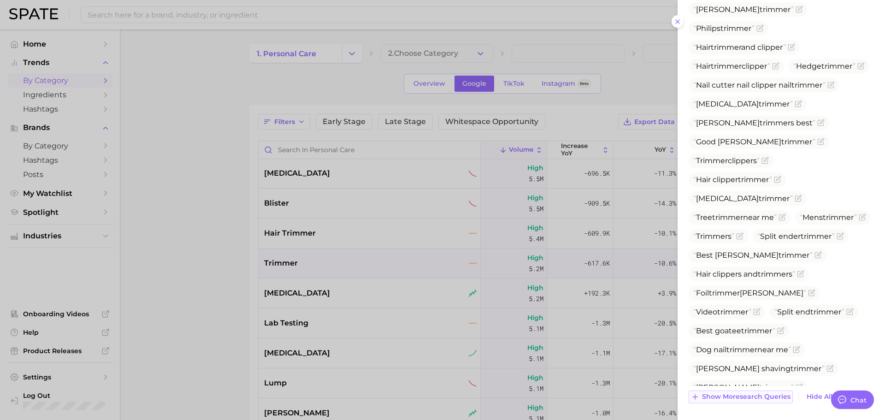
click at [740, 398] on span "Show more search queries" at bounding box center [746, 397] width 88 height 8
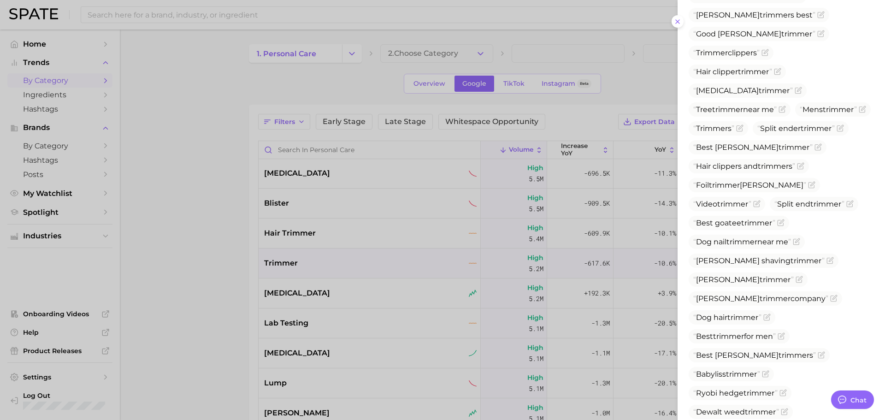
scroll to position [541, 0]
drag, startPoint x: 698, startPoint y: 229, endPoint x: 792, endPoint y: 231, distance: 94.0
click at [791, 237] on span "Dog nail trimmer near me" at bounding box center [742, 241] width 98 height 9
copy span "Dog nail trimmer near me"
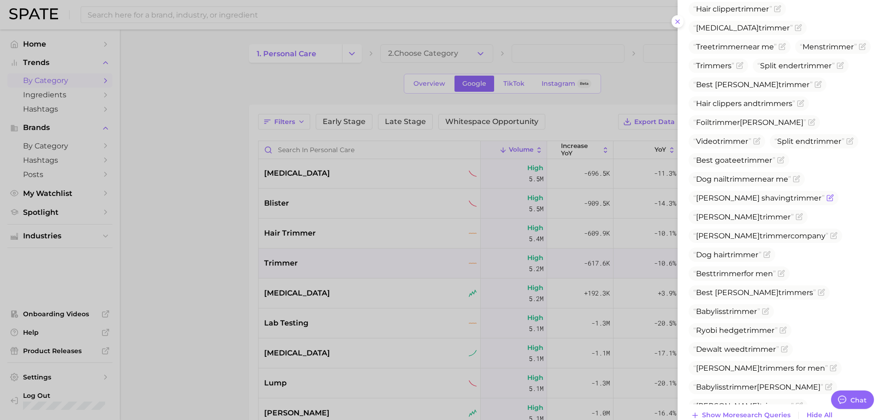
scroll to position [622, 0]
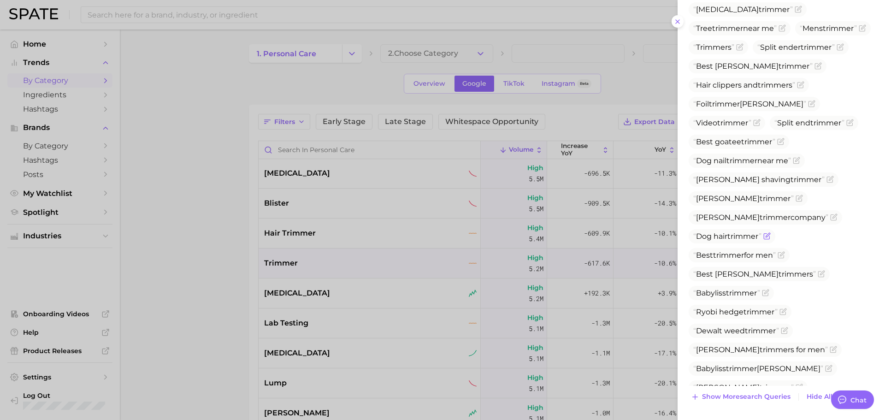
click at [729, 232] on span "Dog hair trimmer" at bounding box center [727, 236] width 68 height 9
copy span "Dog hair trimmer"
click at [747, 394] on span "Show more search queries" at bounding box center [746, 397] width 88 height 8
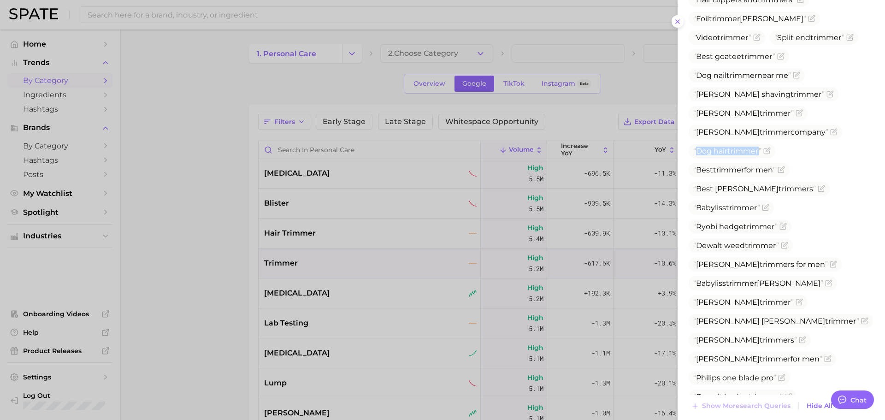
scroll to position [710, 0]
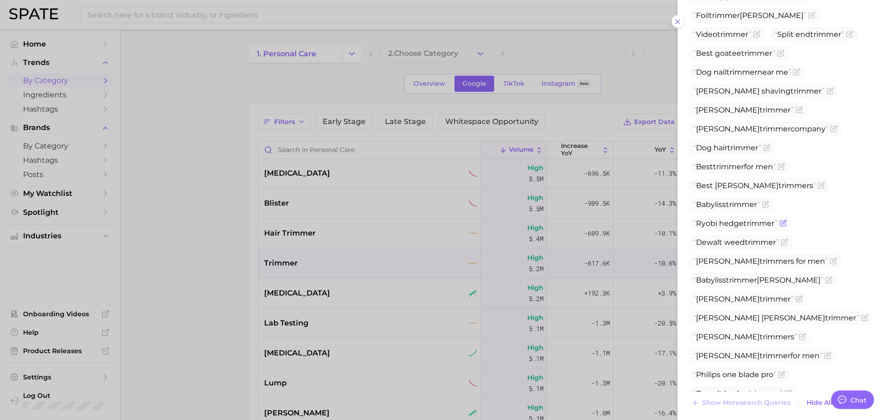
click at [727, 219] on span "Ryobi hedge trimmer" at bounding box center [735, 223] width 84 height 9
copy span "Ryobi hedge trimmer"
click at [717, 219] on span "Ryobi hedge trimmer" at bounding box center [735, 223] width 84 height 9
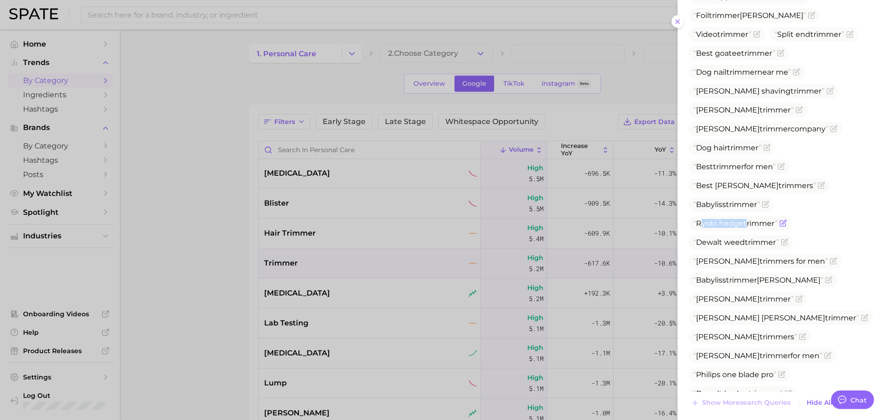
drag, startPoint x: 699, startPoint y: 215, endPoint x: 748, endPoint y: 218, distance: 49.0
click at [748, 219] on span "Ryobi hedge trimmer" at bounding box center [735, 223] width 84 height 9
click at [748, 219] on span "trimmer" at bounding box center [758, 223] width 31 height 9
drag, startPoint x: 698, startPoint y: 214, endPoint x: 778, endPoint y: 233, distance: 82.3
click at [778, 233] on ul "Trimmer Mens [PERSON_NAME] trimmer [PERSON_NAME] trimmer and [PERSON_NAME] Trim…" at bounding box center [780, 11] width 185 height 779
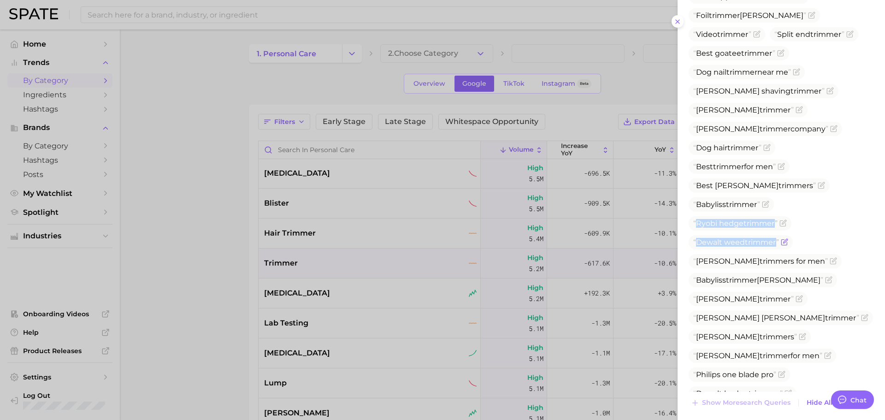
copy ul "Ryobi hedge trimmer Dewalt weed trimmer"
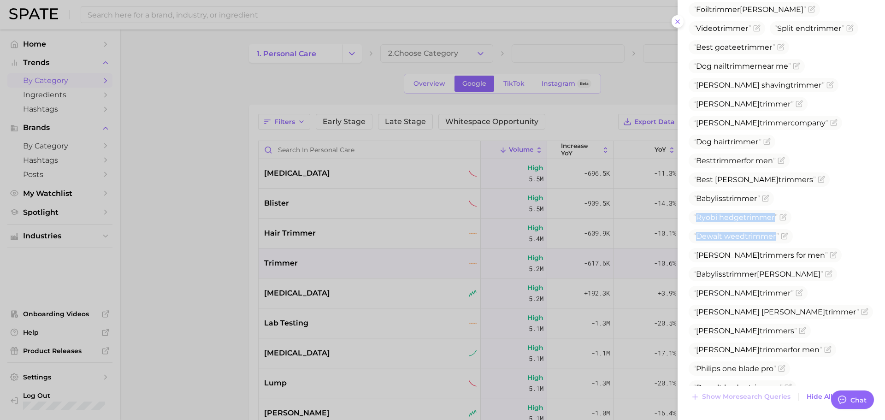
click at [394, 314] on div at bounding box center [442, 210] width 885 height 420
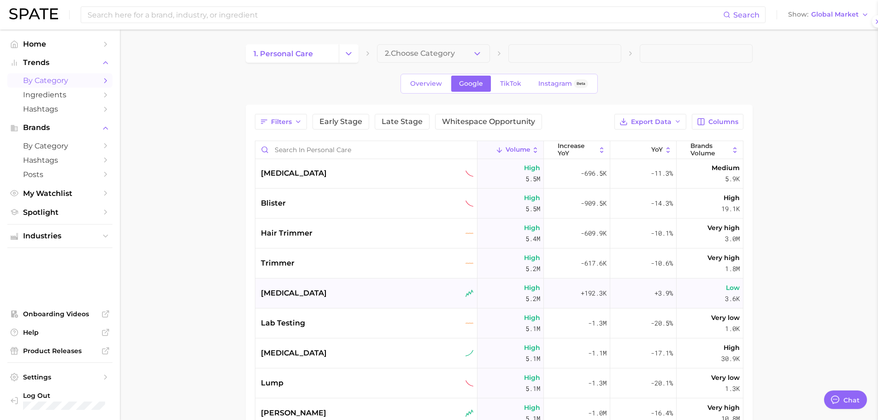
click at [335, 289] on div "[MEDICAL_DATA]" at bounding box center [367, 293] width 213 height 11
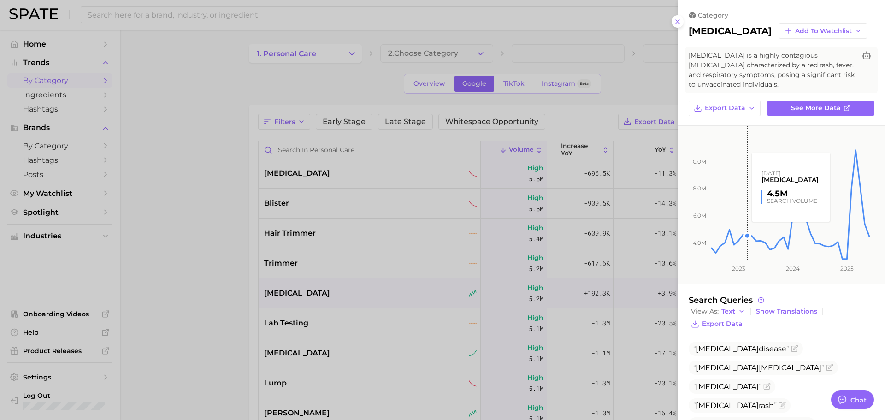
scroll to position [83, 0]
